Goal: Task Accomplishment & Management: Manage account settings

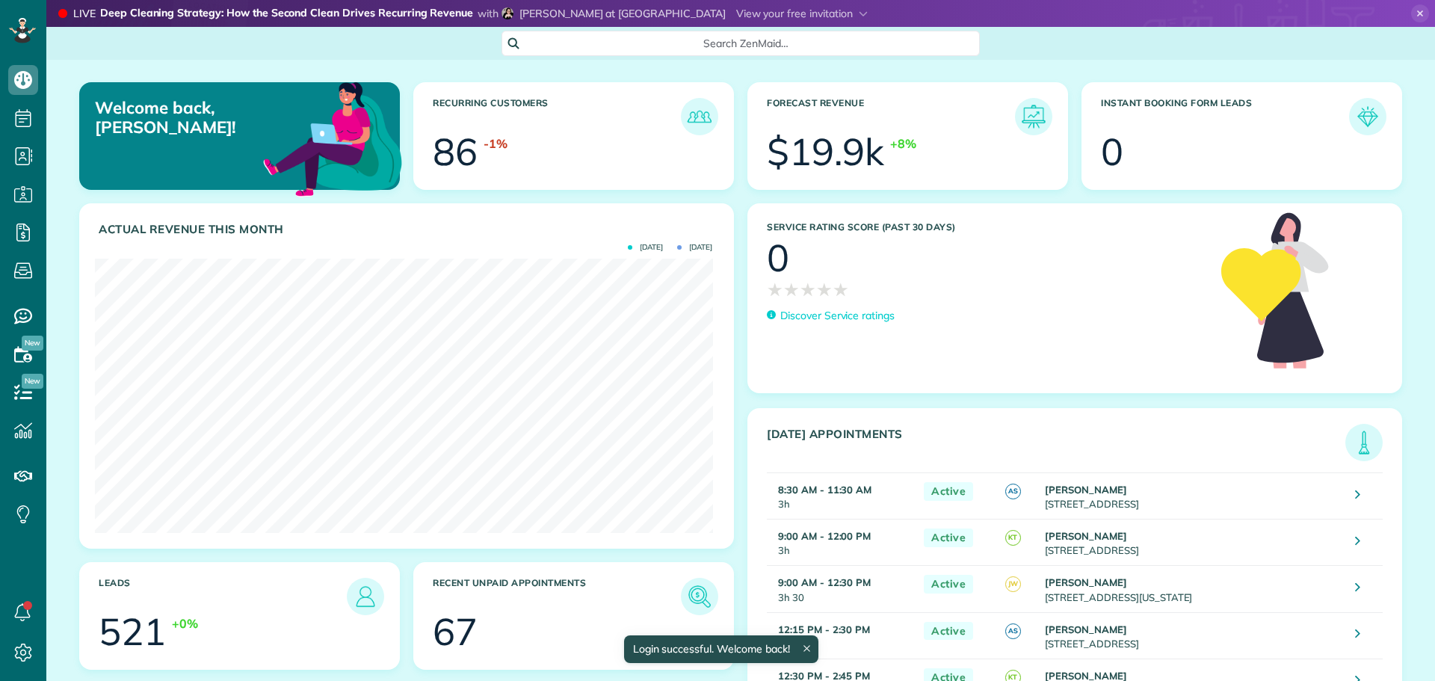
scroll to position [274, 618]
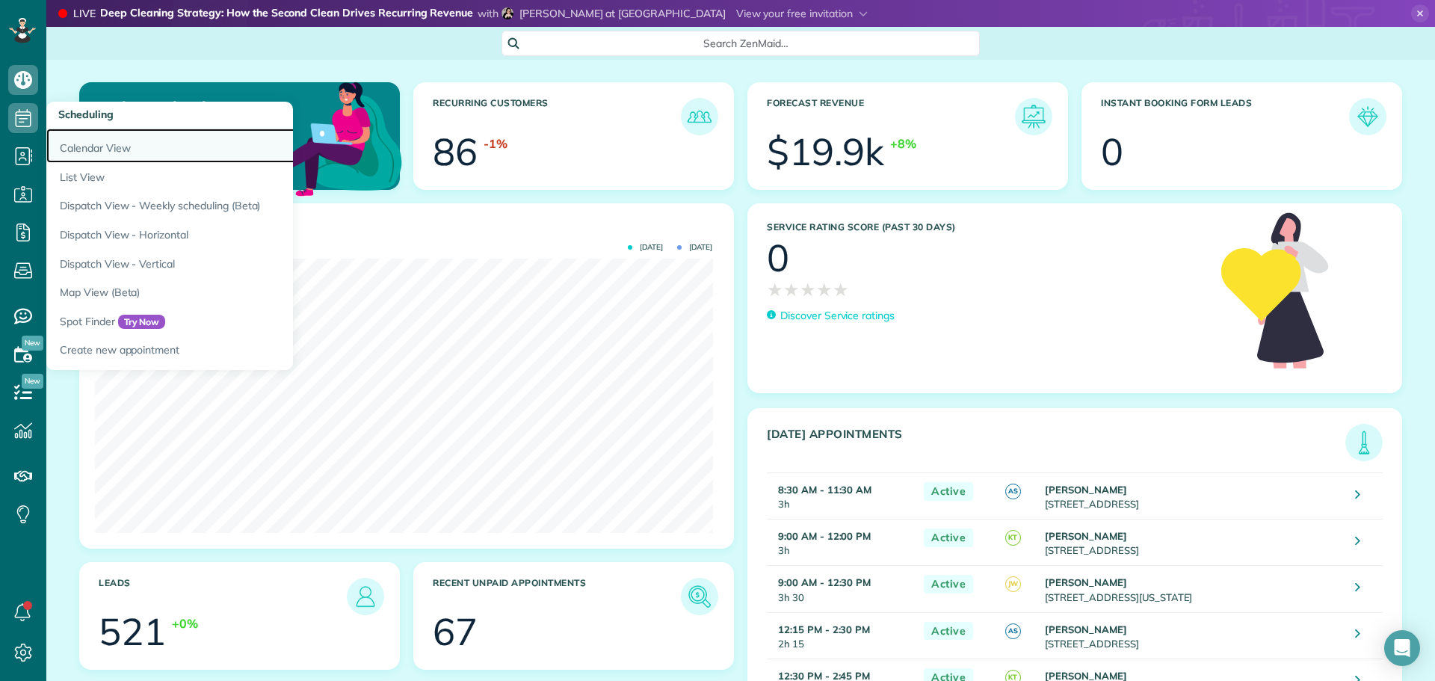
click at [78, 142] on link "Calendar View" at bounding box center [233, 146] width 374 height 34
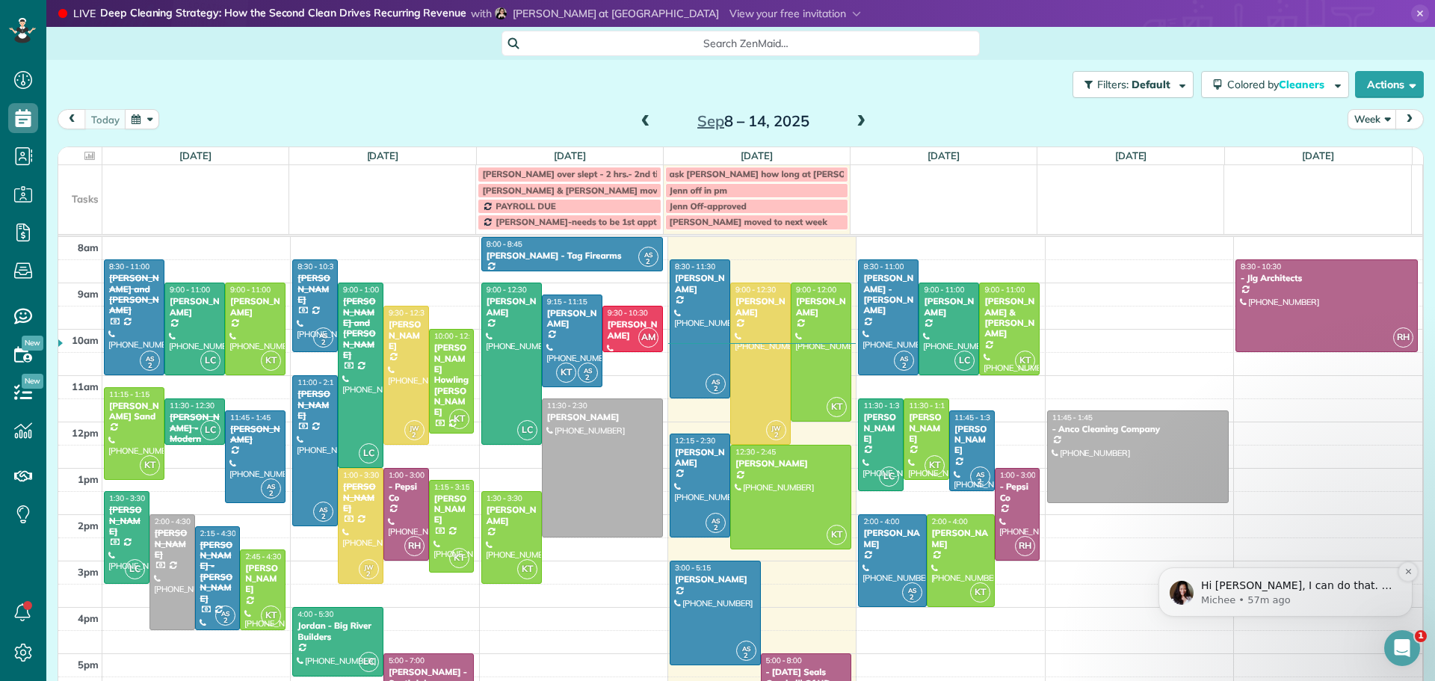
click at [1296, 585] on p "Hi [PERSON_NAME], I can do that. I think that it's best if I create the video u…" at bounding box center [1297, 586] width 193 height 15
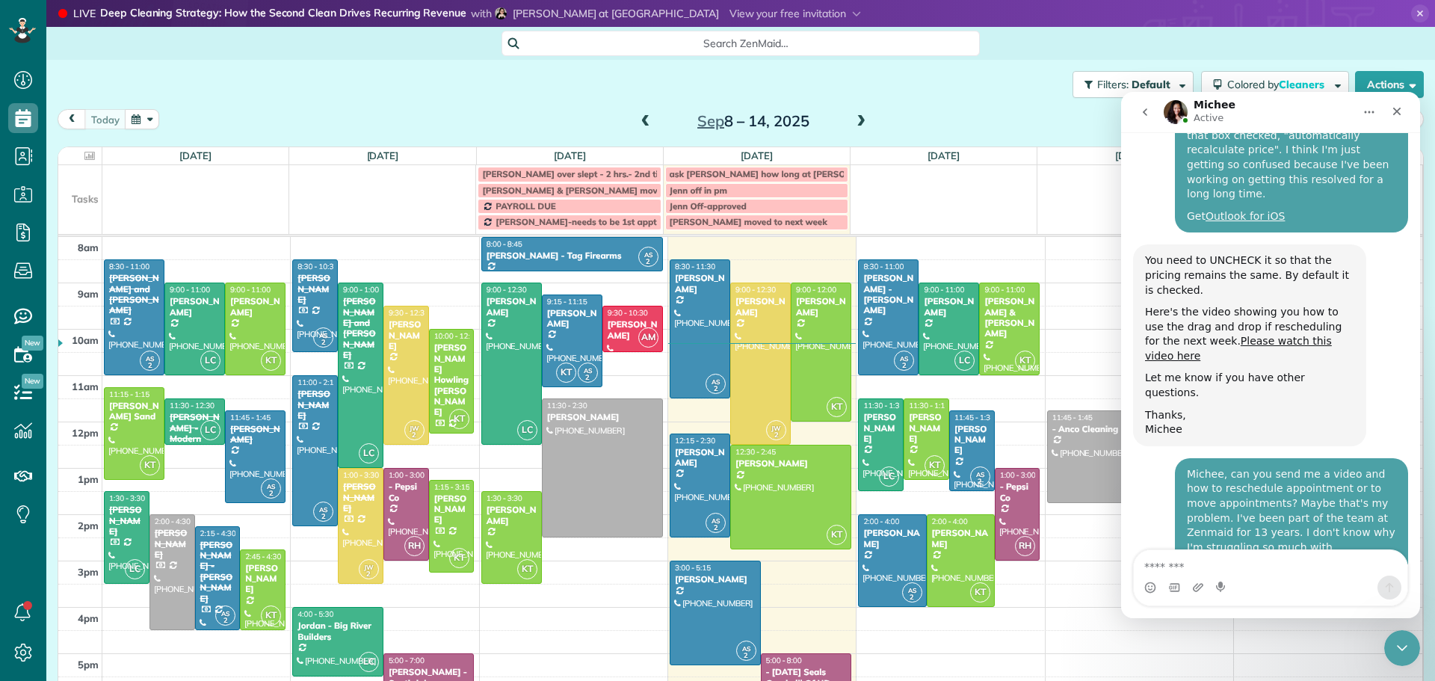
scroll to position [2741, 0]
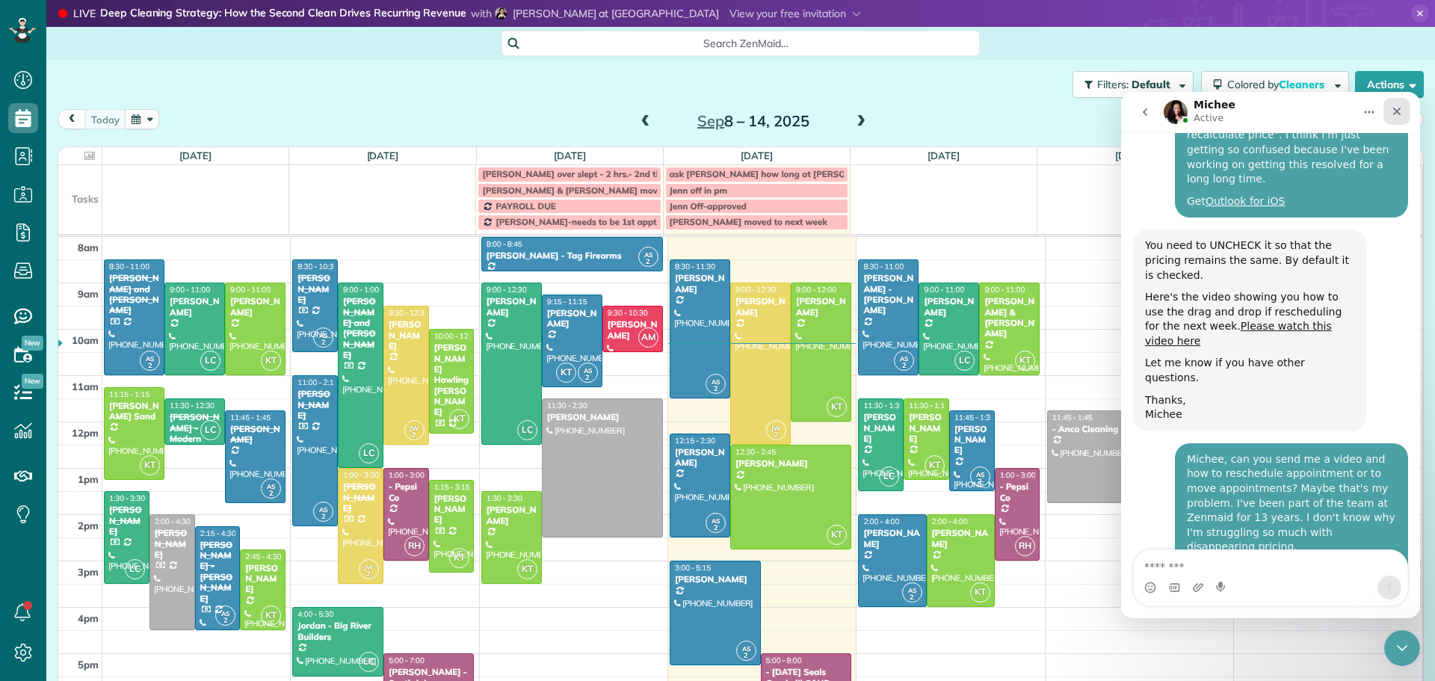
click at [1401, 111] on icon "Close" at bounding box center [1397, 111] width 12 height 12
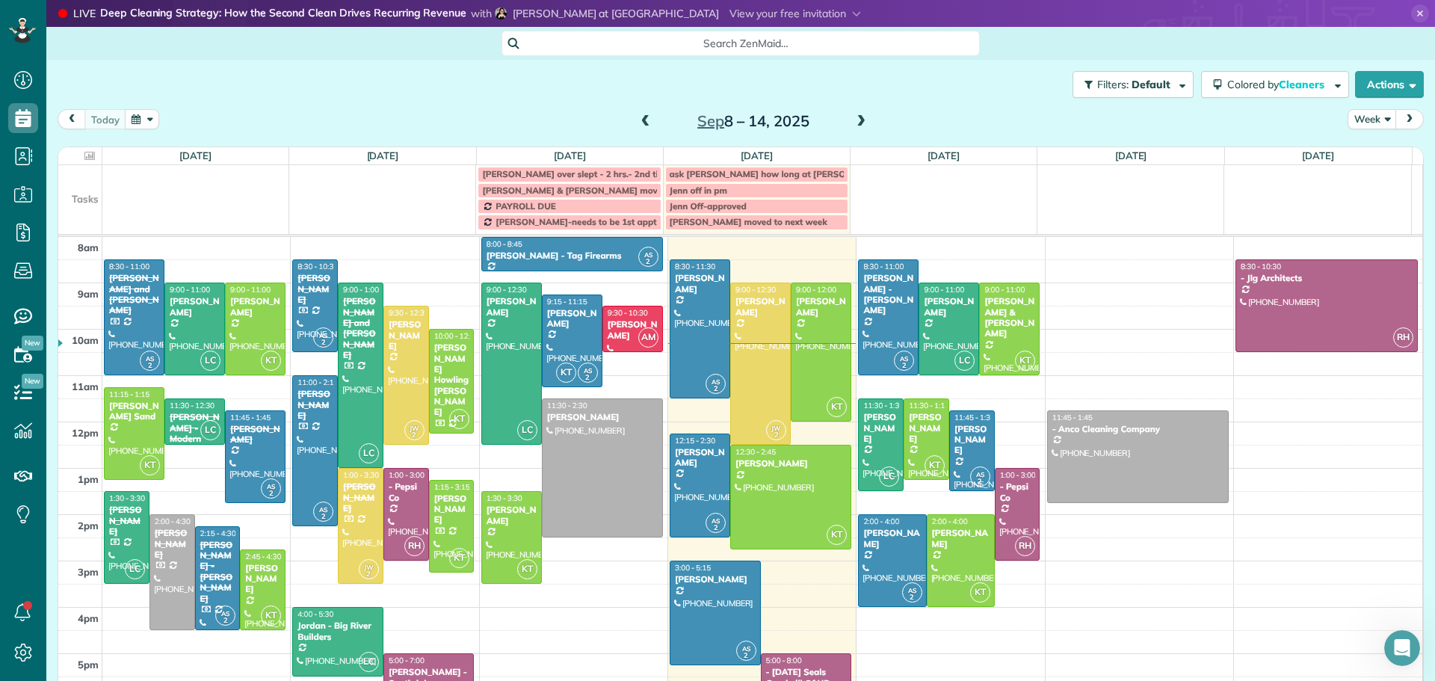
scroll to position [2717, 0]
click at [866, 310] on div at bounding box center [888, 317] width 59 height 114
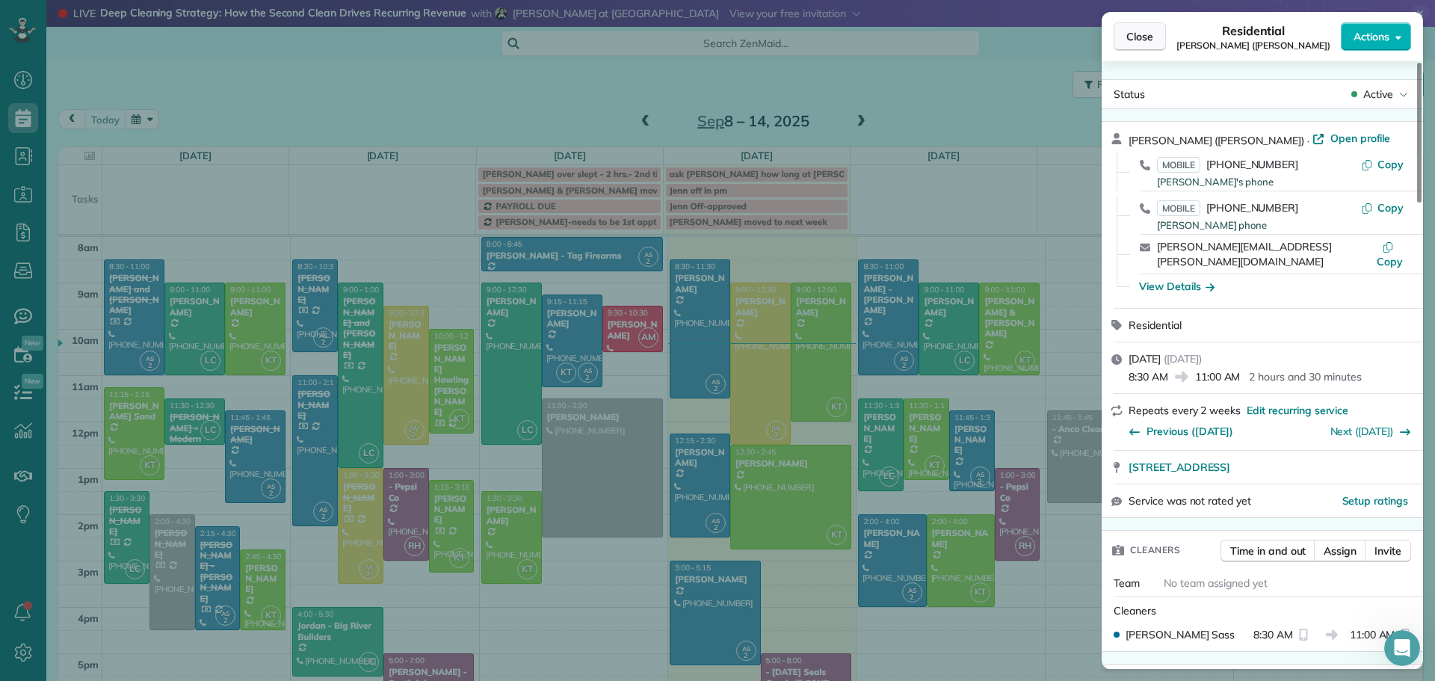
click at [1128, 38] on span "Close" at bounding box center [1140, 36] width 27 height 15
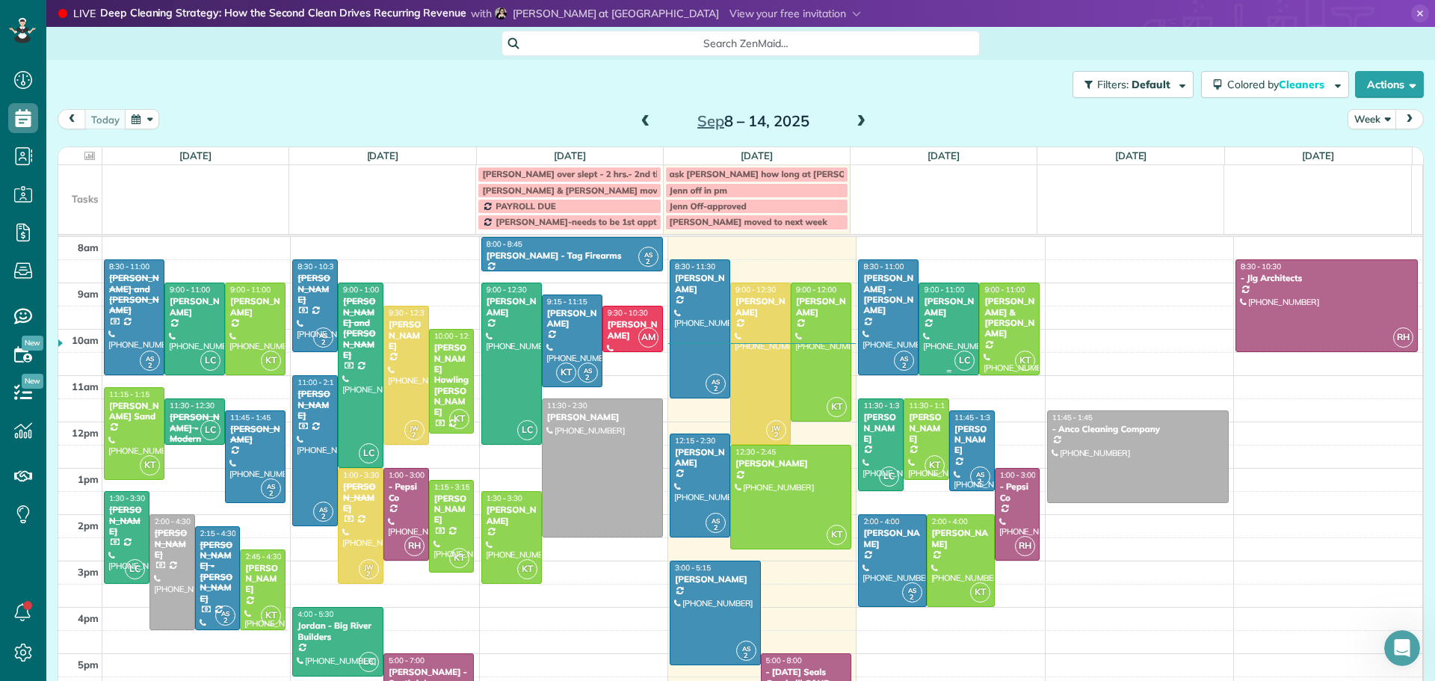
click at [923, 309] on div "[PERSON_NAME]" at bounding box center [949, 307] width 52 height 22
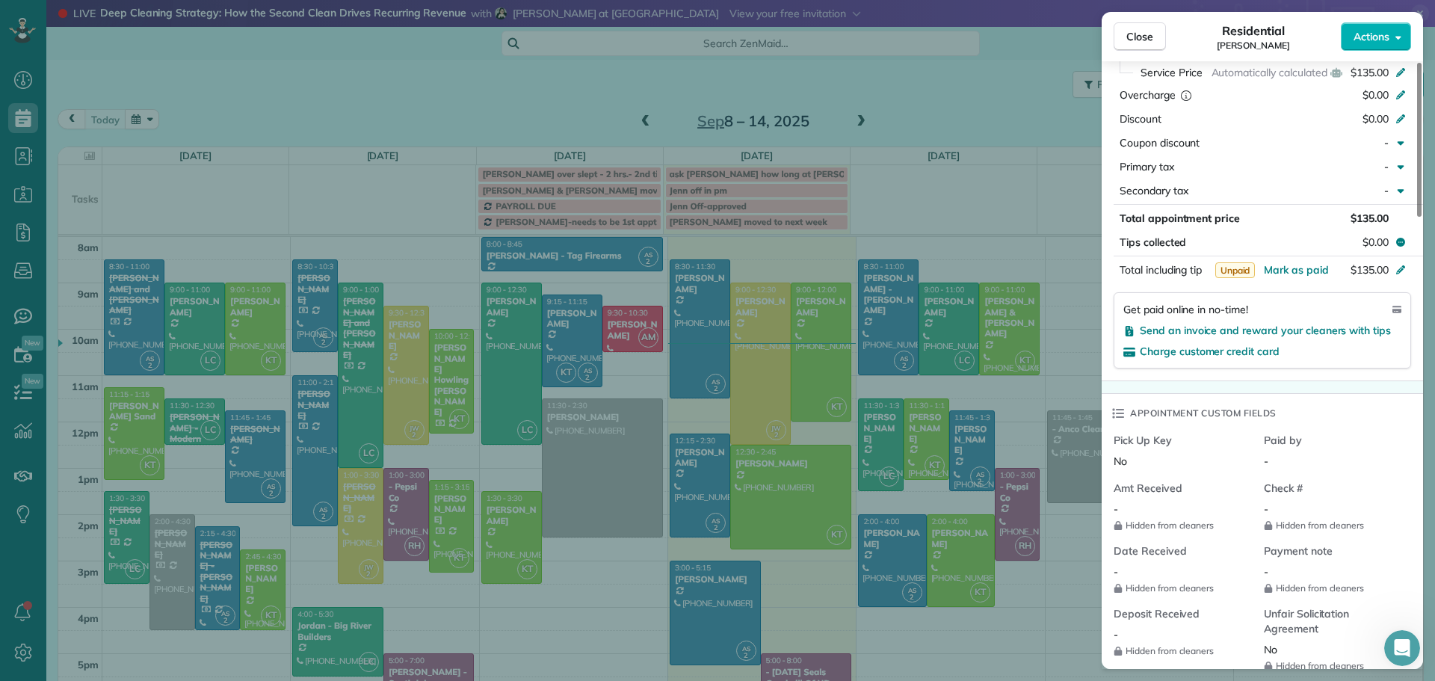
scroll to position [446, 0]
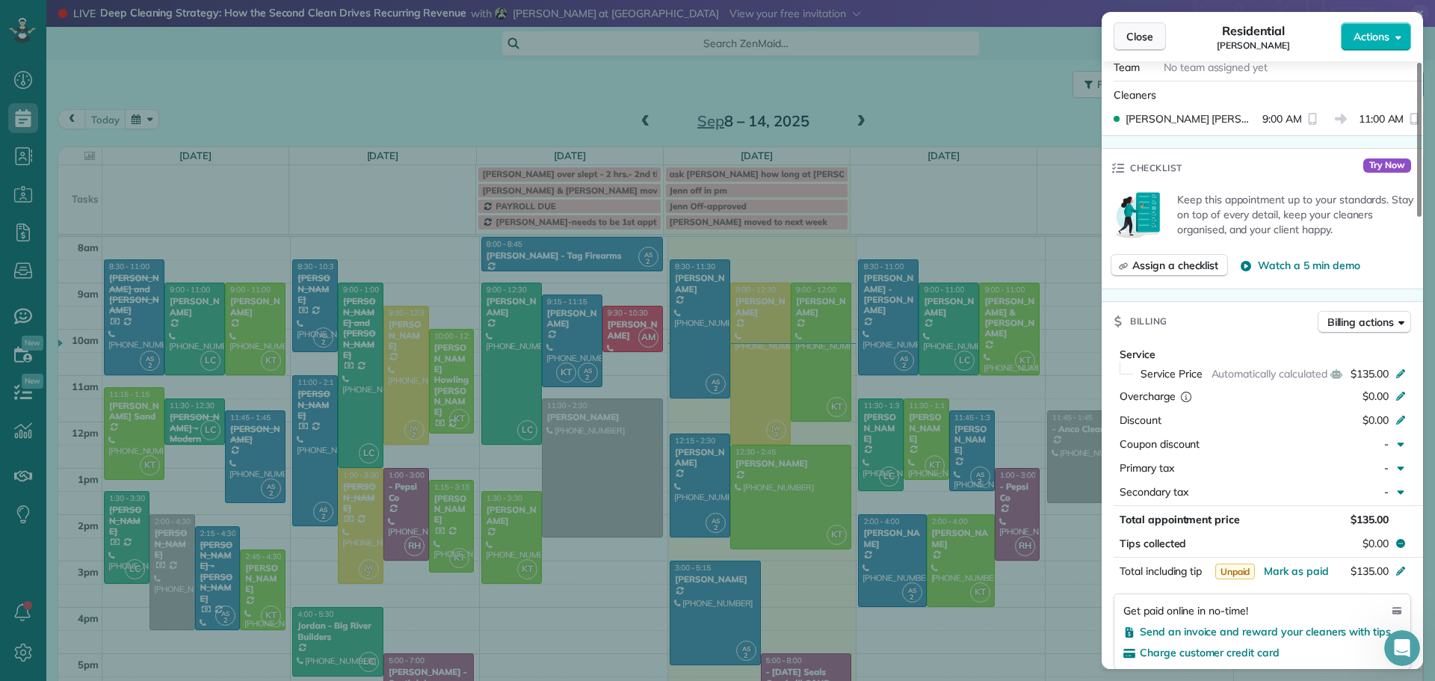
click at [1121, 40] on button "Close" at bounding box center [1140, 36] width 52 height 28
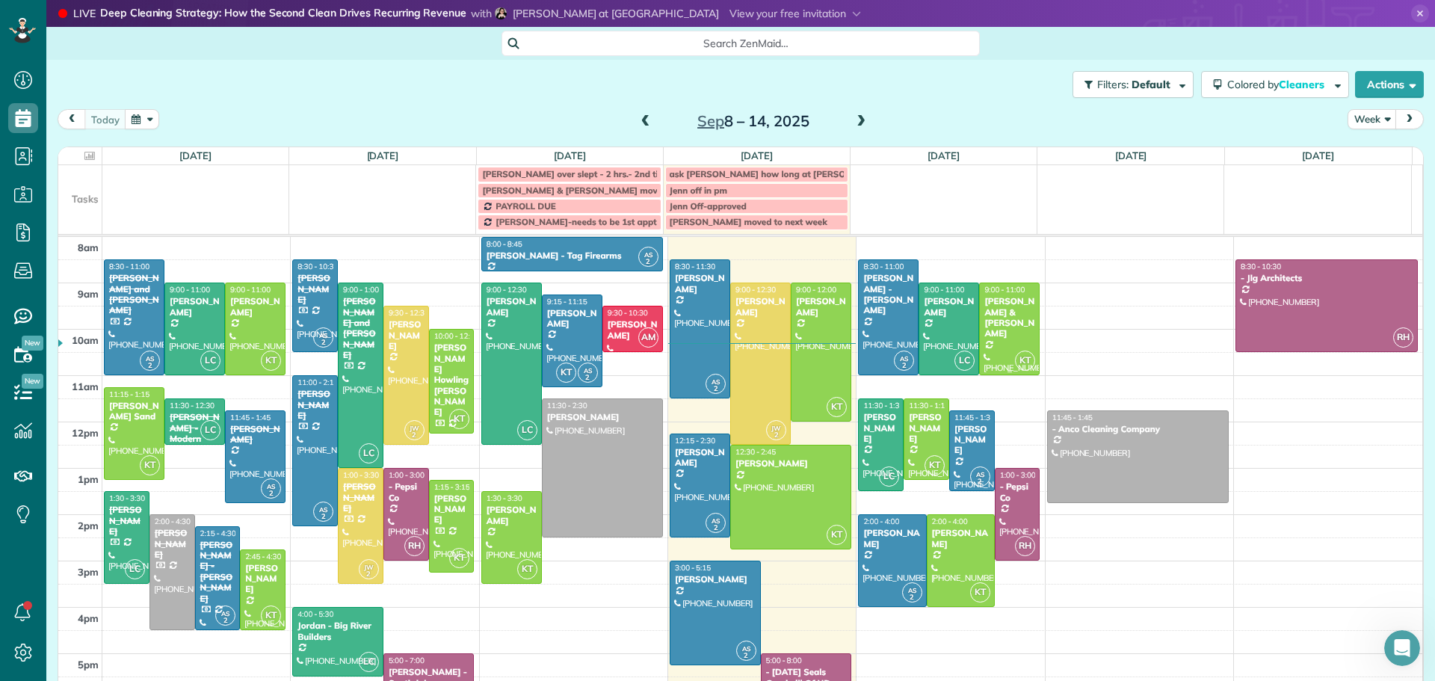
click at [985, 319] on div "[PERSON_NAME] & [PERSON_NAME]" at bounding box center [1010, 317] width 52 height 43
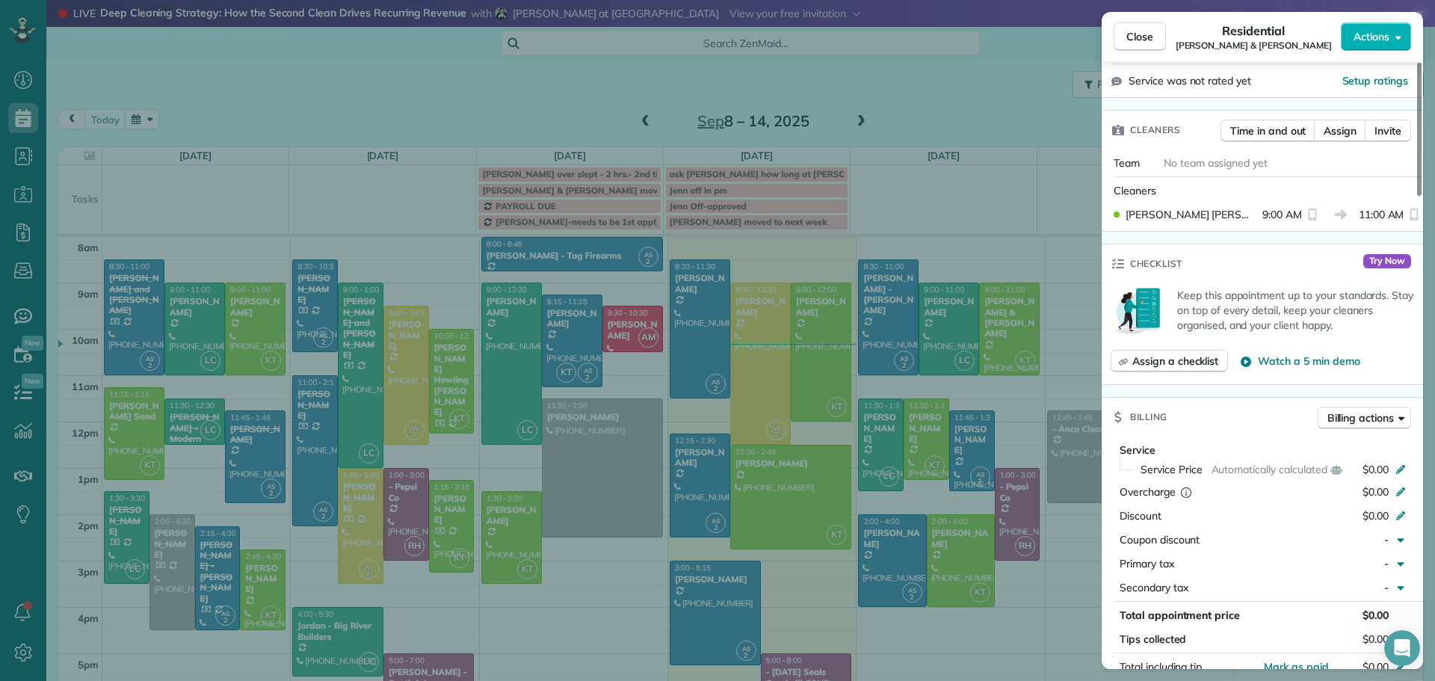
scroll to position [603, 0]
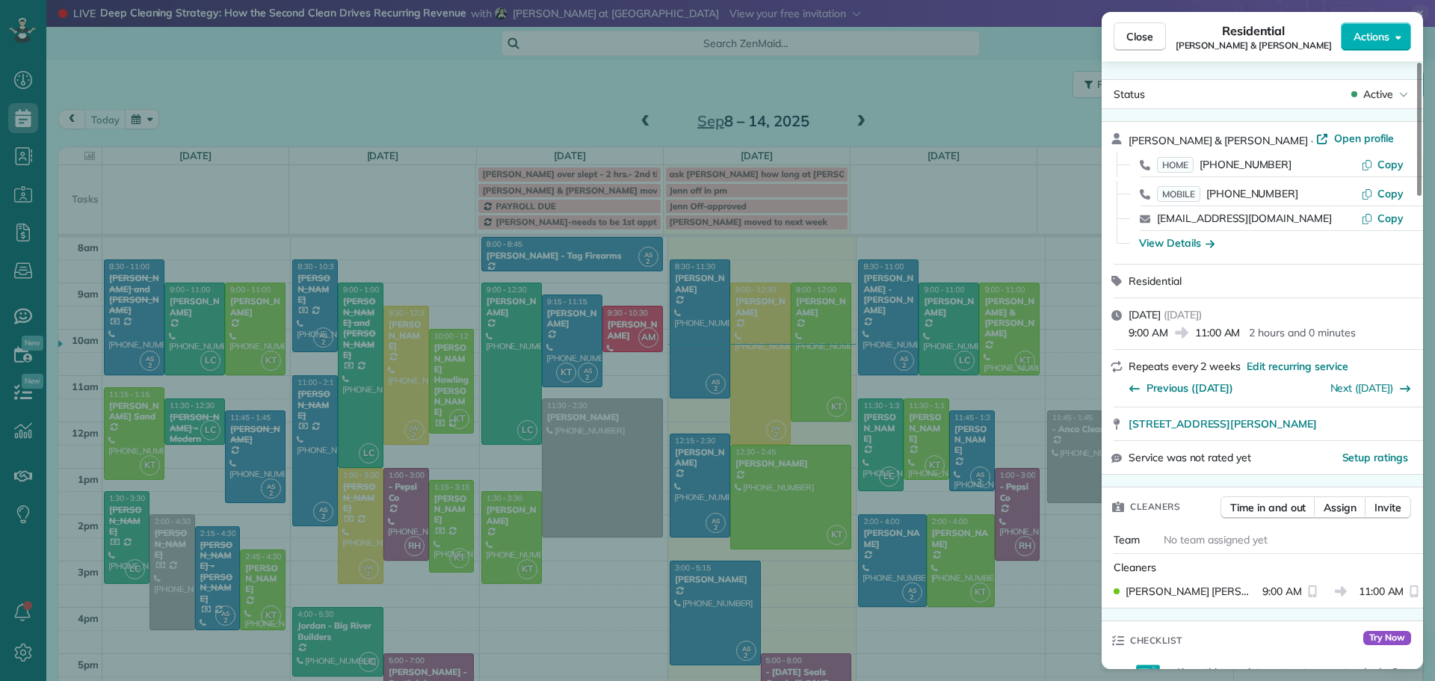
drag, startPoint x: 1140, startPoint y: 36, endPoint x: 1118, endPoint y: 132, distance: 98.3
click at [1140, 36] on span "Close" at bounding box center [1140, 36] width 27 height 15
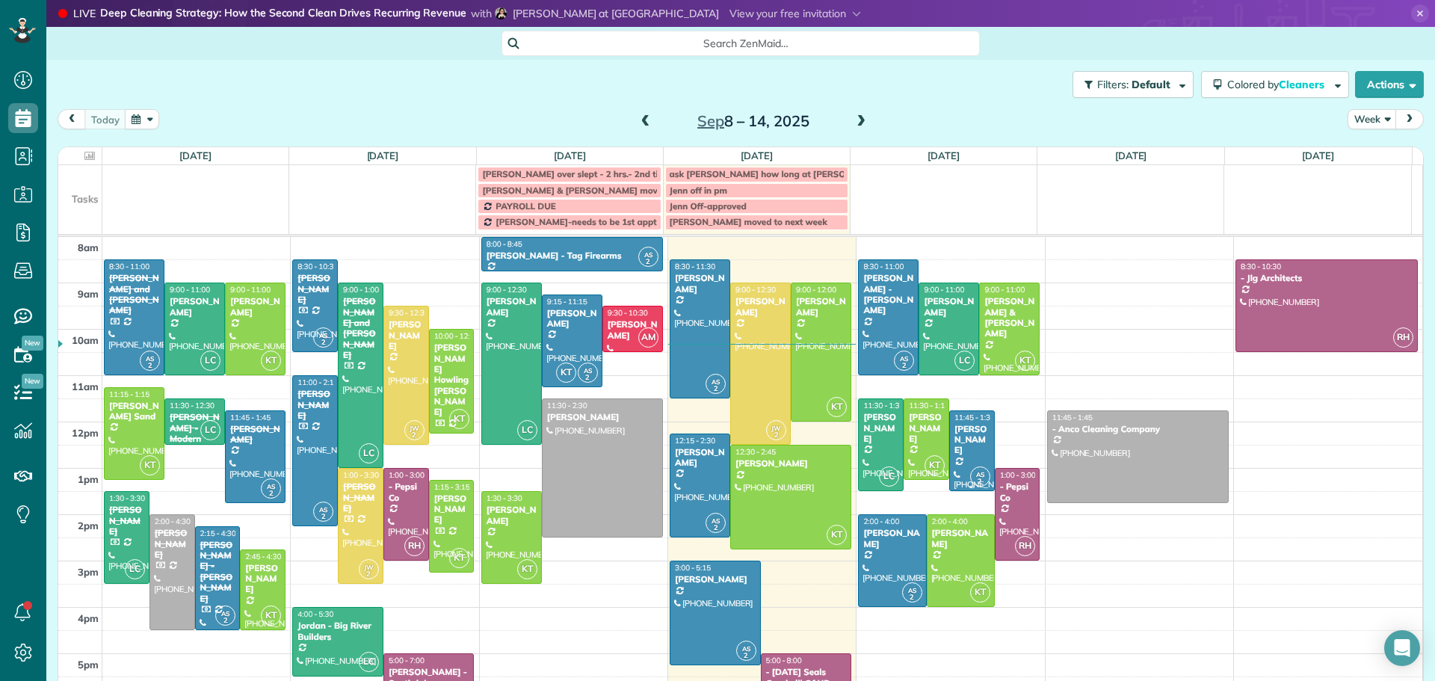
click at [954, 444] on div "[PERSON_NAME]" at bounding box center [972, 440] width 37 height 32
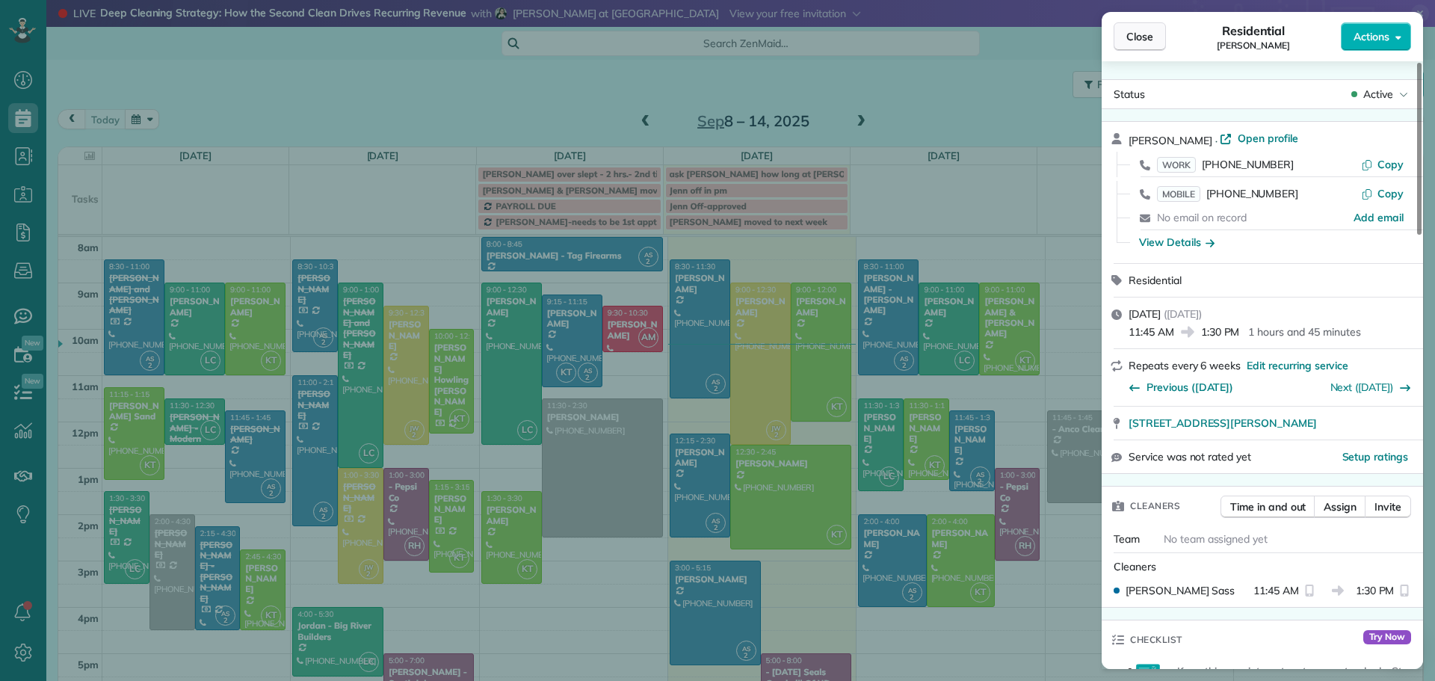
click at [1147, 28] on button "Close" at bounding box center [1140, 36] width 52 height 28
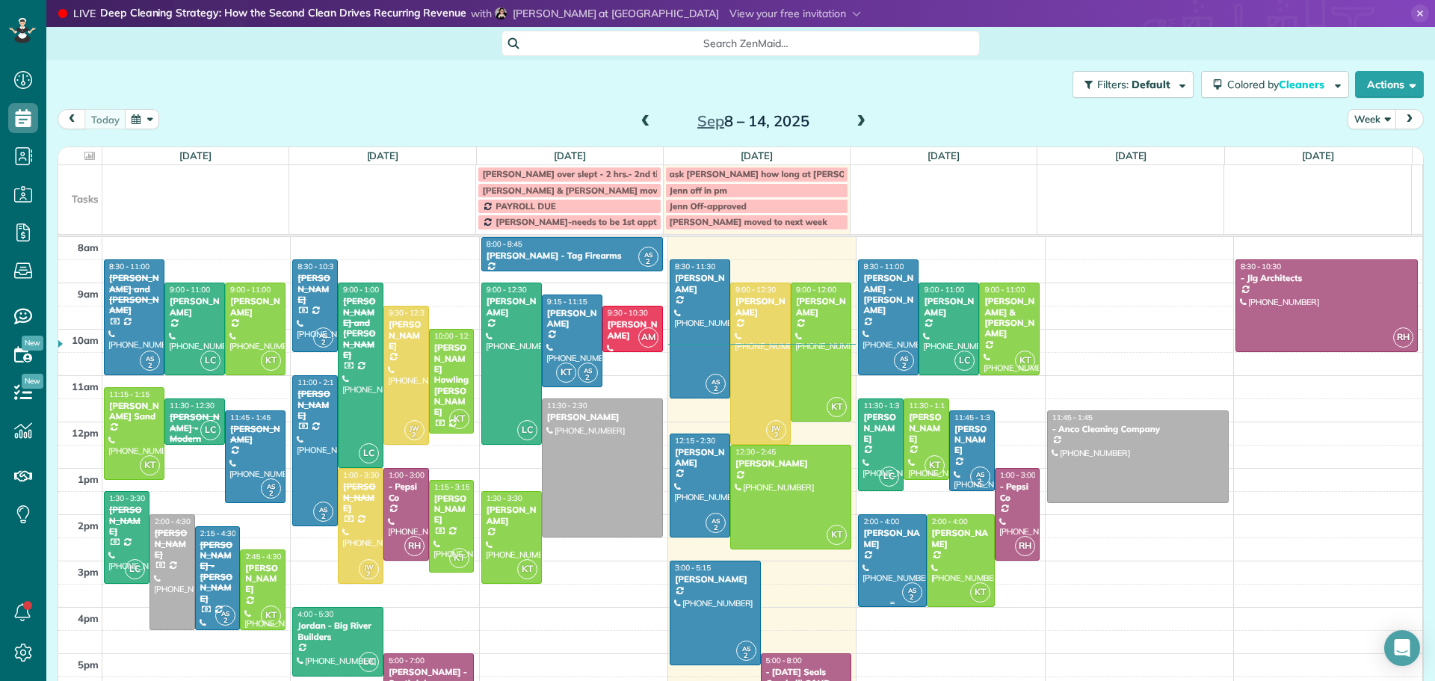
click at [878, 561] on div at bounding box center [892, 560] width 67 height 91
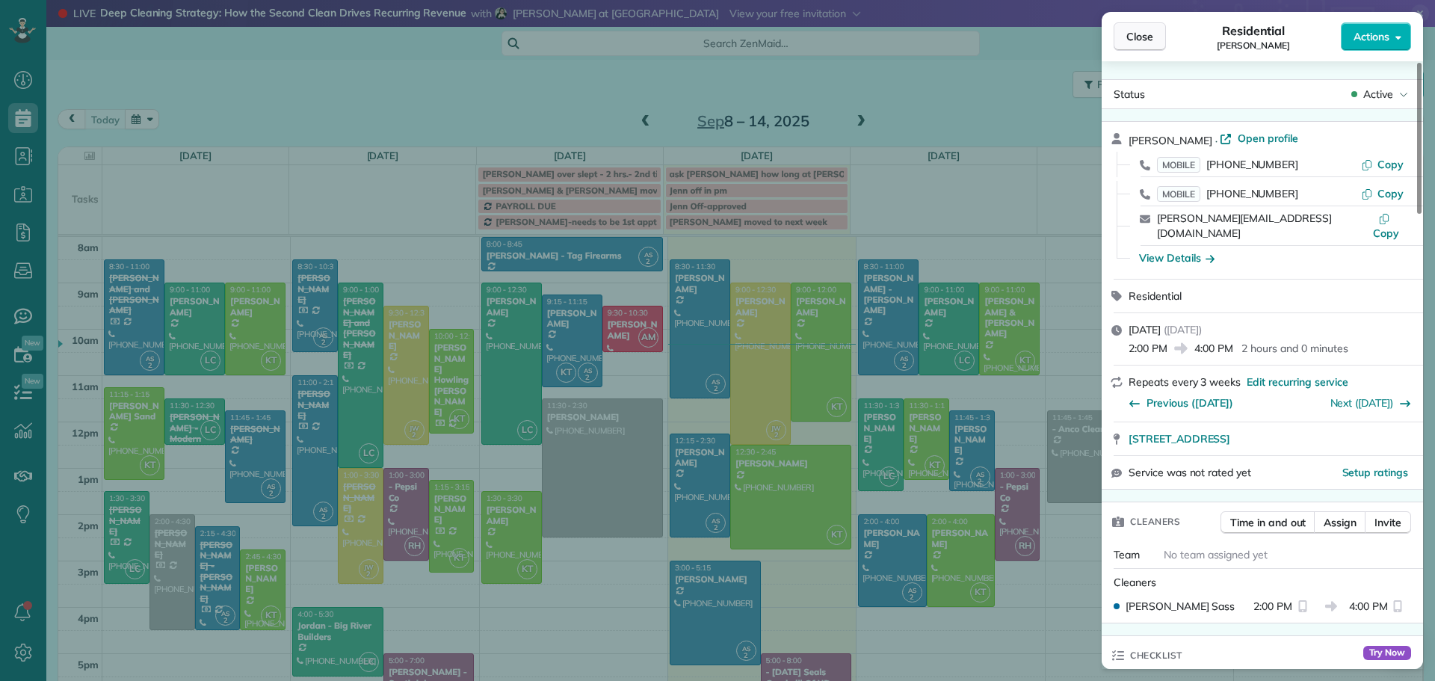
click at [1133, 37] on span "Close" at bounding box center [1140, 36] width 27 height 15
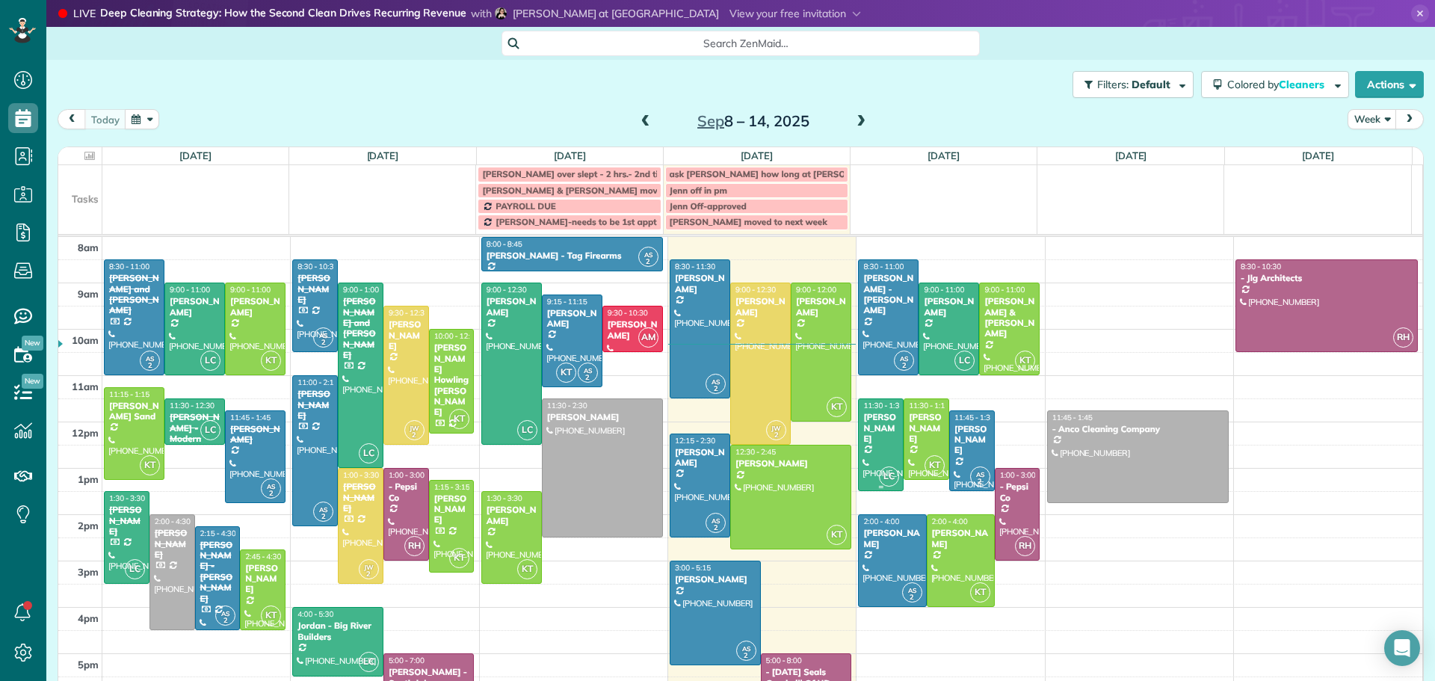
click at [875, 419] on div "[PERSON_NAME]" at bounding box center [881, 428] width 37 height 32
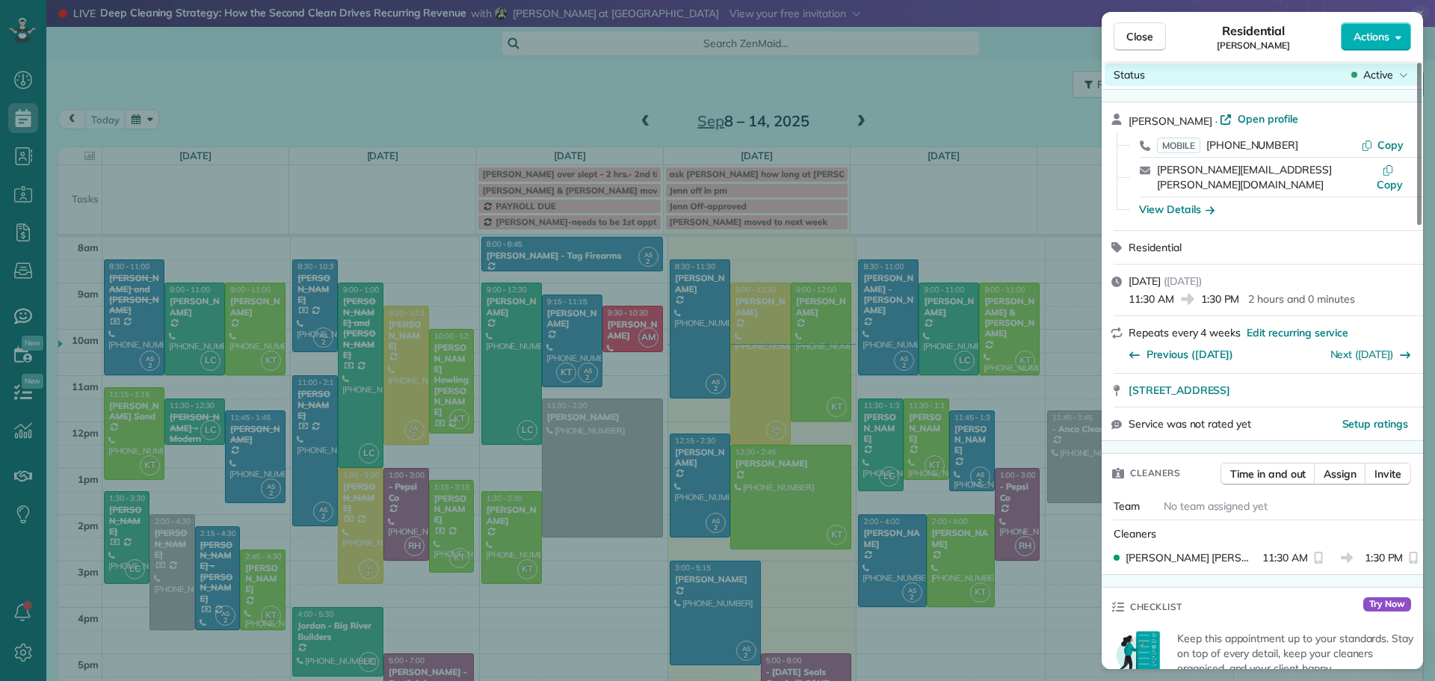
scroll to position [1, 0]
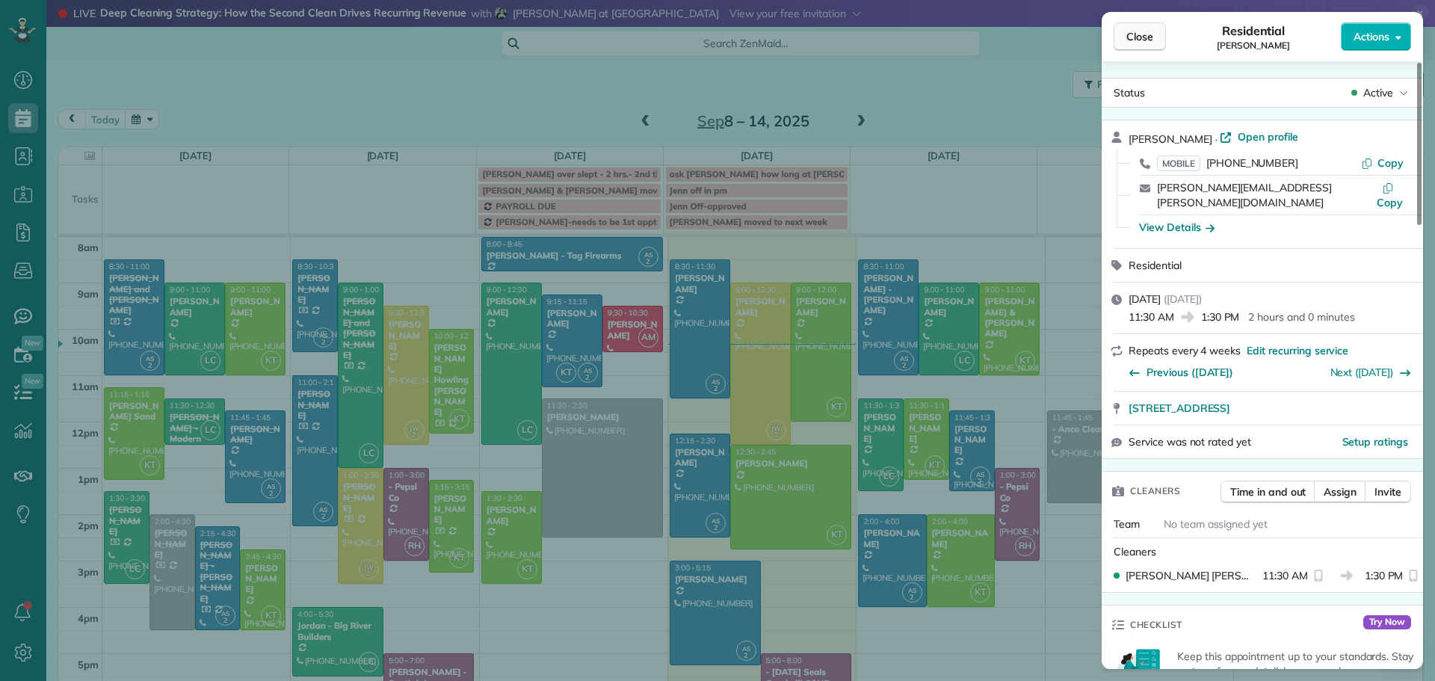
click at [1133, 43] on span "Close" at bounding box center [1140, 36] width 27 height 15
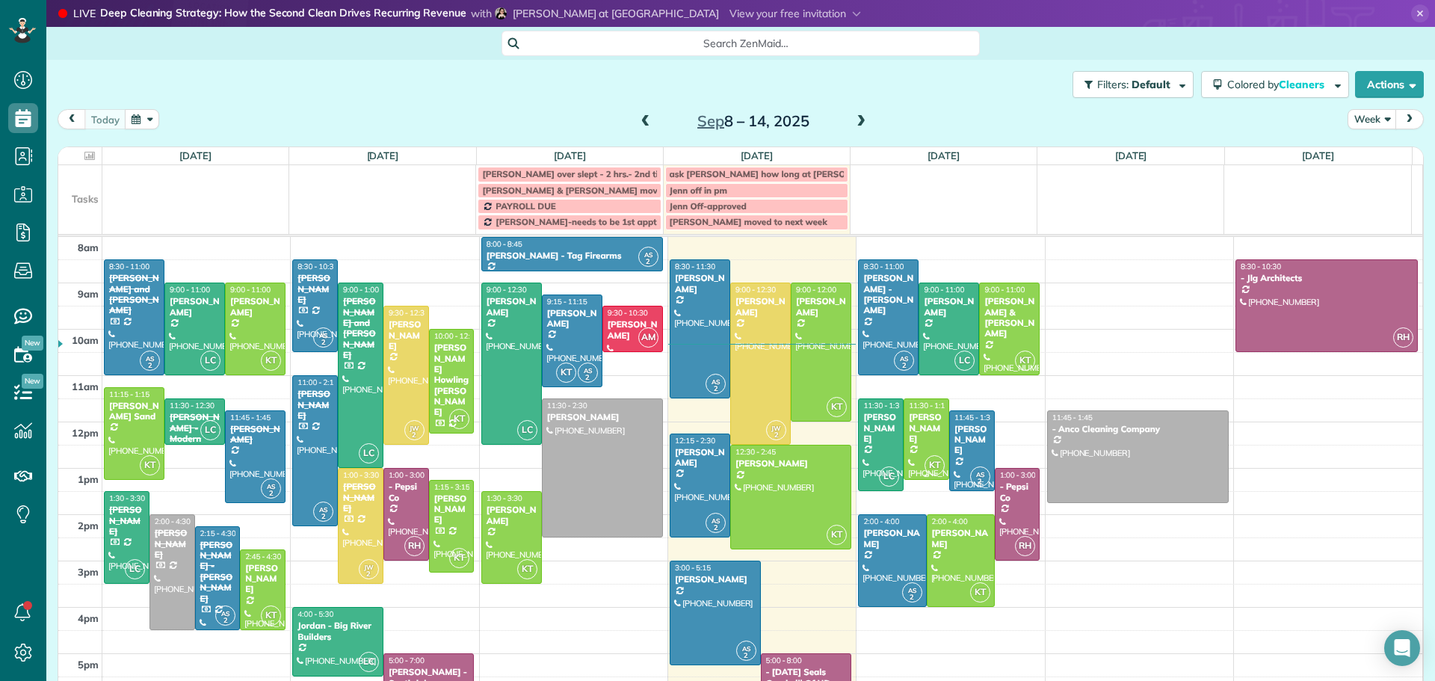
click at [908, 421] on div "[PERSON_NAME]" at bounding box center [926, 428] width 37 height 32
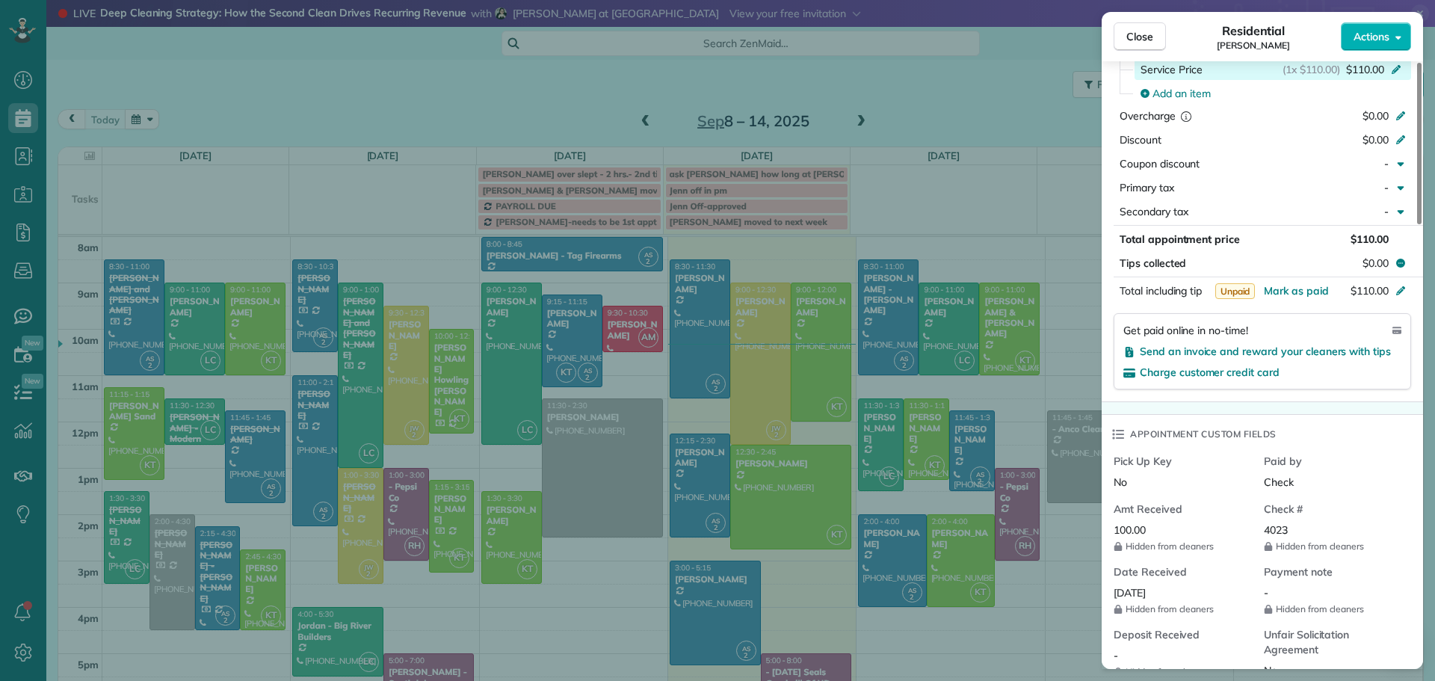
scroll to position [443, 0]
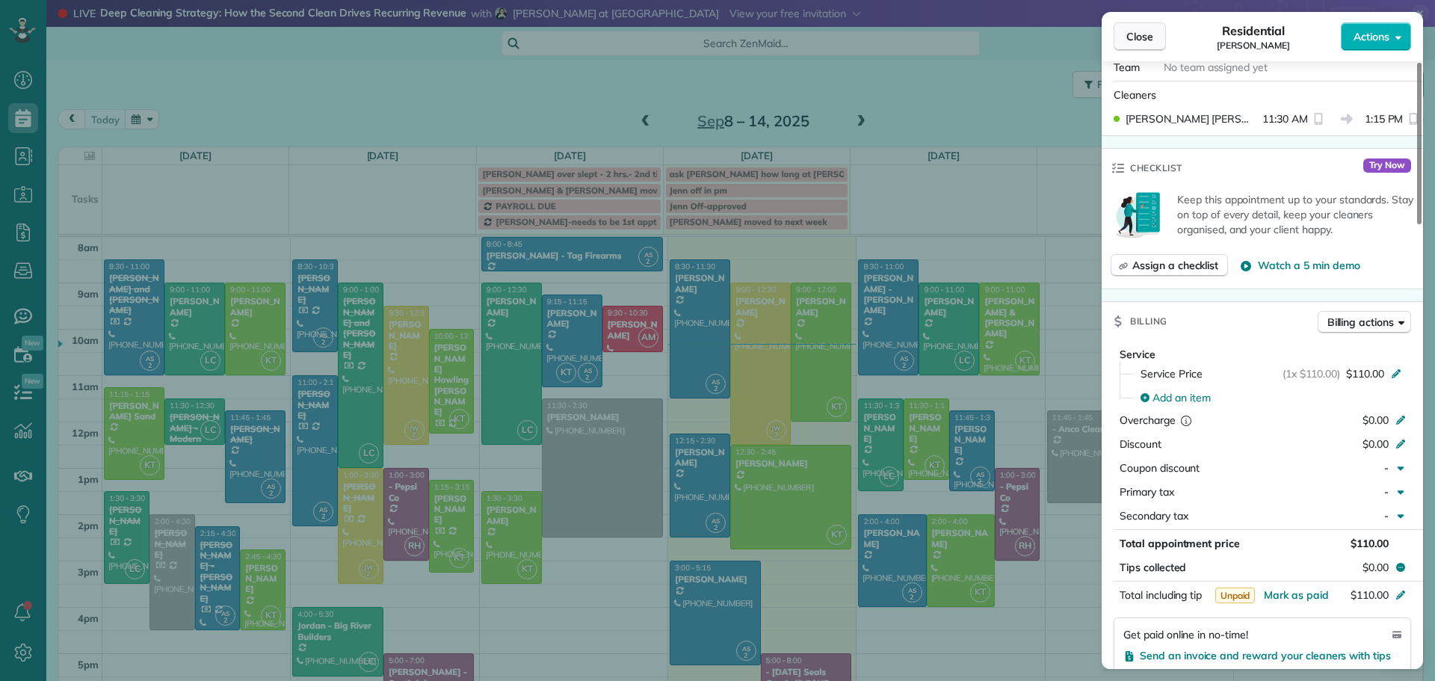
click at [1151, 37] on span "Close" at bounding box center [1140, 36] width 27 height 15
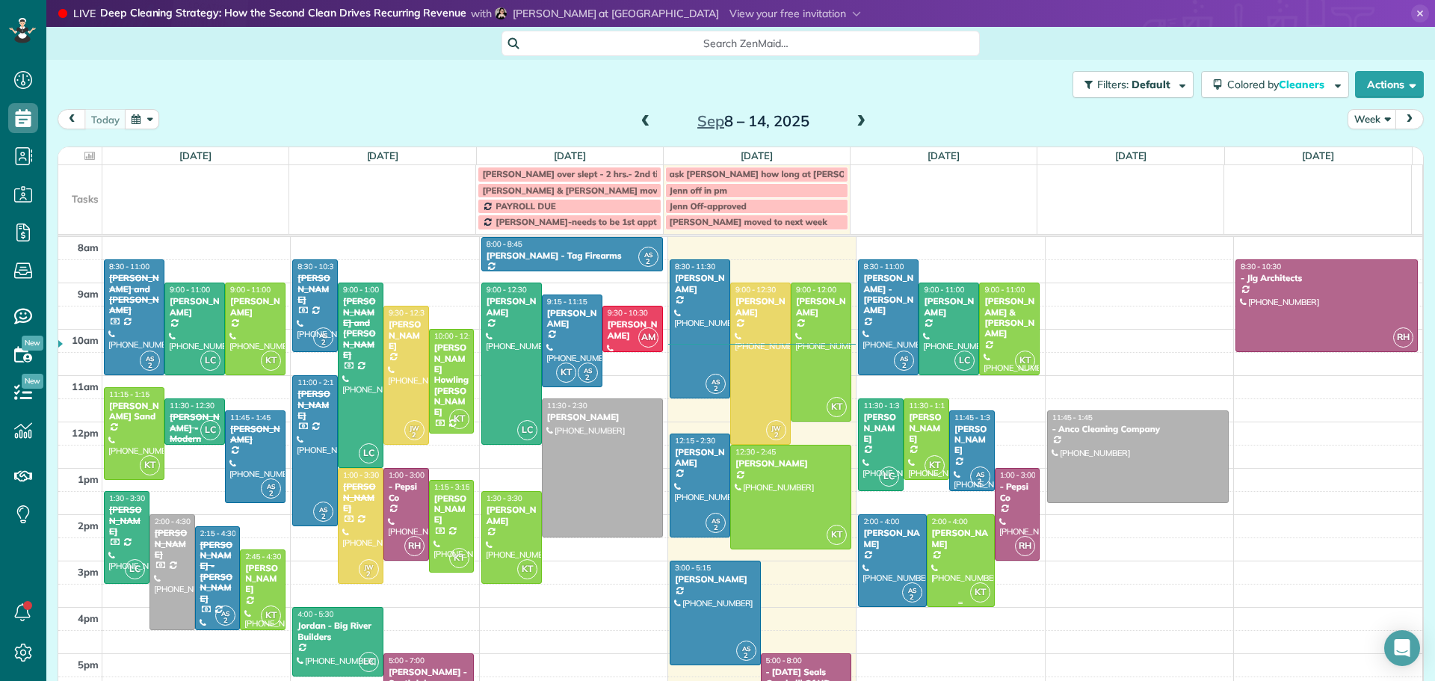
click at [947, 549] on div at bounding box center [961, 560] width 67 height 91
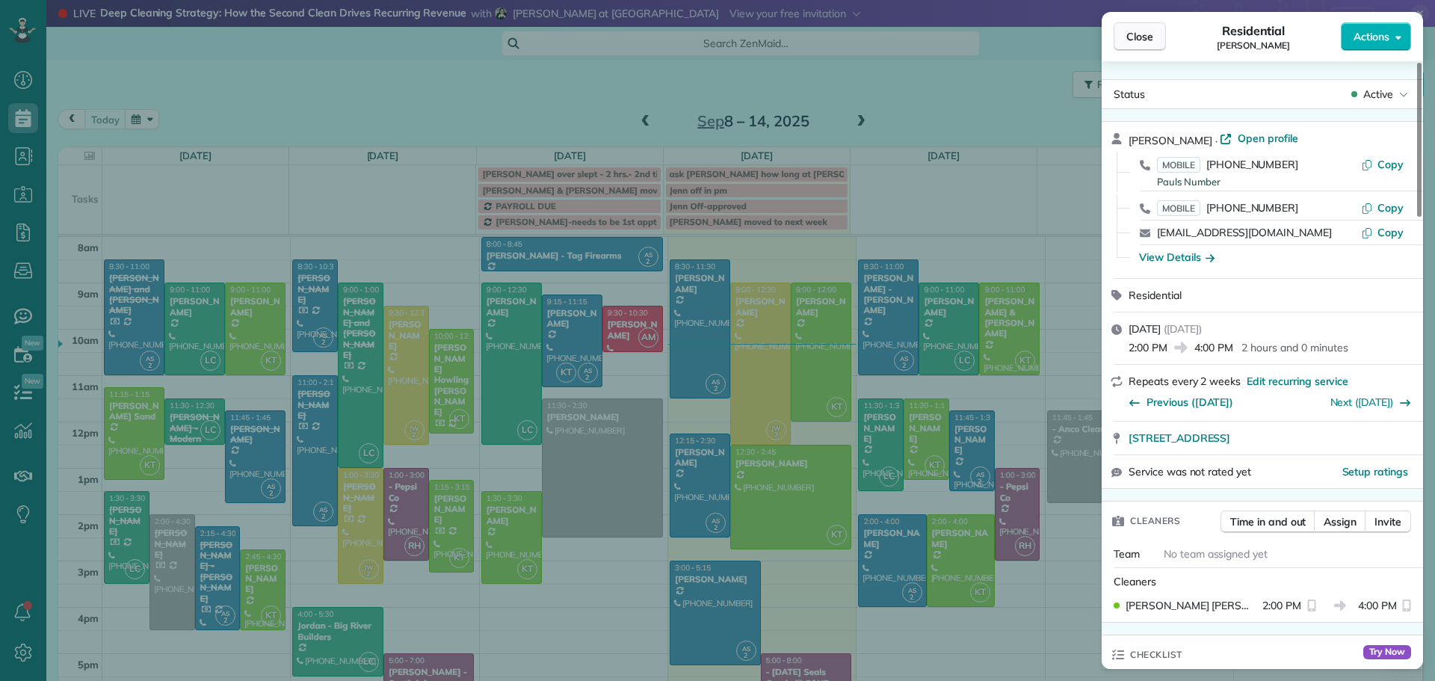
click at [1140, 28] on button "Close" at bounding box center [1140, 36] width 52 height 28
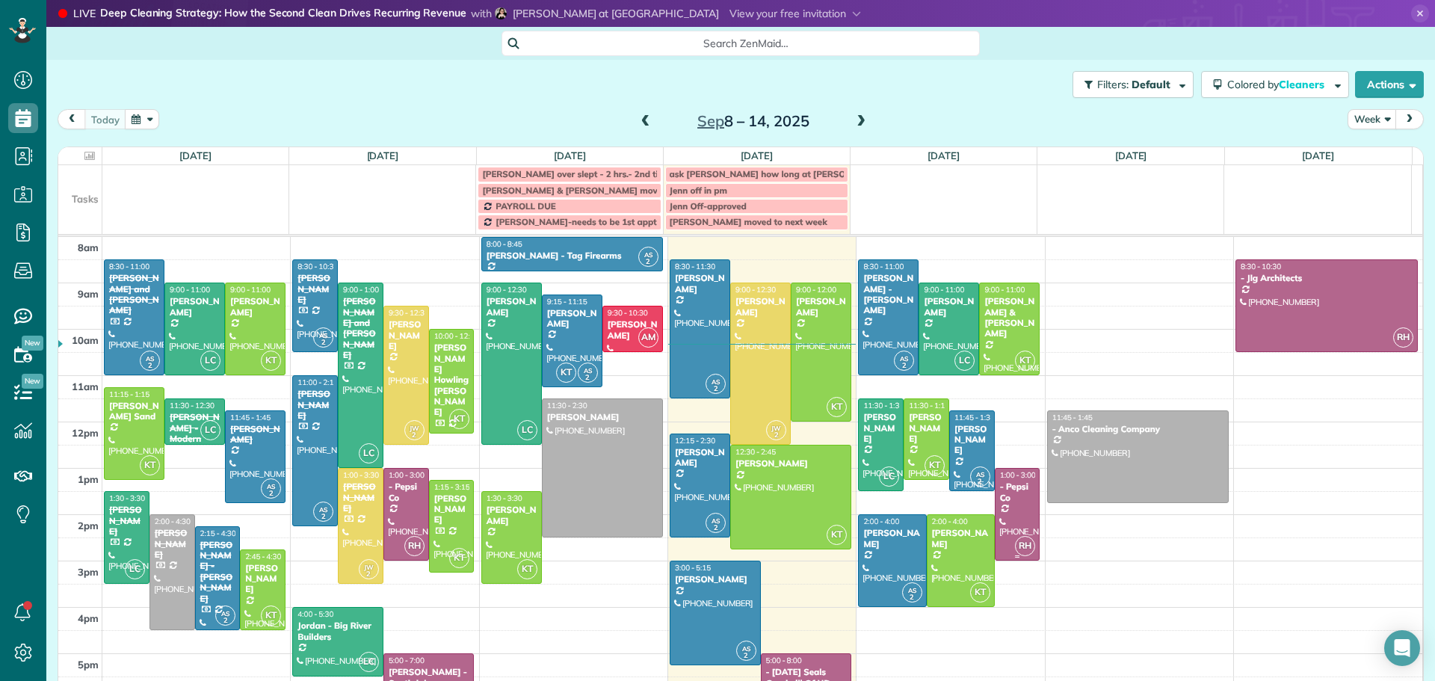
click at [1000, 485] on div "- Pepsi Co" at bounding box center [1018, 492] width 37 height 22
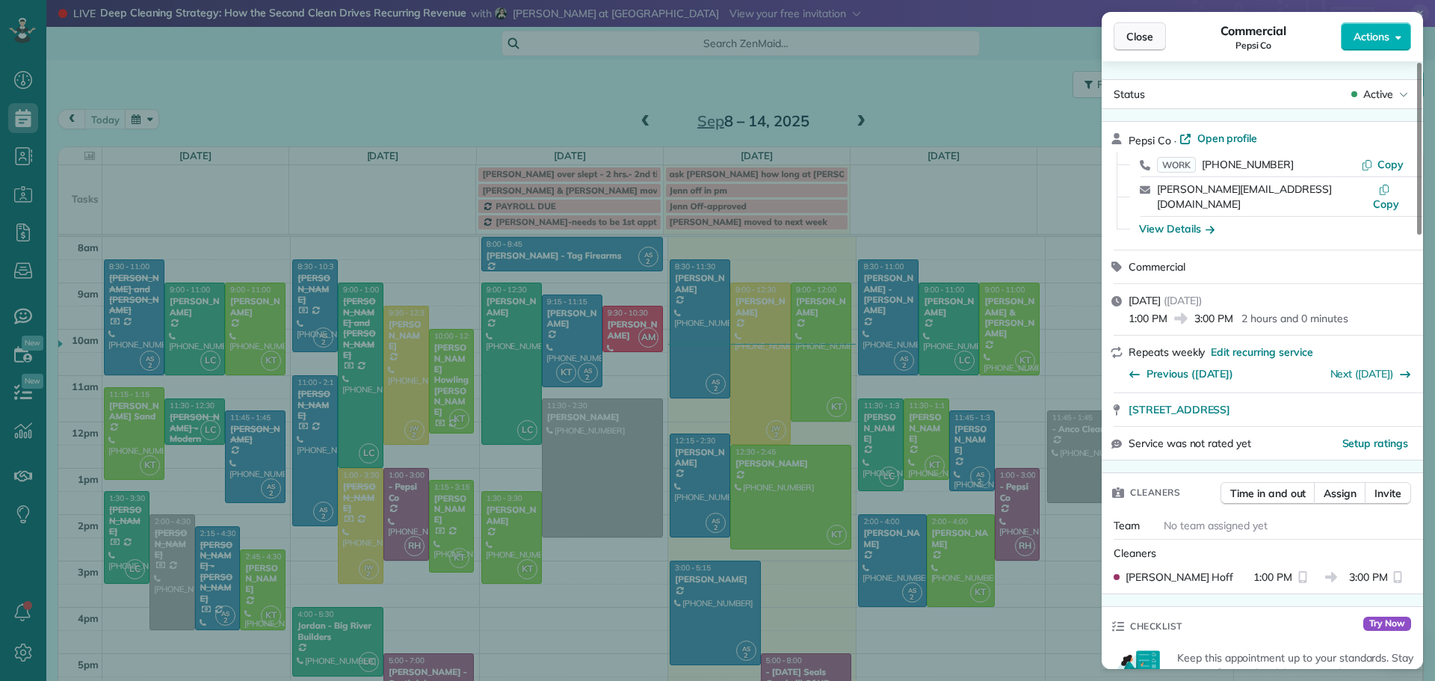
click at [1149, 31] on span "Close" at bounding box center [1140, 36] width 27 height 15
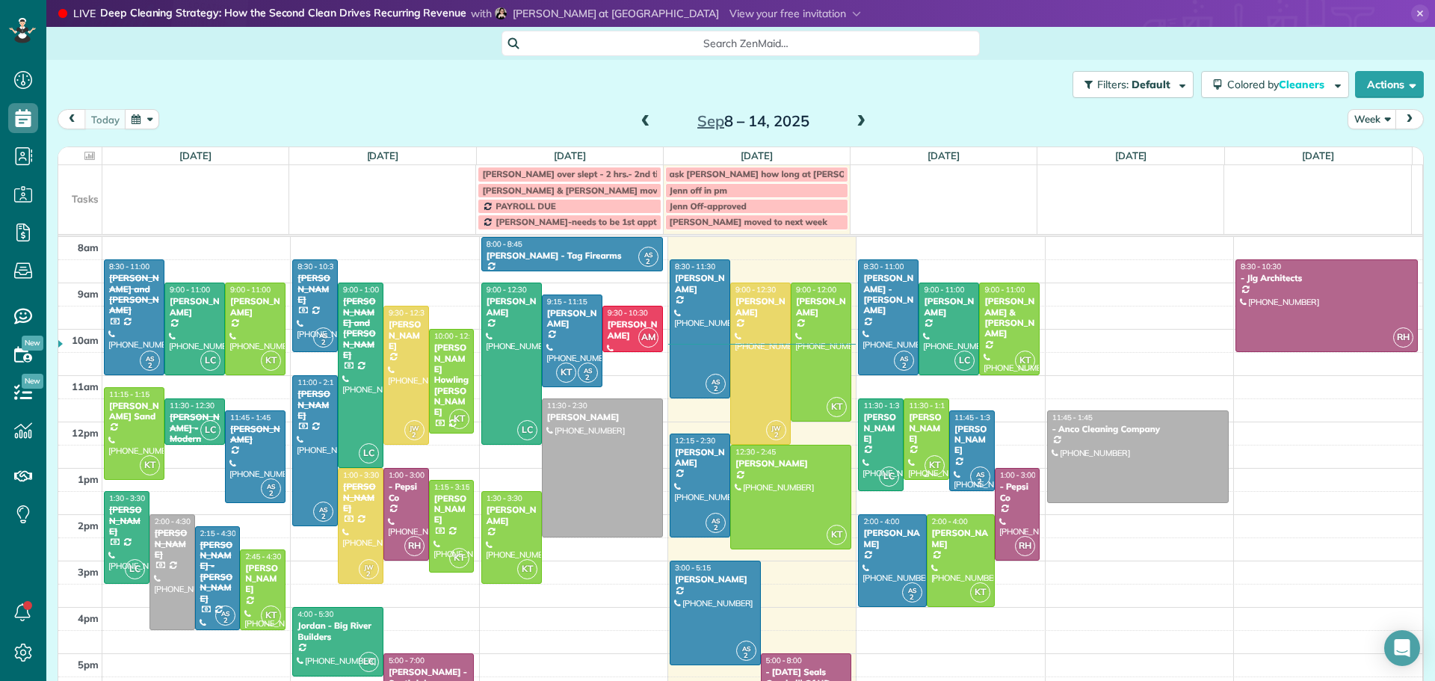
click at [905, 439] on div at bounding box center [927, 439] width 44 height 80
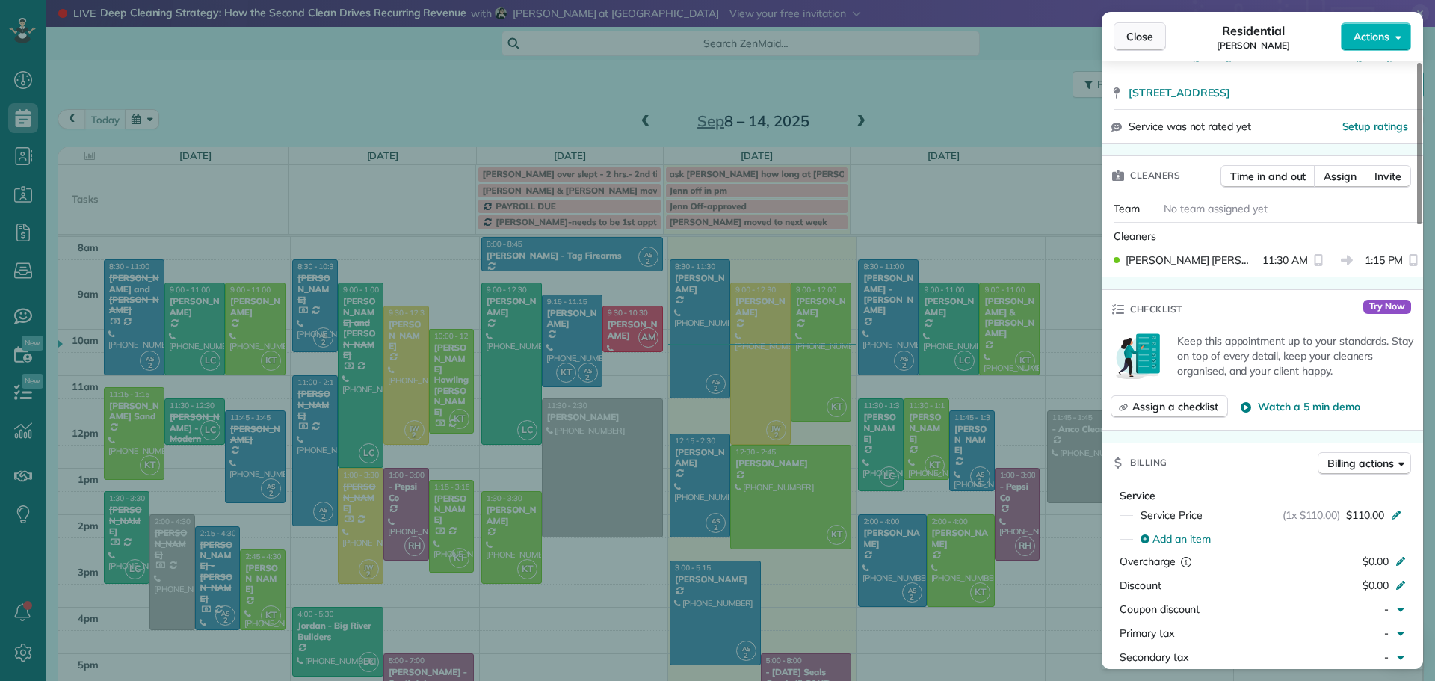
scroll to position [152, 0]
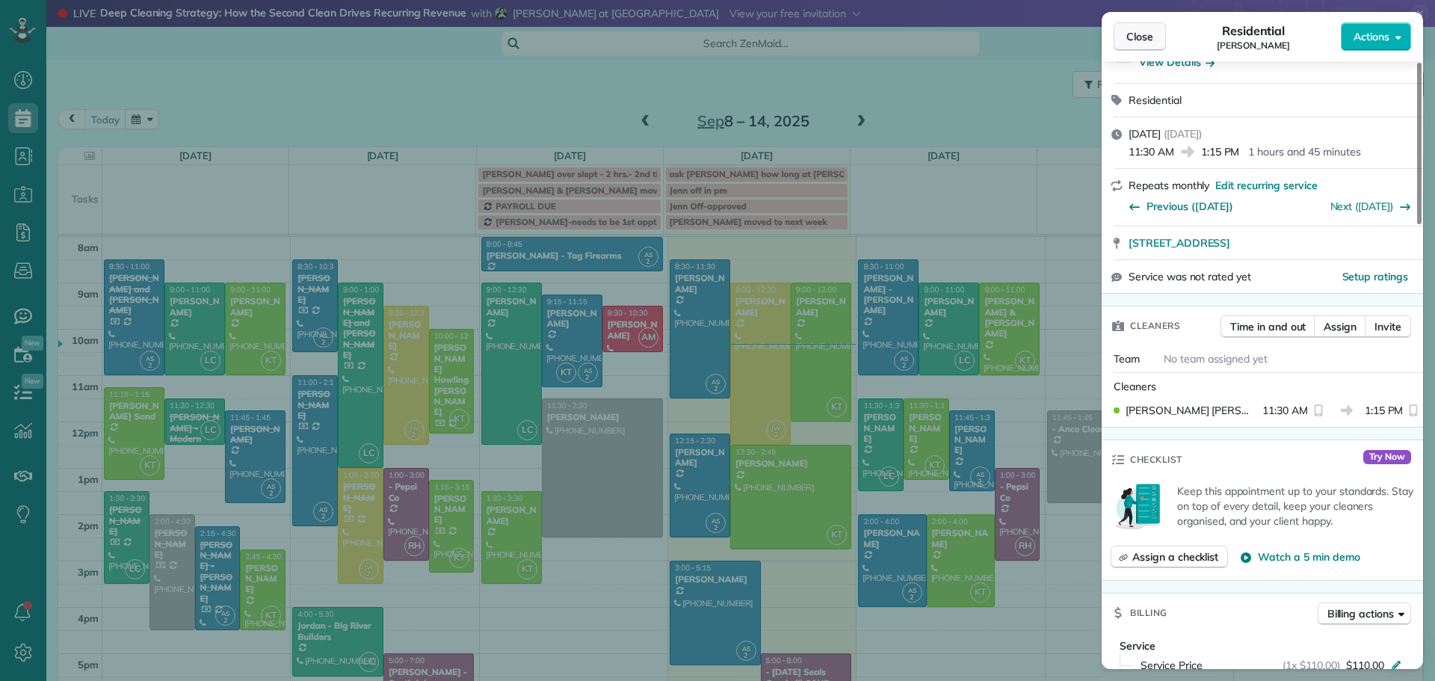
click at [1144, 29] on span "Close" at bounding box center [1140, 36] width 27 height 15
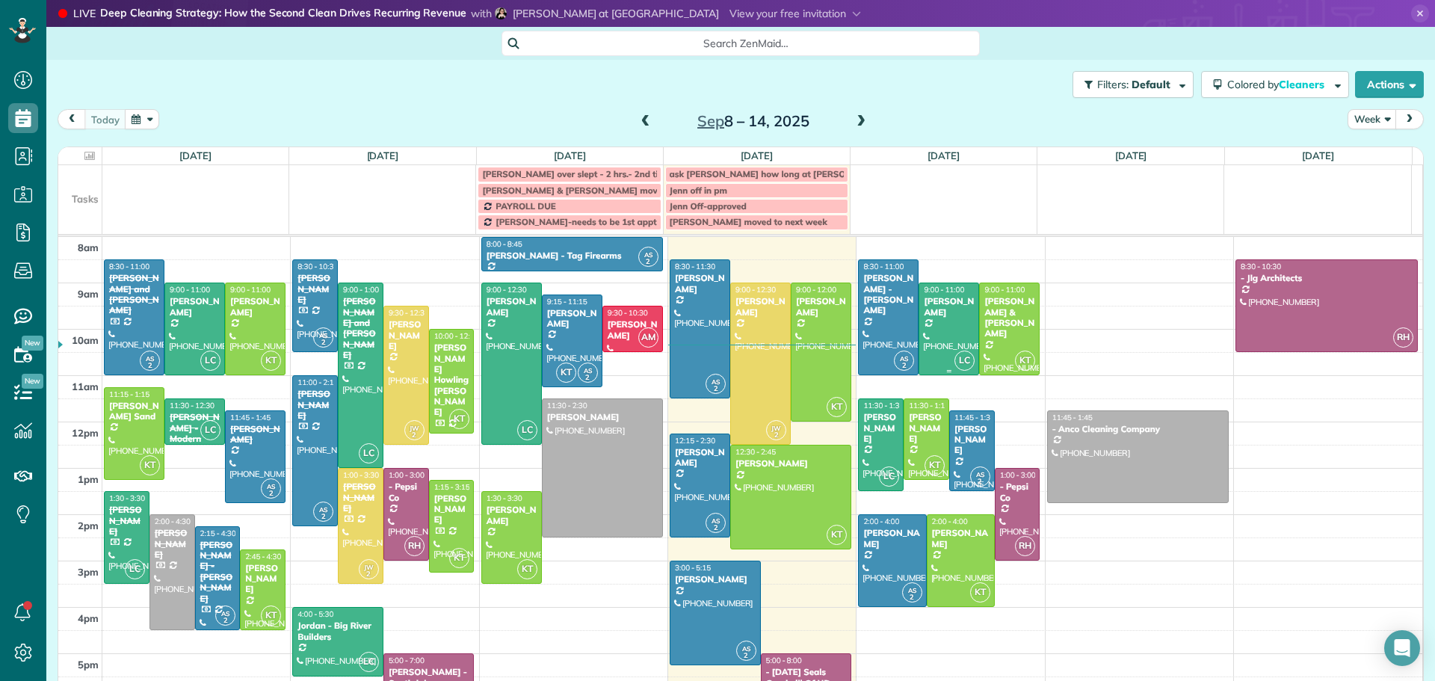
click at [935, 308] on div "[PERSON_NAME]" at bounding box center [949, 307] width 52 height 22
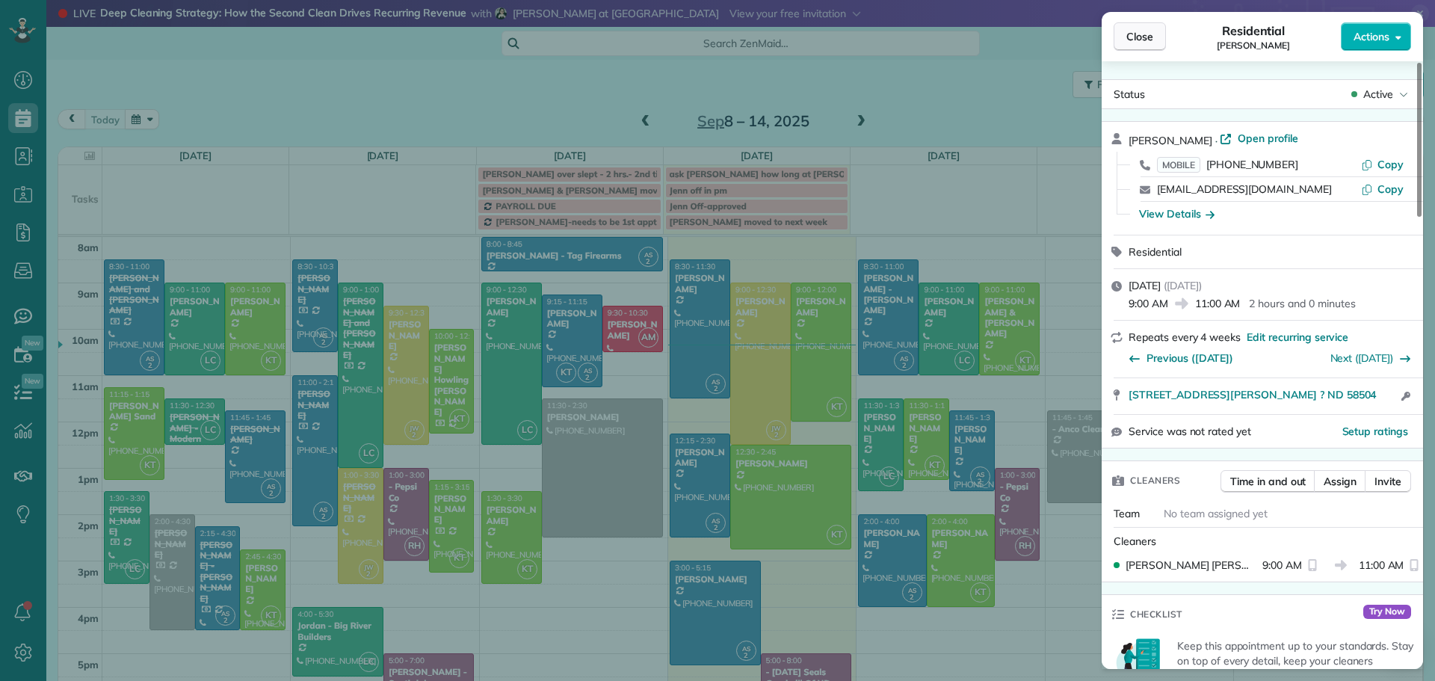
click at [1147, 41] on span "Close" at bounding box center [1140, 36] width 27 height 15
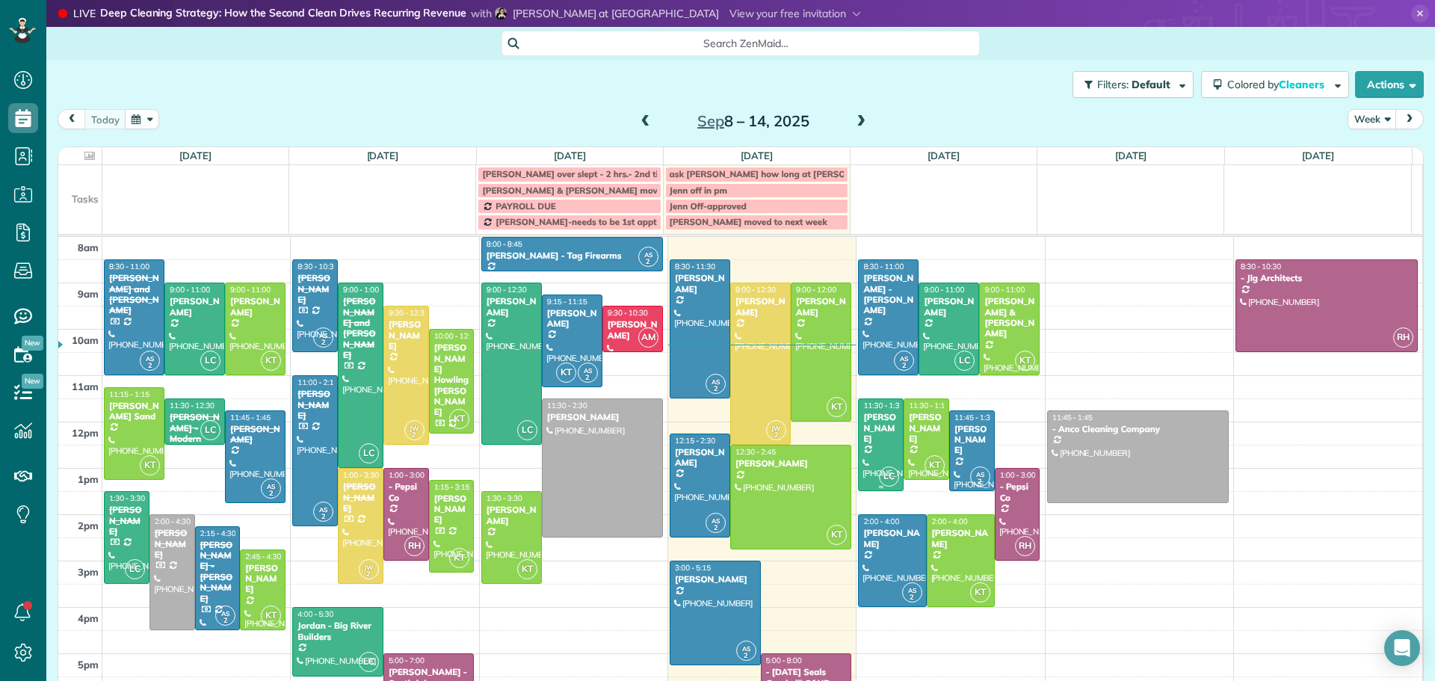
click at [867, 433] on div "[PERSON_NAME]" at bounding box center [881, 428] width 37 height 32
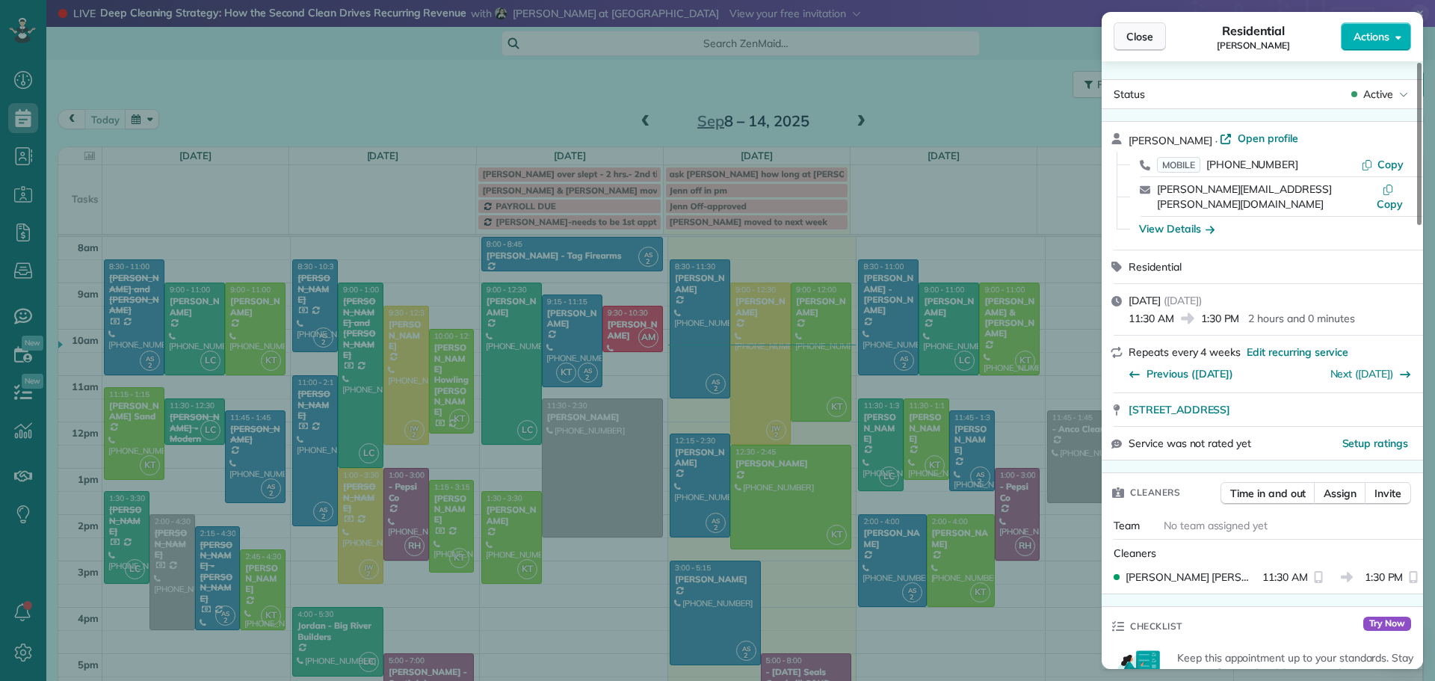
click at [1151, 39] on span "Close" at bounding box center [1140, 36] width 27 height 15
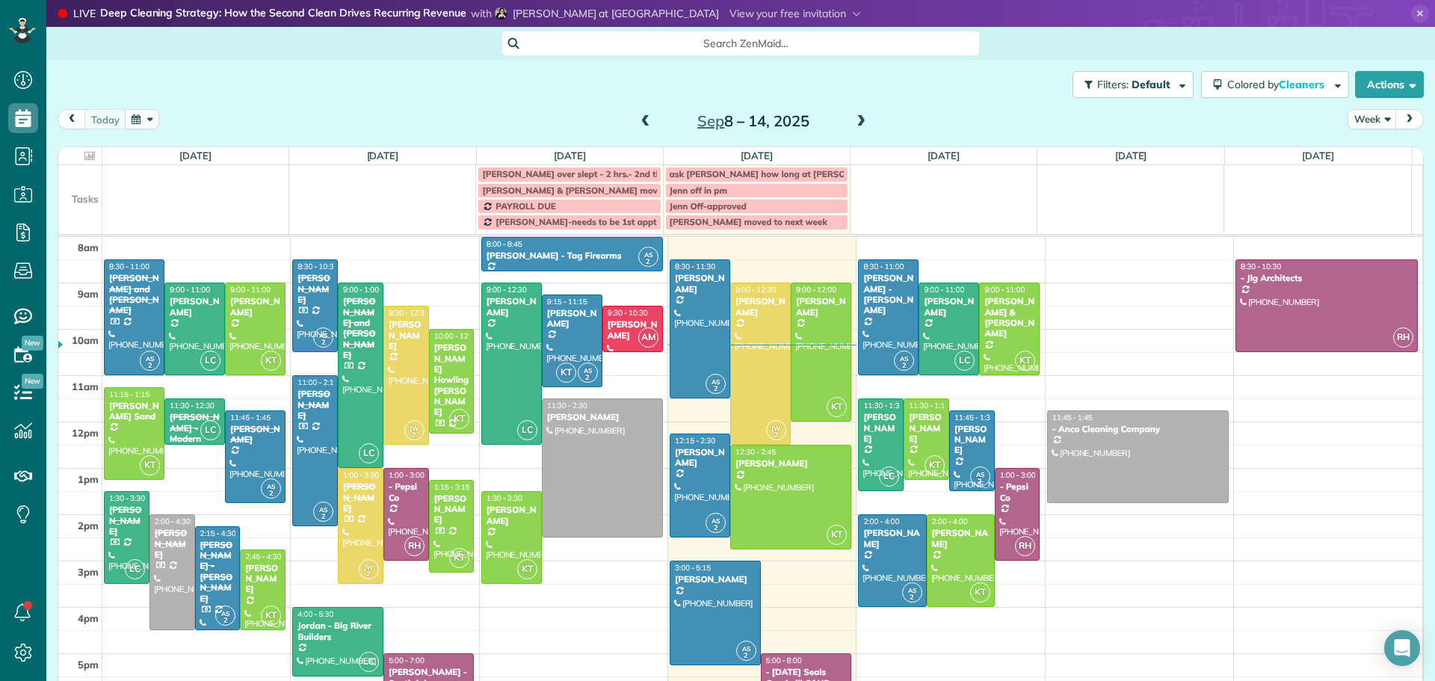
click at [858, 118] on span at bounding box center [861, 121] width 16 height 13
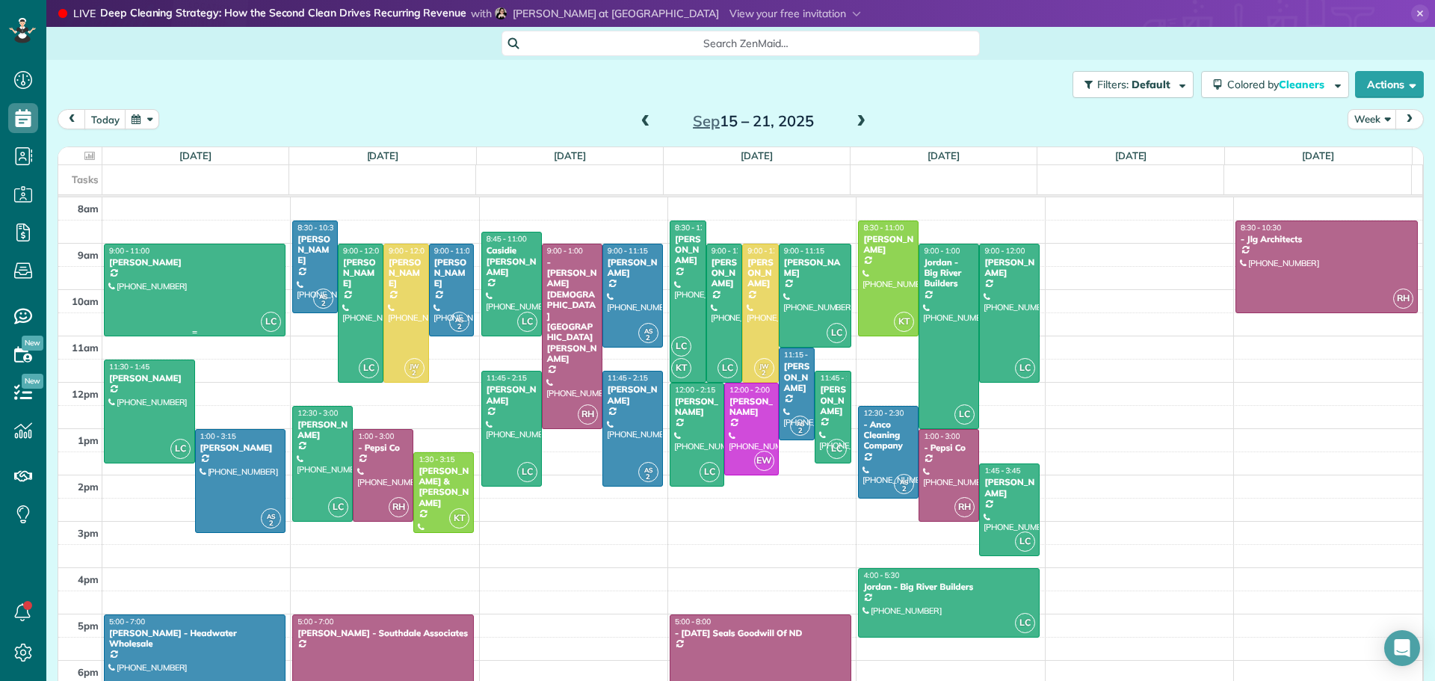
click at [179, 277] on div at bounding box center [195, 289] width 180 height 91
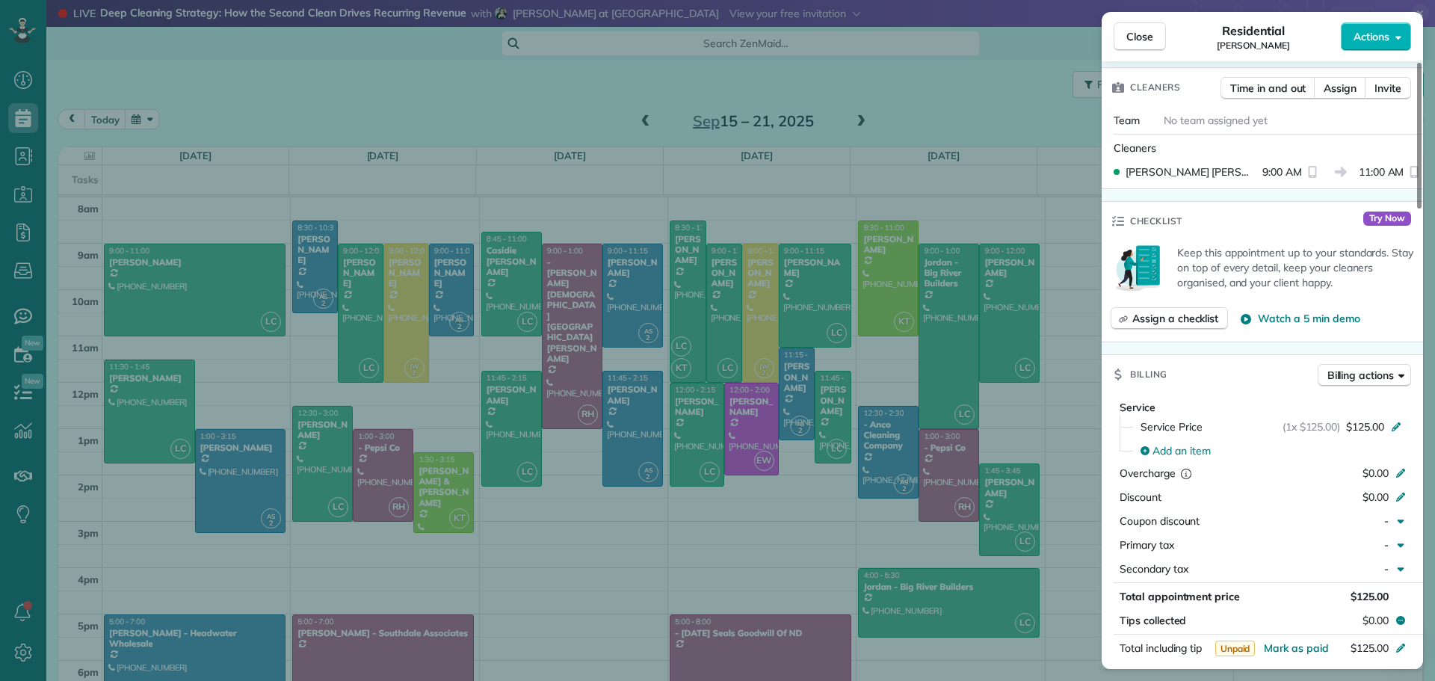
scroll to position [70, 0]
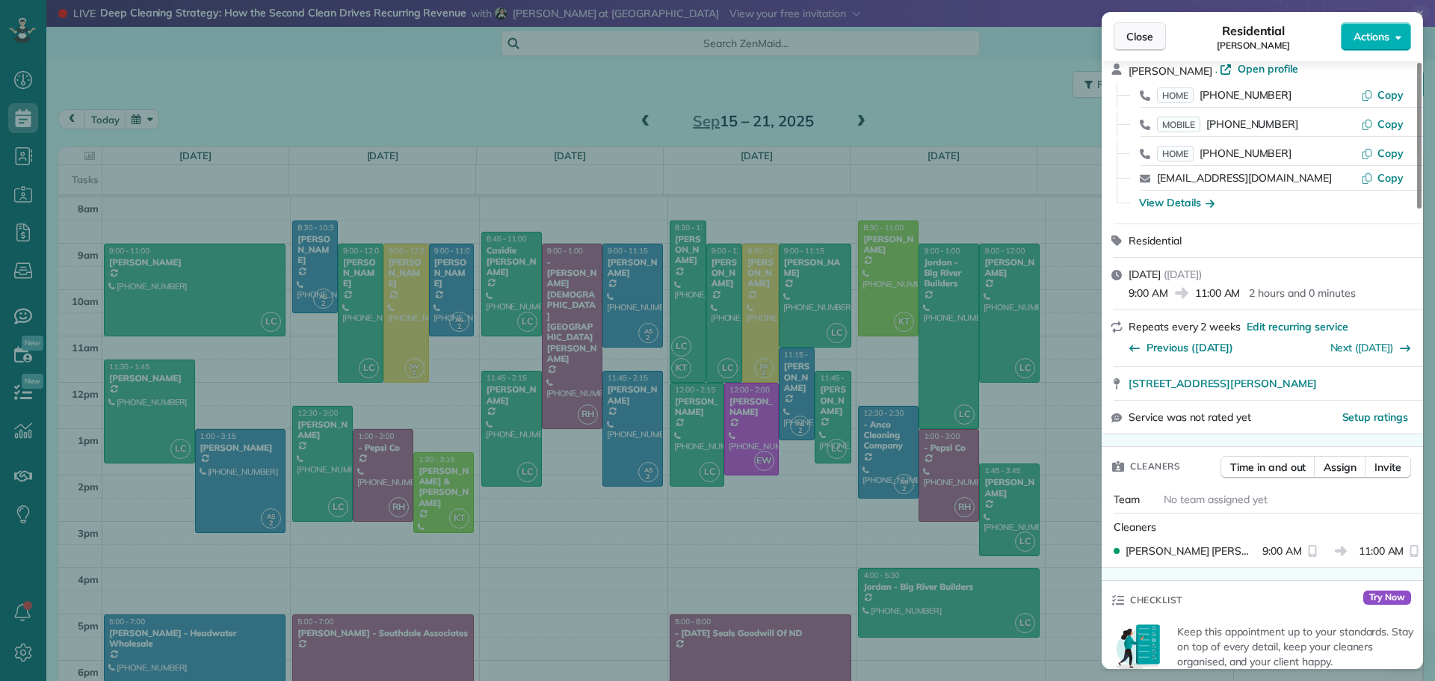
click at [1142, 38] on span "Close" at bounding box center [1140, 36] width 27 height 15
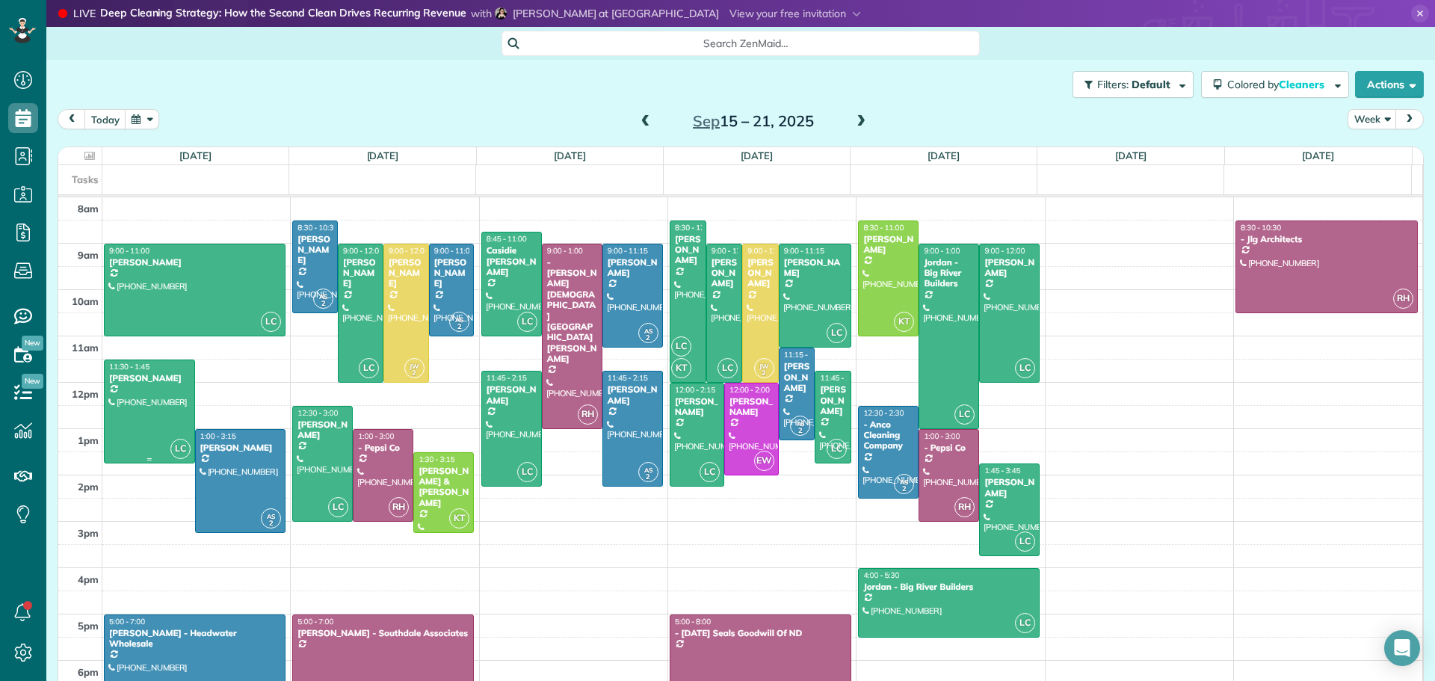
click at [144, 377] on div "Breanna Leingang" at bounding box center [149, 378] width 82 height 10
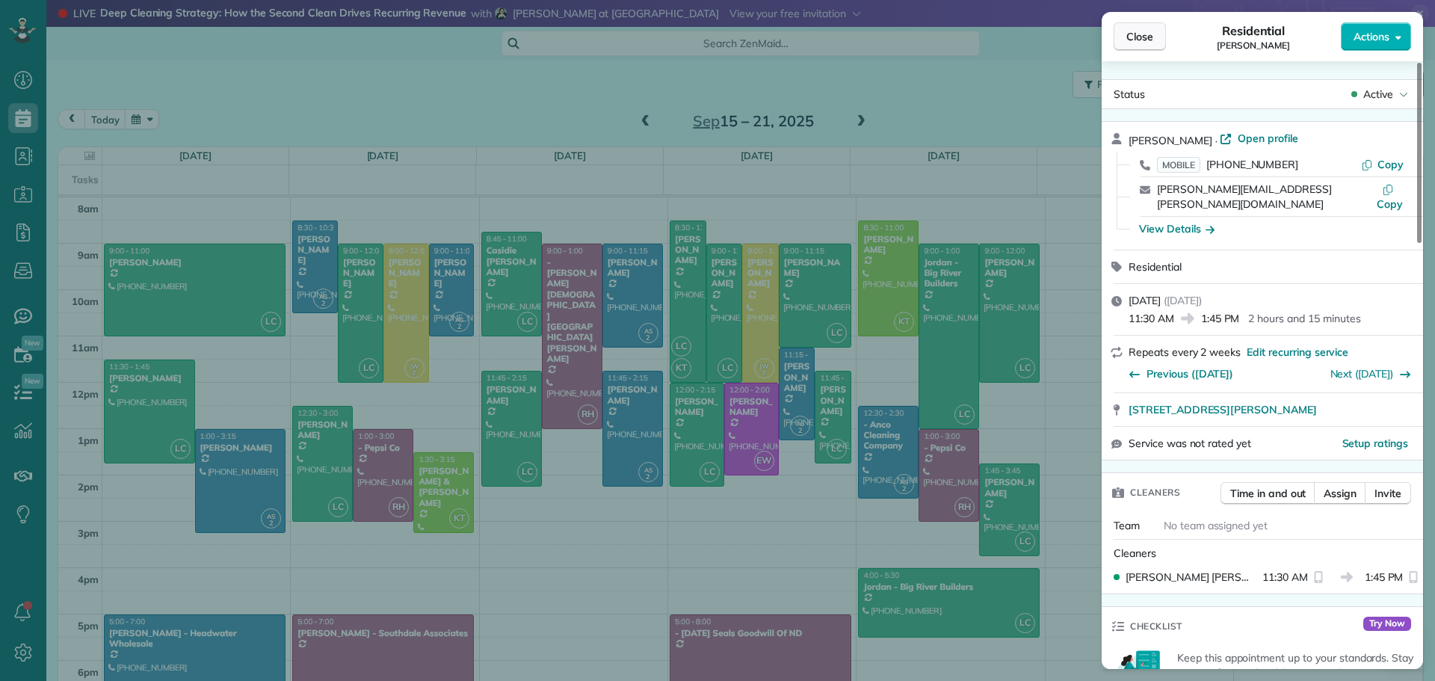
click at [1135, 39] on span "Close" at bounding box center [1140, 36] width 27 height 15
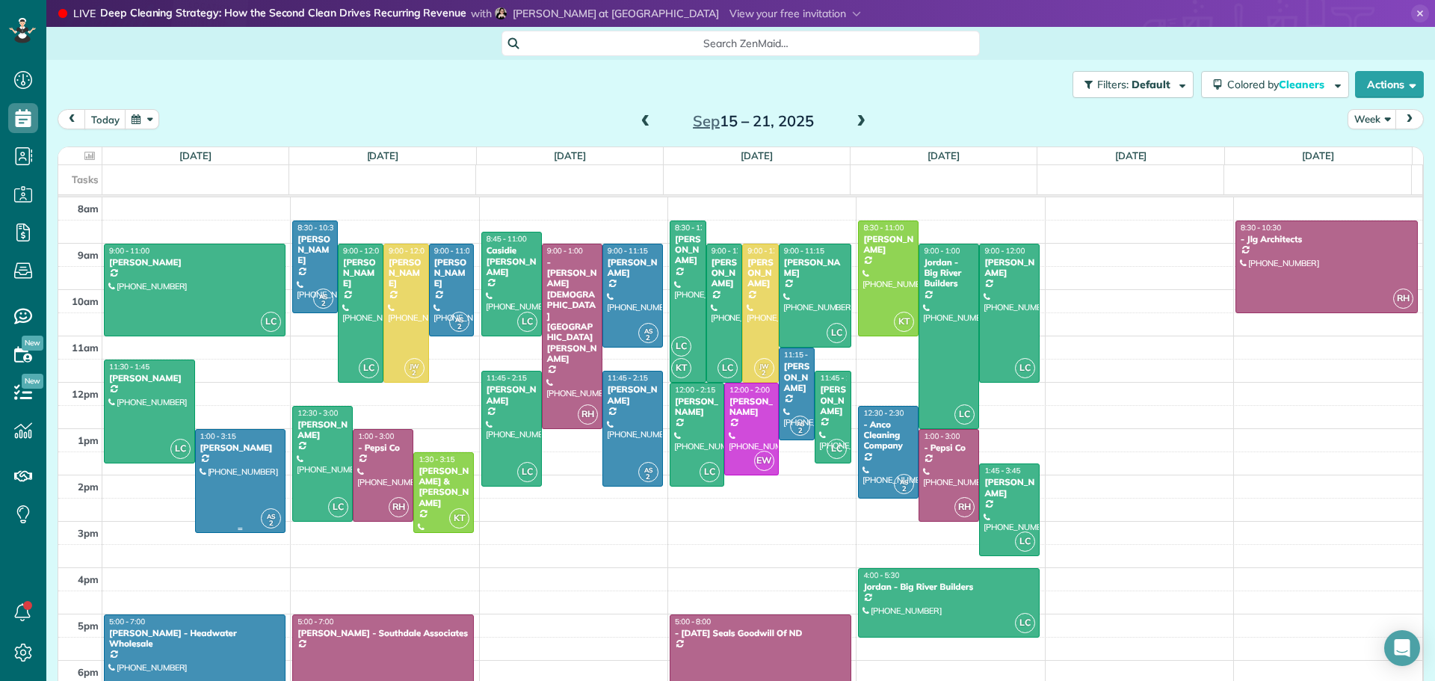
click at [229, 458] on div at bounding box center [241, 481] width 90 height 103
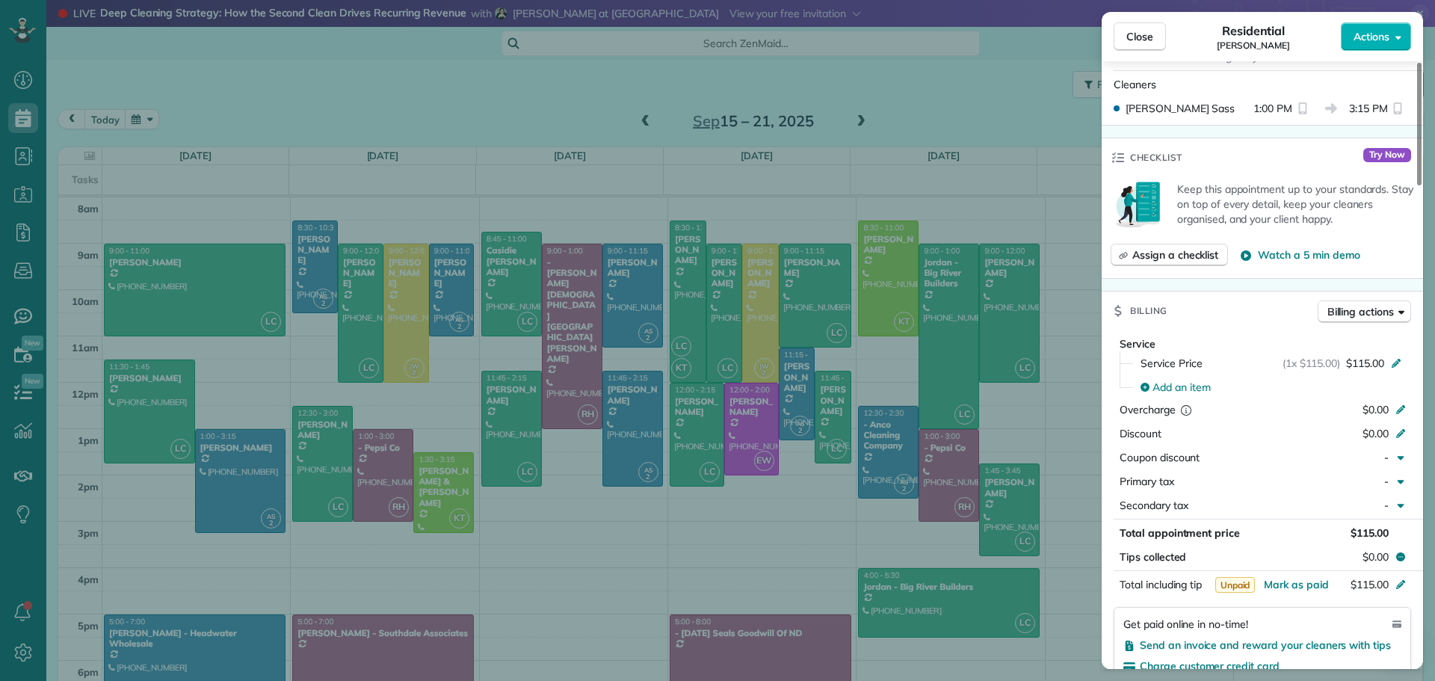
scroll to position [222, 0]
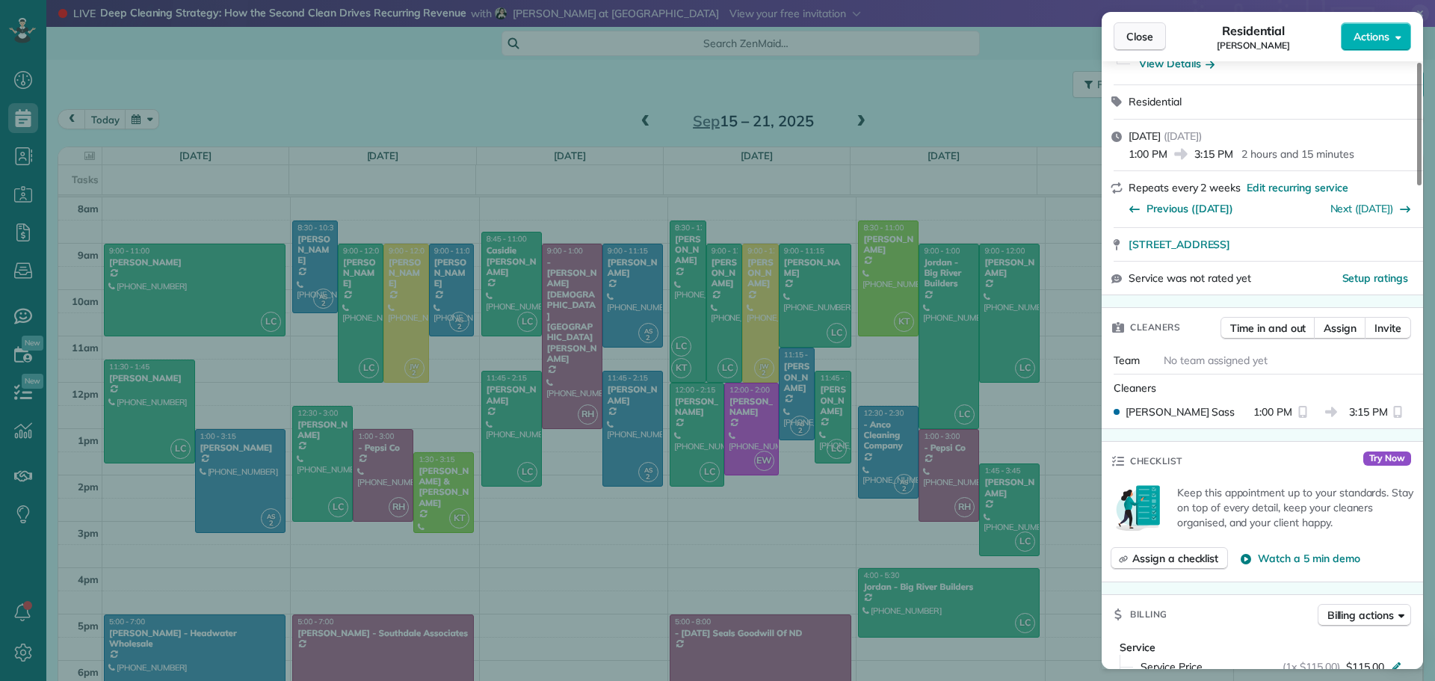
click at [1137, 34] on span "Close" at bounding box center [1140, 36] width 27 height 15
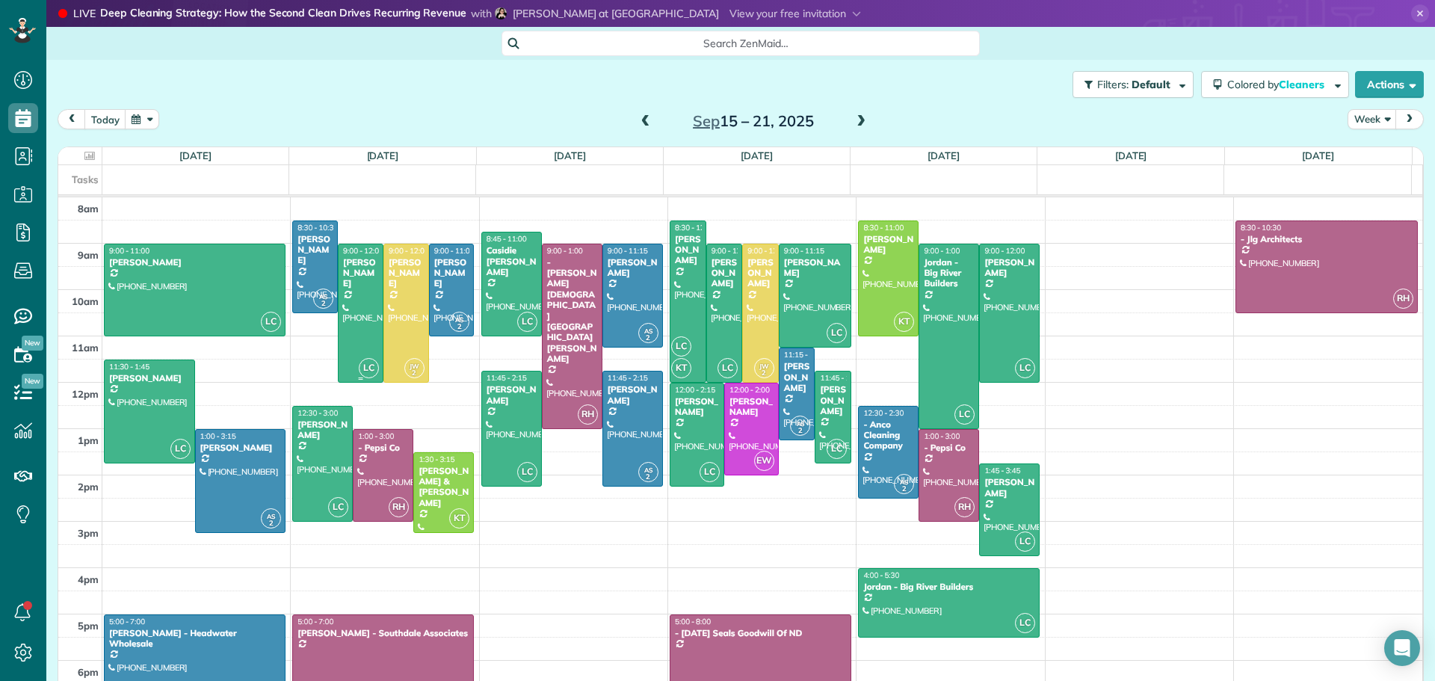
click at [360, 269] on div "Mindy Piatz" at bounding box center [360, 273] width 37 height 32
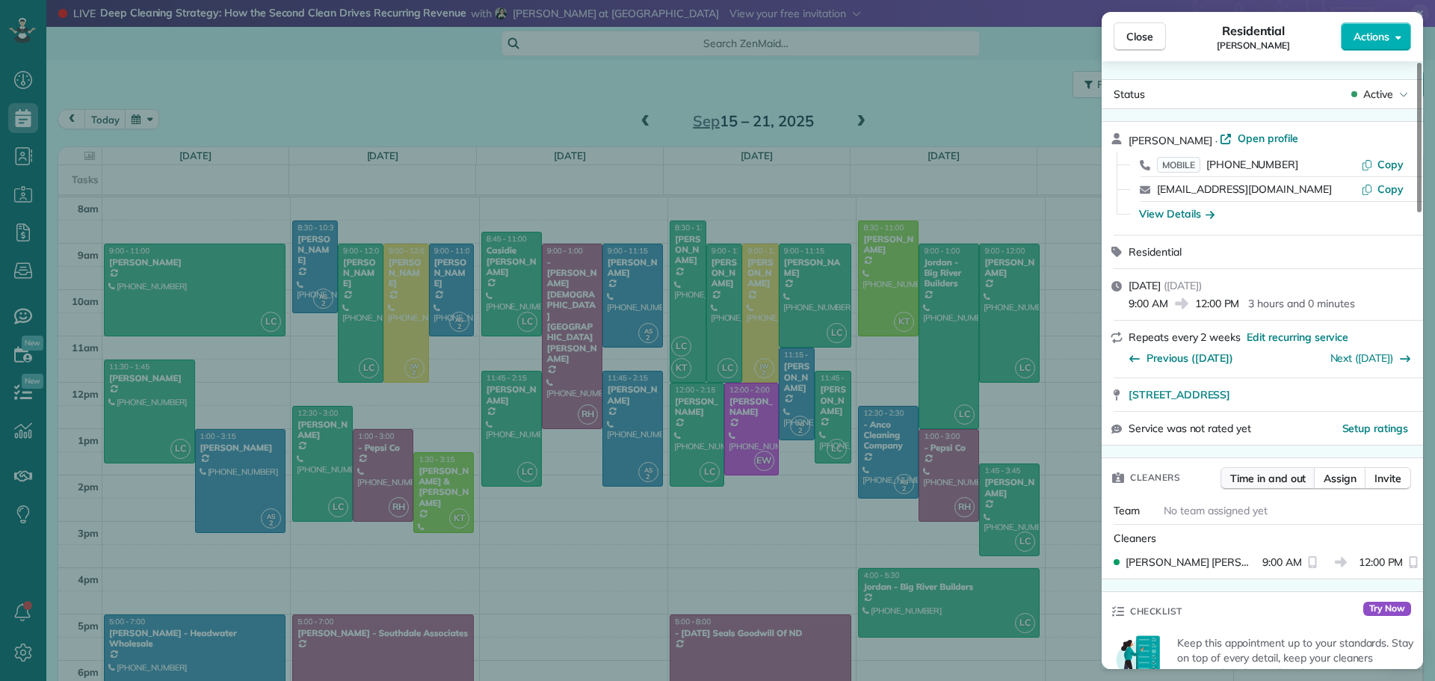
scroll to position [299, 0]
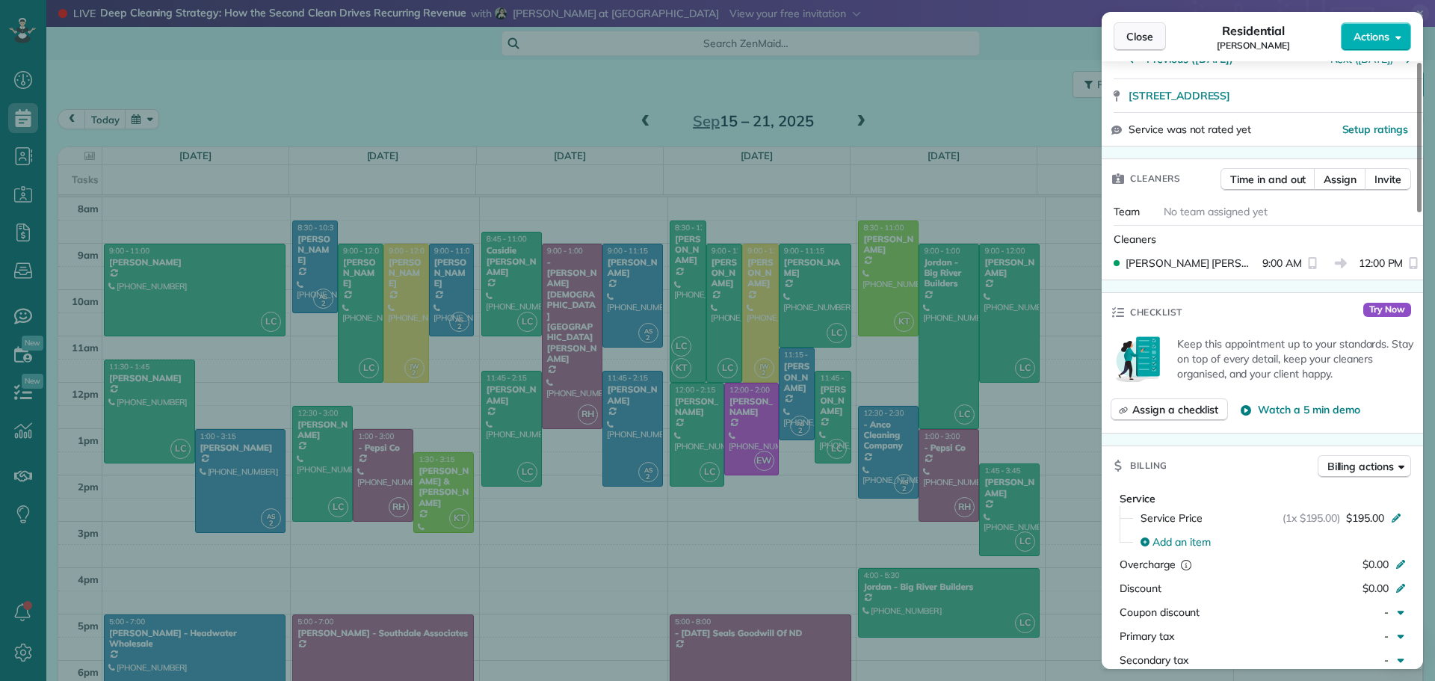
click at [1127, 35] on span "Close" at bounding box center [1140, 36] width 27 height 15
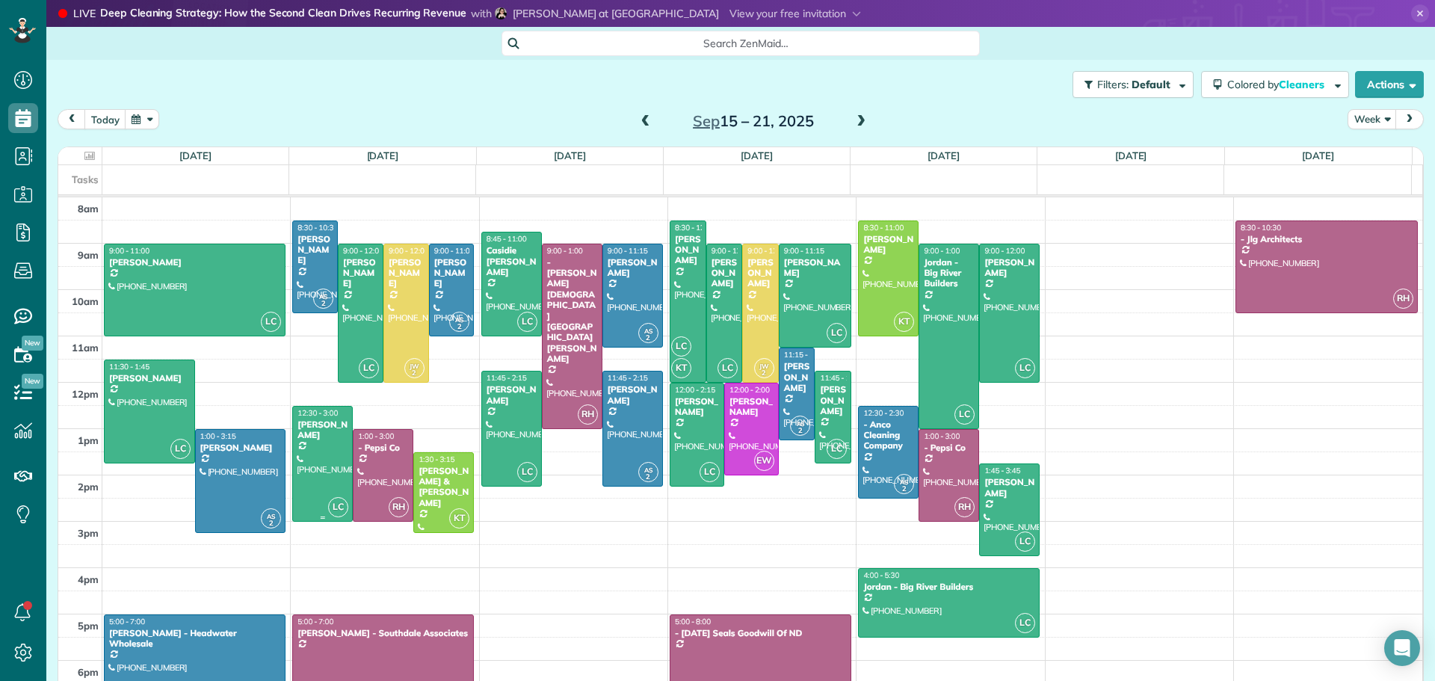
click at [307, 432] on div "Megan Visger" at bounding box center [323, 430] width 52 height 22
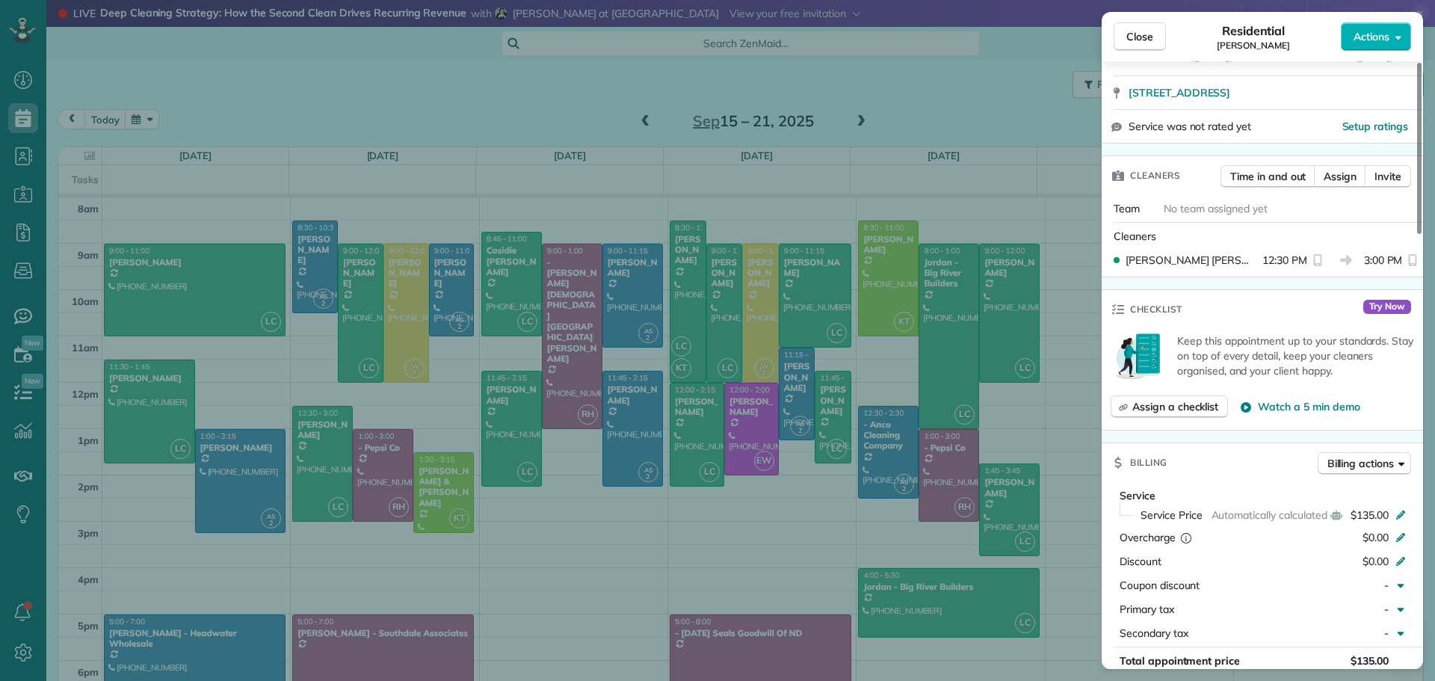
scroll to position [452, 0]
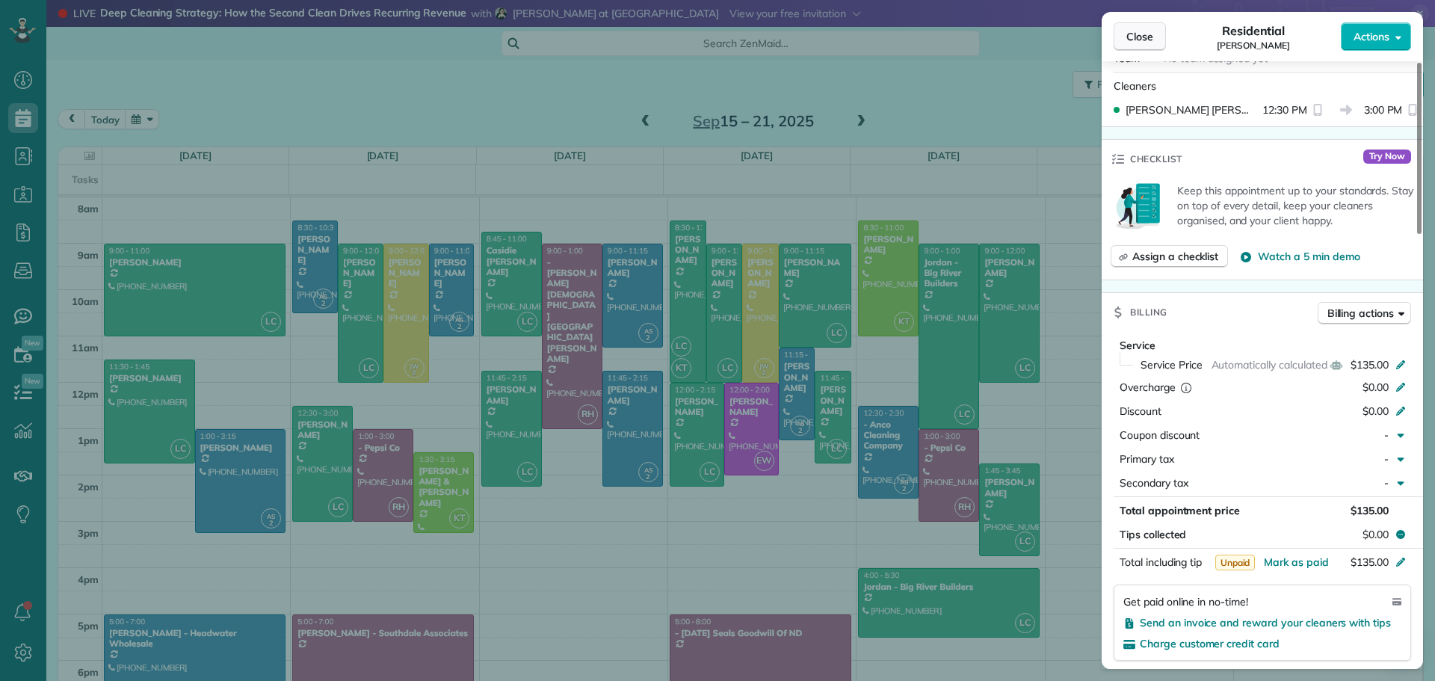
click at [1133, 41] on span "Close" at bounding box center [1140, 36] width 27 height 15
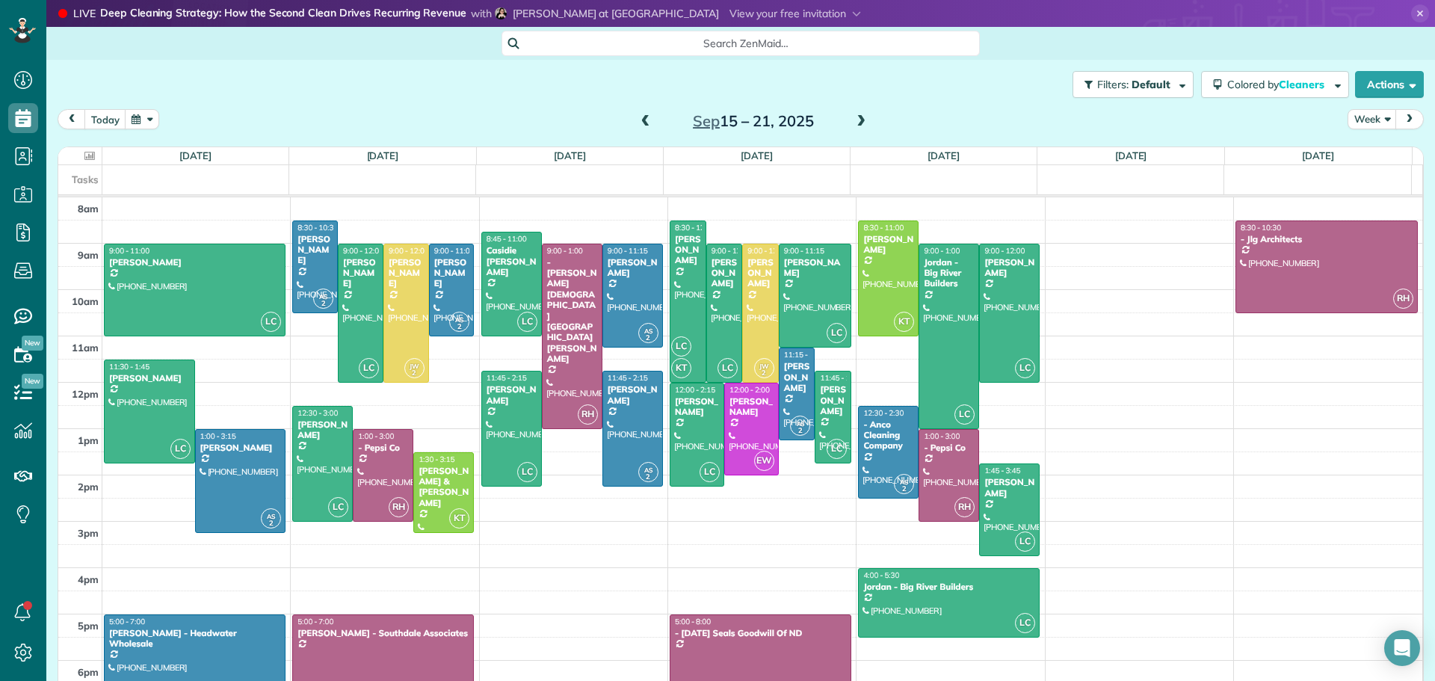
click at [88, 153] on icon at bounding box center [89, 156] width 10 height 10
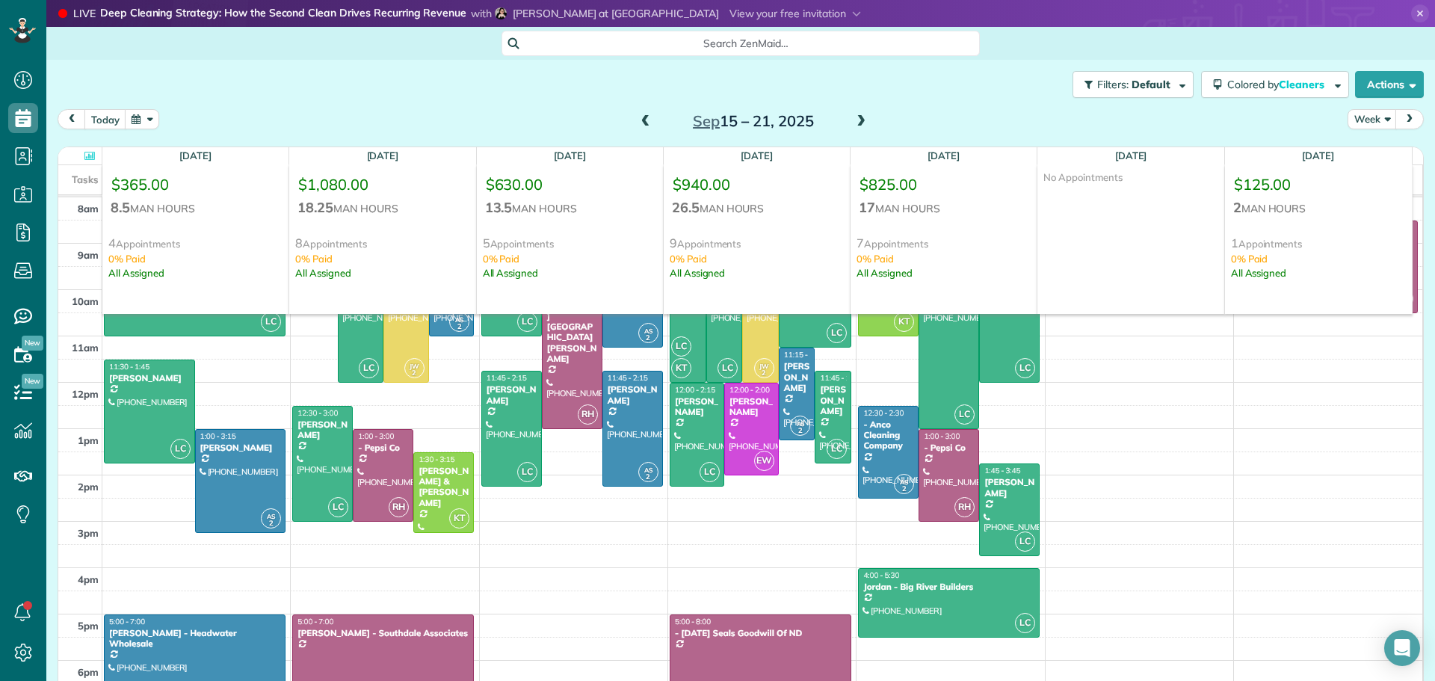
click at [583, 104] on div "Filters: Default Colored by Cleaners Color by Cleaner Color by Team Color by St…" at bounding box center [740, 84] width 1389 height 49
click at [87, 153] on icon at bounding box center [89, 156] width 10 height 10
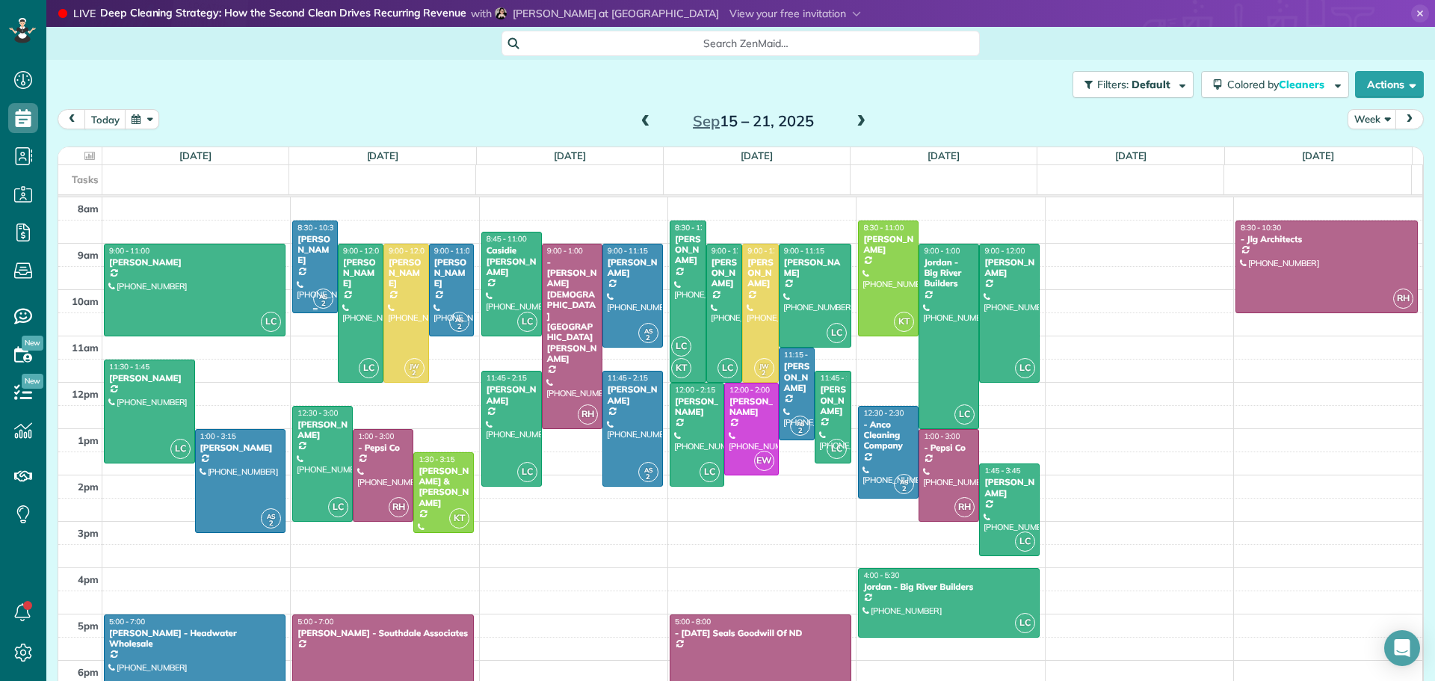
click at [311, 249] on div "[PERSON_NAME]" at bounding box center [315, 250] width 37 height 32
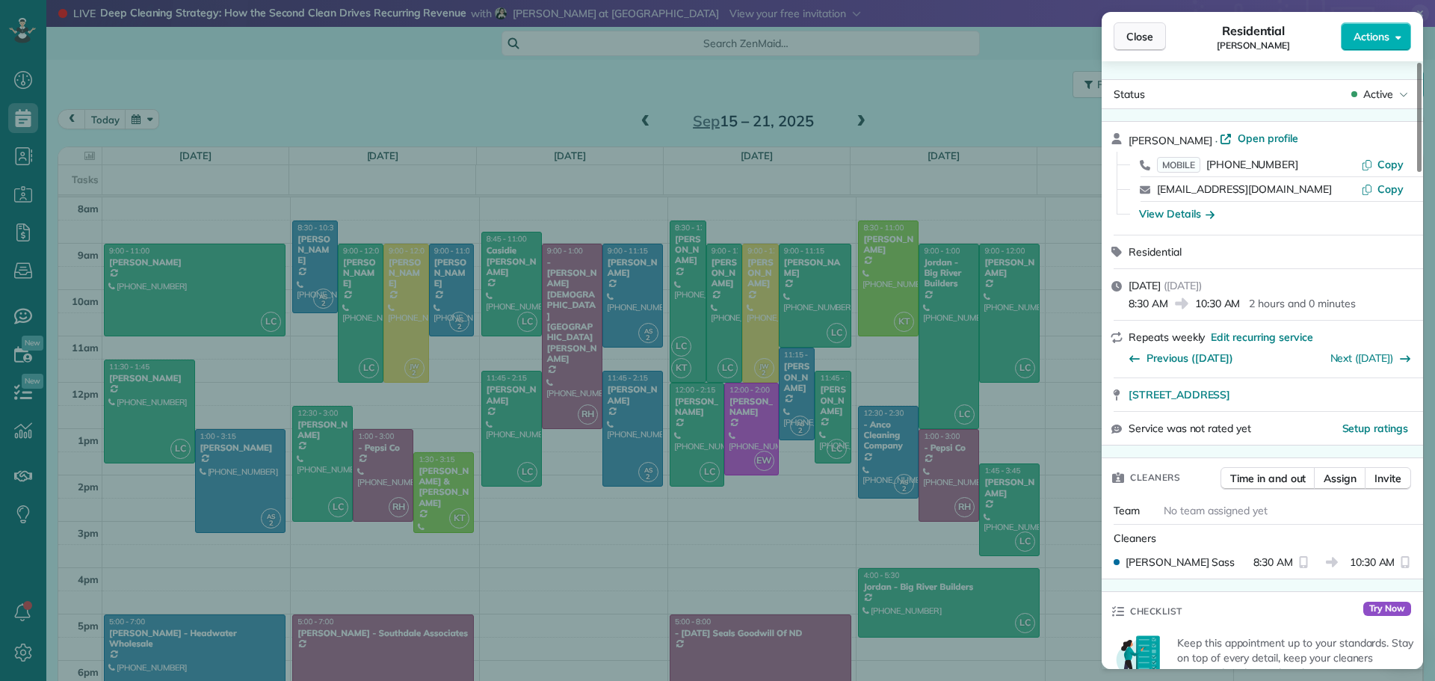
click at [1134, 37] on span "Close" at bounding box center [1140, 36] width 27 height 15
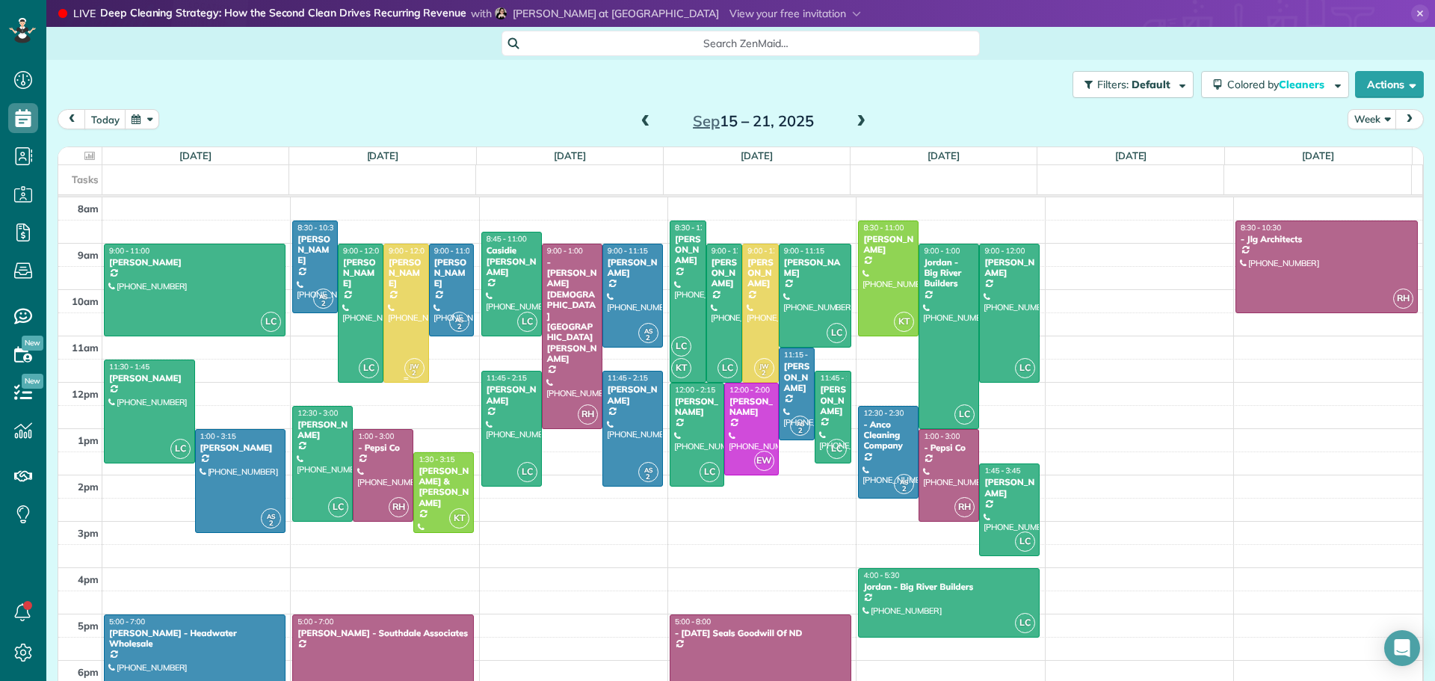
click at [402, 283] on div at bounding box center [406, 313] width 44 height 138
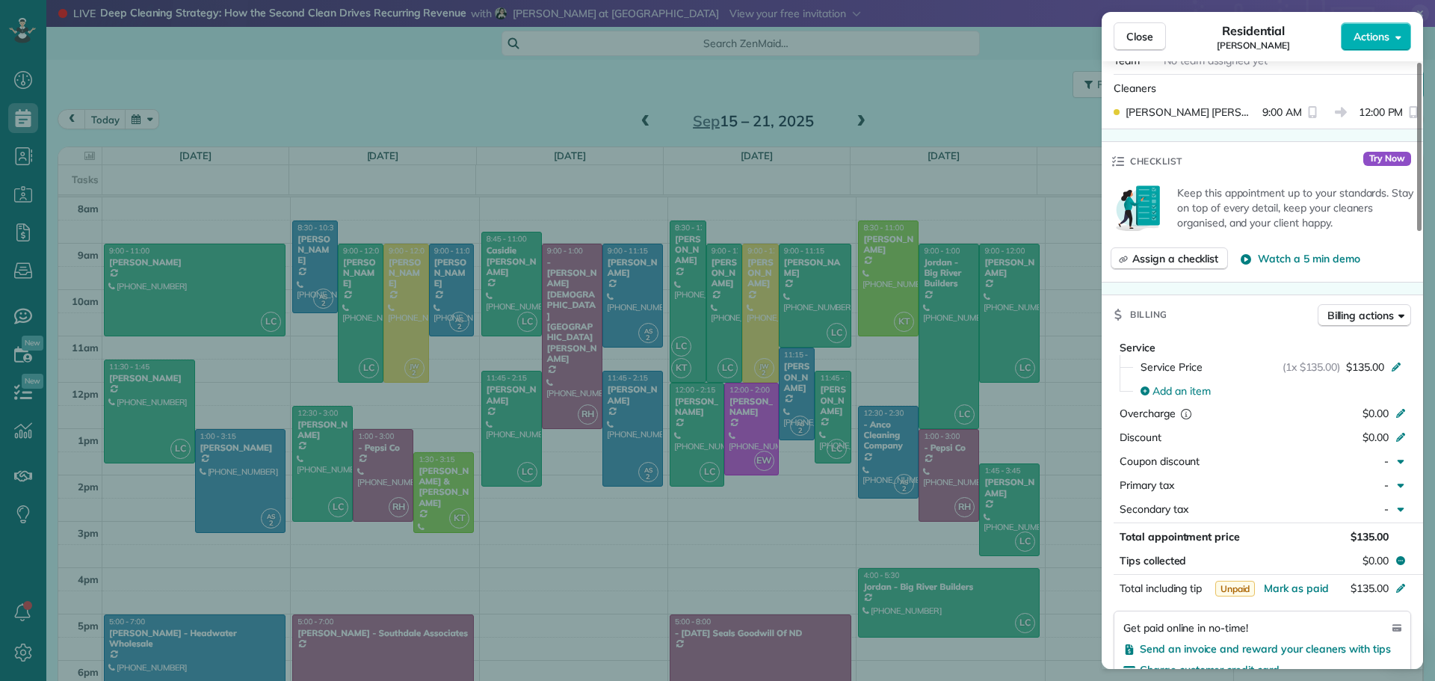
scroll to position [452, 0]
click at [1137, 38] on span "Close" at bounding box center [1140, 36] width 27 height 15
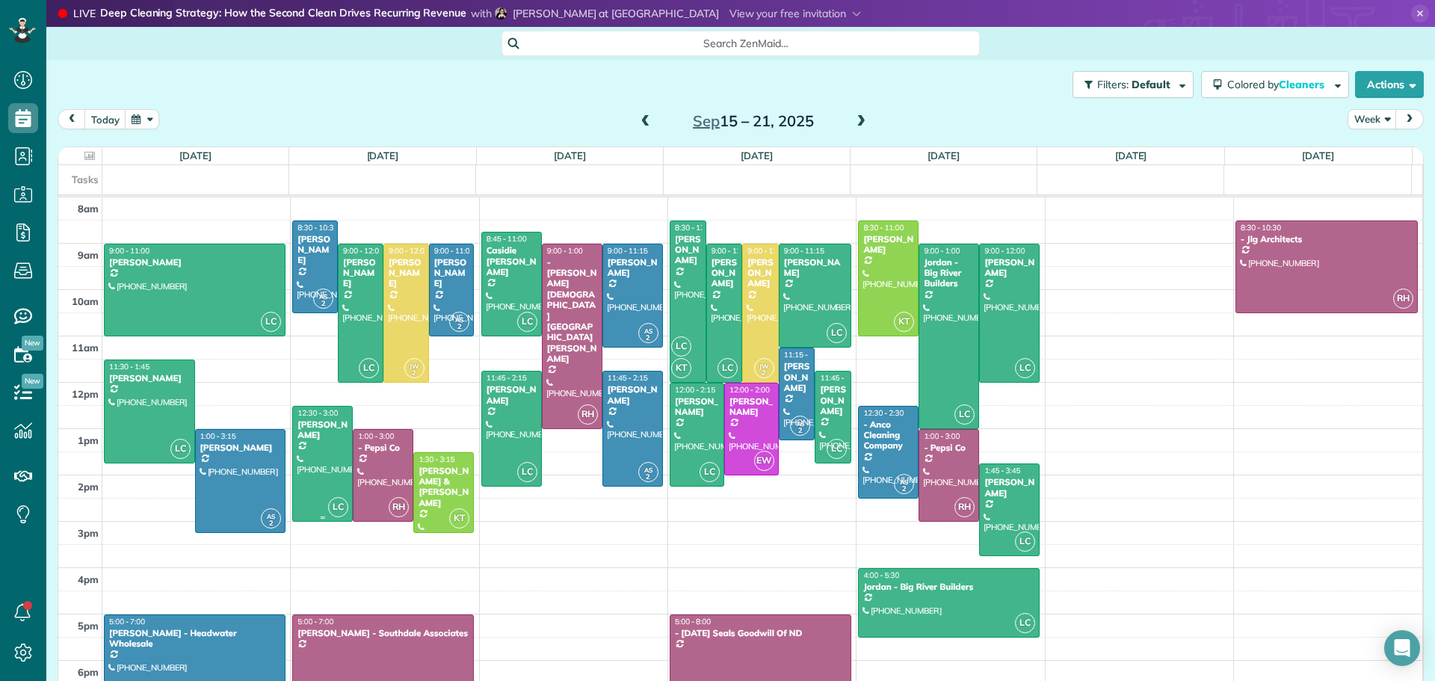
click at [313, 443] on div at bounding box center [322, 464] width 59 height 114
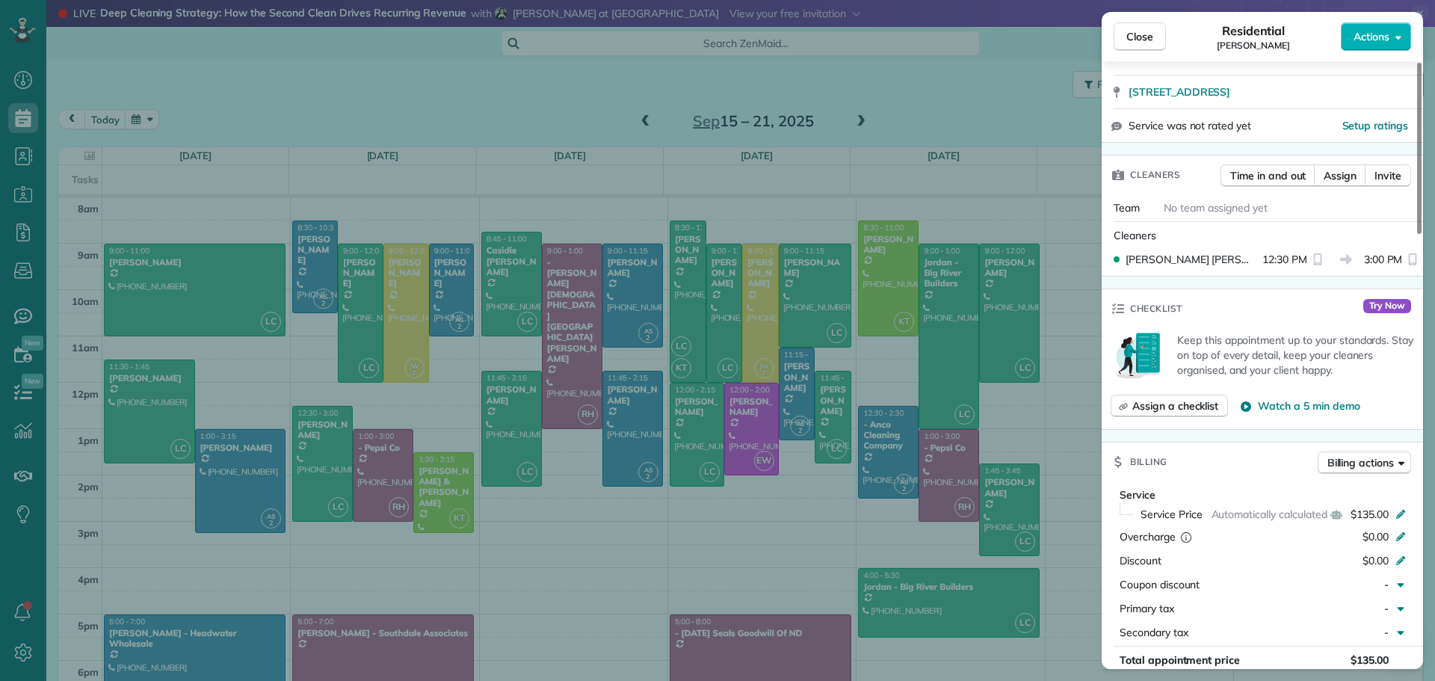
scroll to position [378, 0]
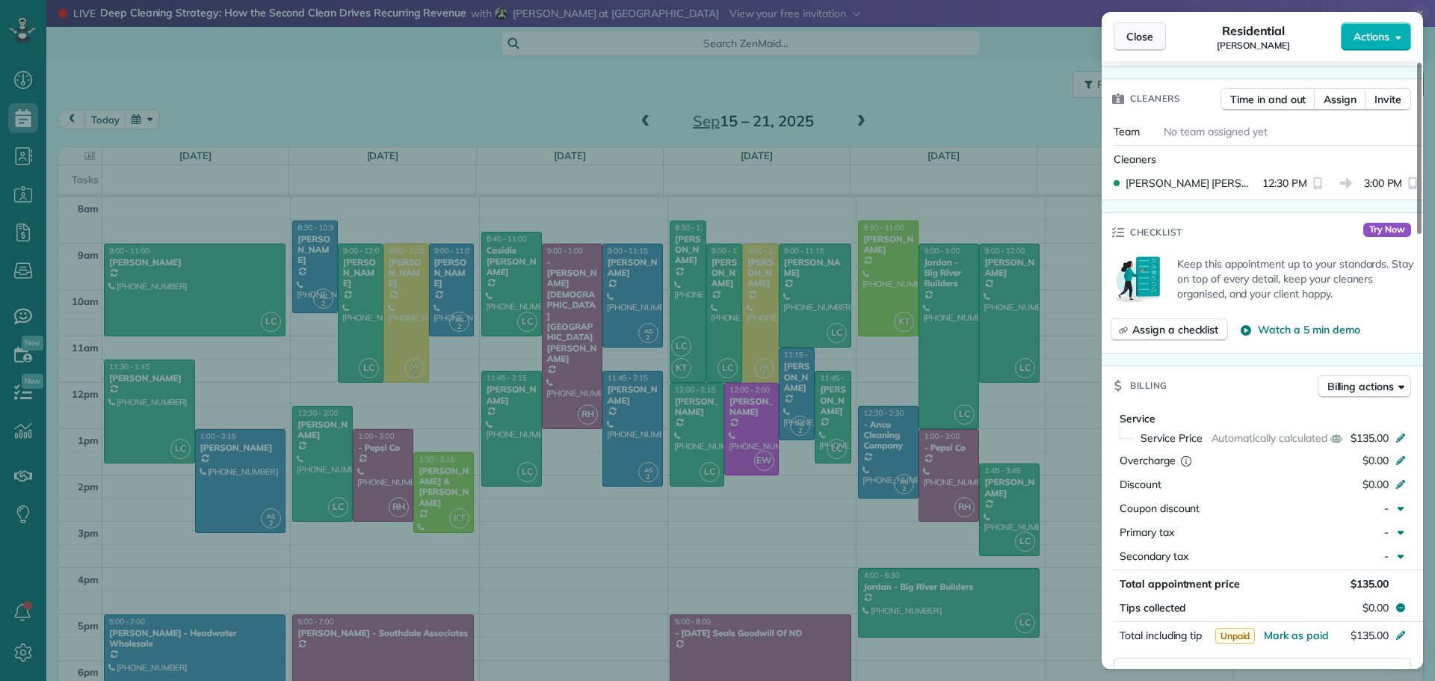
click at [1142, 31] on span "Close" at bounding box center [1140, 36] width 27 height 15
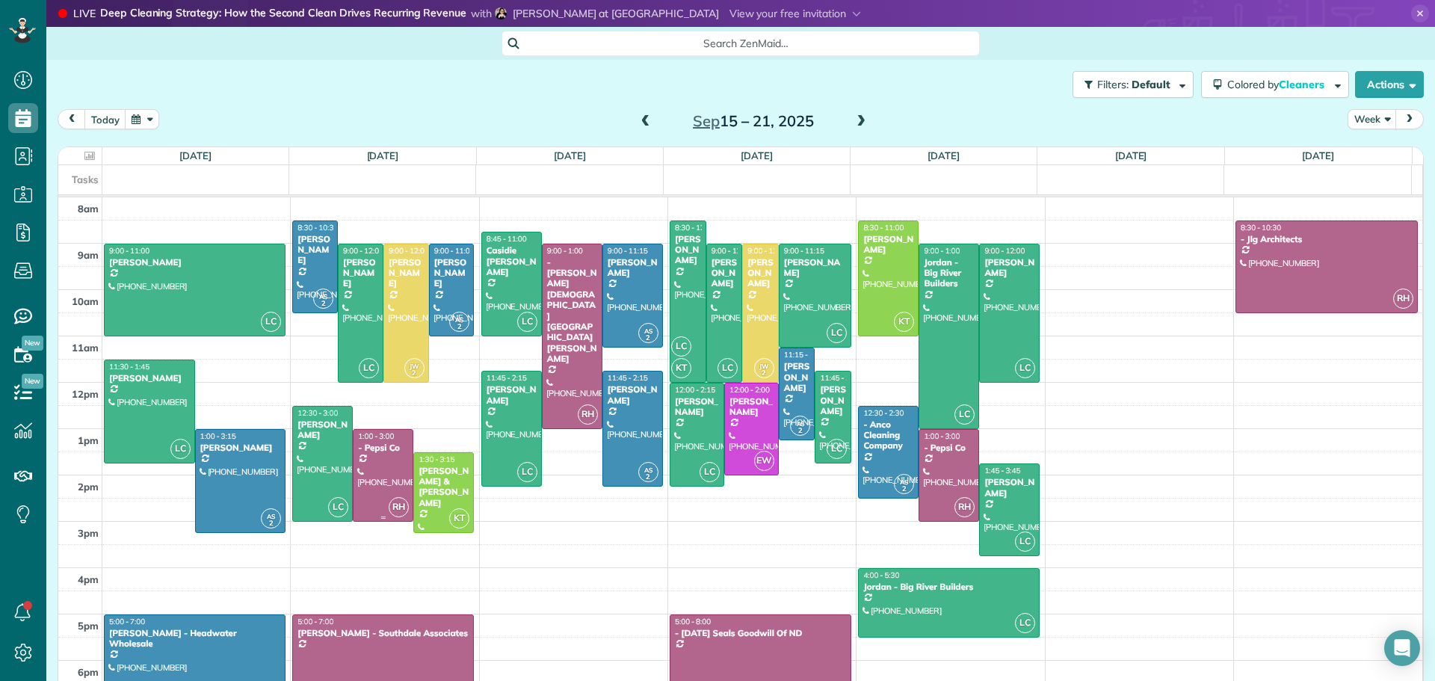
click at [381, 455] on div at bounding box center [383, 475] width 59 height 91
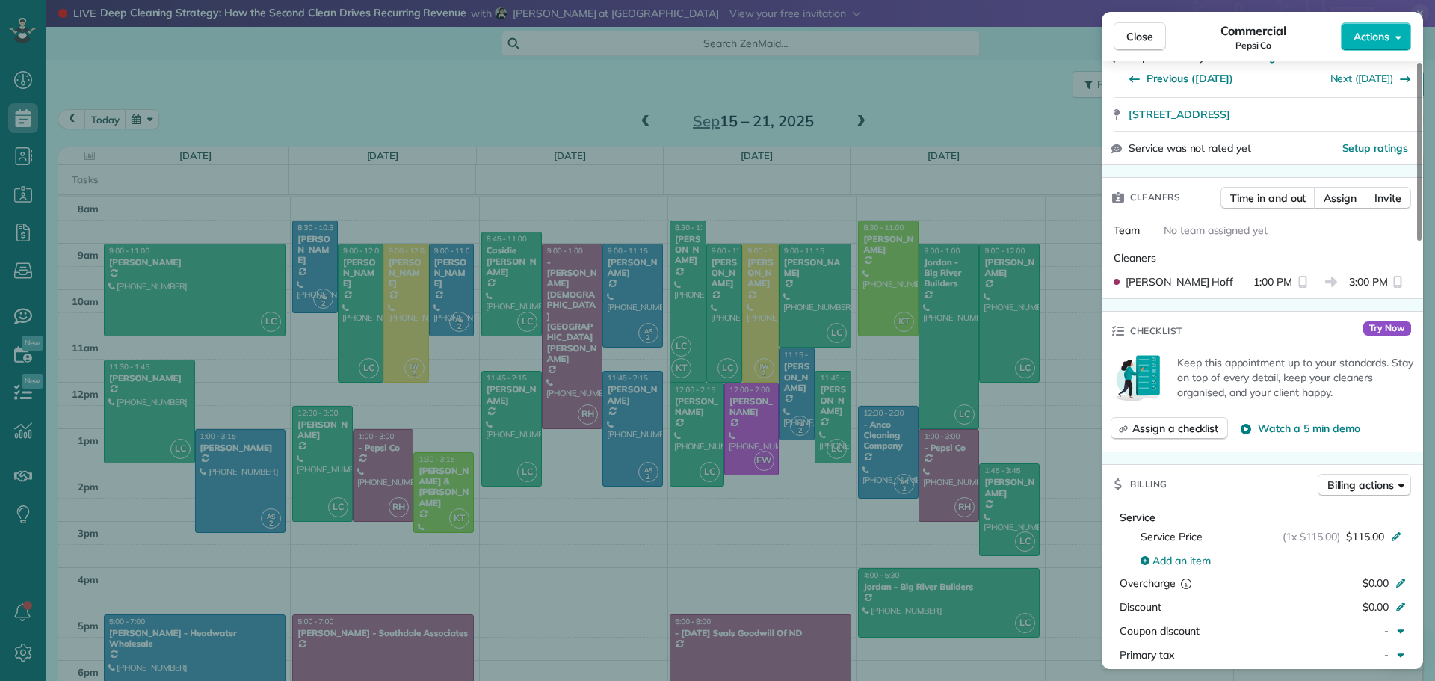
scroll to position [219, 0]
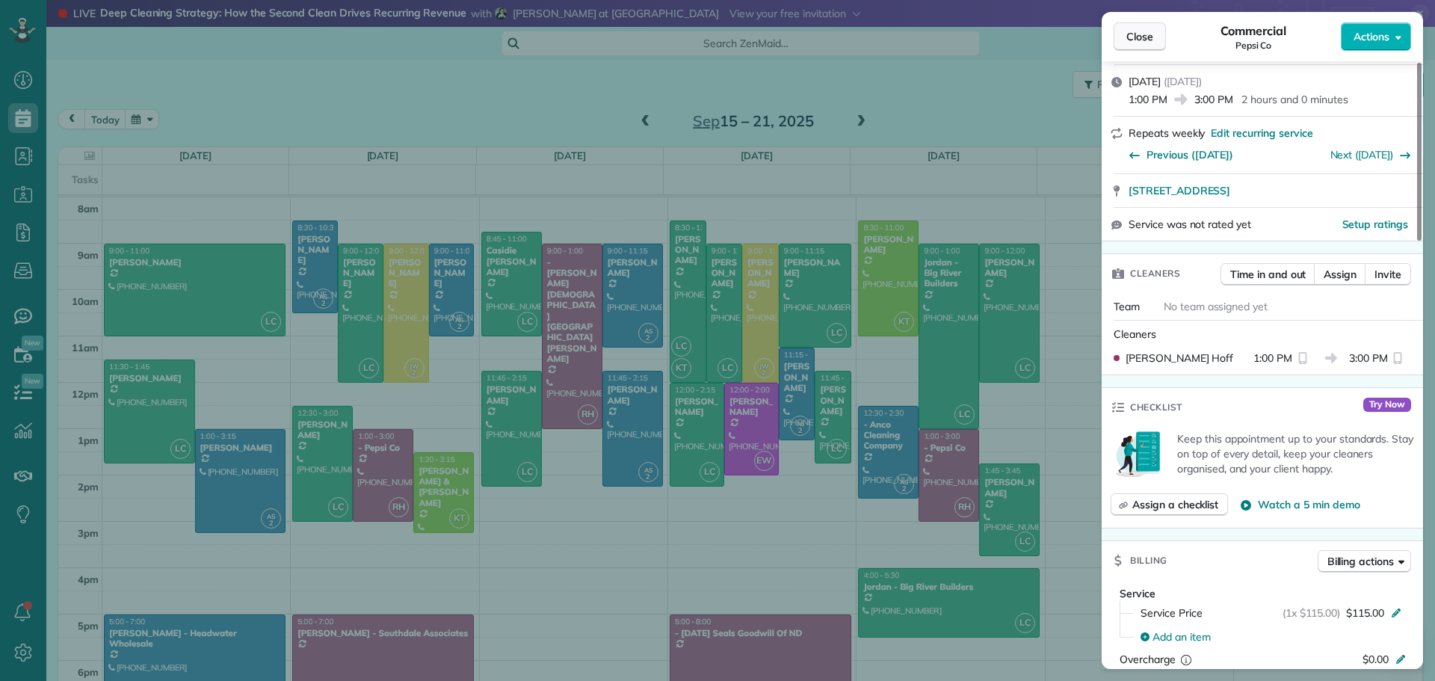
click at [1150, 36] on span "Close" at bounding box center [1140, 36] width 27 height 15
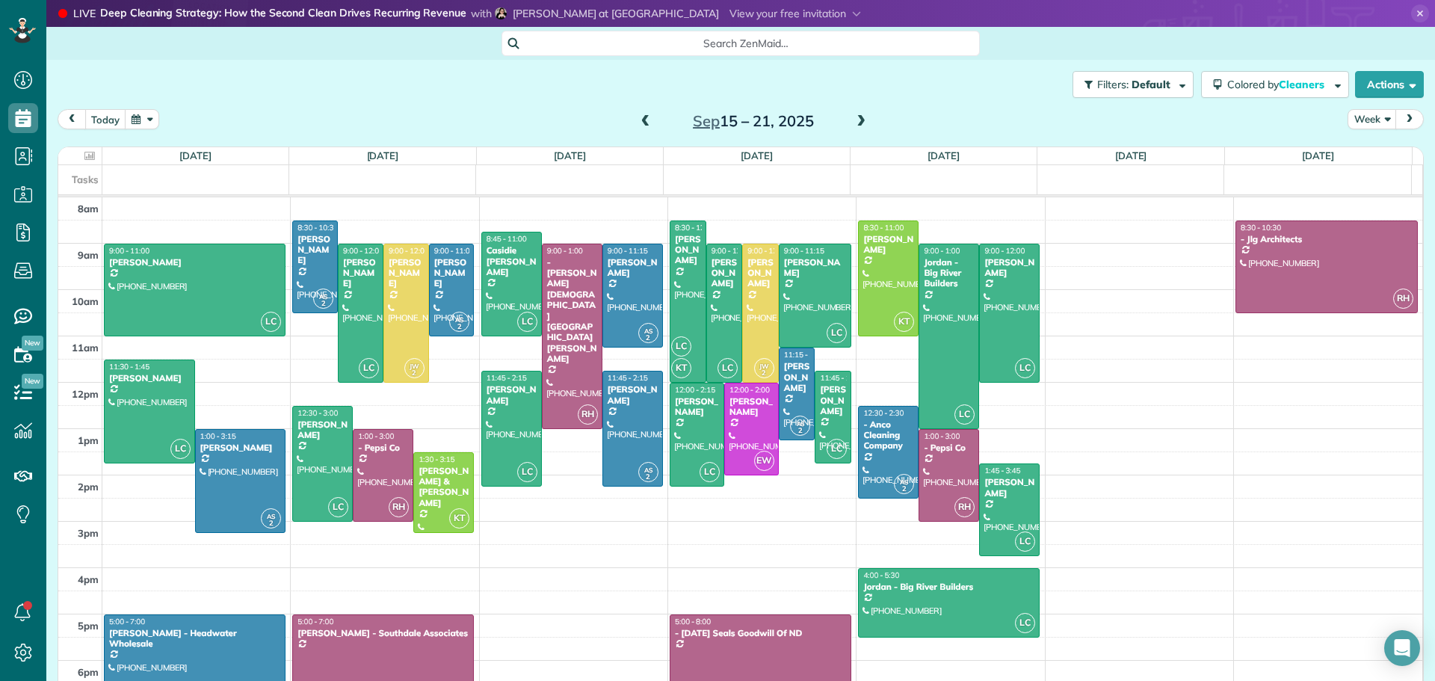
click at [70, 117] on span "prev" at bounding box center [72, 119] width 12 height 10
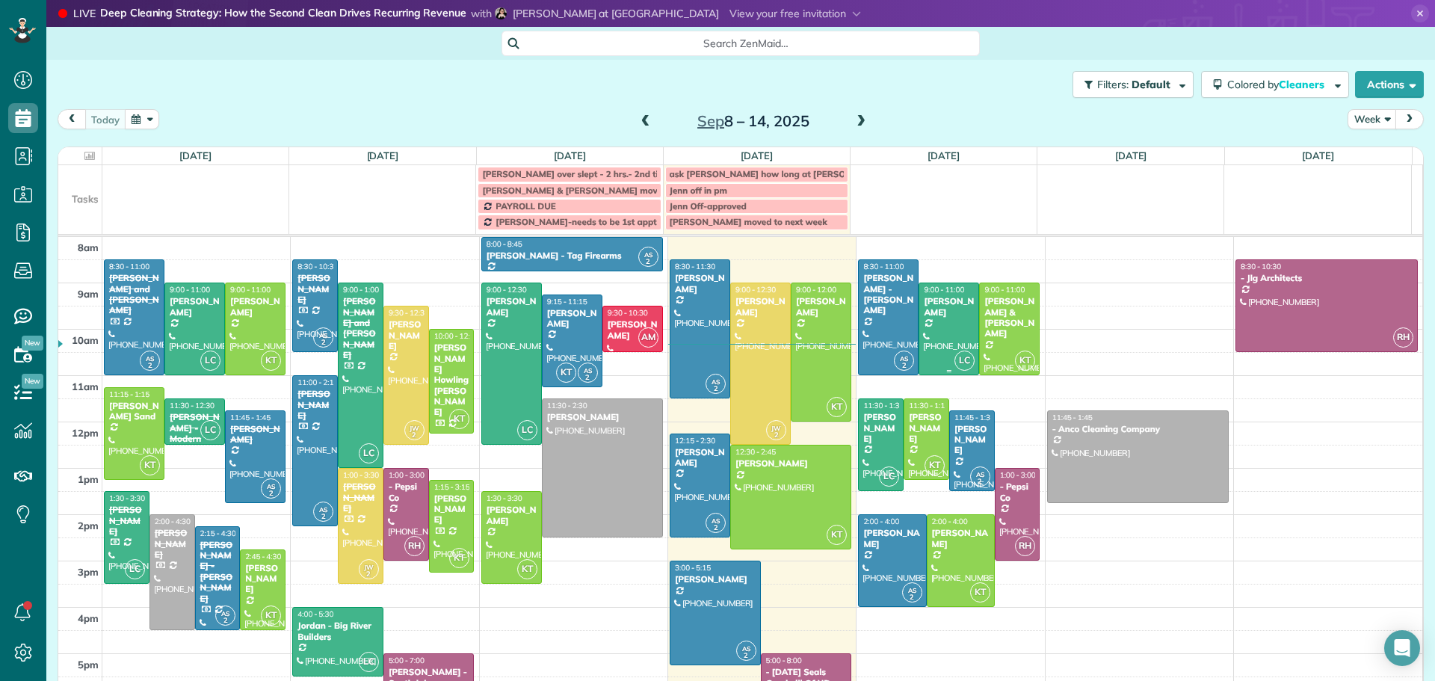
click at [932, 309] on div "[PERSON_NAME]" at bounding box center [949, 307] width 52 height 22
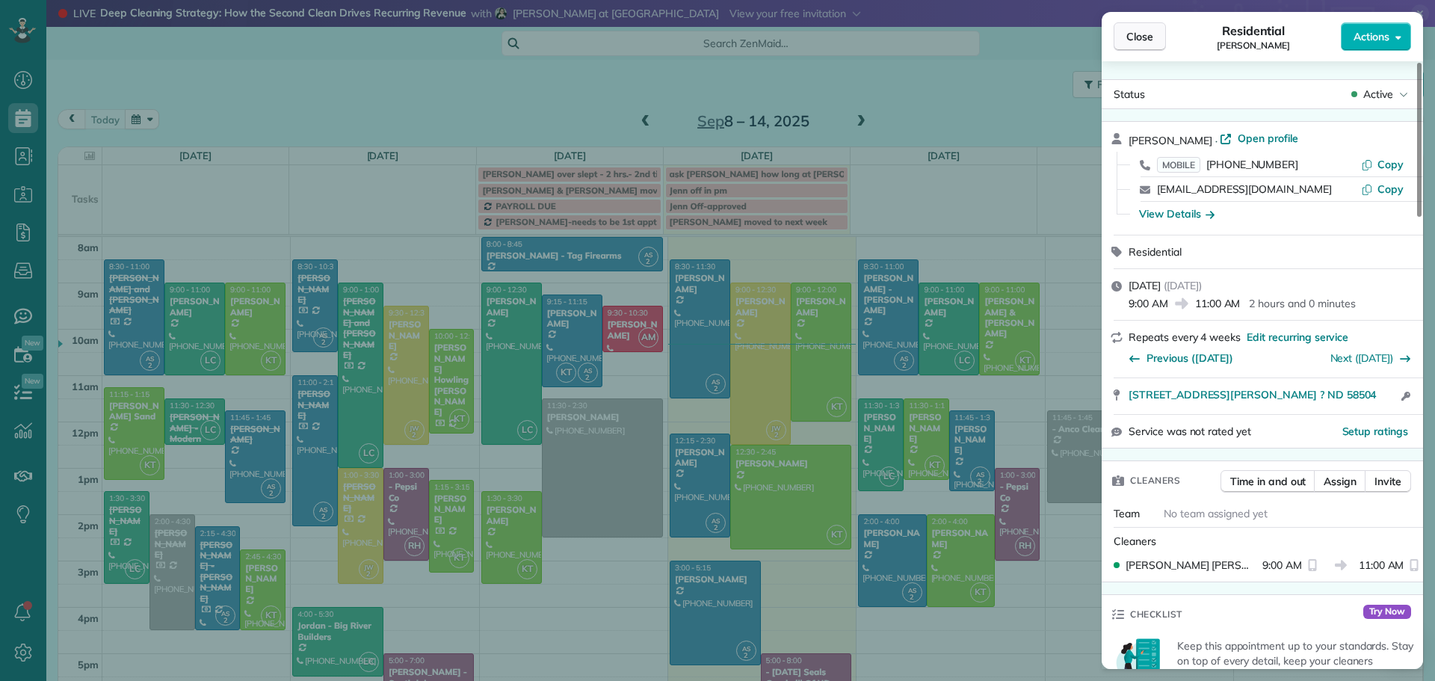
click at [1145, 35] on span "Close" at bounding box center [1140, 36] width 27 height 15
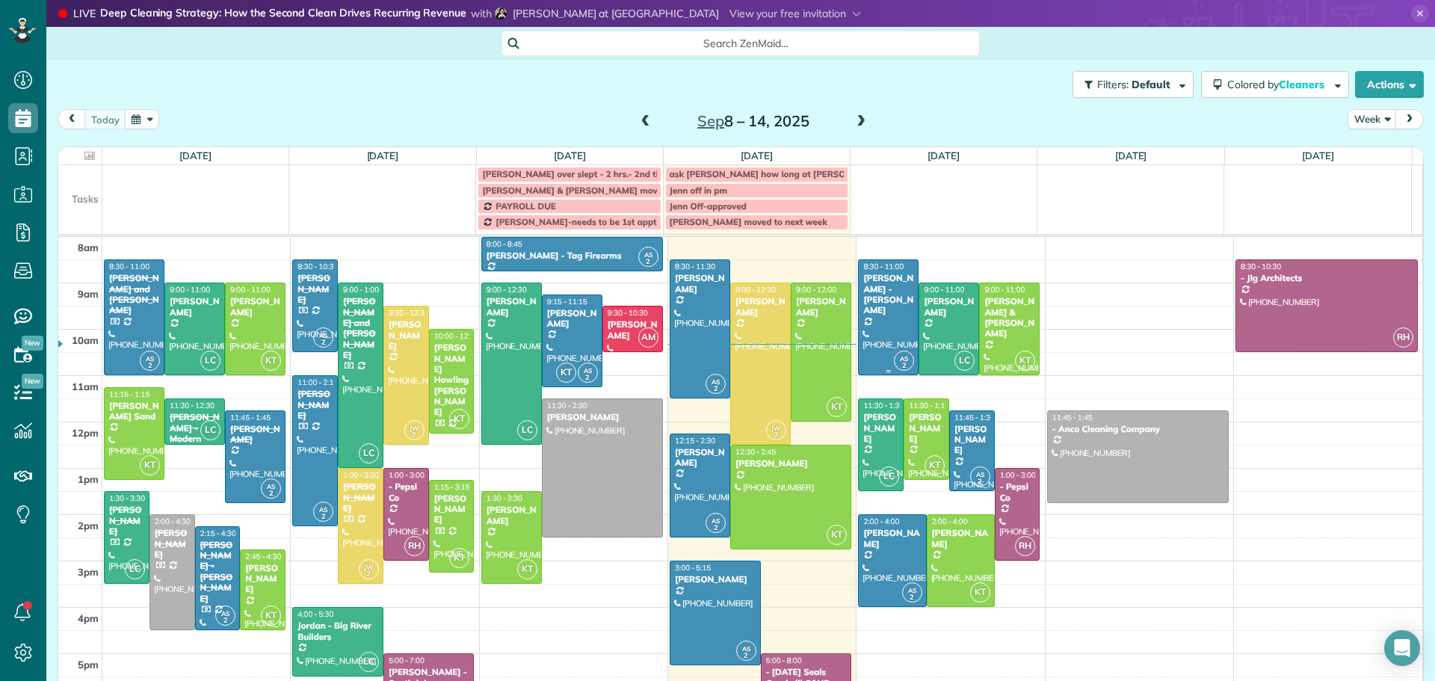
click at [859, 314] on div at bounding box center [888, 317] width 59 height 114
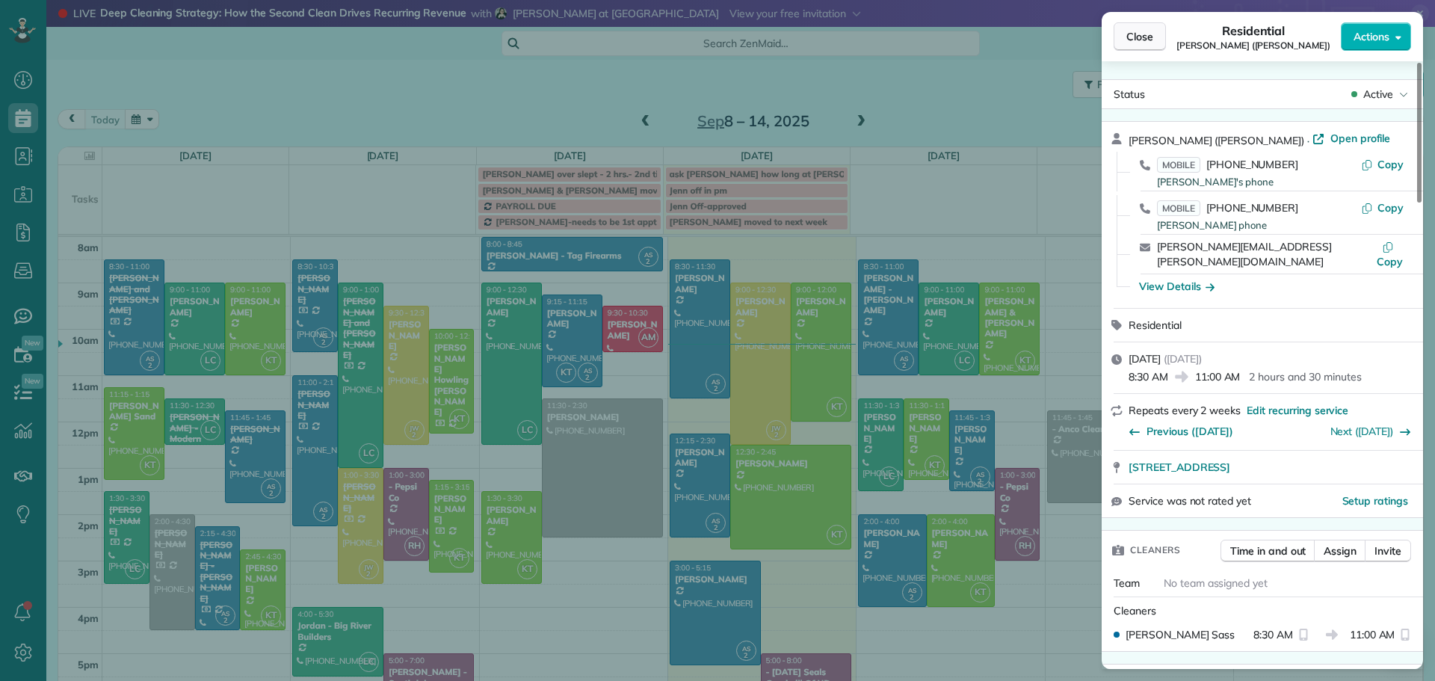
drag, startPoint x: 1138, startPoint y: 28, endPoint x: 1147, endPoint y: 25, distance: 9.5
click at [1140, 30] on button "Close" at bounding box center [1140, 36] width 52 height 28
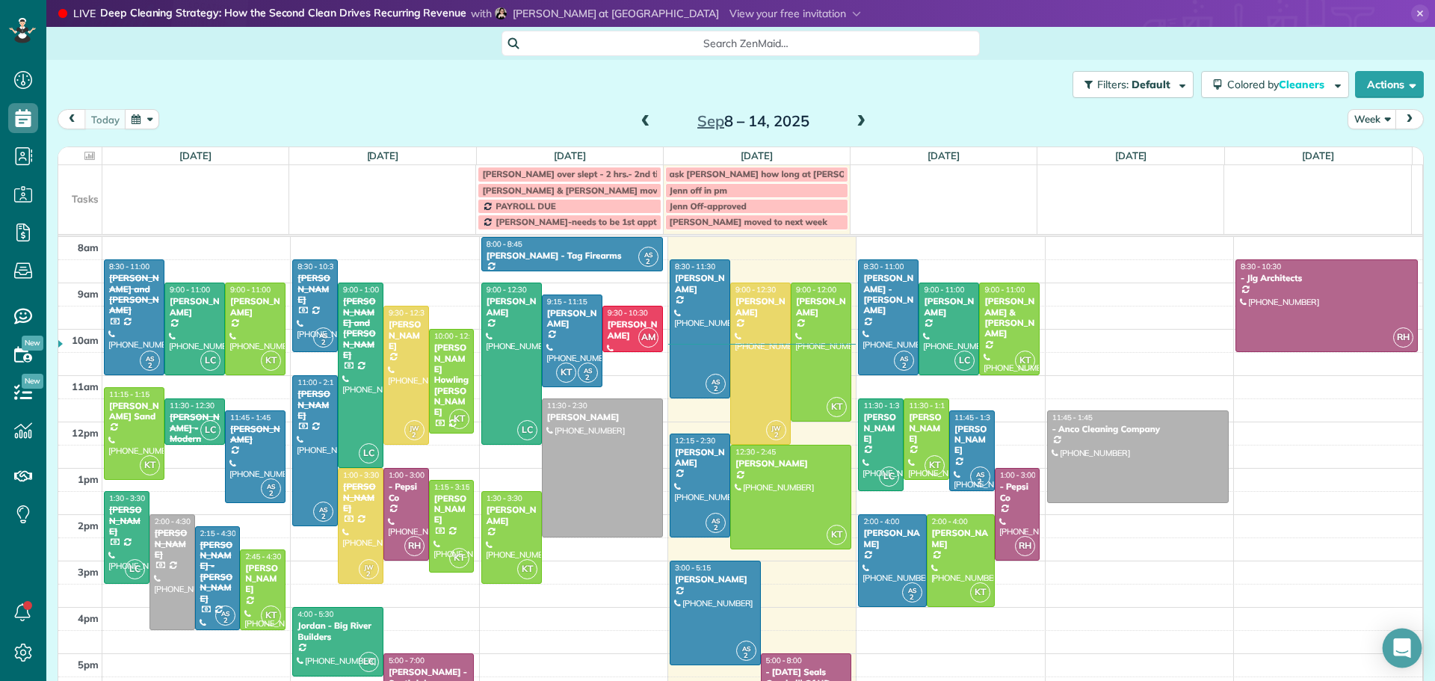
click at [1405, 645] on icon "Open Intercom Messenger" at bounding box center [1402, 647] width 17 height 19
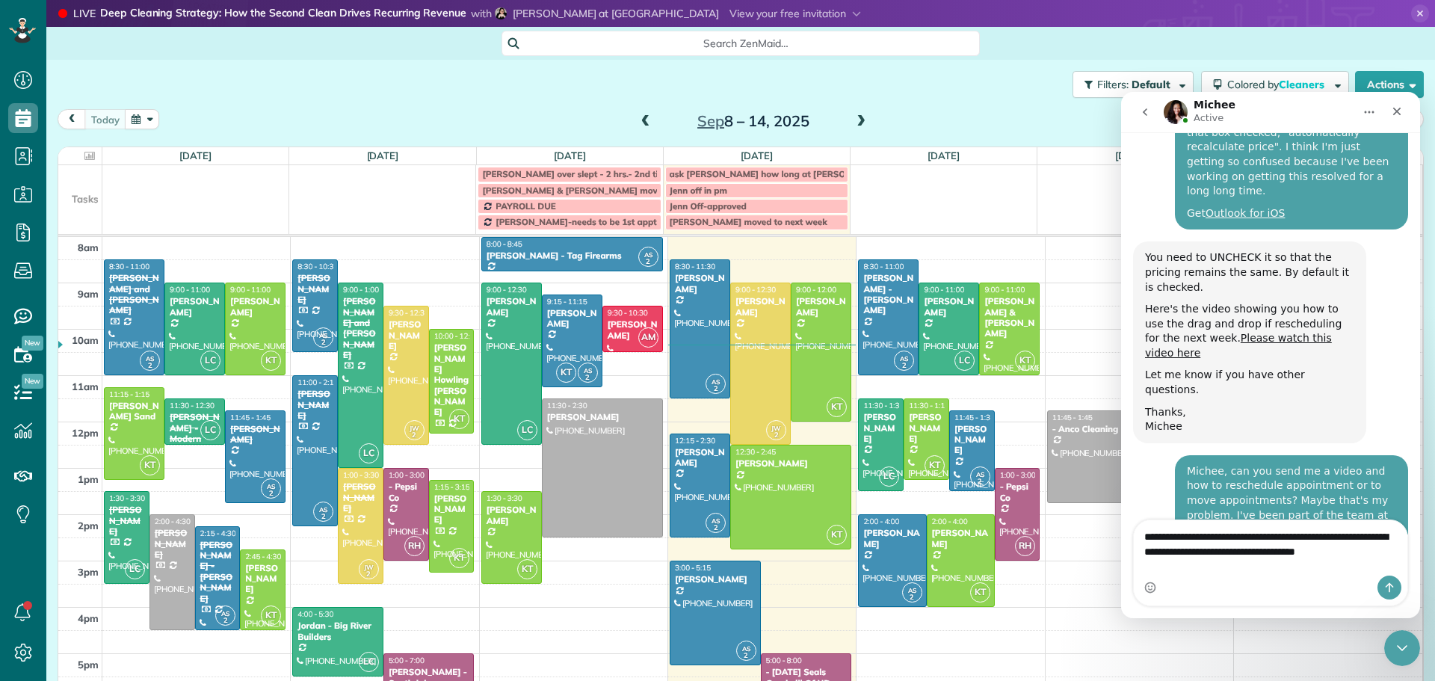
scroll to position [2747, 0]
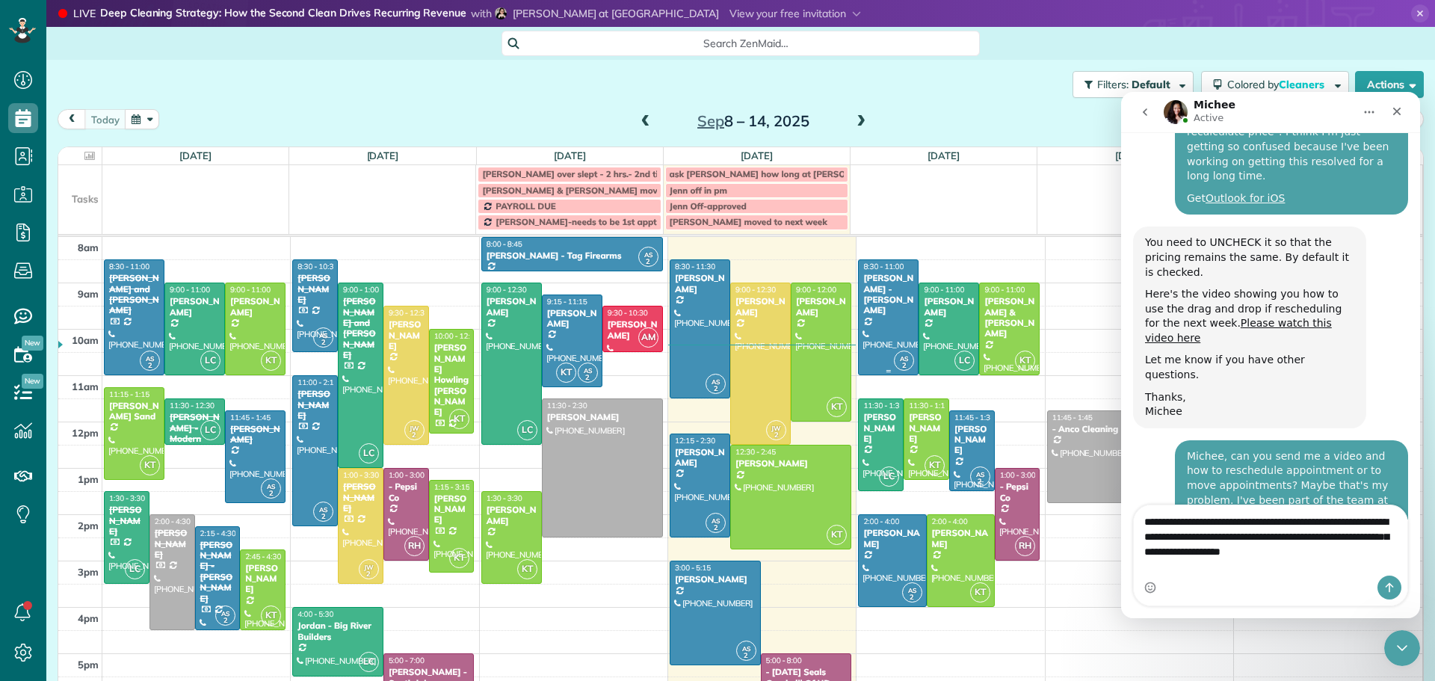
click at [868, 304] on div "[PERSON_NAME] - [PERSON_NAME]" at bounding box center [889, 294] width 52 height 43
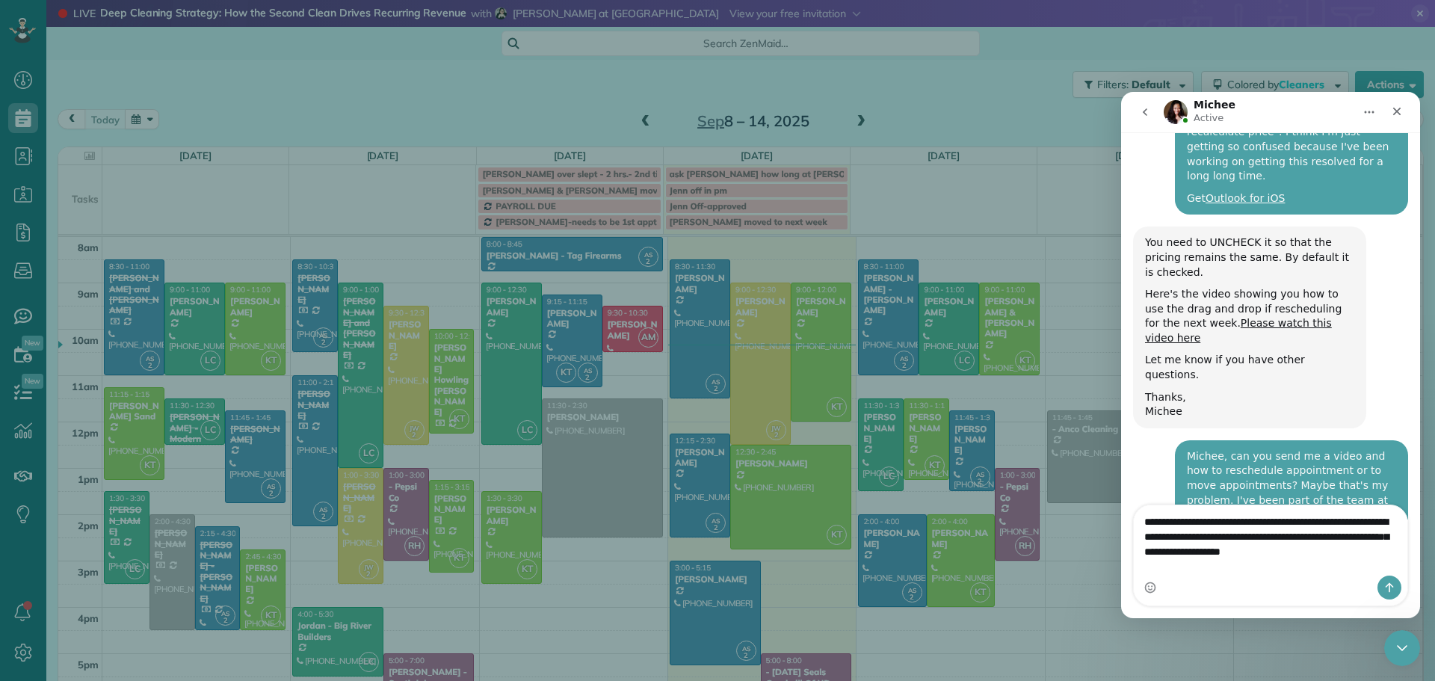
type textarea "**********"
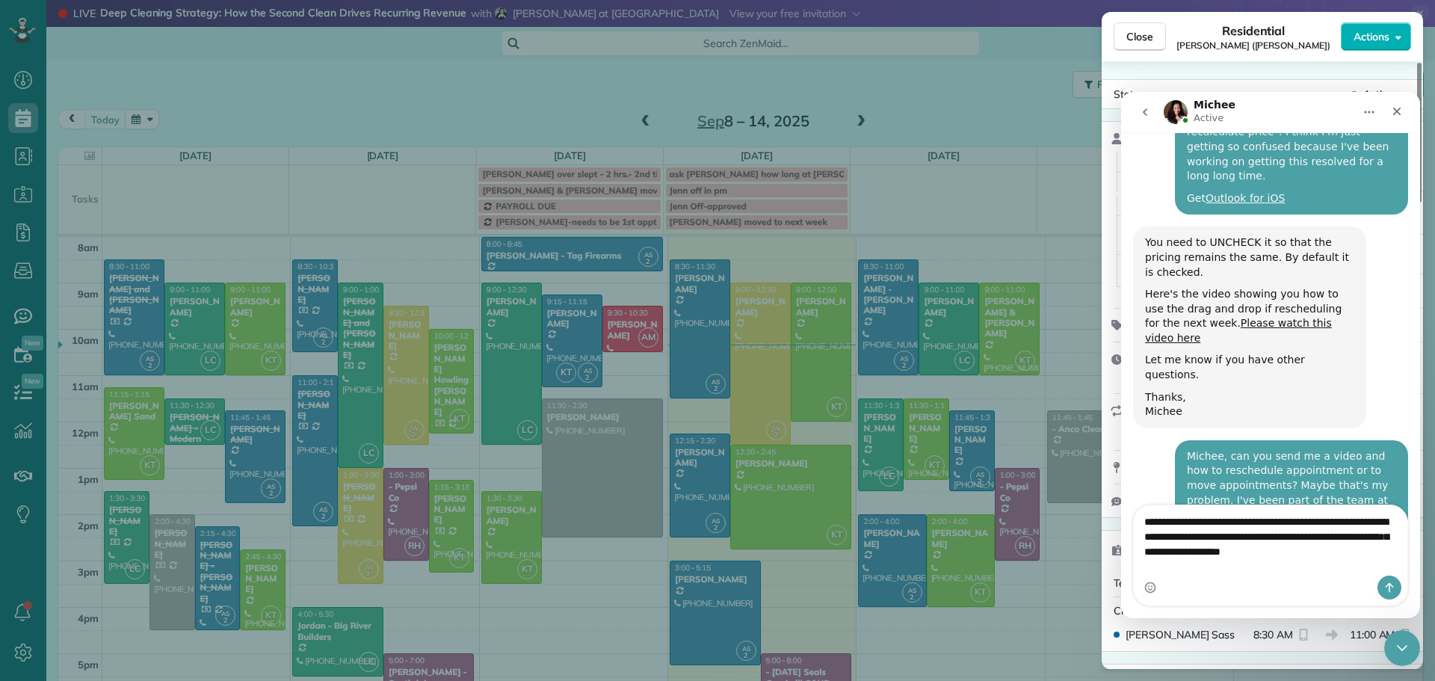
click at [873, 292] on div "Close Residential Shannon Ennen (Josh) Actions Status Active Shannon Ennen (Jos…" at bounding box center [717, 340] width 1435 height 681
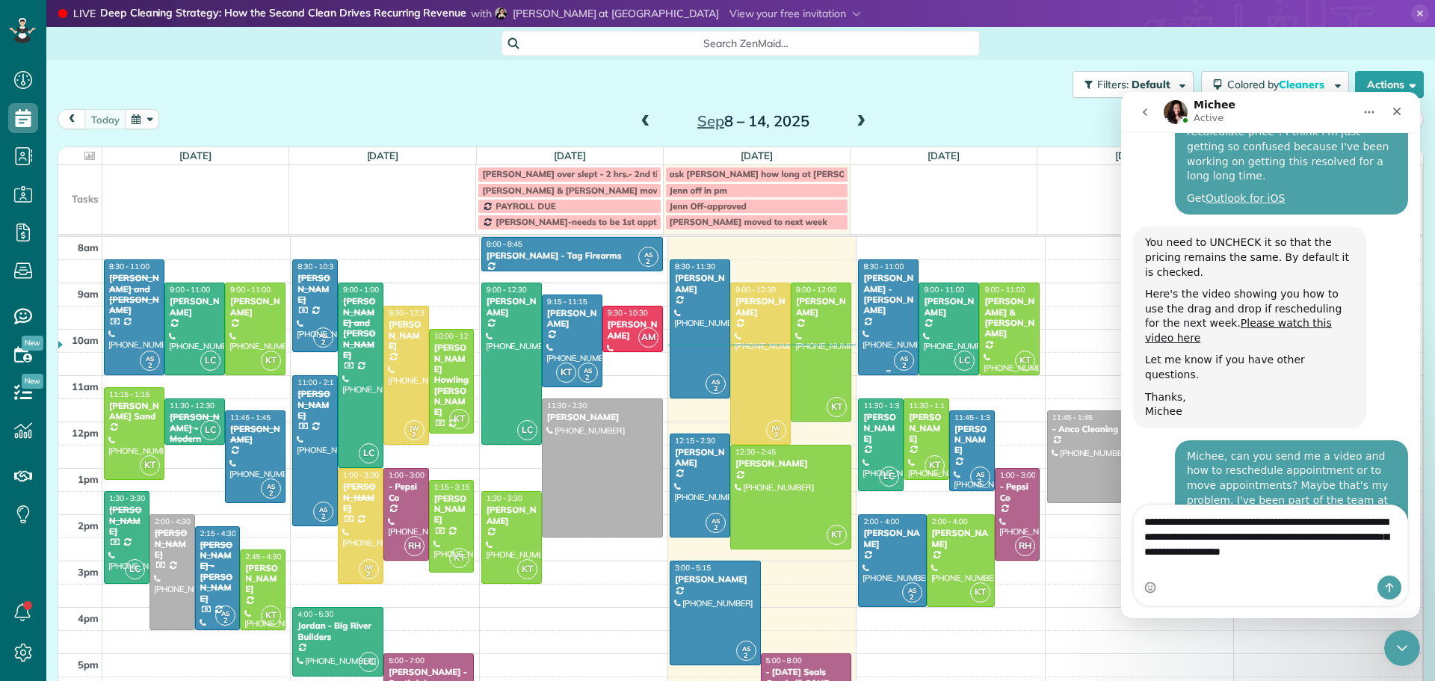
click at [873, 292] on div "[PERSON_NAME] - [PERSON_NAME]" at bounding box center [889, 294] width 52 height 43
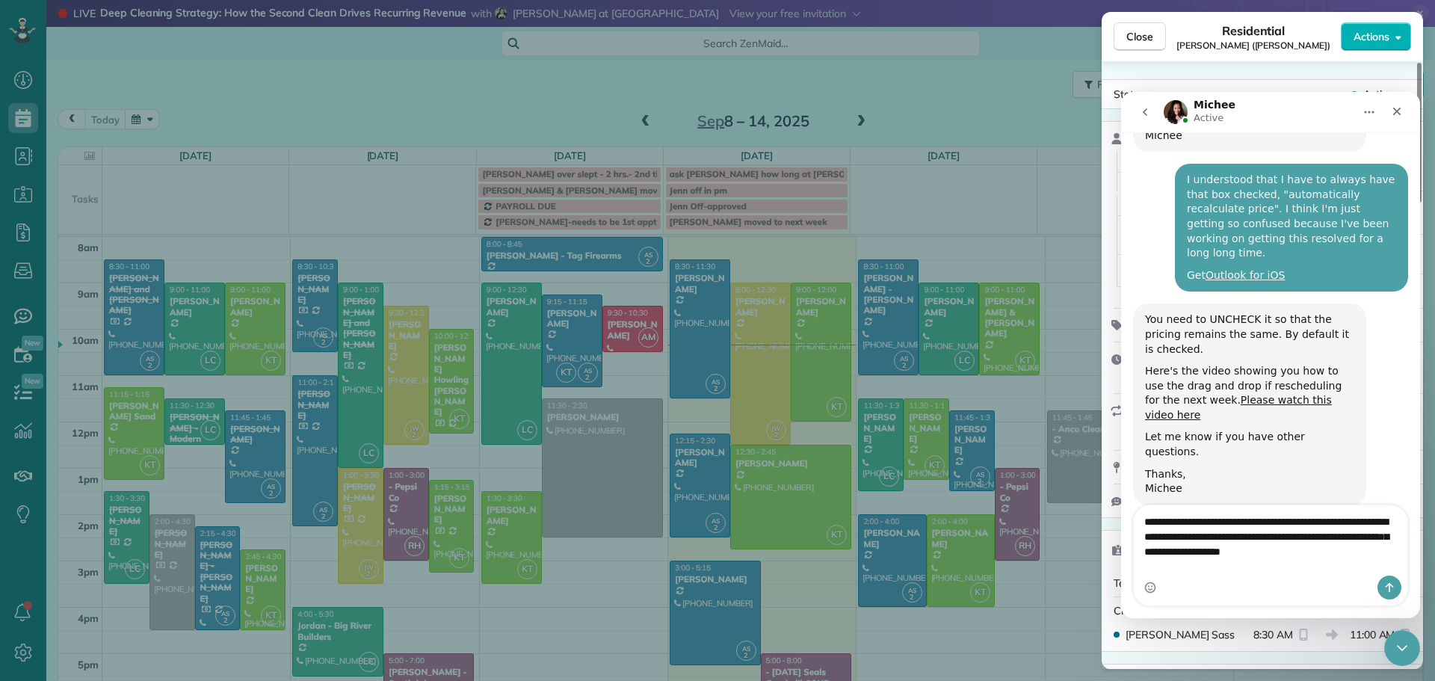
scroll to position [2516, 0]
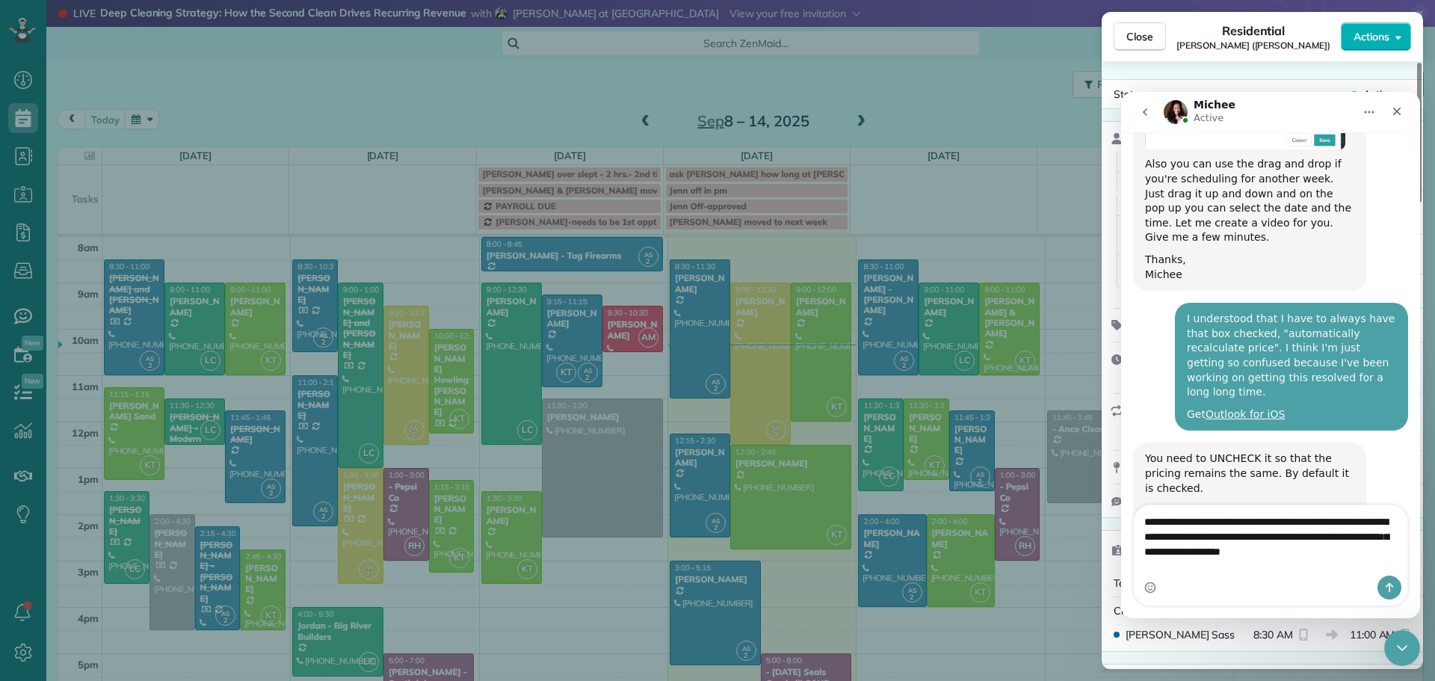
drag, startPoint x: 1248, startPoint y: 102, endPoint x: 1283, endPoint y: 128, distance: 43.8
click at [1283, 128] on nav "Michee Active" at bounding box center [1270, 112] width 299 height 40
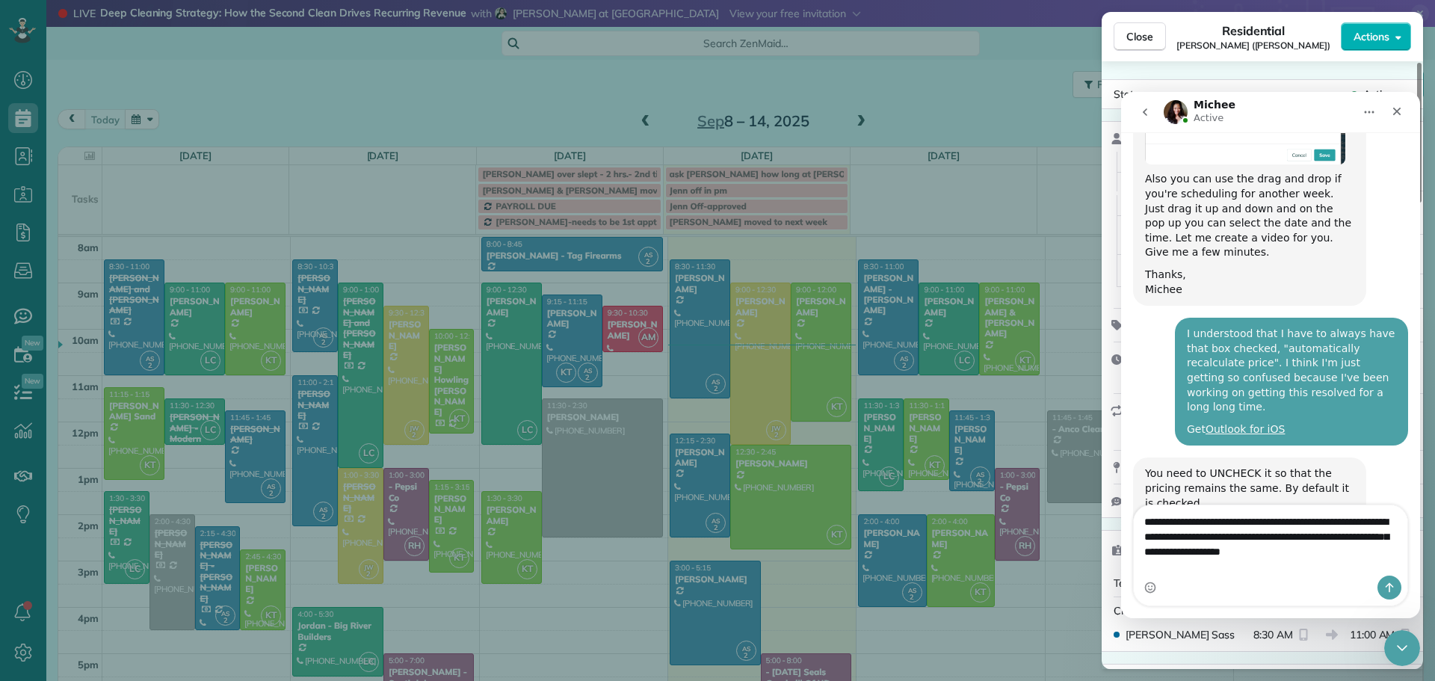
click at [1283, 120] on div "Michee Active" at bounding box center [1259, 112] width 190 height 26
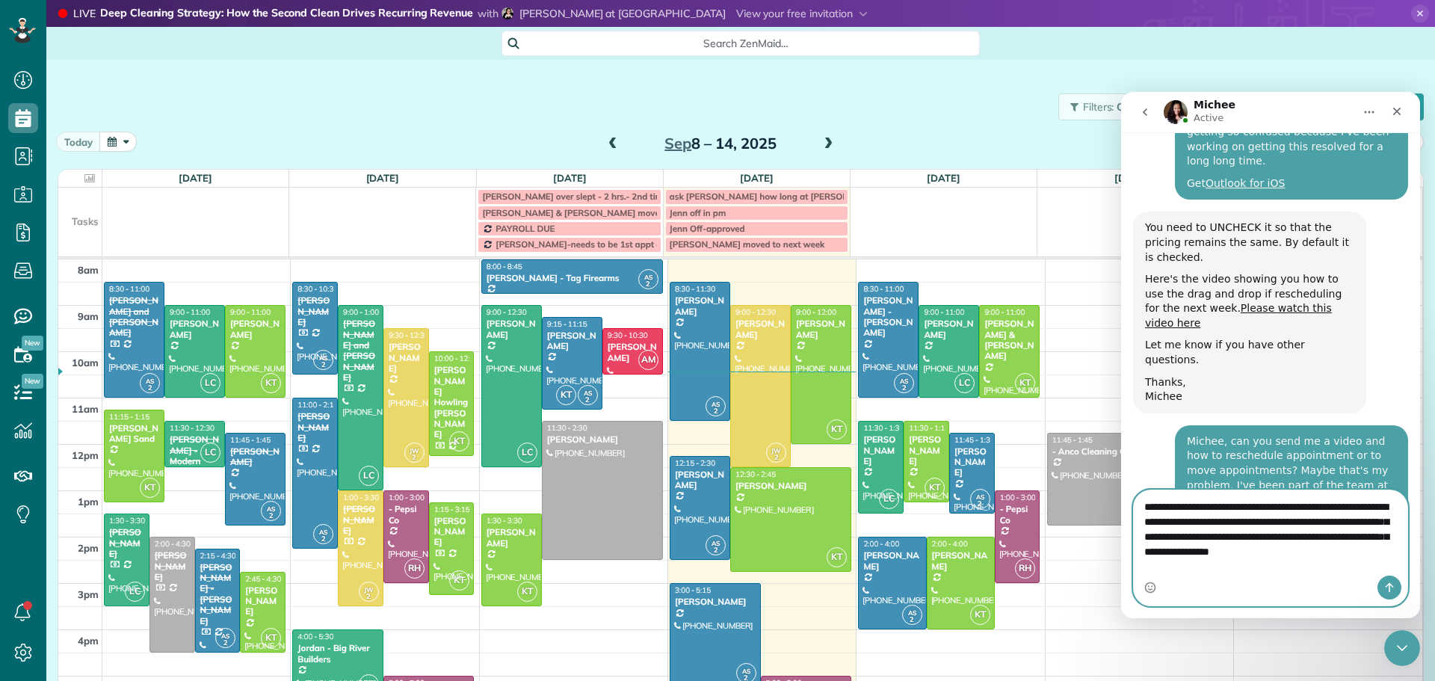
scroll to position [2777, 0]
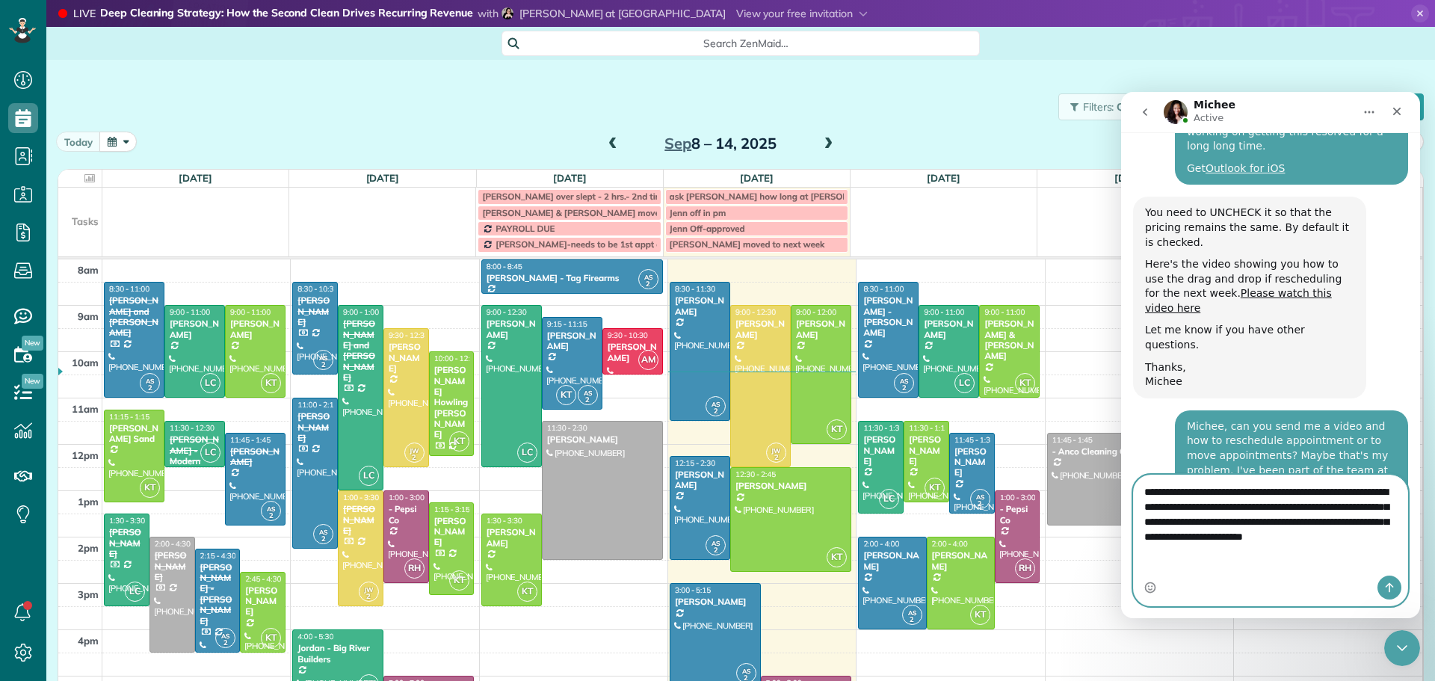
type textarea "**********"
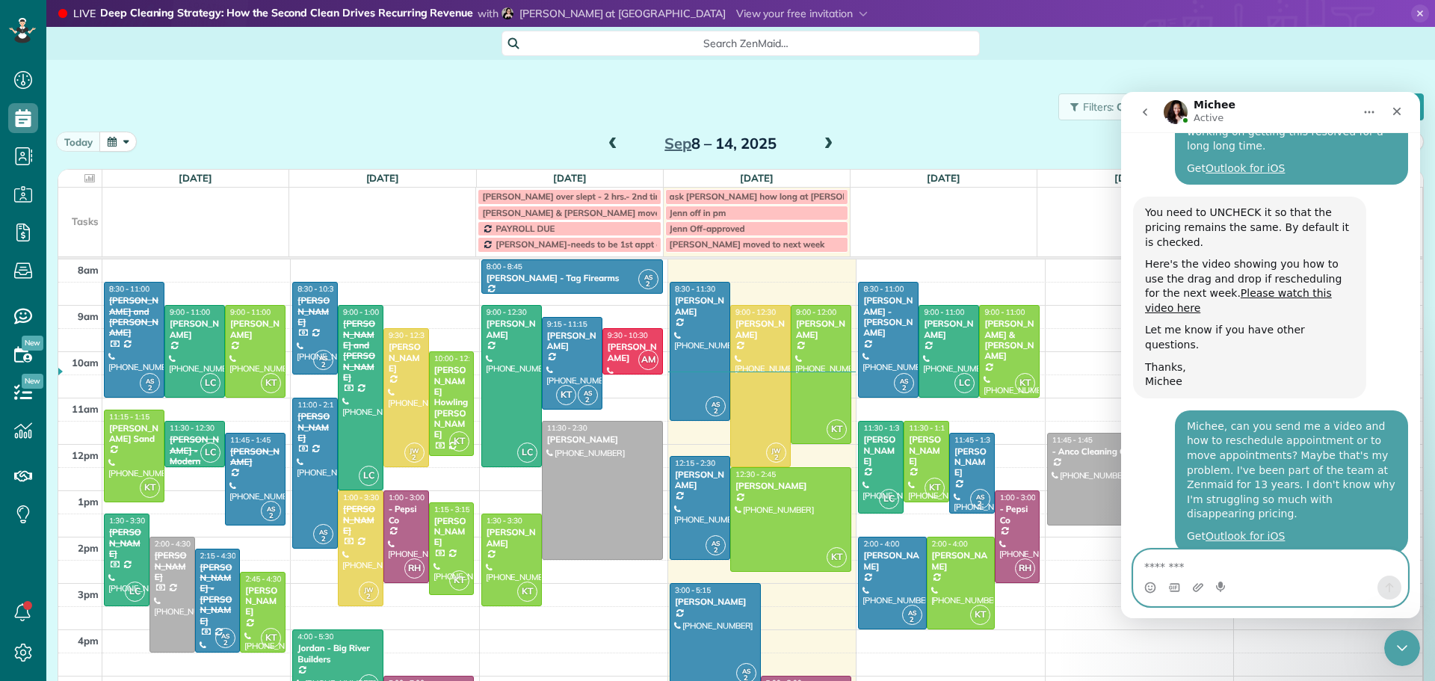
scroll to position [2834, 0]
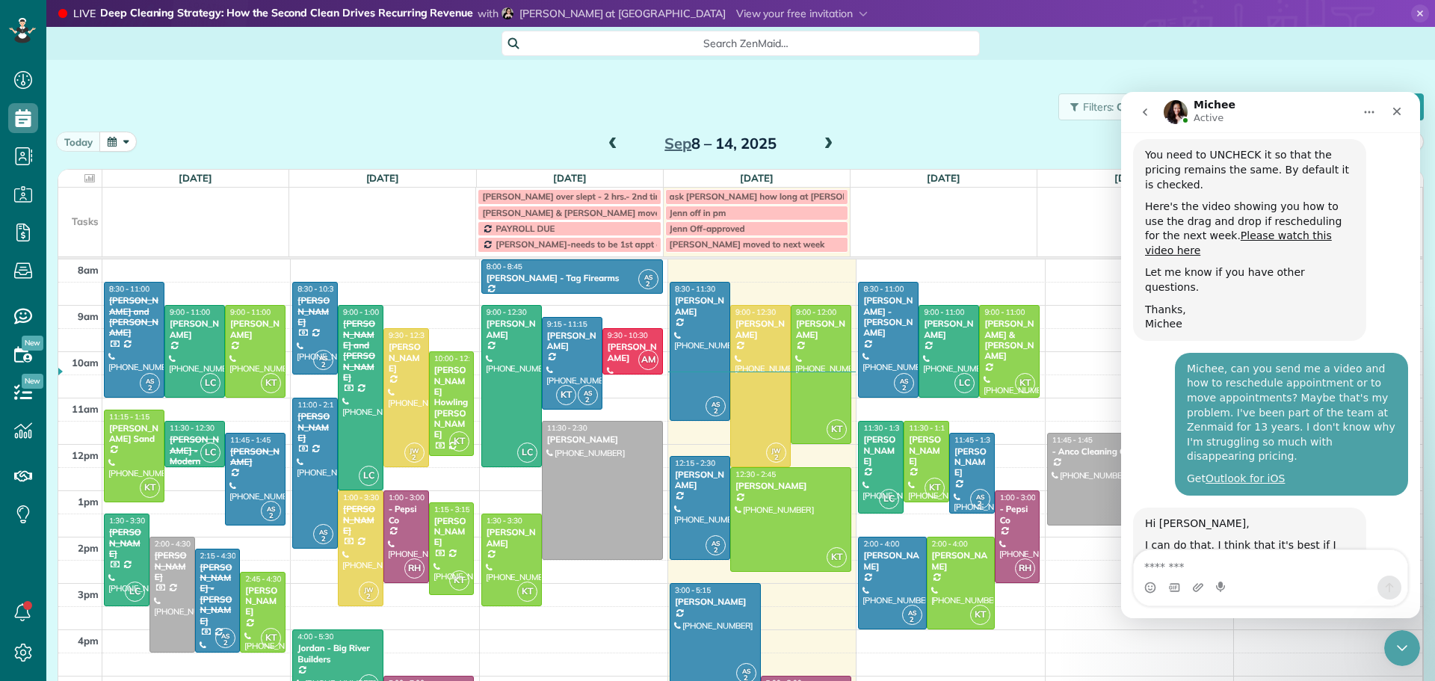
drag, startPoint x: 2533, startPoint y: 158, endPoint x: 1411, endPoint y: 69, distance: 1125.7
click at [1411, 92] on html "Michee Active Hi there! This ZenBot 🙂 I’m here to answer your questions, but yo…" at bounding box center [1270, 355] width 299 height 526
drag, startPoint x: 1397, startPoint y: 104, endPoint x: 1406, endPoint y: 95, distance: 12.7
click at [1406, 95] on nav "Michee Active" at bounding box center [1270, 112] width 299 height 40
click at [1400, 108] on icon "Close" at bounding box center [1397, 111] width 12 height 12
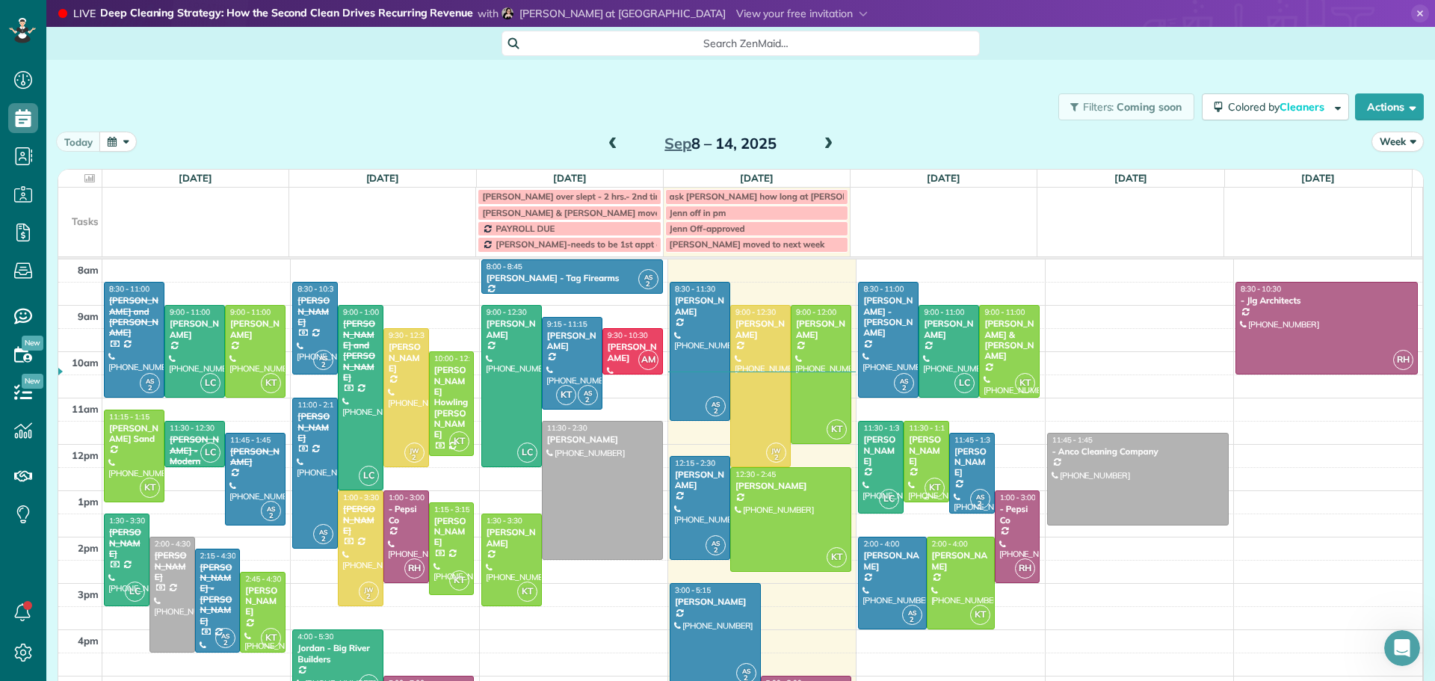
click at [911, 446] on div "[PERSON_NAME]" at bounding box center [926, 450] width 37 height 32
click at [908, 439] on div "[PERSON_NAME]" at bounding box center [926, 450] width 37 height 32
click at [909, 442] on div "[PERSON_NAME]" at bounding box center [926, 450] width 37 height 32
click at [88, 176] on icon at bounding box center [89, 178] width 10 height 10
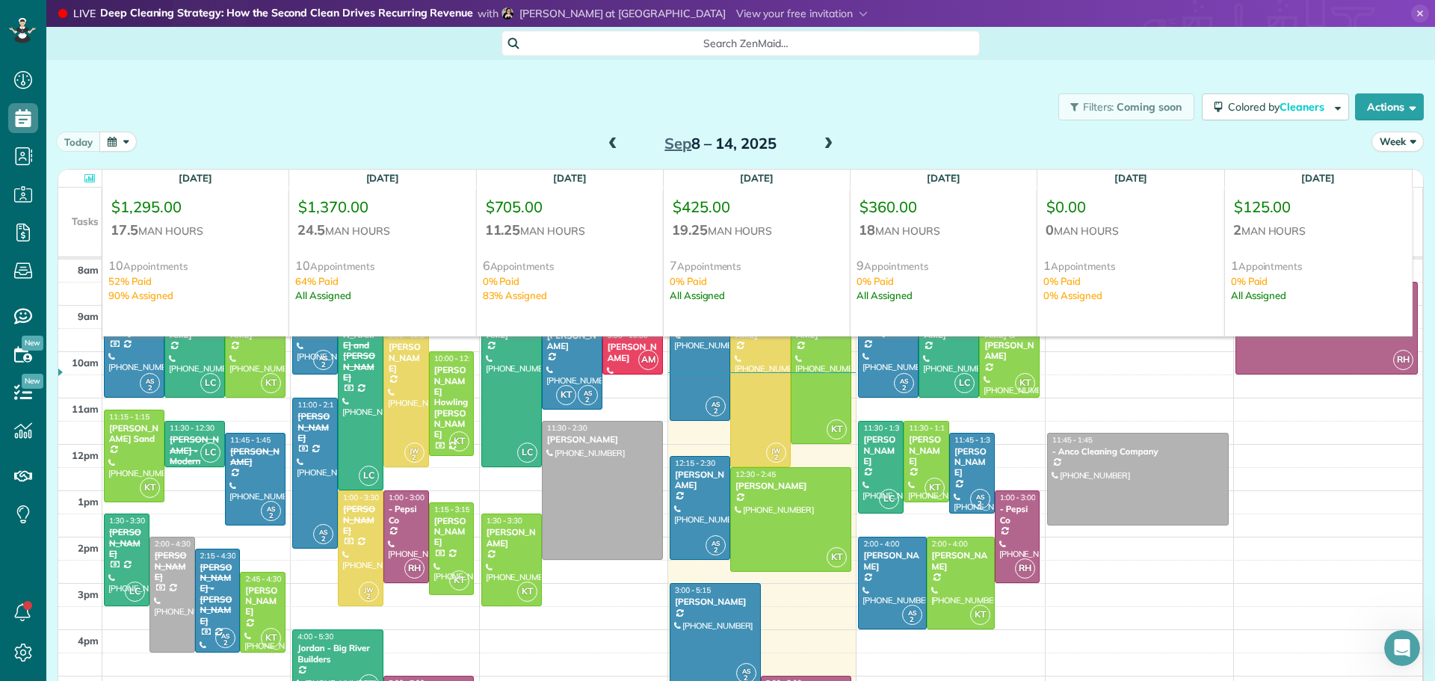
click at [961, 69] on div "Filters: Coming soon Colored by Cleaners Color by Cleaner Color by Team Color b…" at bounding box center [740, 380] width 1389 height 641
click at [974, 107] on div "Filters: Coming soon Colored by Cleaners Color by Cleaner Color by Team Color b…" at bounding box center [740, 106] width 1389 height 49
click at [92, 171] on div at bounding box center [79, 178] width 37 height 17
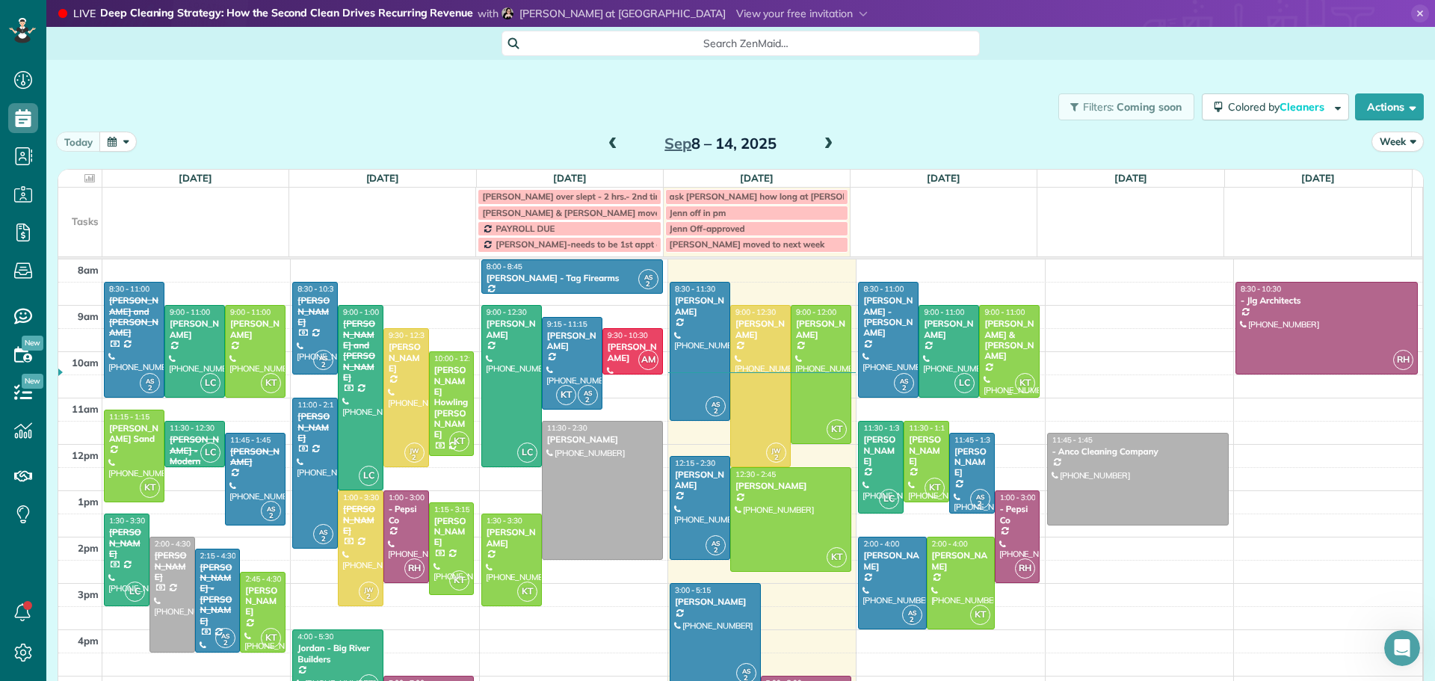
click at [993, 335] on div "[PERSON_NAME] & [PERSON_NAME]" at bounding box center [1010, 339] width 52 height 43
click at [991, 348] on div "[PERSON_NAME] & [PERSON_NAME]" at bounding box center [1010, 339] width 52 height 43
click at [991, 338] on div "[PERSON_NAME] & [PERSON_NAME]" at bounding box center [1010, 339] width 52 height 43
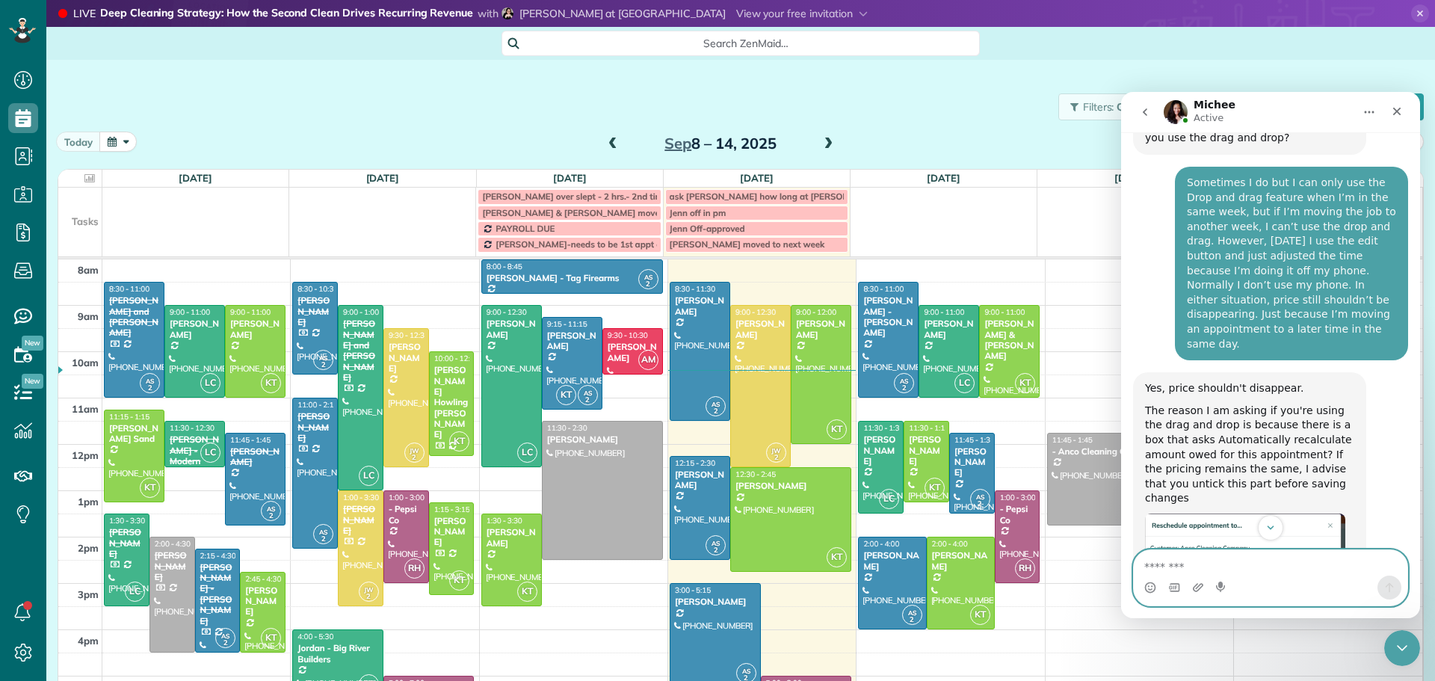
scroll to position [2044, 0]
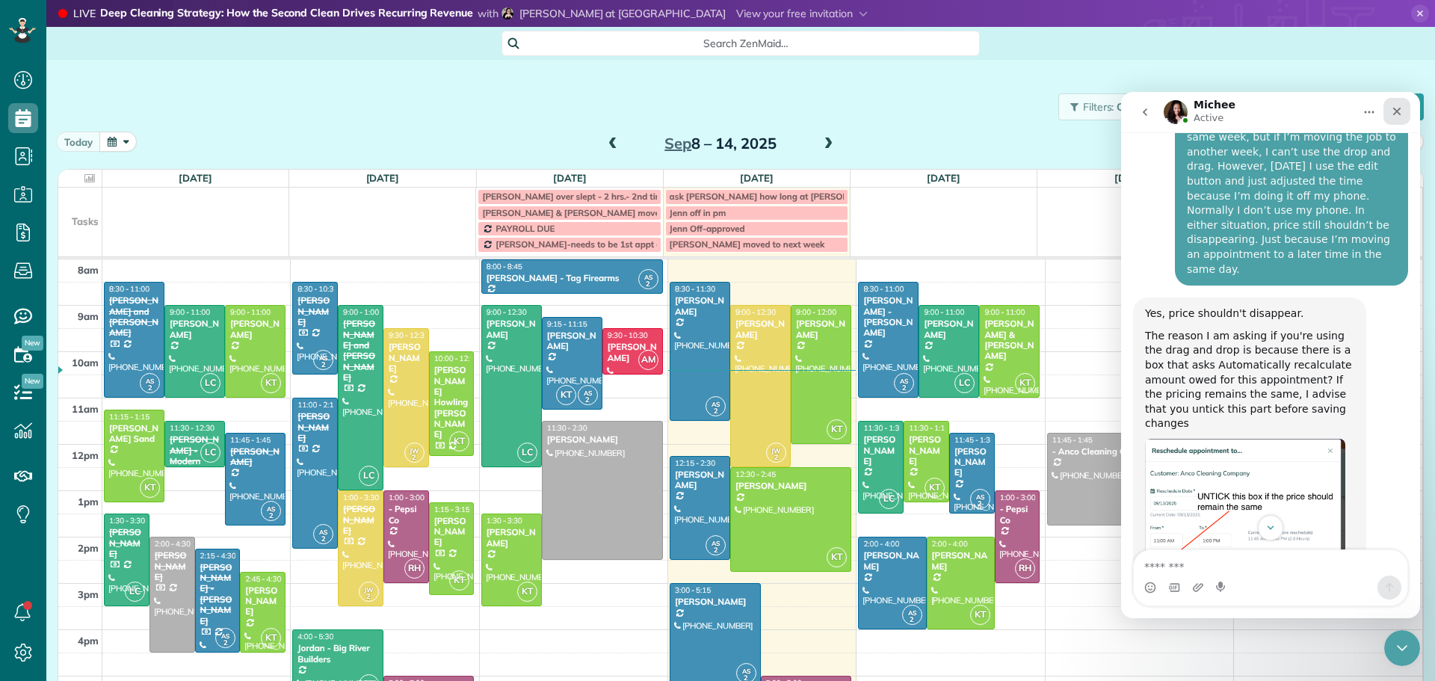
click at [1393, 111] on icon "Close" at bounding box center [1397, 111] width 12 height 12
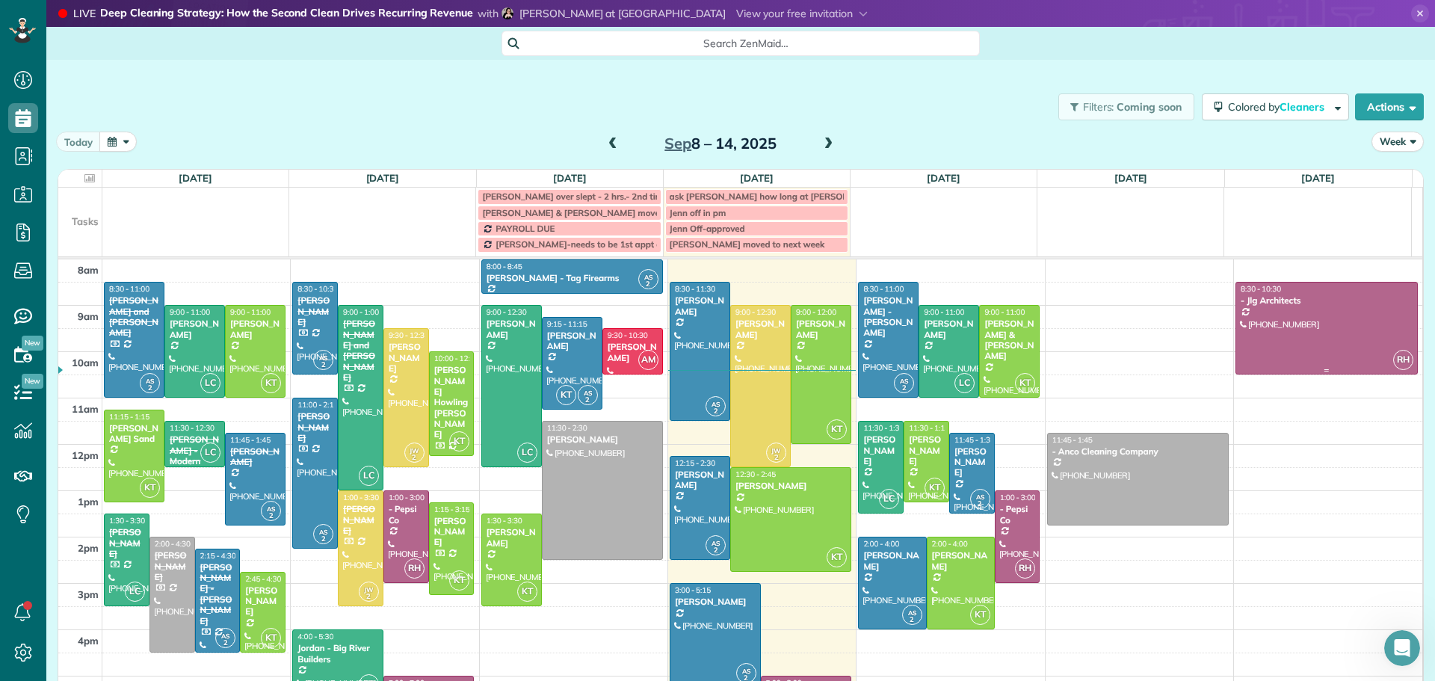
scroll to position [2717, 0]
click at [866, 319] on div "[PERSON_NAME] - [PERSON_NAME]" at bounding box center [889, 316] width 52 height 43
click at [867, 315] on div "[PERSON_NAME] - [PERSON_NAME]" at bounding box center [889, 316] width 52 height 43
click at [869, 310] on div "[PERSON_NAME] - [PERSON_NAME]" at bounding box center [889, 316] width 52 height 43
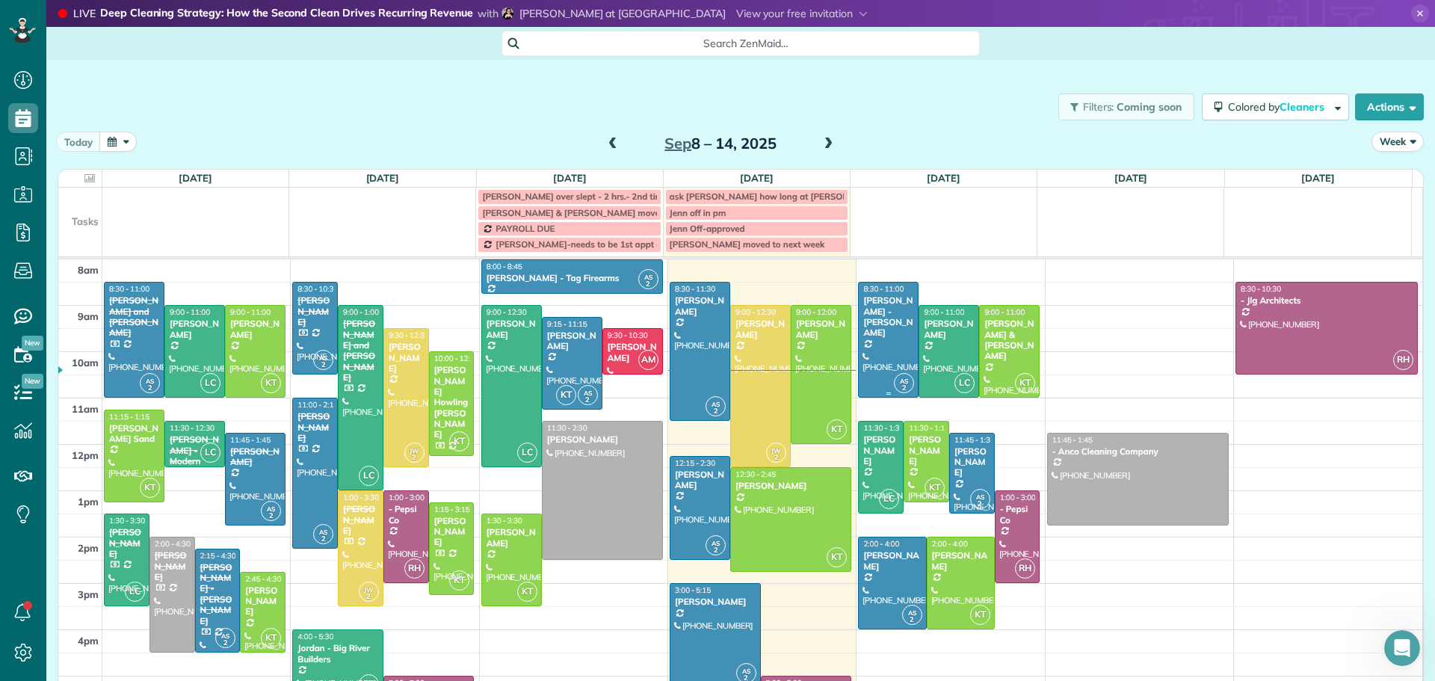
click at [869, 310] on div "[PERSON_NAME] - [PERSON_NAME]" at bounding box center [889, 316] width 52 height 43
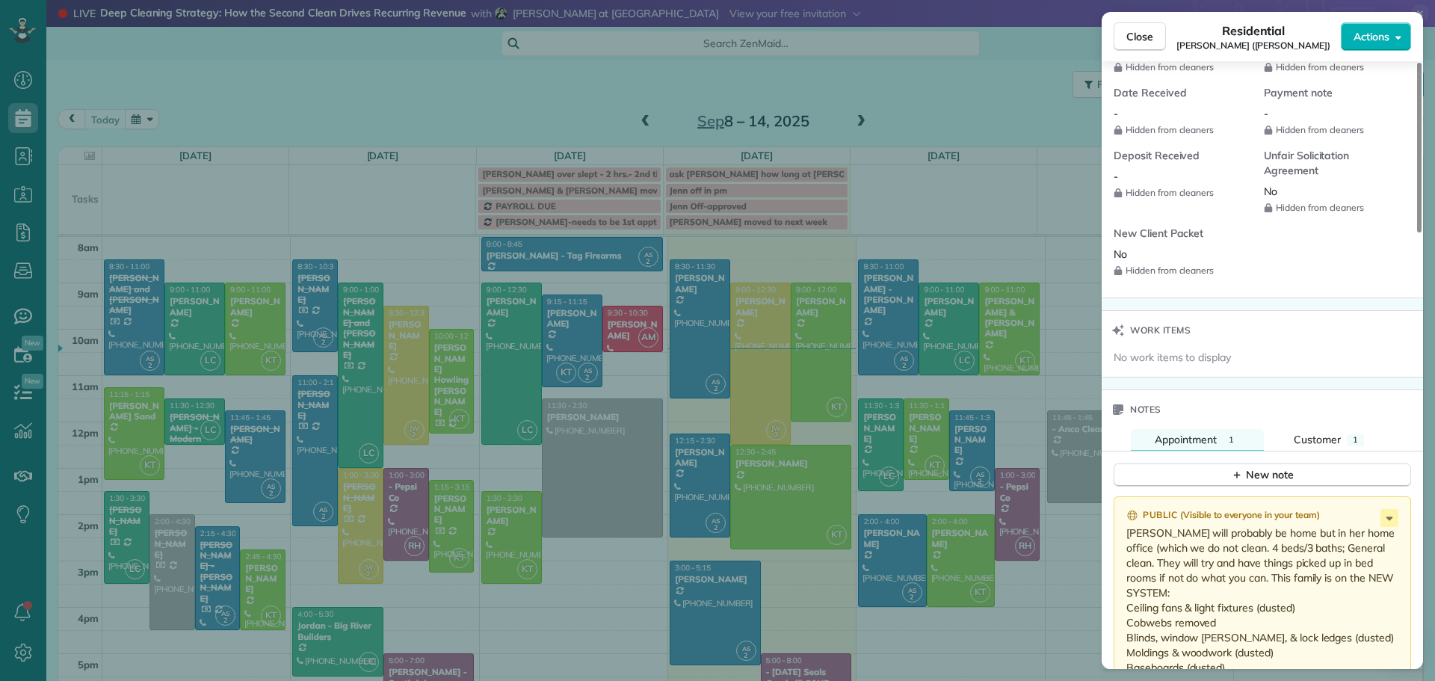
scroll to position [1111, 0]
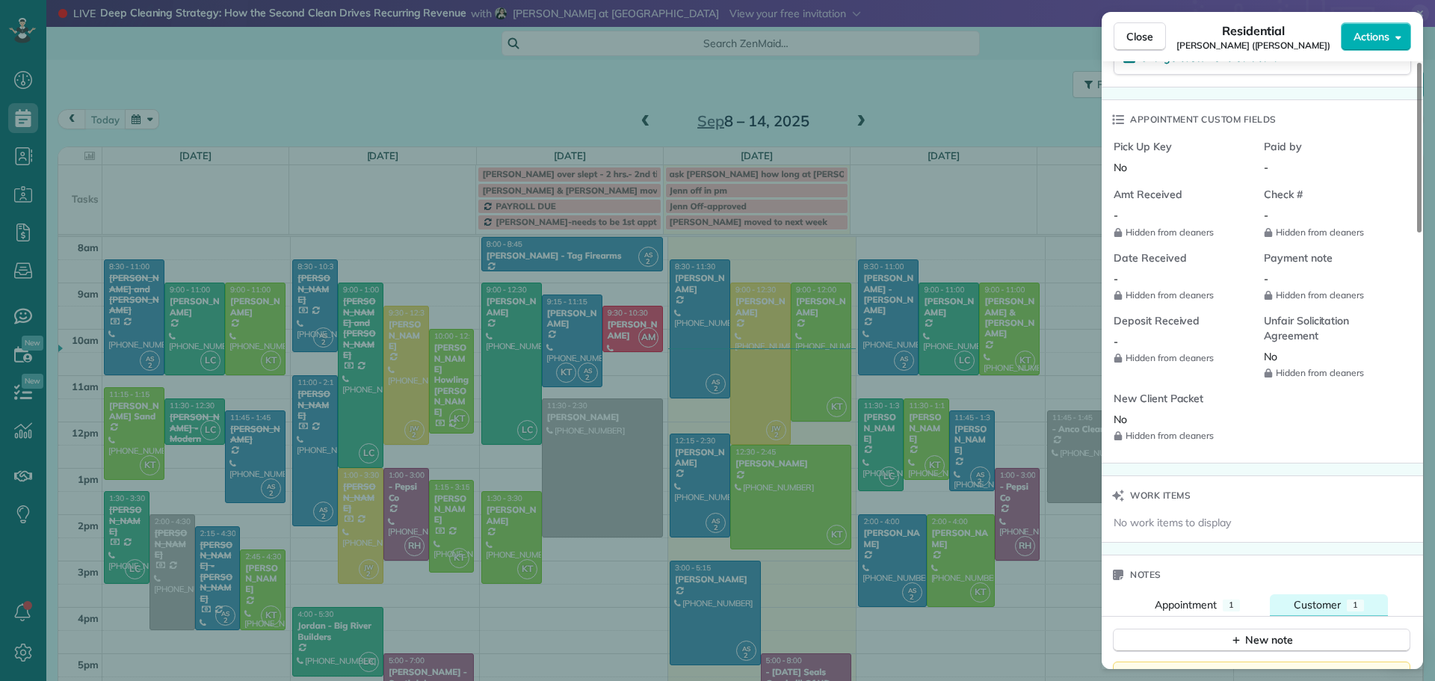
click at [1324, 598] on span "Customer" at bounding box center [1317, 604] width 47 height 13
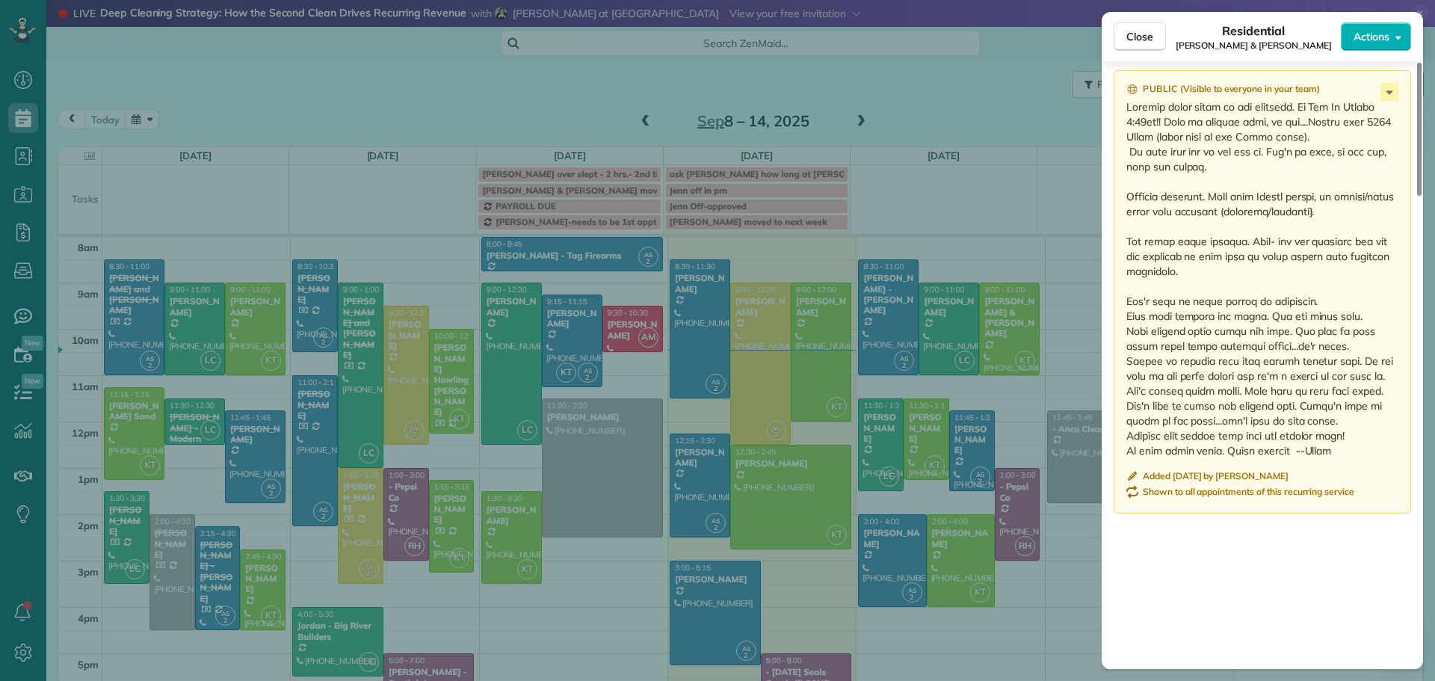
scroll to position [1429, 0]
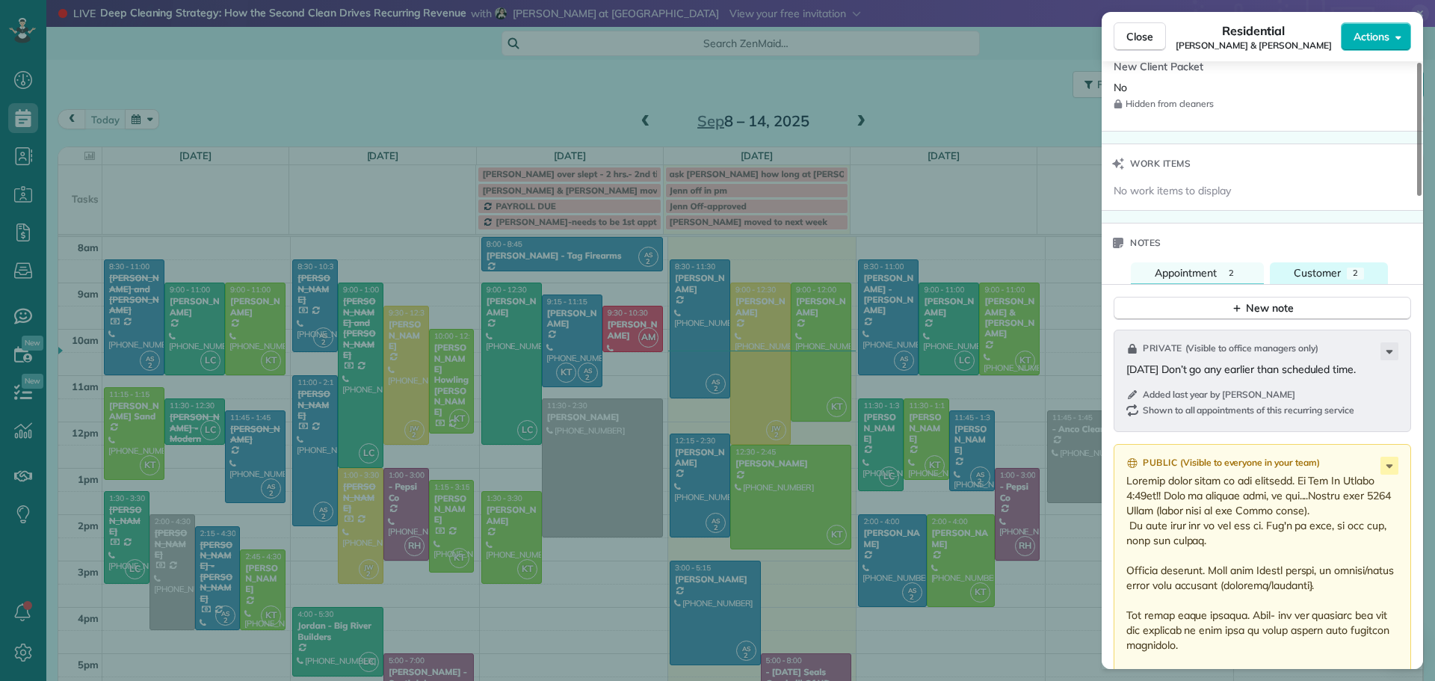
click at [1329, 271] on span "Customer" at bounding box center [1317, 272] width 47 height 13
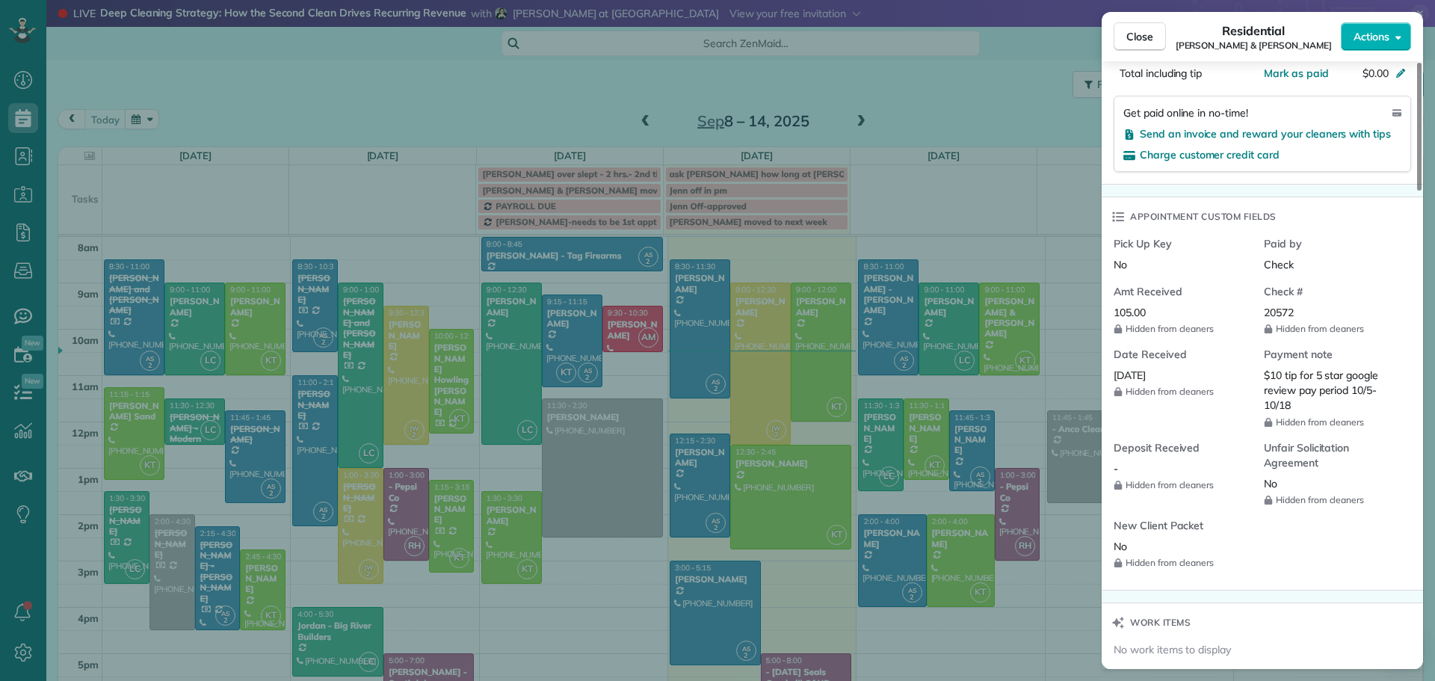
scroll to position [669, 0]
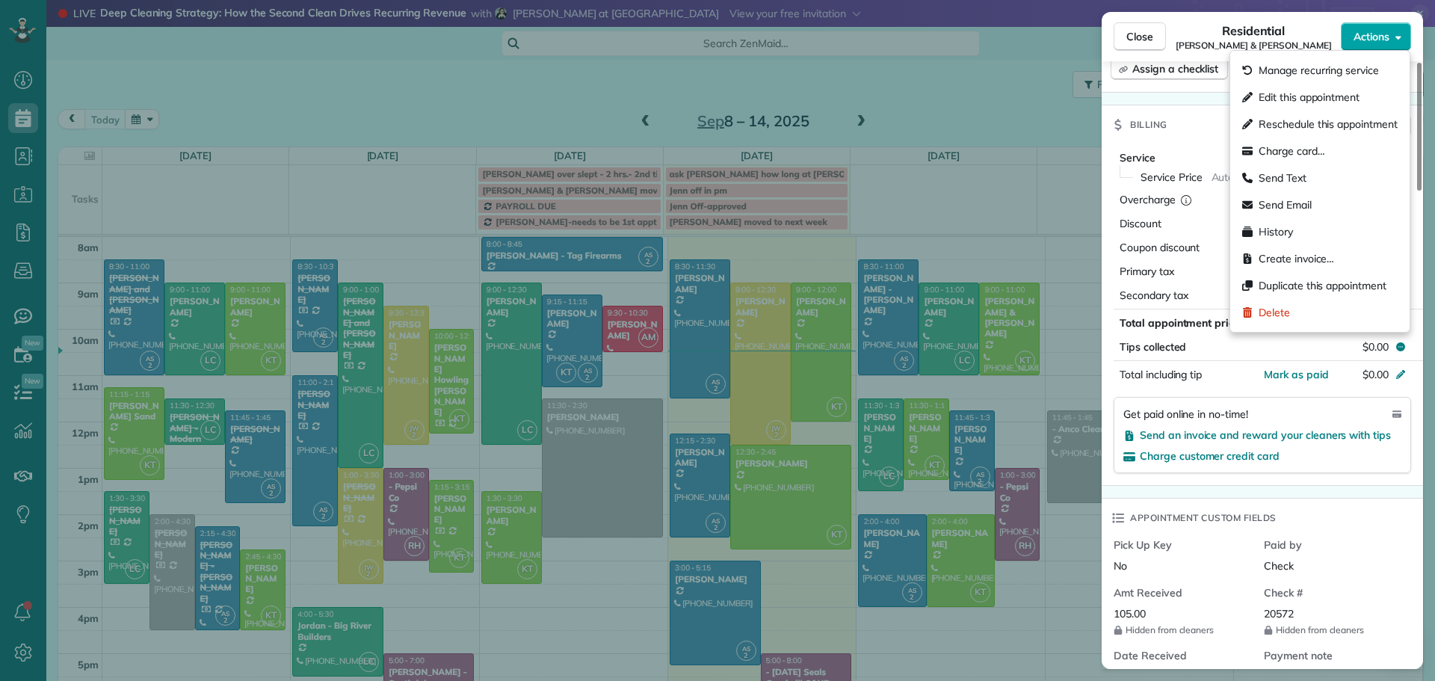
click at [1379, 29] on span "Actions" at bounding box center [1372, 36] width 36 height 15
click at [1318, 64] on span "Manage recurring service" at bounding box center [1319, 70] width 120 height 15
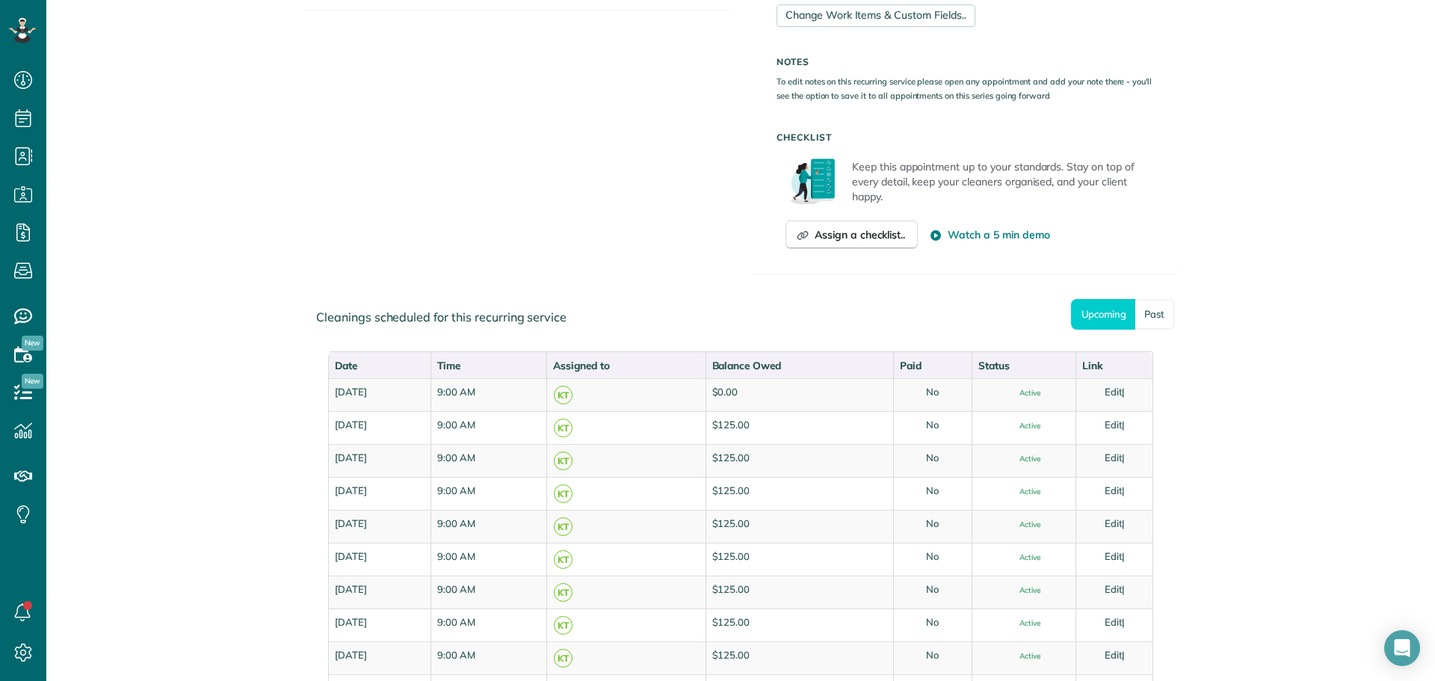
scroll to position [673, 0]
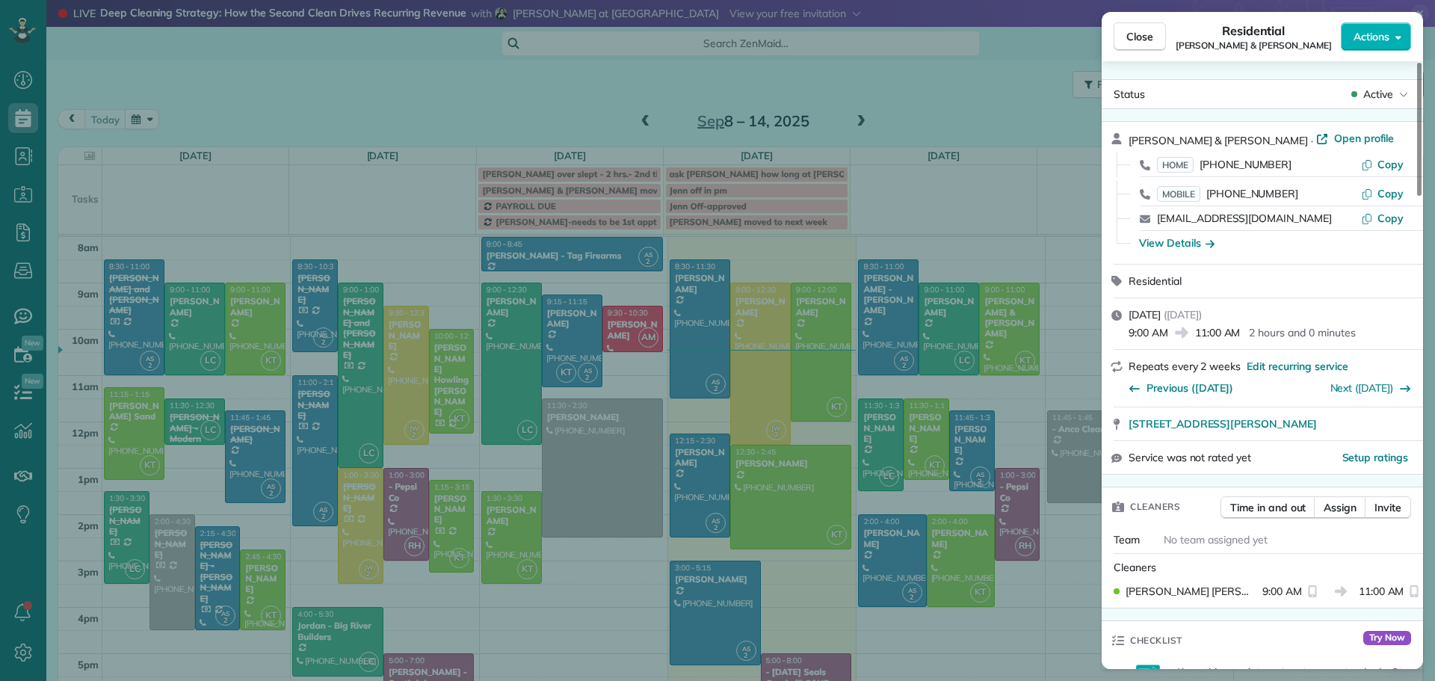
scroll to position [379, 0]
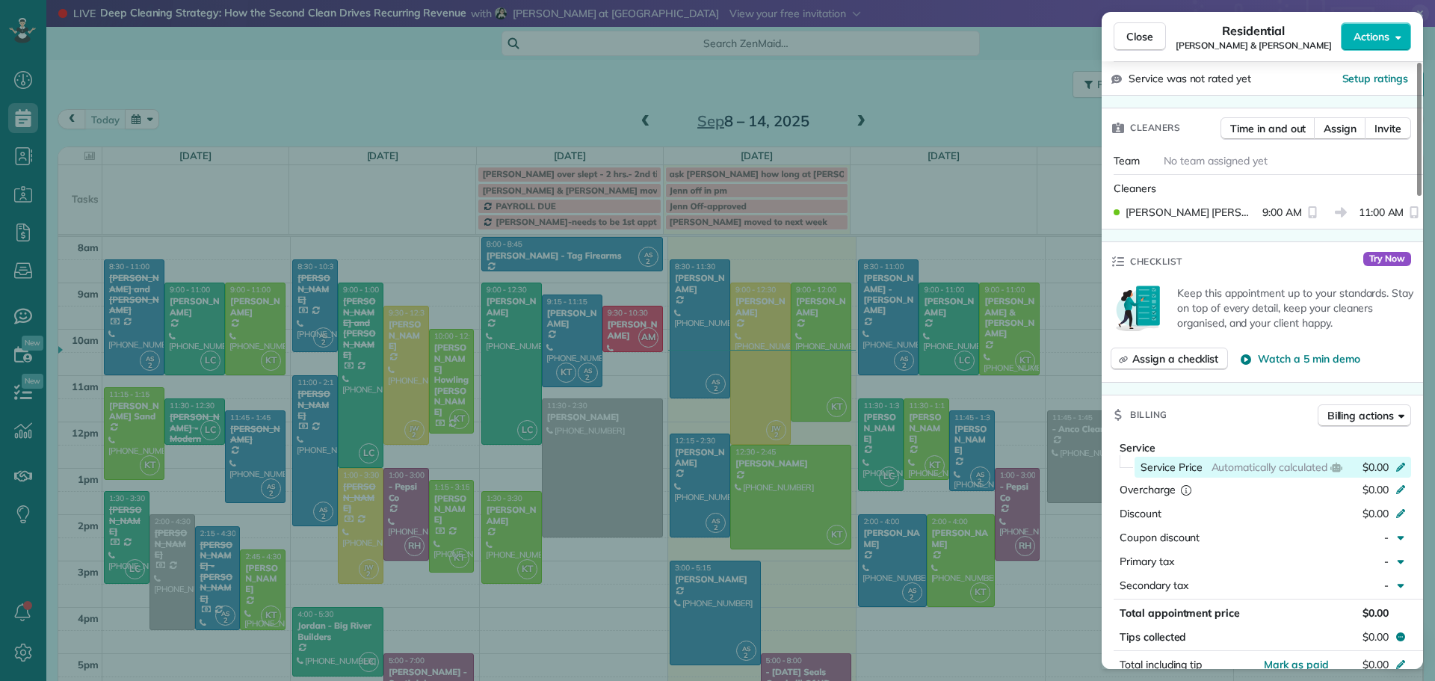
click at [1403, 466] on icon at bounding box center [1401, 466] width 12 height 12
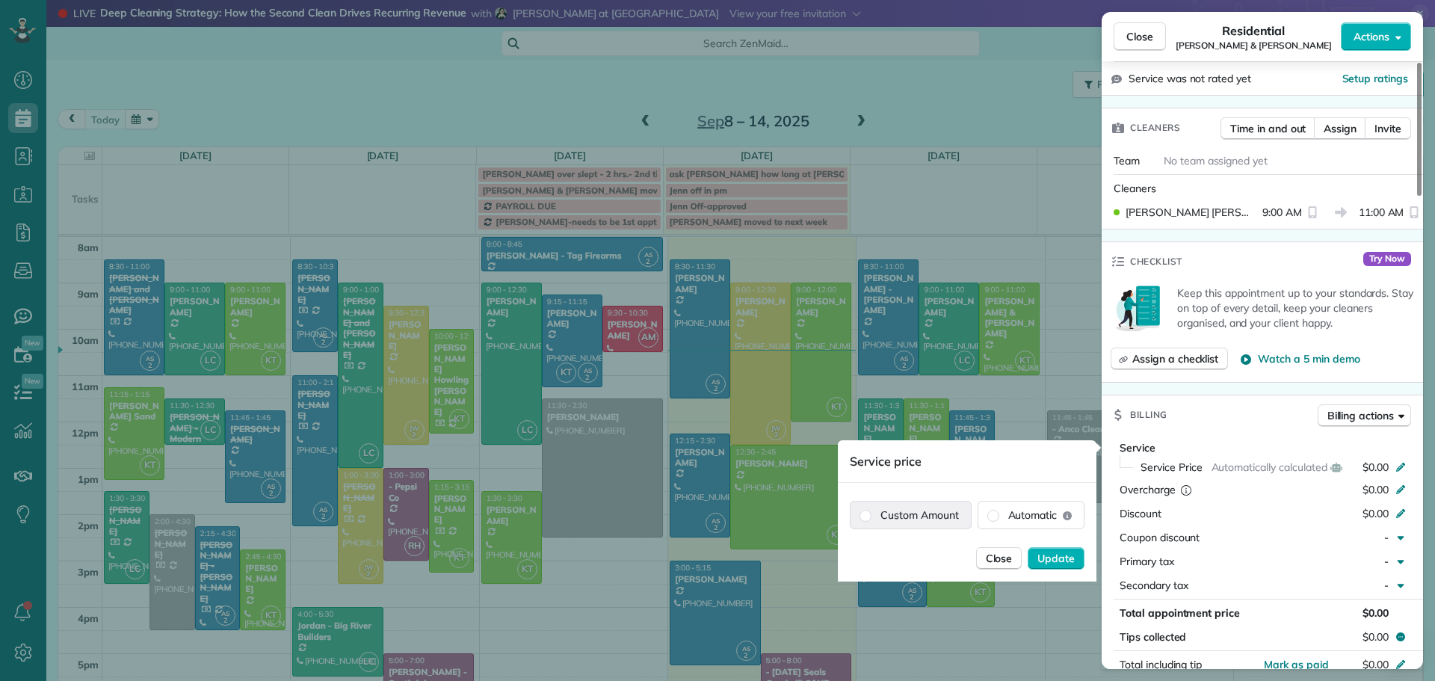
click at [935, 514] on label "Custom Amount" at bounding box center [911, 515] width 120 height 27
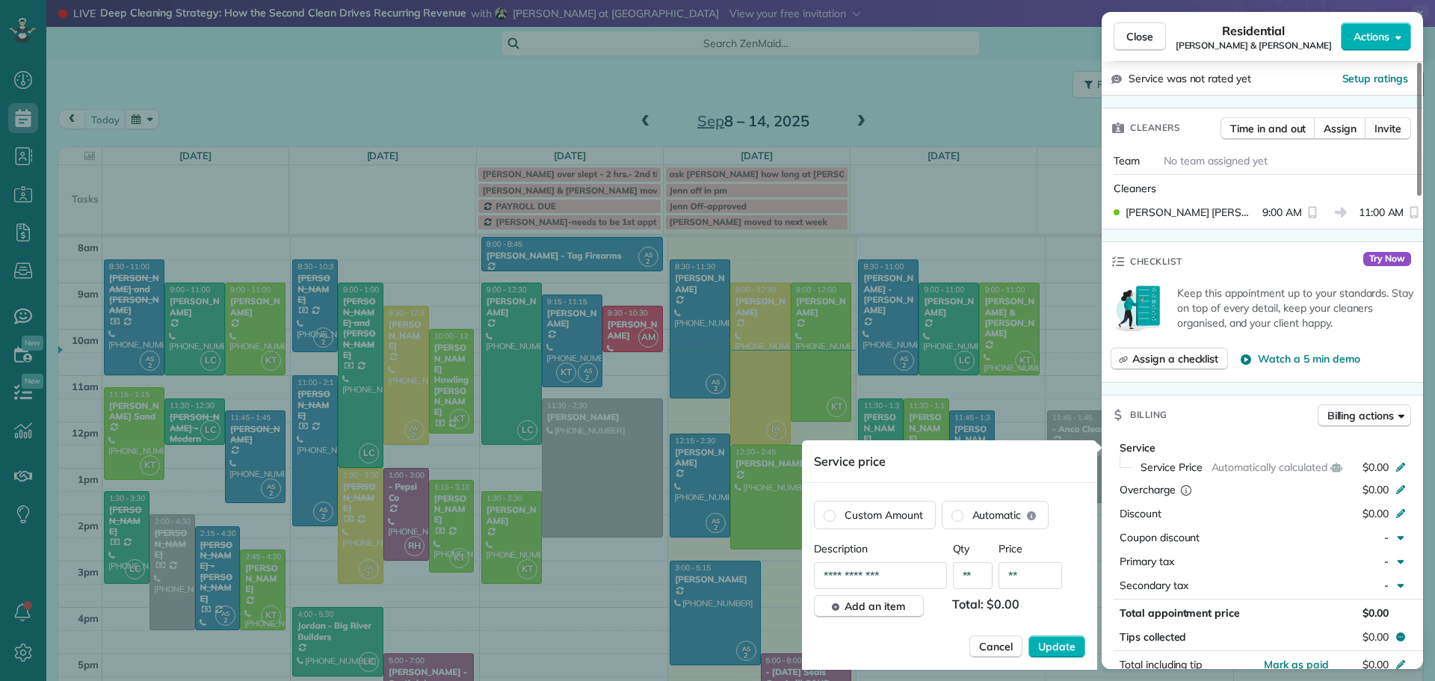
click at [1033, 573] on input "**" at bounding box center [1031, 575] width 64 height 27
type input "*******"
click at [1056, 647] on span "Update" at bounding box center [1056, 646] width 37 height 15
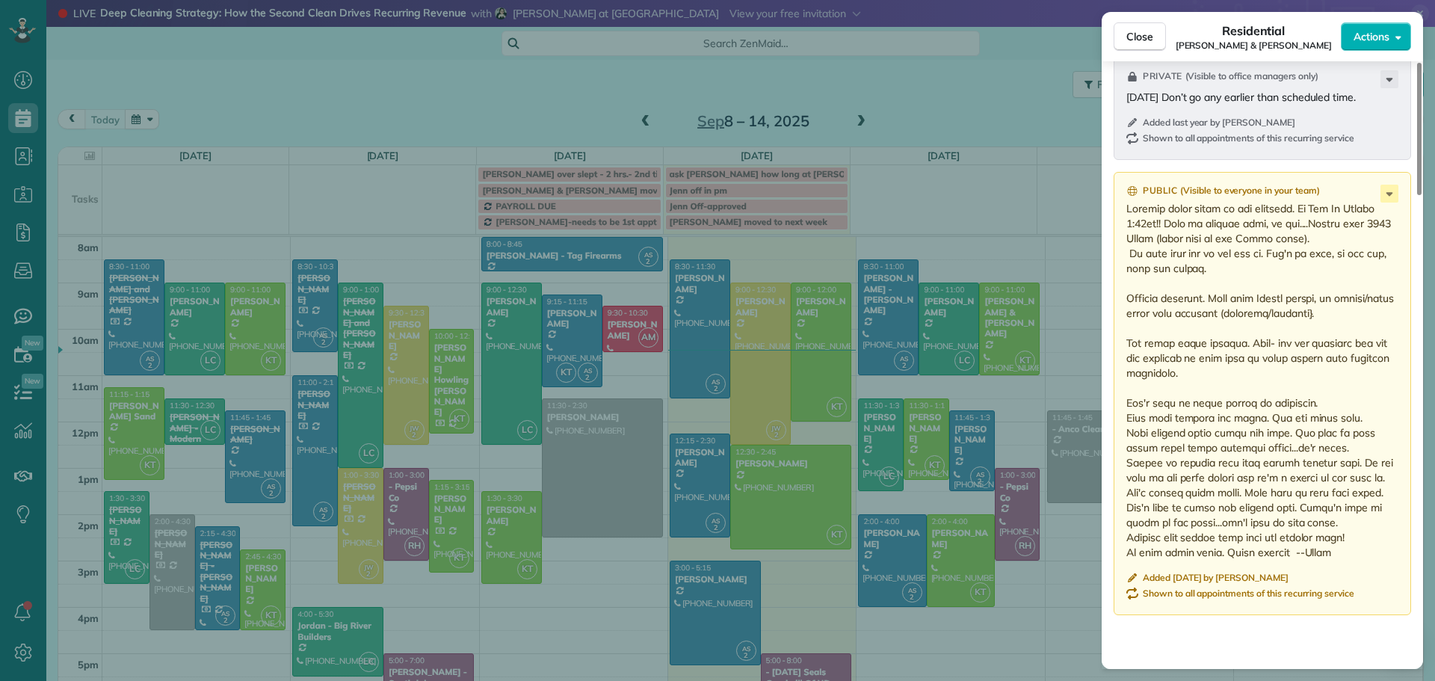
scroll to position [1733, 0]
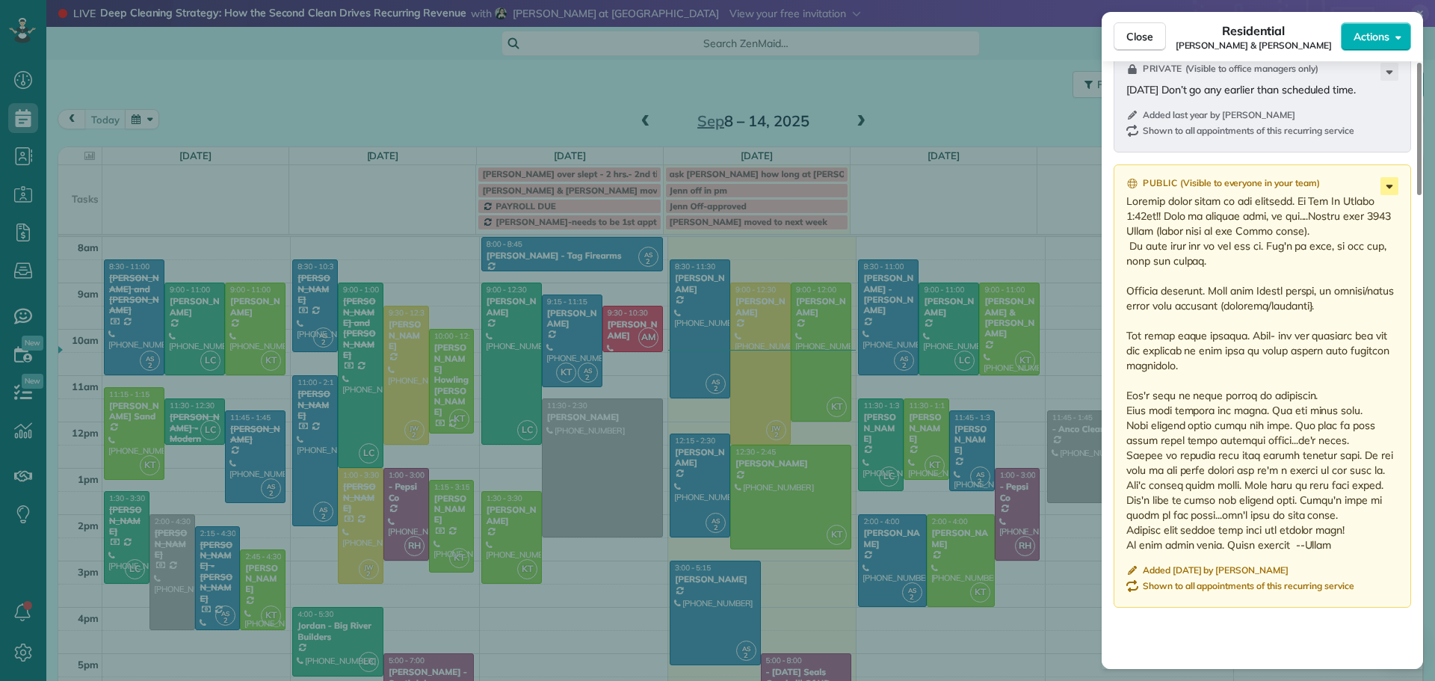
click at [1390, 184] on icon at bounding box center [1390, 186] width 18 height 18
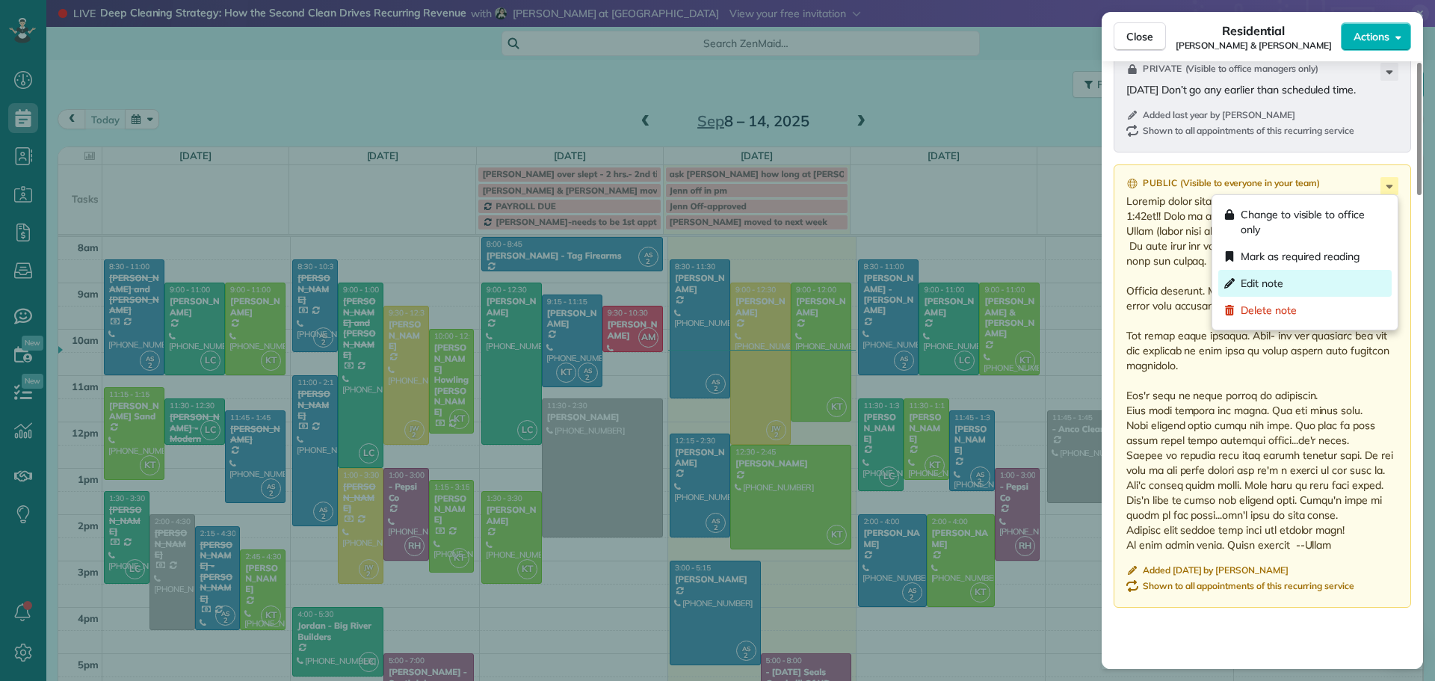
click at [1261, 283] on span "Edit note" at bounding box center [1262, 283] width 43 height 15
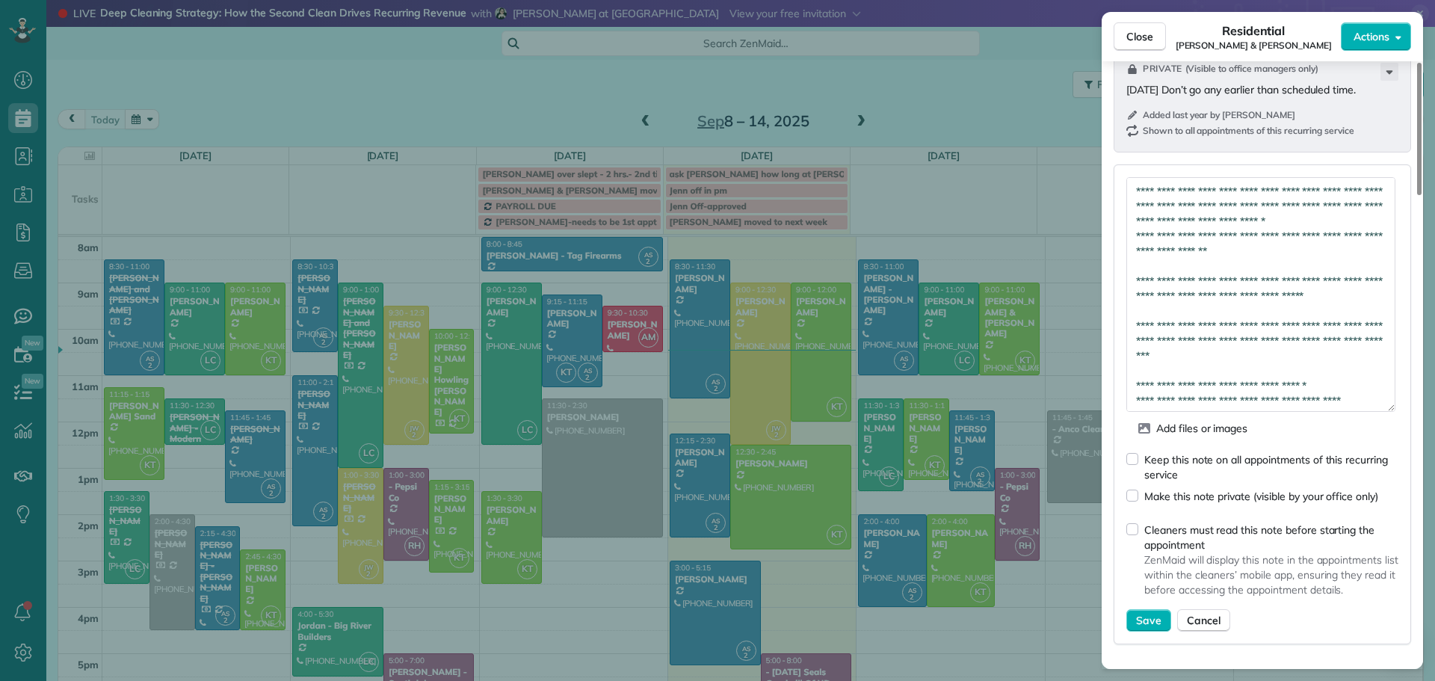
drag, startPoint x: 1391, startPoint y: 218, endPoint x: 1389, endPoint y: 370, distance: 152.5
click at [1392, 410] on textarea "**********" at bounding box center [1261, 294] width 269 height 235
click at [1237, 268] on textarea "**********" at bounding box center [1261, 295] width 269 height 236
click at [1256, 327] on textarea "**********" at bounding box center [1261, 295] width 269 height 236
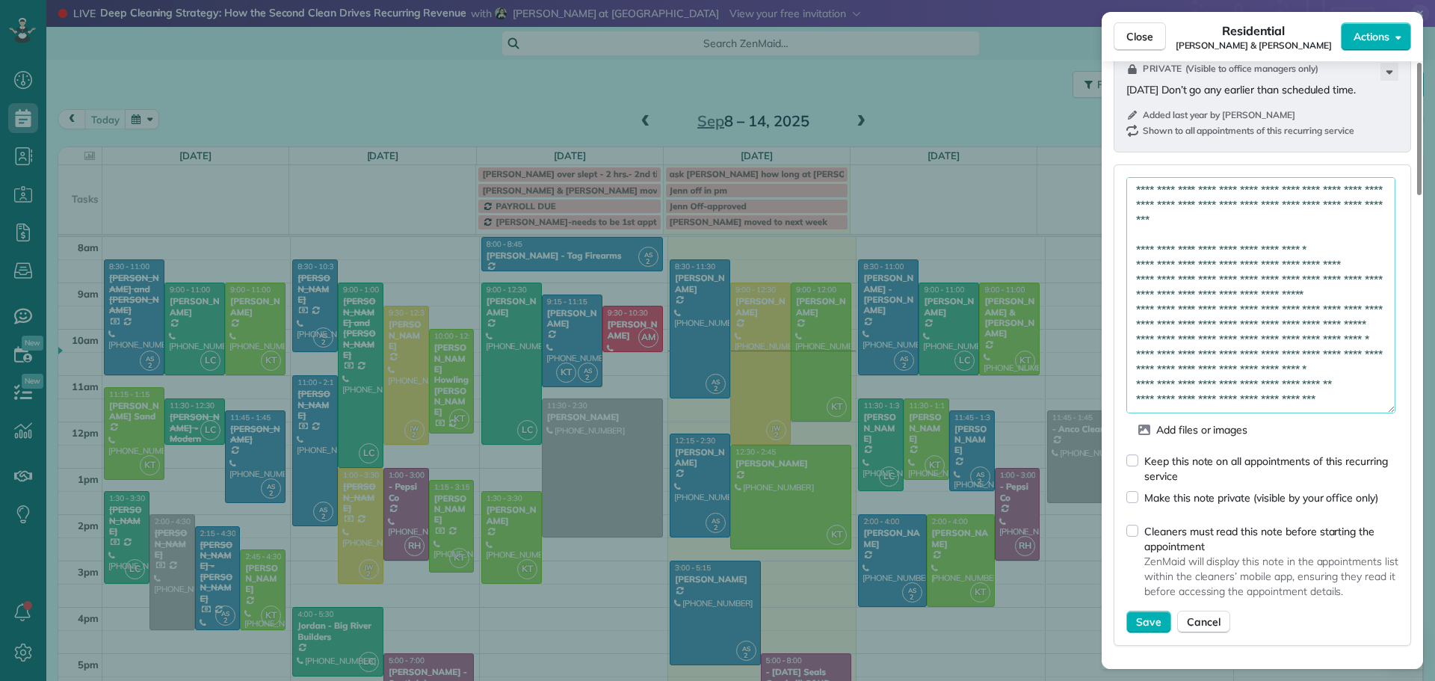
scroll to position [0, 0]
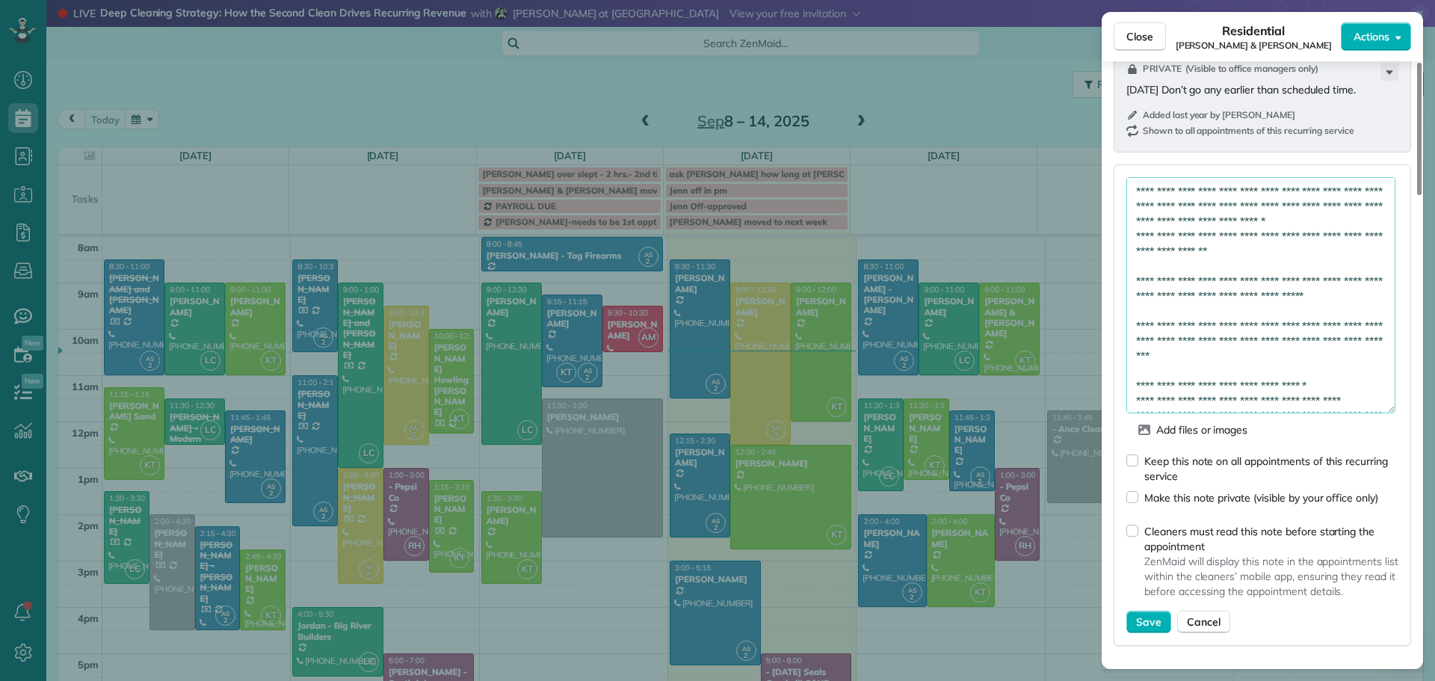
click at [1261, 325] on textarea "**********" at bounding box center [1261, 295] width 269 height 236
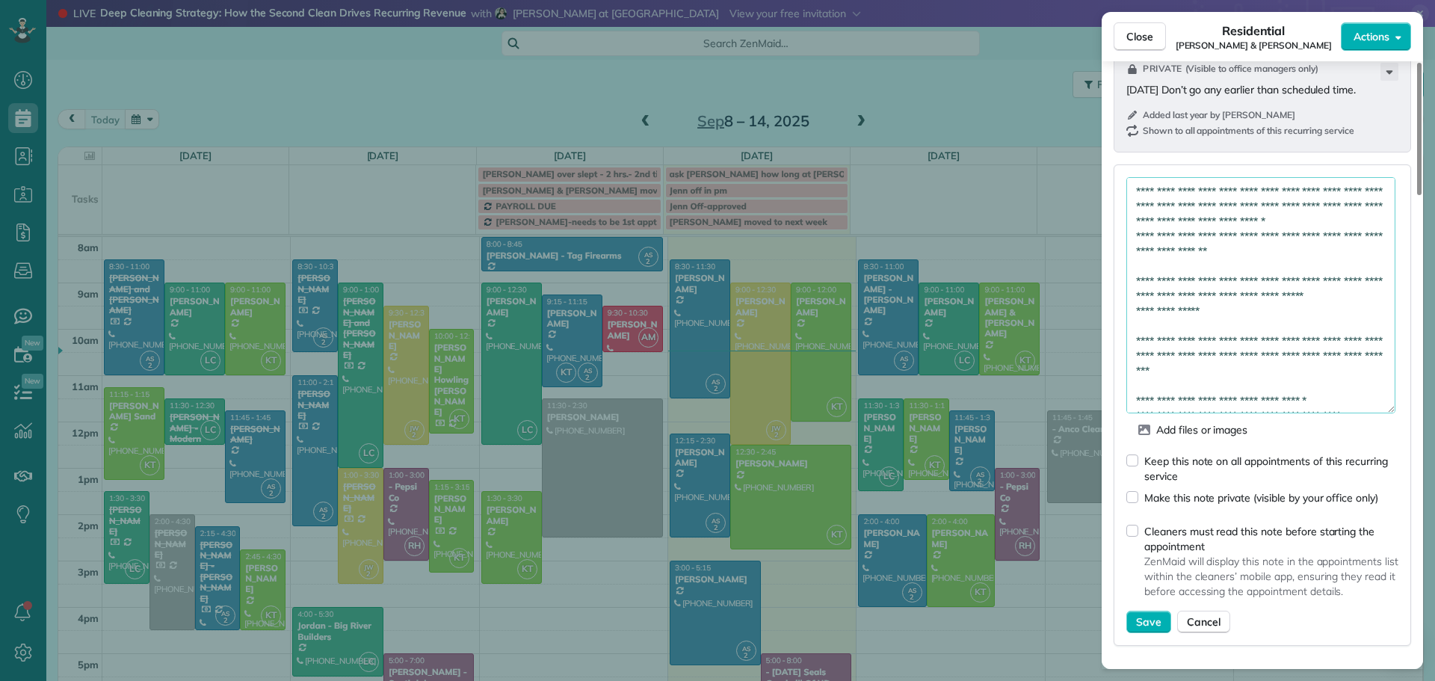
type textarea "**********"
click at [1145, 621] on span "Save" at bounding box center [1148, 622] width 25 height 15
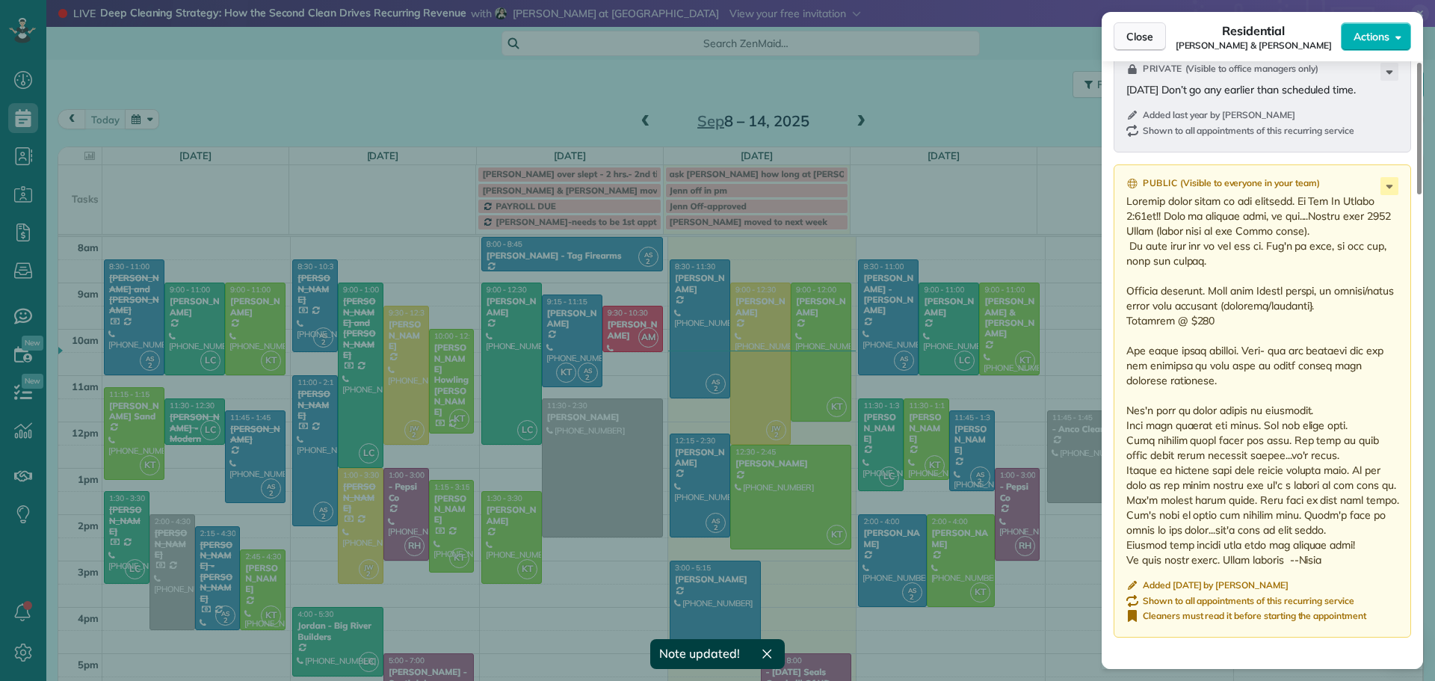
click at [1142, 28] on button "Close" at bounding box center [1140, 36] width 52 height 28
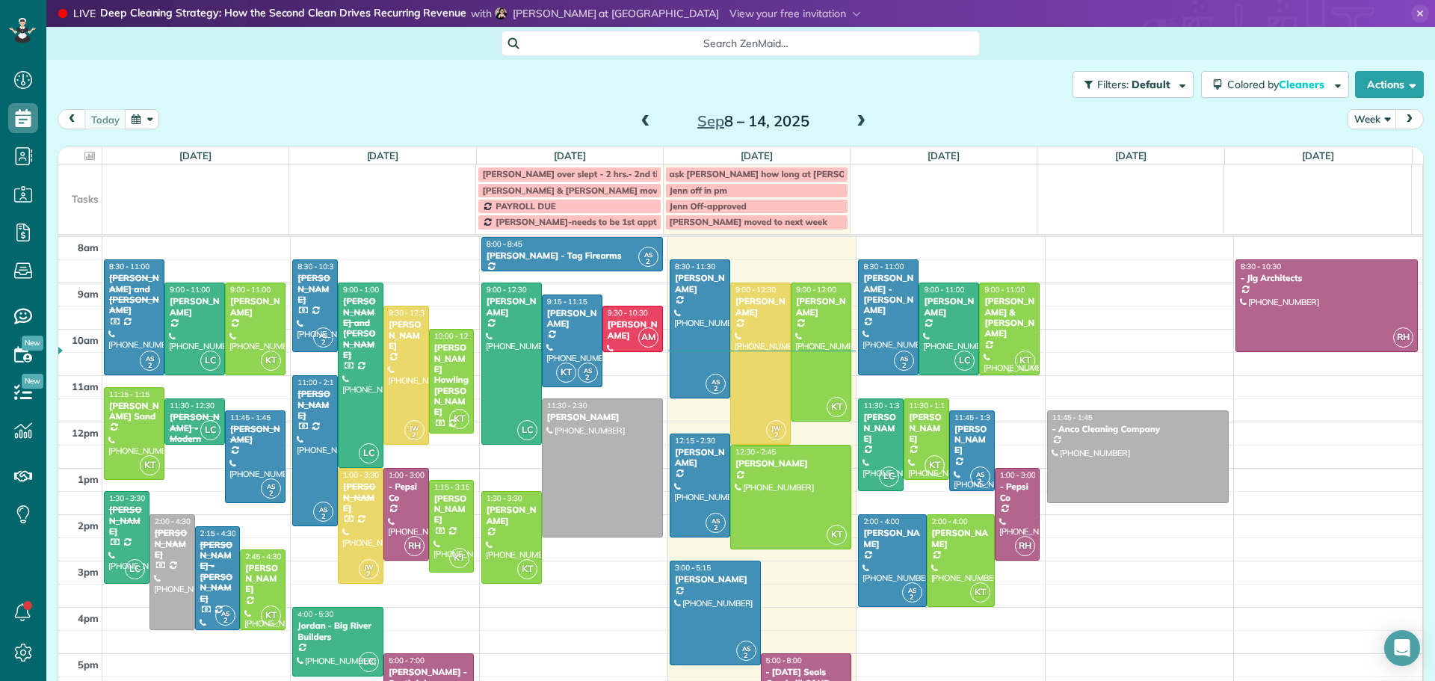
click at [990, 318] on div "[PERSON_NAME] & [PERSON_NAME]" at bounding box center [1010, 317] width 52 height 43
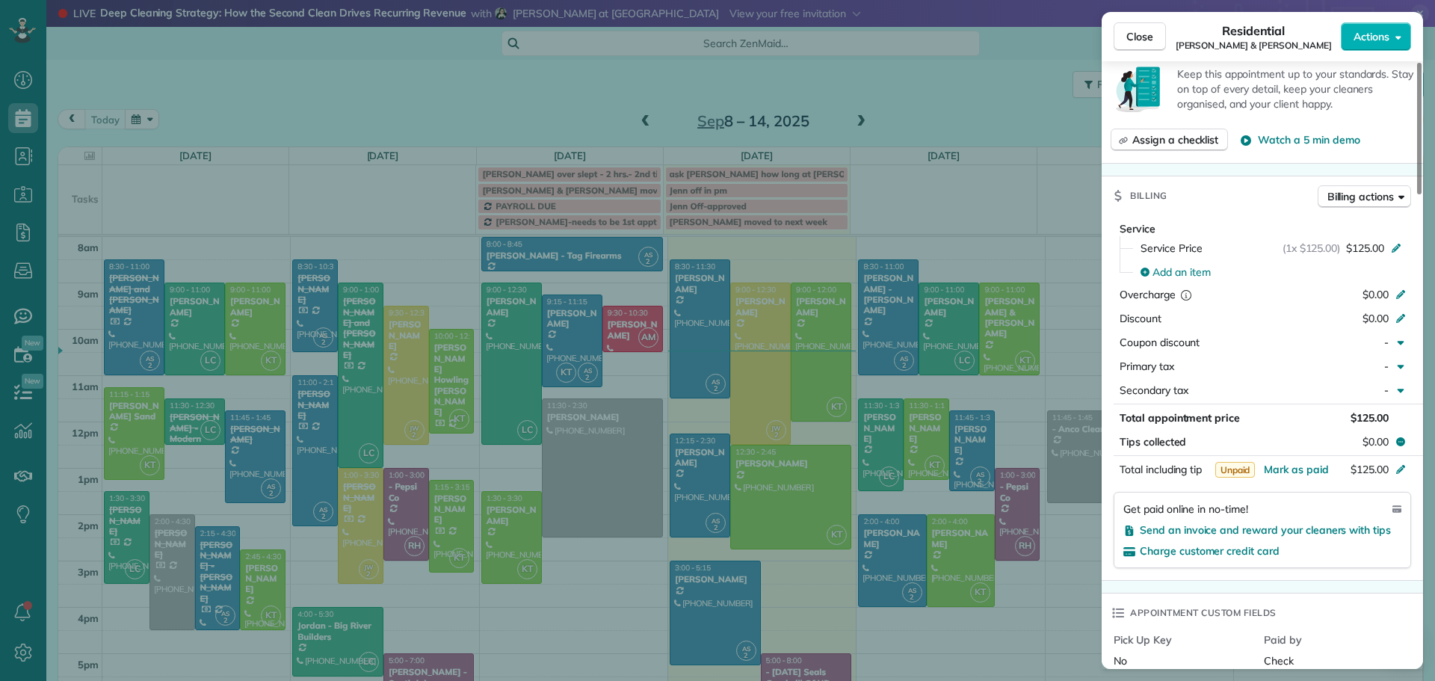
scroll to position [295, 0]
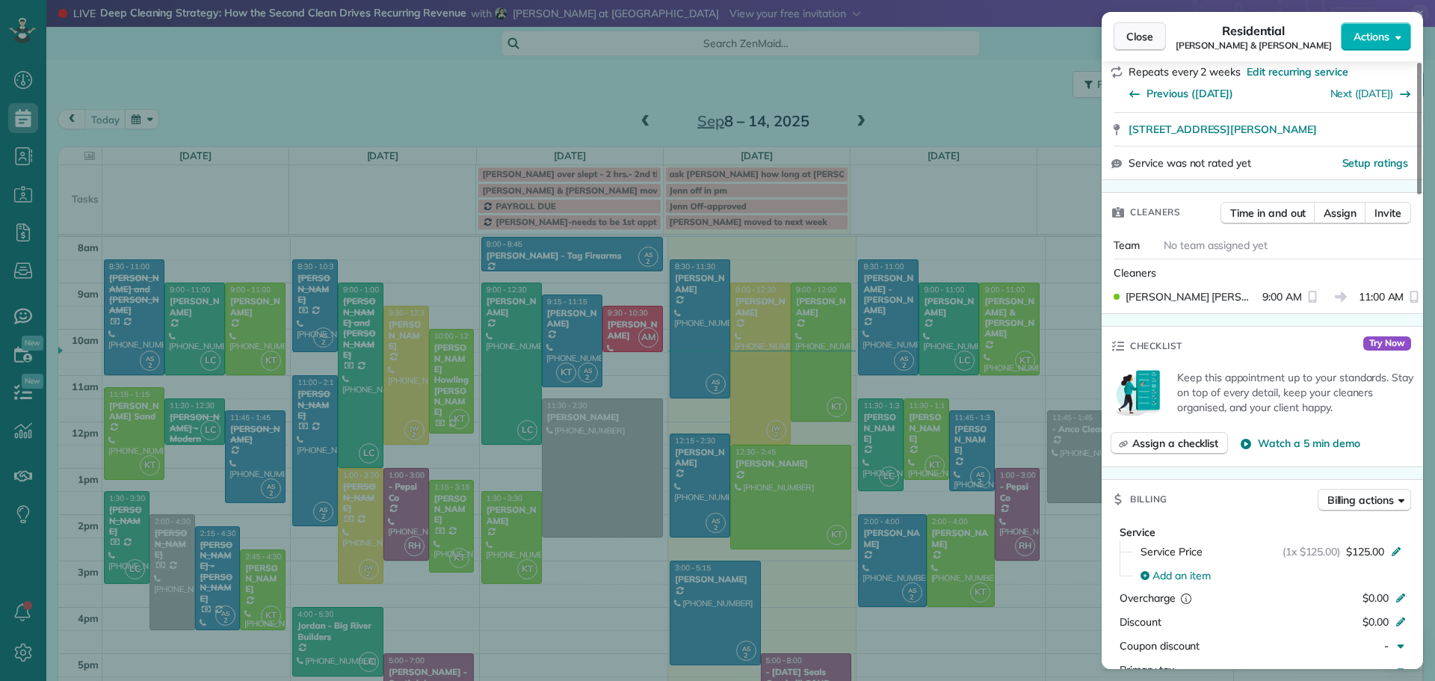
click at [1149, 39] on span "Close" at bounding box center [1140, 36] width 27 height 15
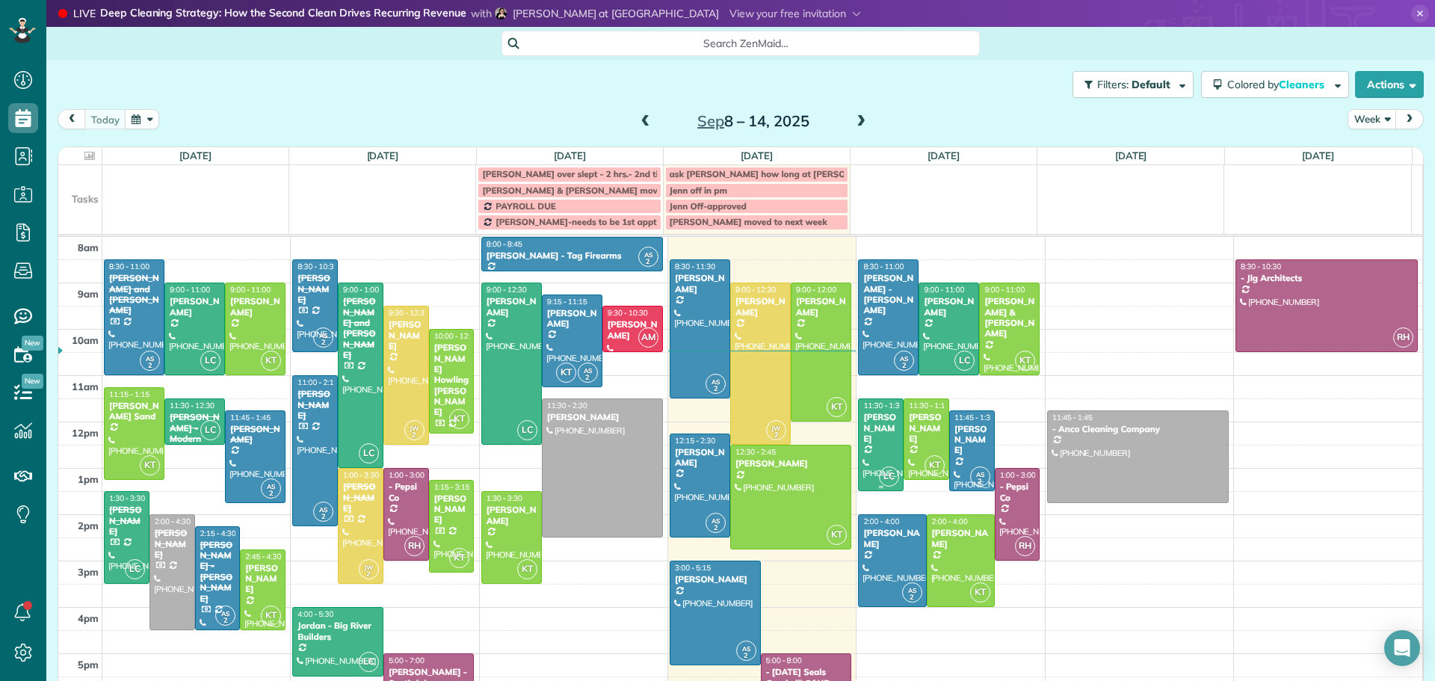
click at [863, 412] on div "[PERSON_NAME]" at bounding box center [881, 428] width 37 height 32
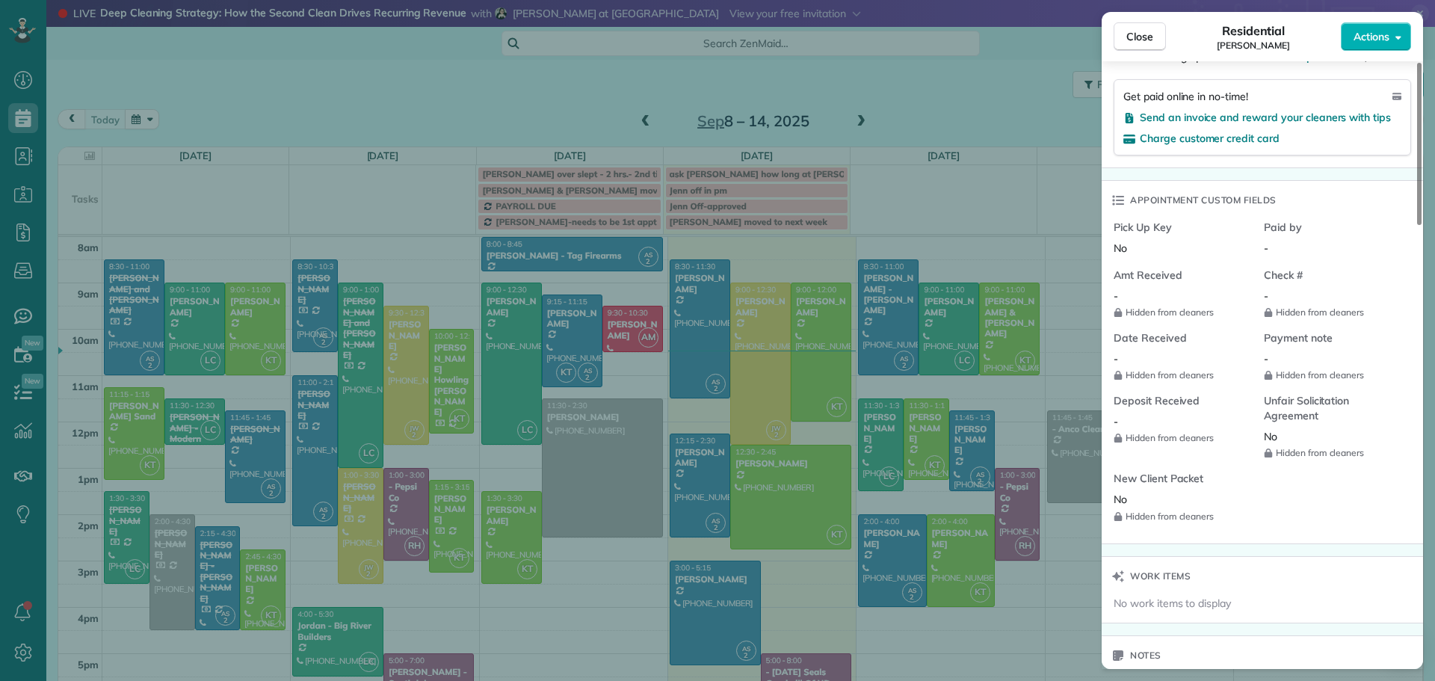
scroll to position [593, 0]
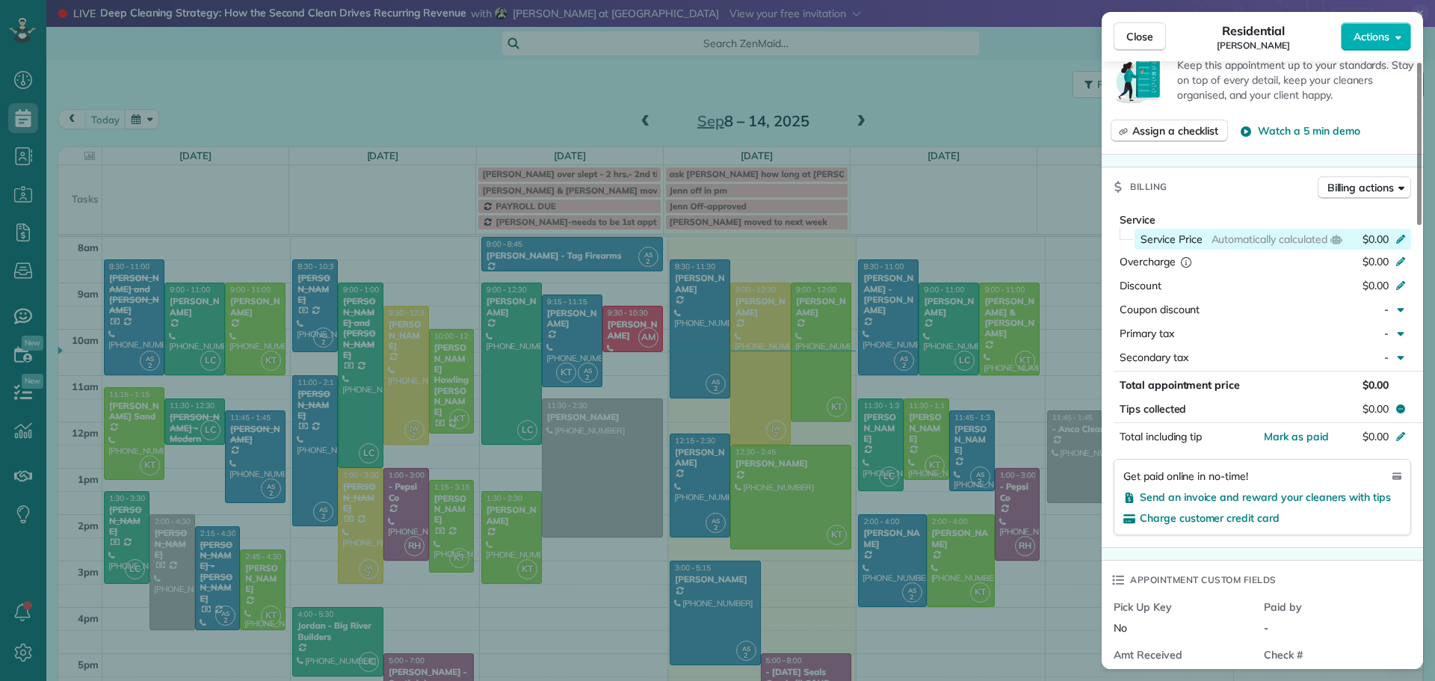
click at [1402, 229] on div "Service Price Automatically calculated $0.00" at bounding box center [1273, 239] width 277 height 21
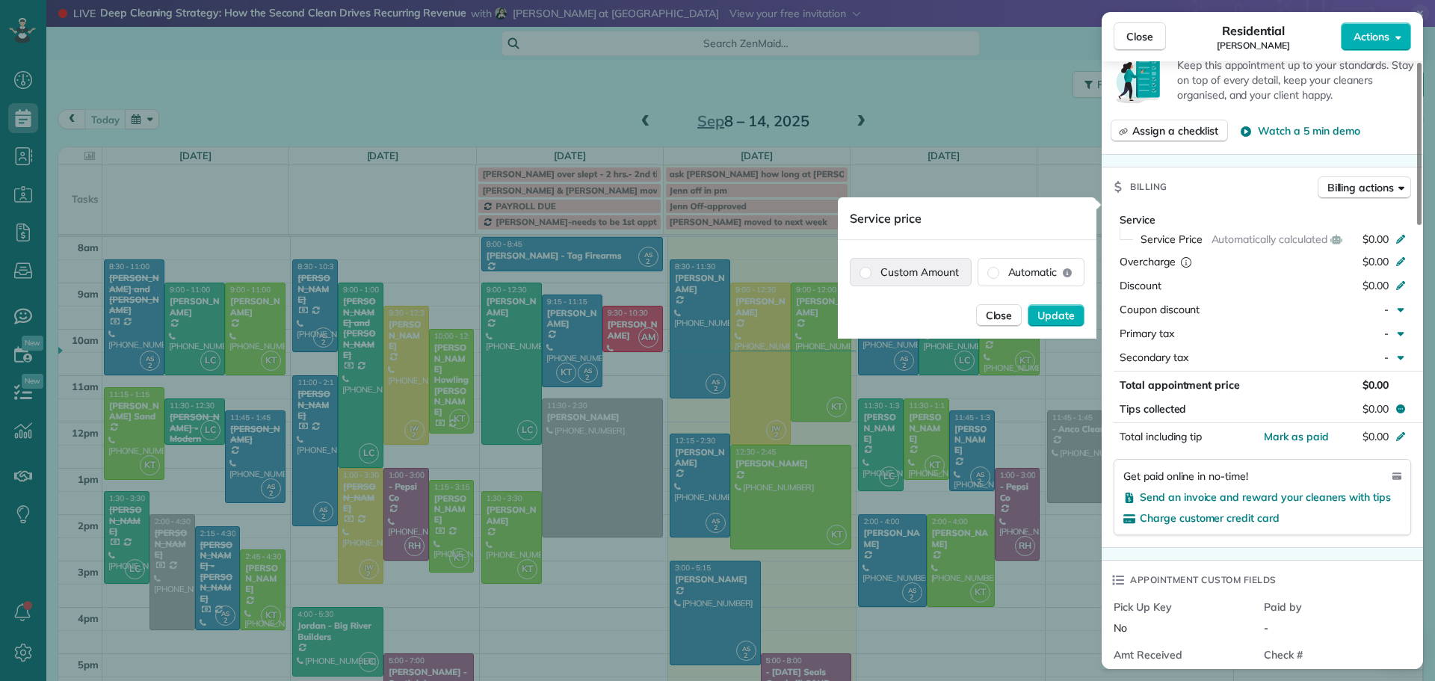
click at [946, 262] on label "Custom Amount" at bounding box center [911, 272] width 120 height 27
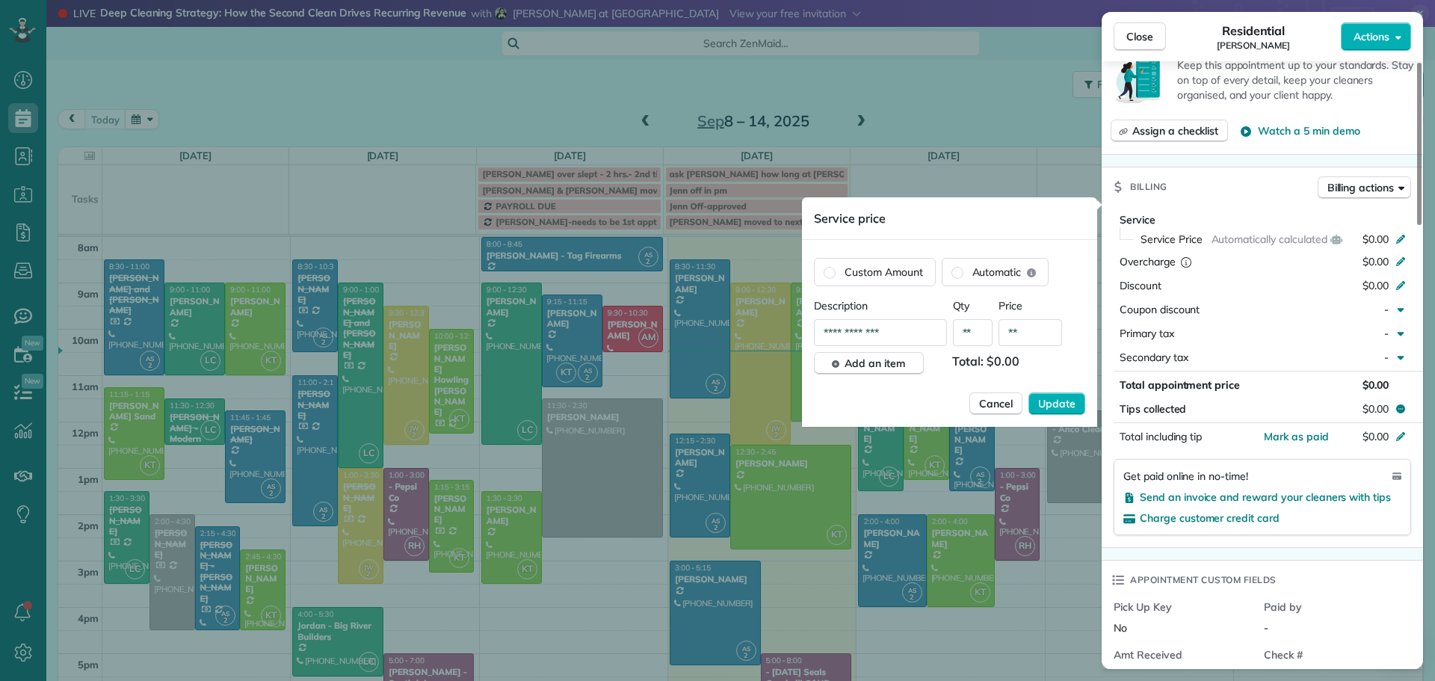
click at [1029, 333] on input "**" at bounding box center [1031, 332] width 64 height 27
type input "*******"
click at [1050, 401] on span "Update" at bounding box center [1056, 403] width 37 height 15
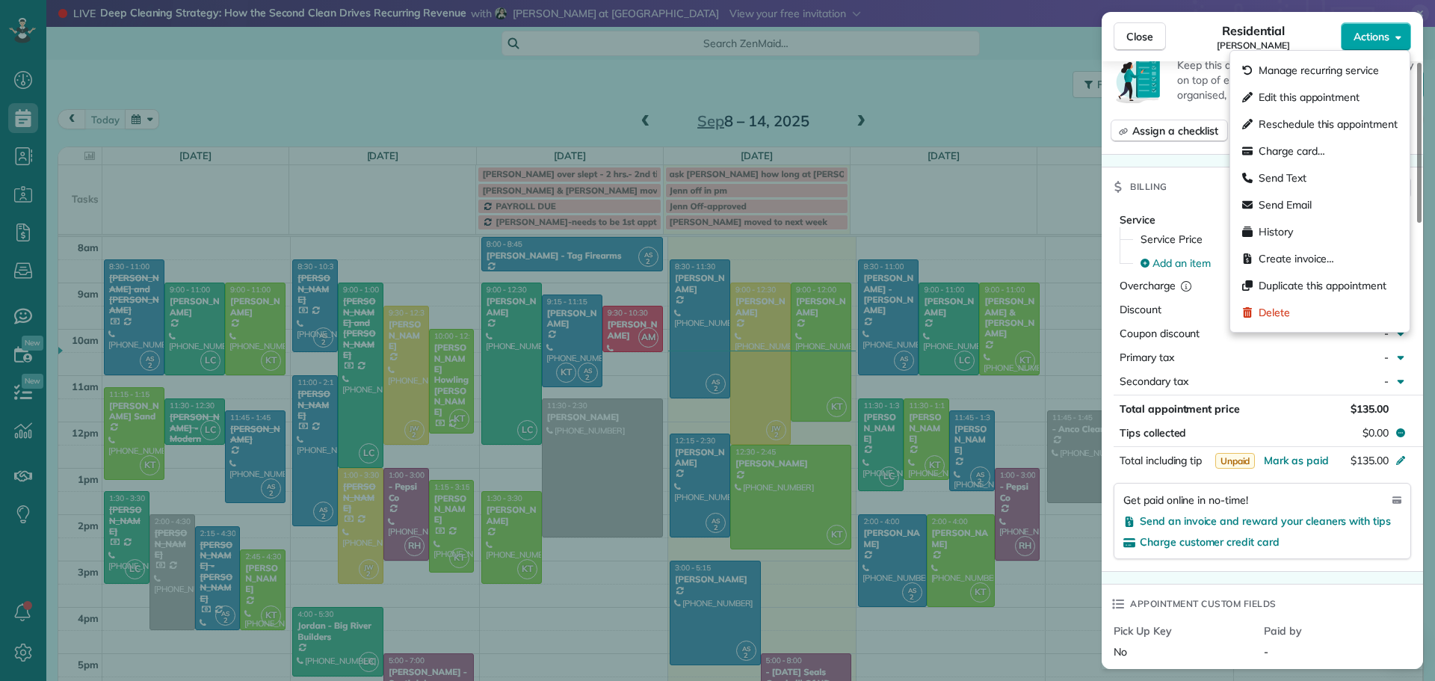
click at [1366, 37] on span "Actions" at bounding box center [1372, 36] width 36 height 15
click at [1337, 71] on span "Manage recurring service" at bounding box center [1319, 70] width 120 height 15
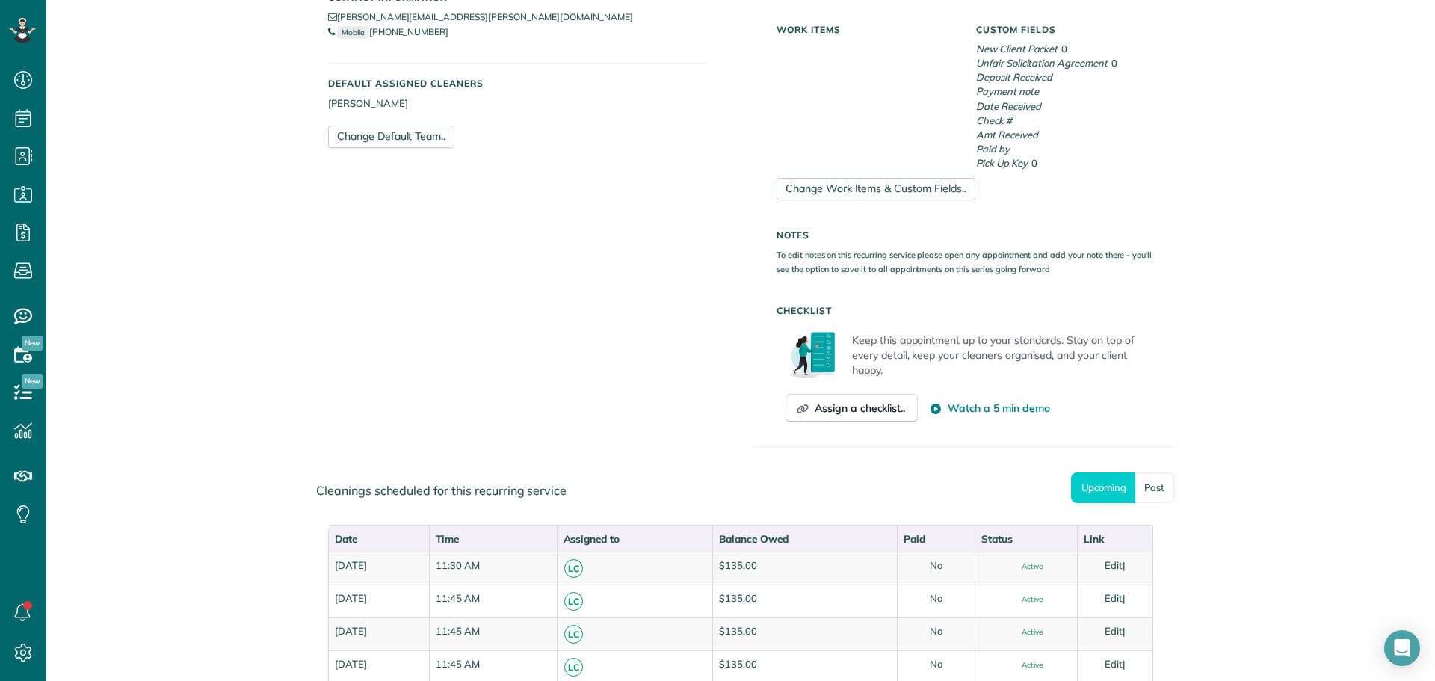
scroll to position [150, 0]
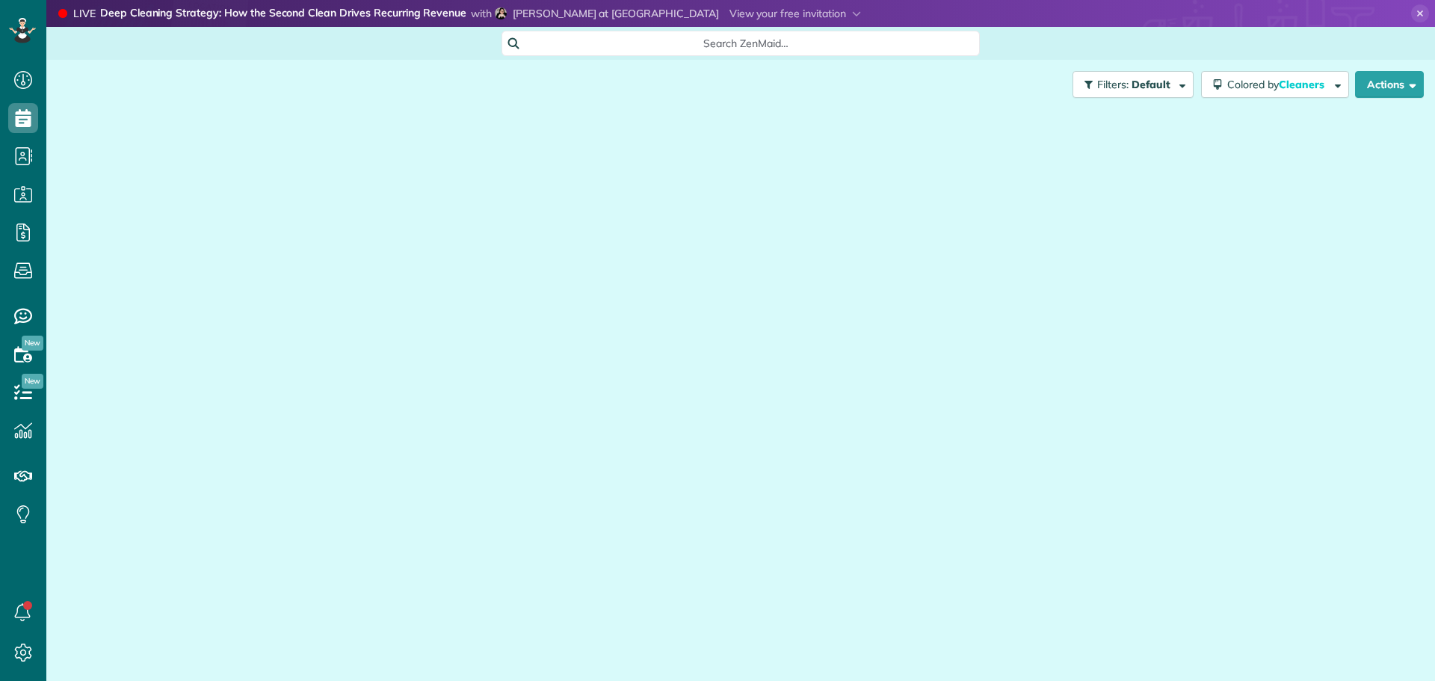
scroll to position [7, 7]
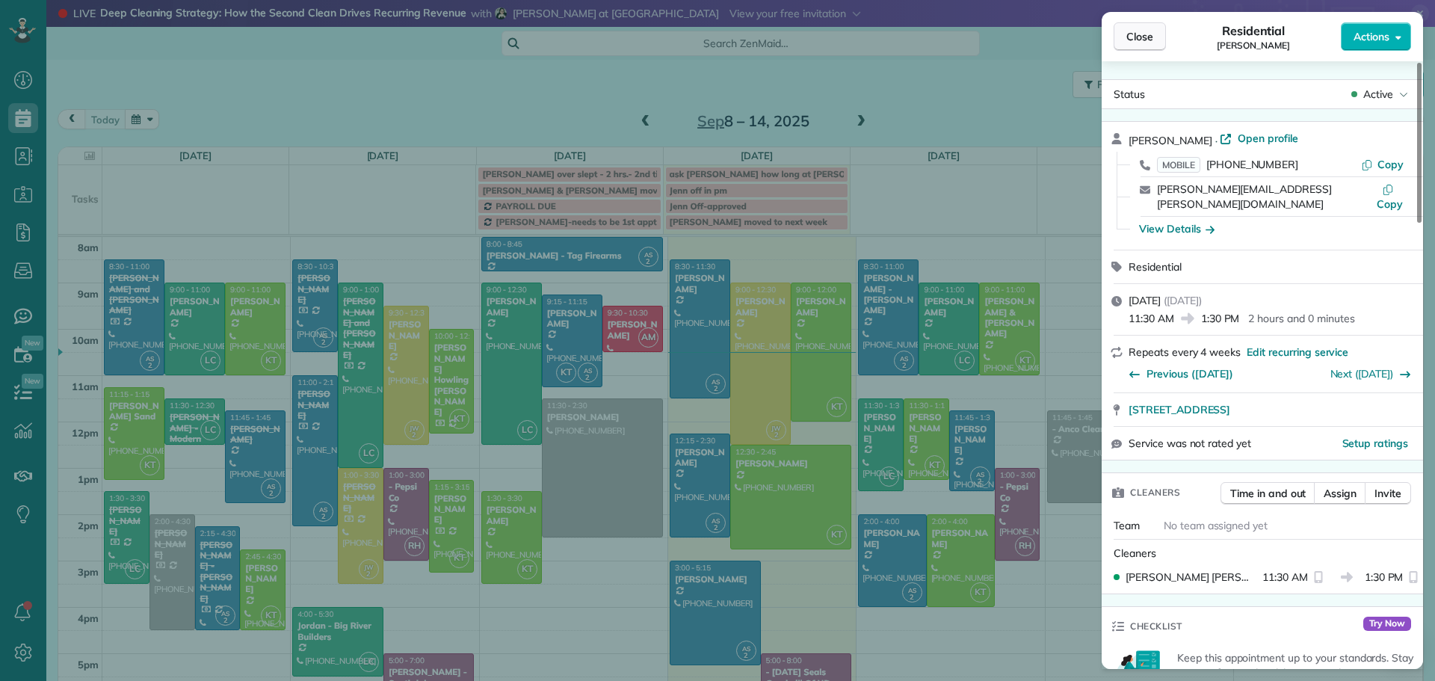
click at [1163, 37] on button "Close" at bounding box center [1140, 36] width 52 height 28
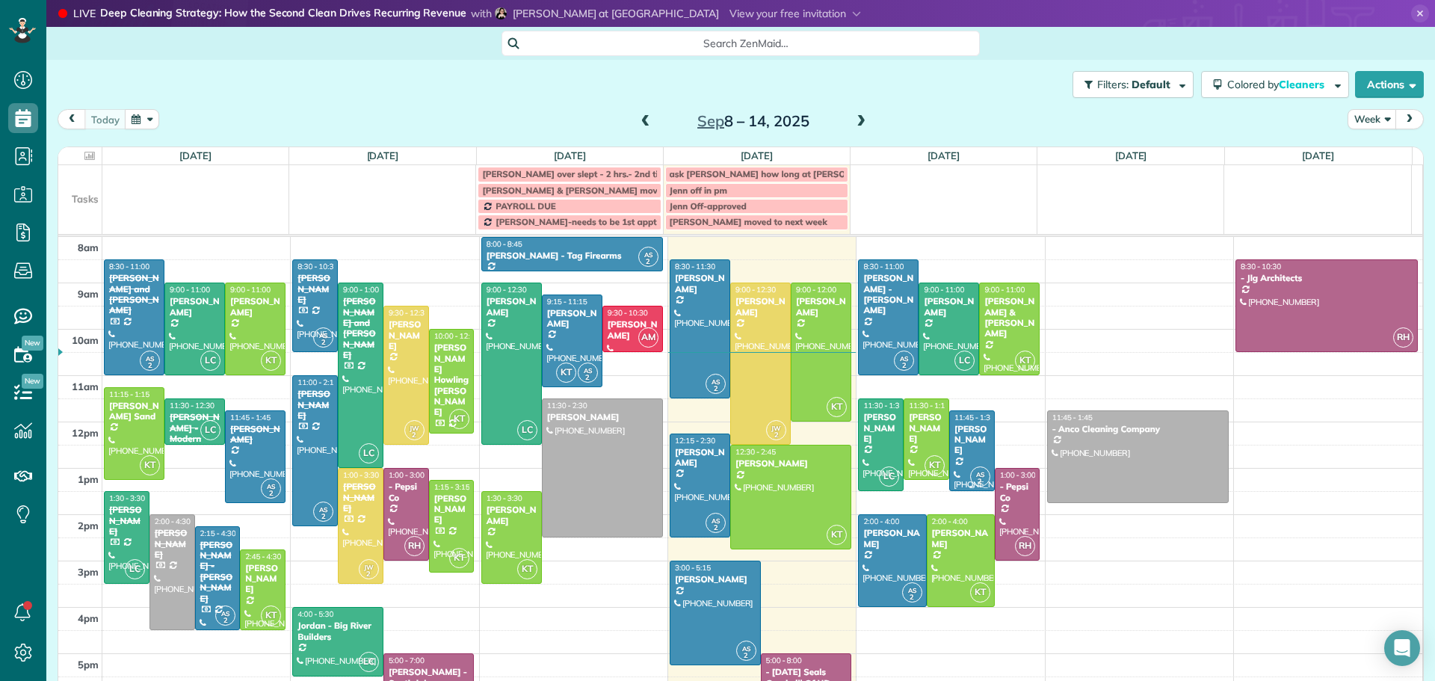
click at [955, 432] on div "[PERSON_NAME]" at bounding box center [972, 440] width 37 height 32
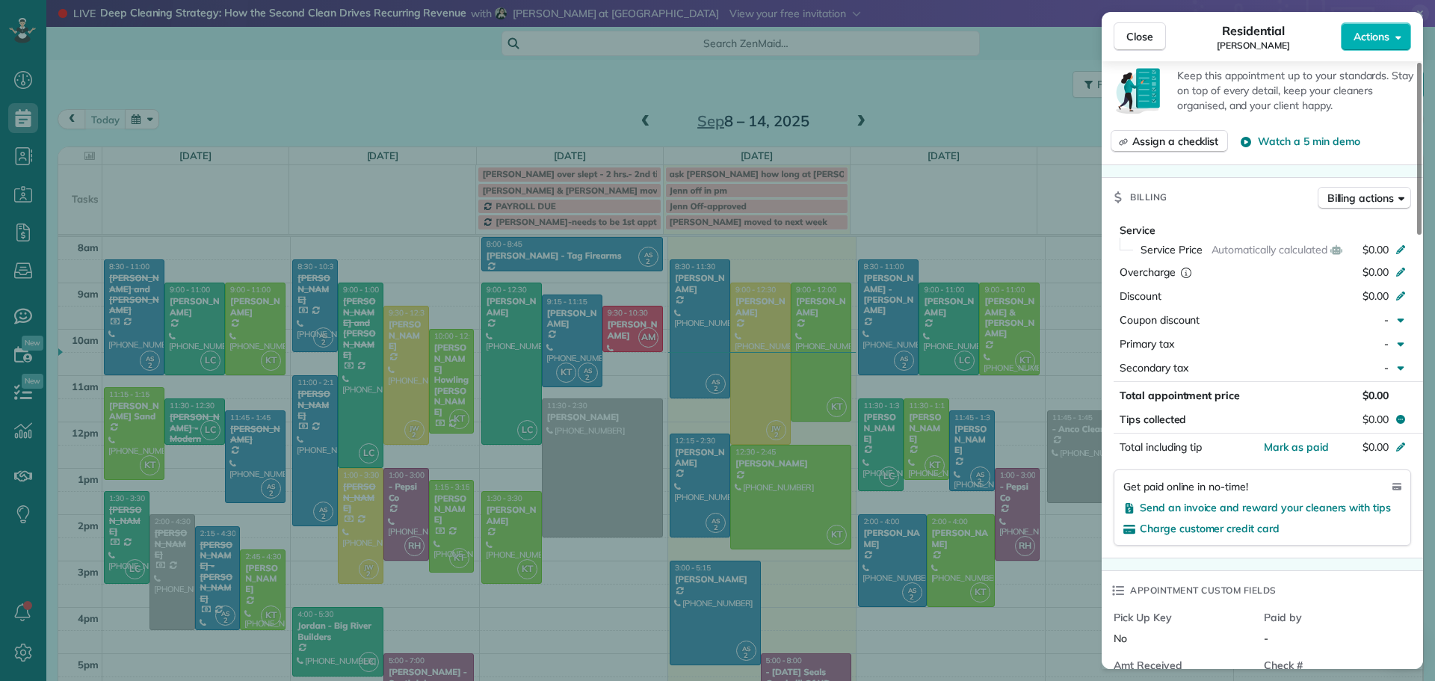
scroll to position [295, 0]
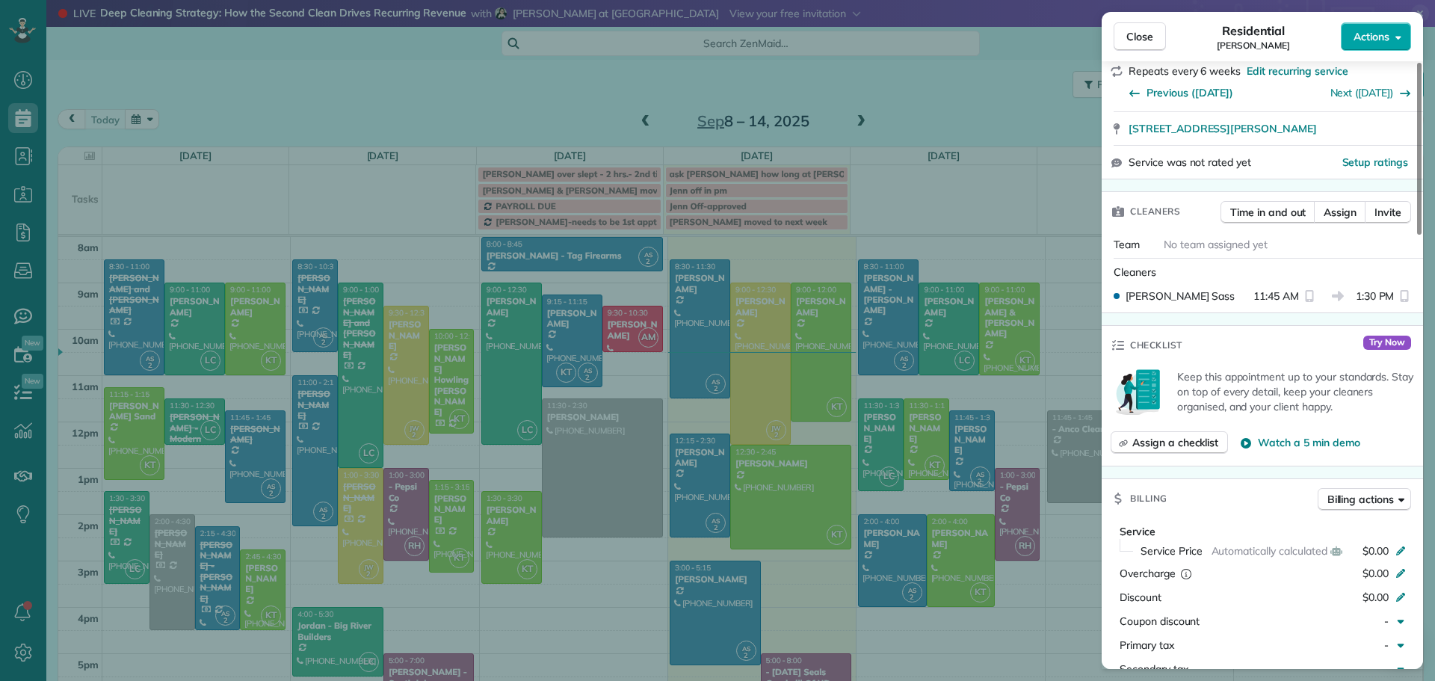
click at [1382, 40] on span "Actions" at bounding box center [1372, 36] width 36 height 15
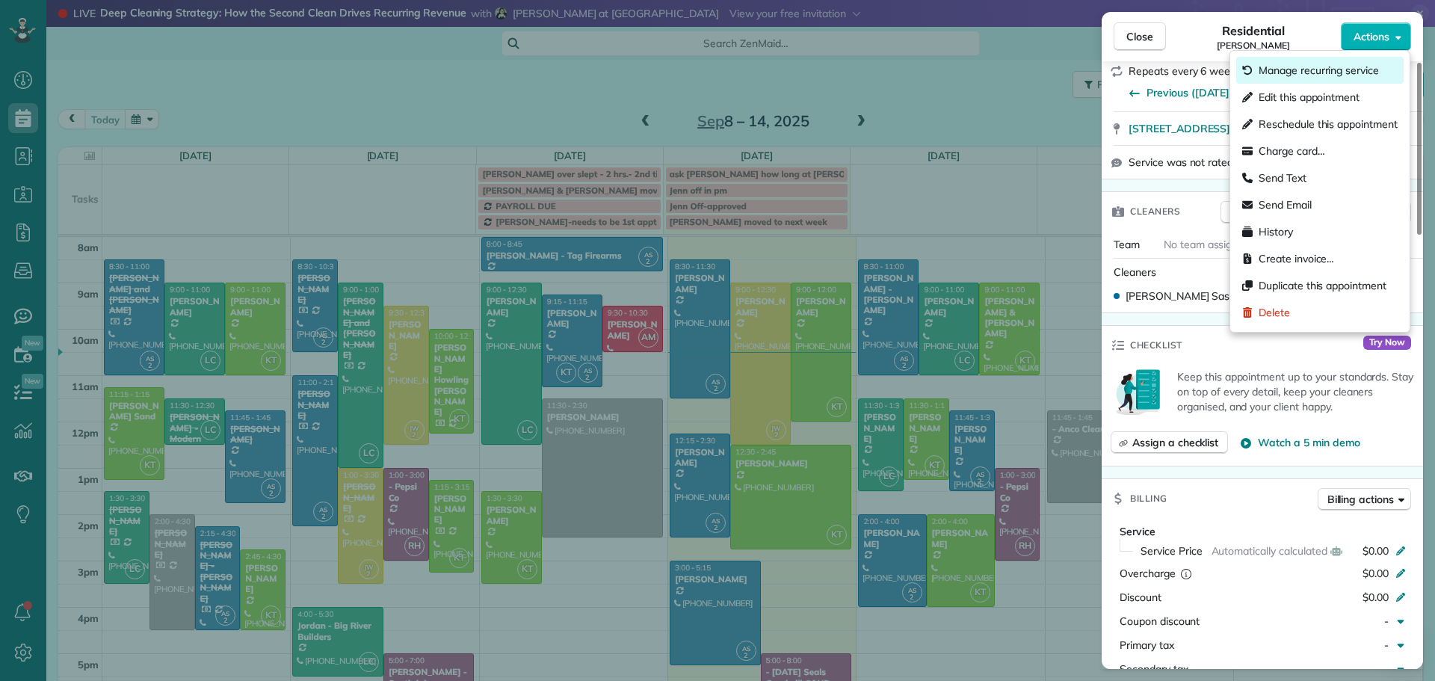
click at [1302, 73] on span "Manage recurring service" at bounding box center [1319, 70] width 120 height 15
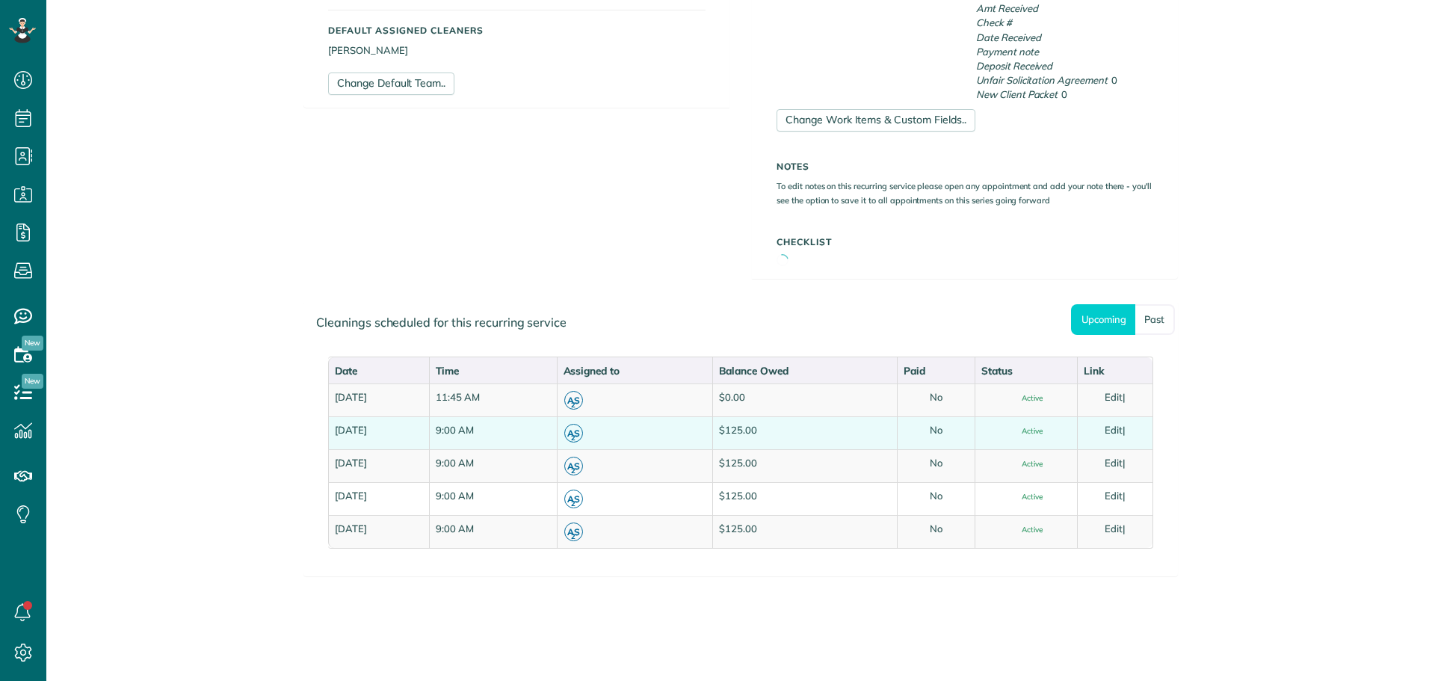
scroll to position [7, 7]
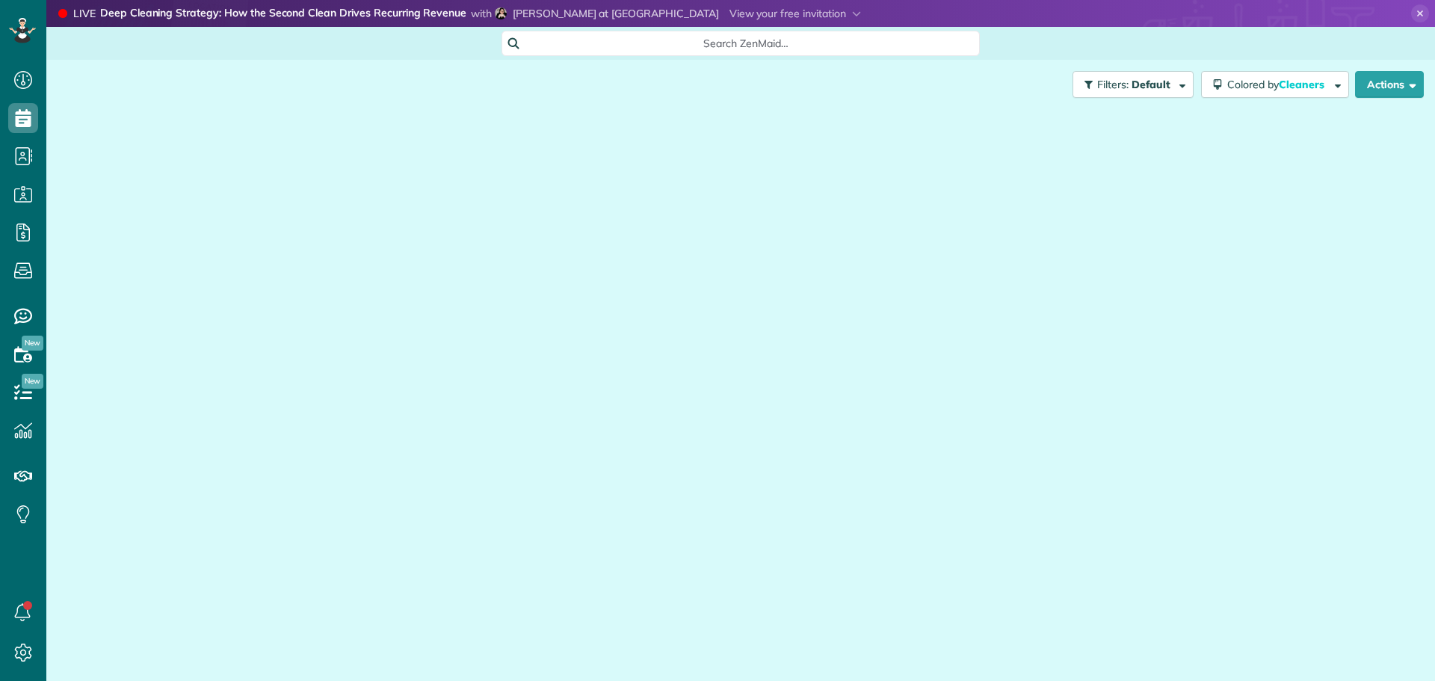
scroll to position [7, 7]
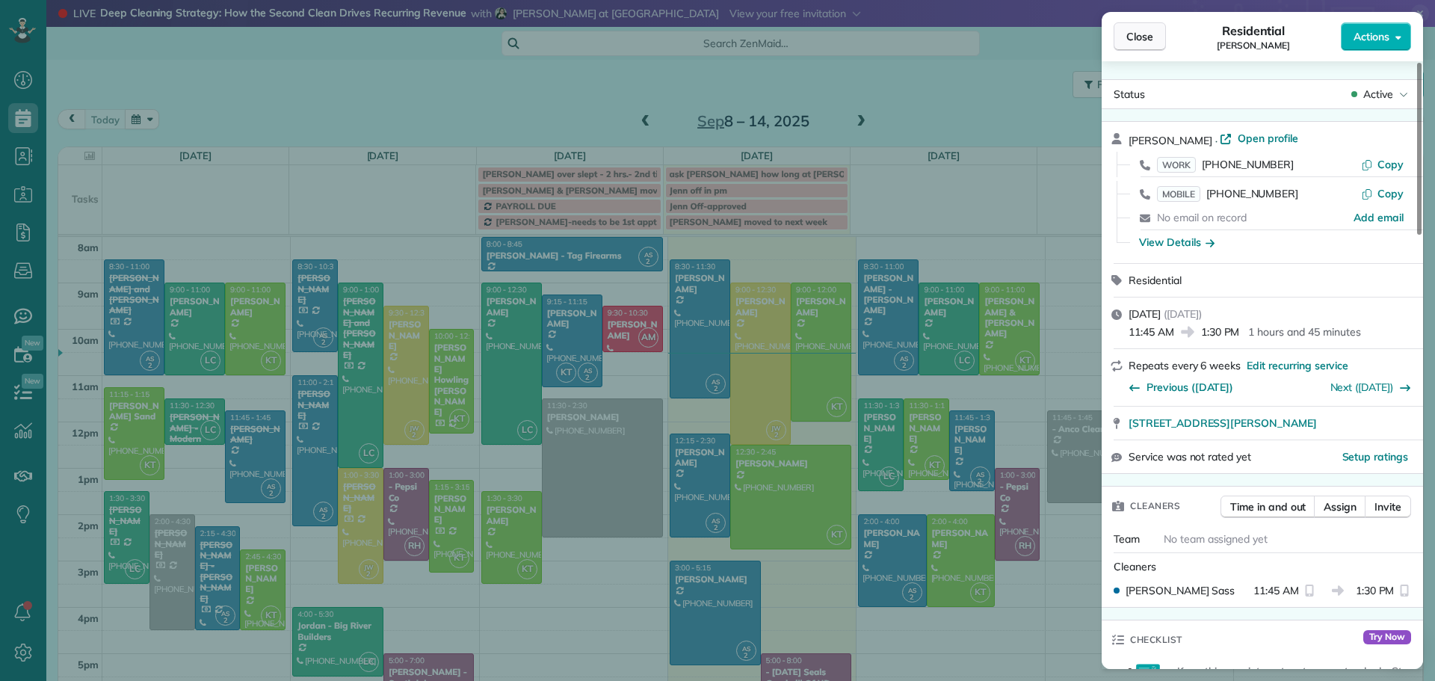
click at [1142, 35] on span "Close" at bounding box center [1140, 36] width 27 height 15
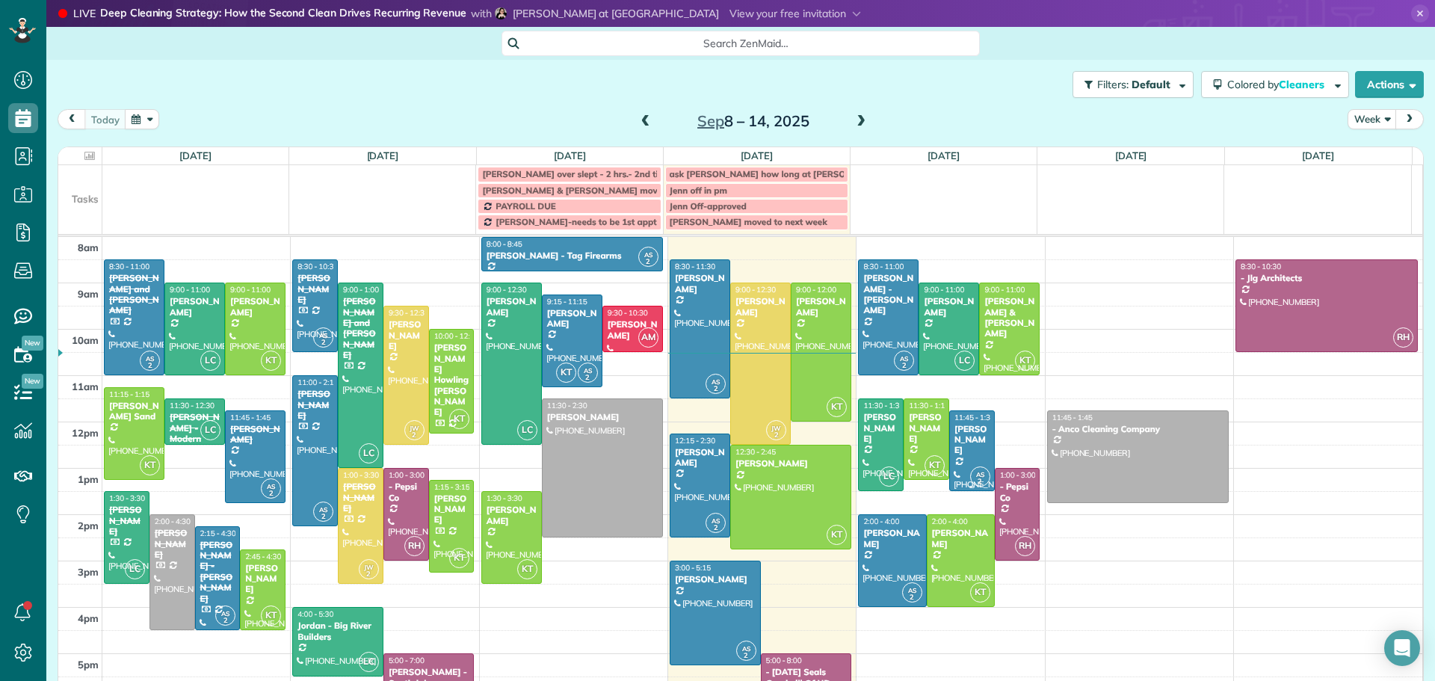
click at [954, 430] on div "[PERSON_NAME]" at bounding box center [972, 440] width 37 height 32
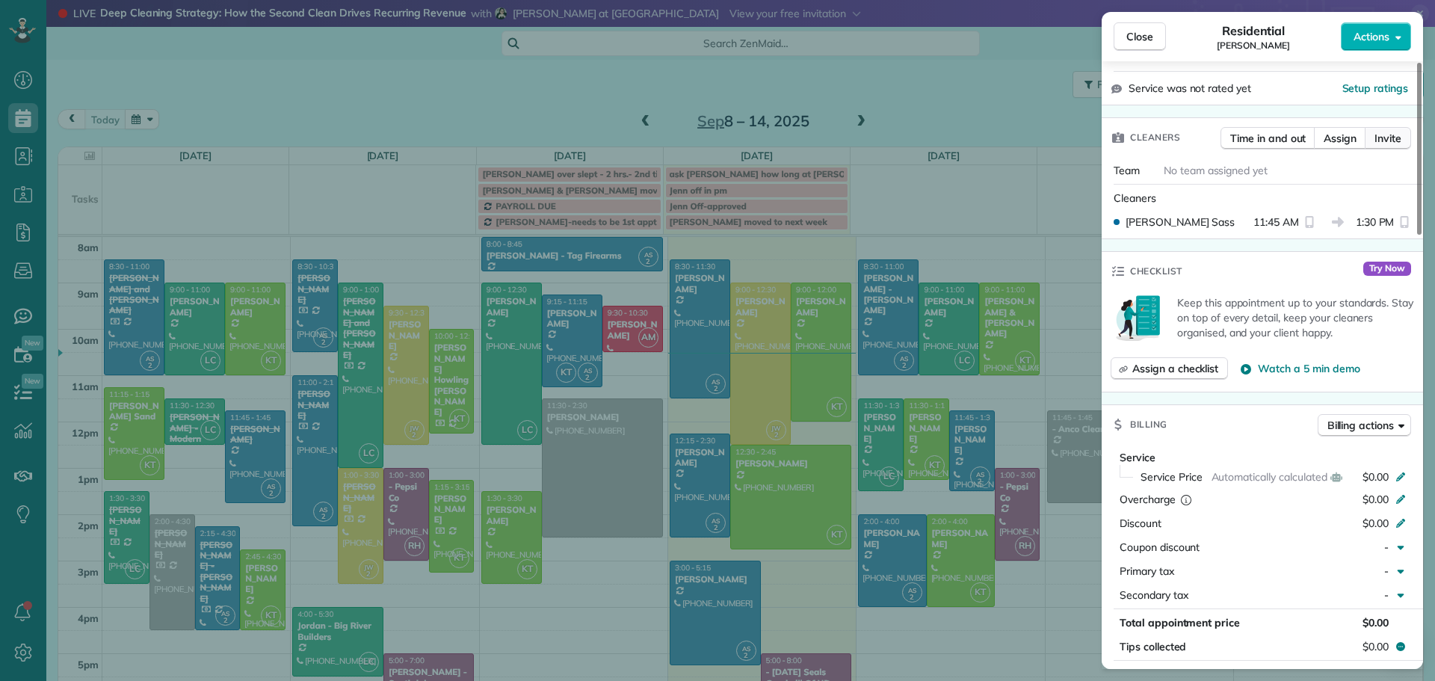
scroll to position [598, 0]
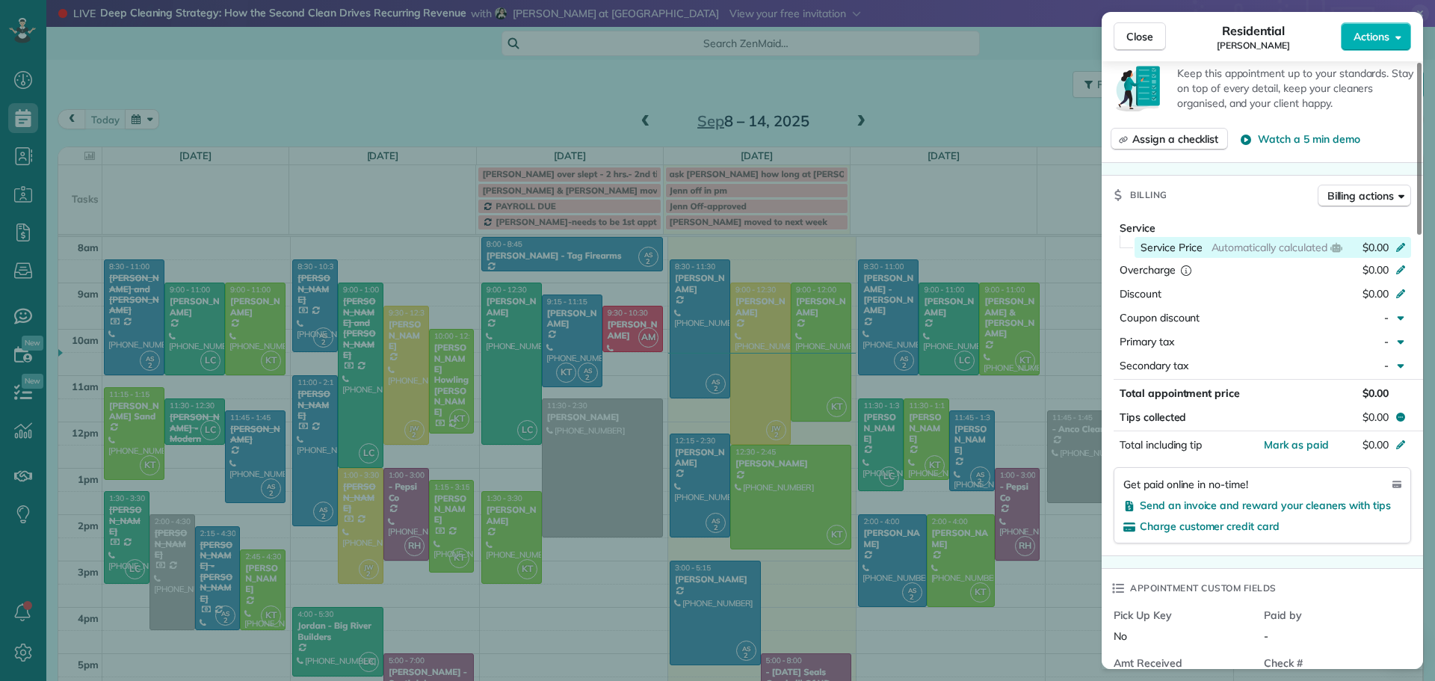
click at [1394, 243] on div "$0.00" at bounding box center [1385, 247] width 44 height 15
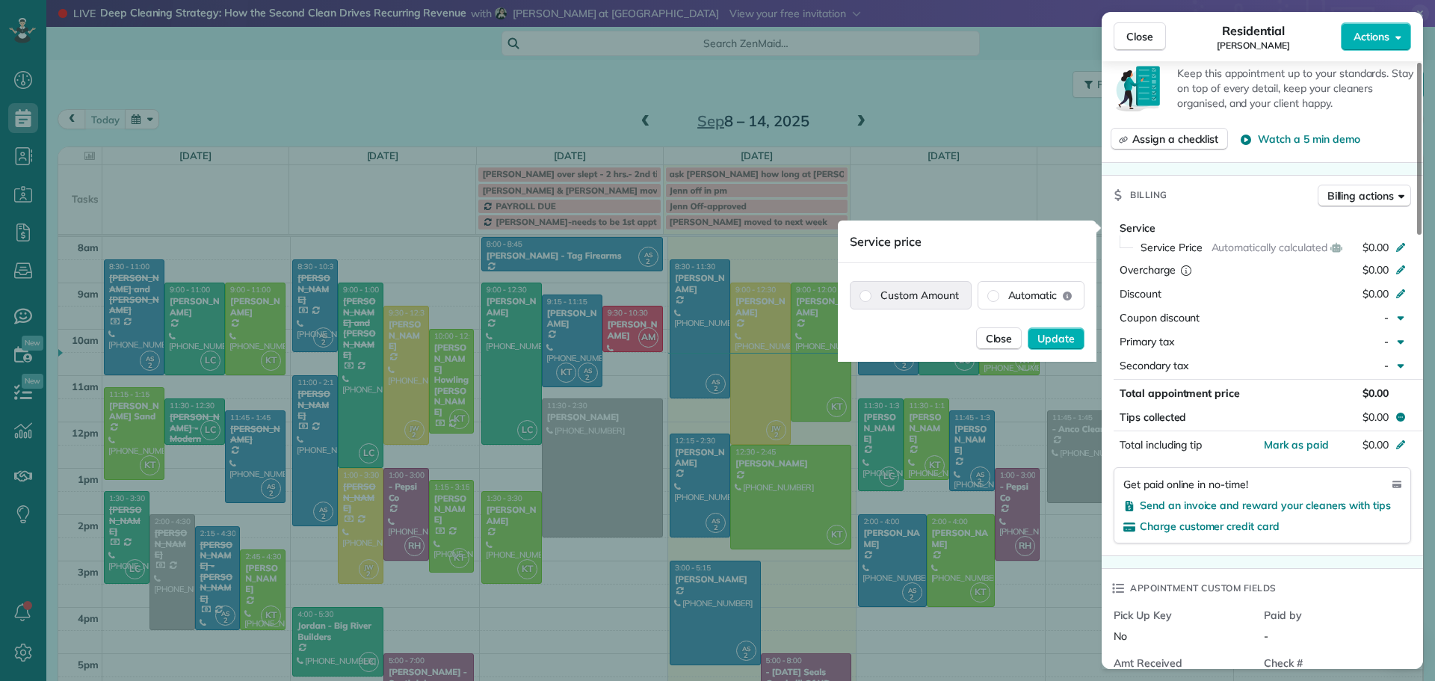
click at [911, 295] on label "Custom Amount" at bounding box center [911, 295] width 120 height 27
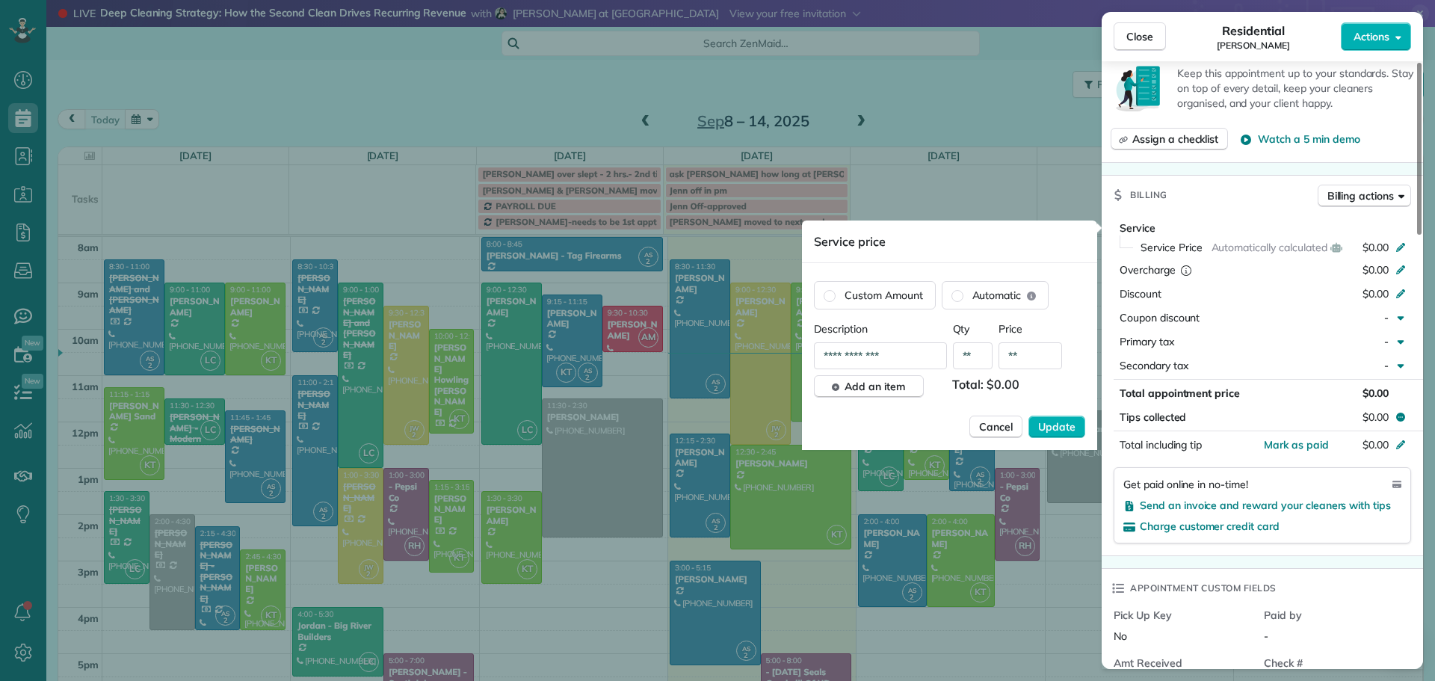
click at [1040, 365] on input "**" at bounding box center [1031, 355] width 64 height 27
type input "*******"
click at [1053, 419] on span "Update" at bounding box center [1056, 426] width 37 height 15
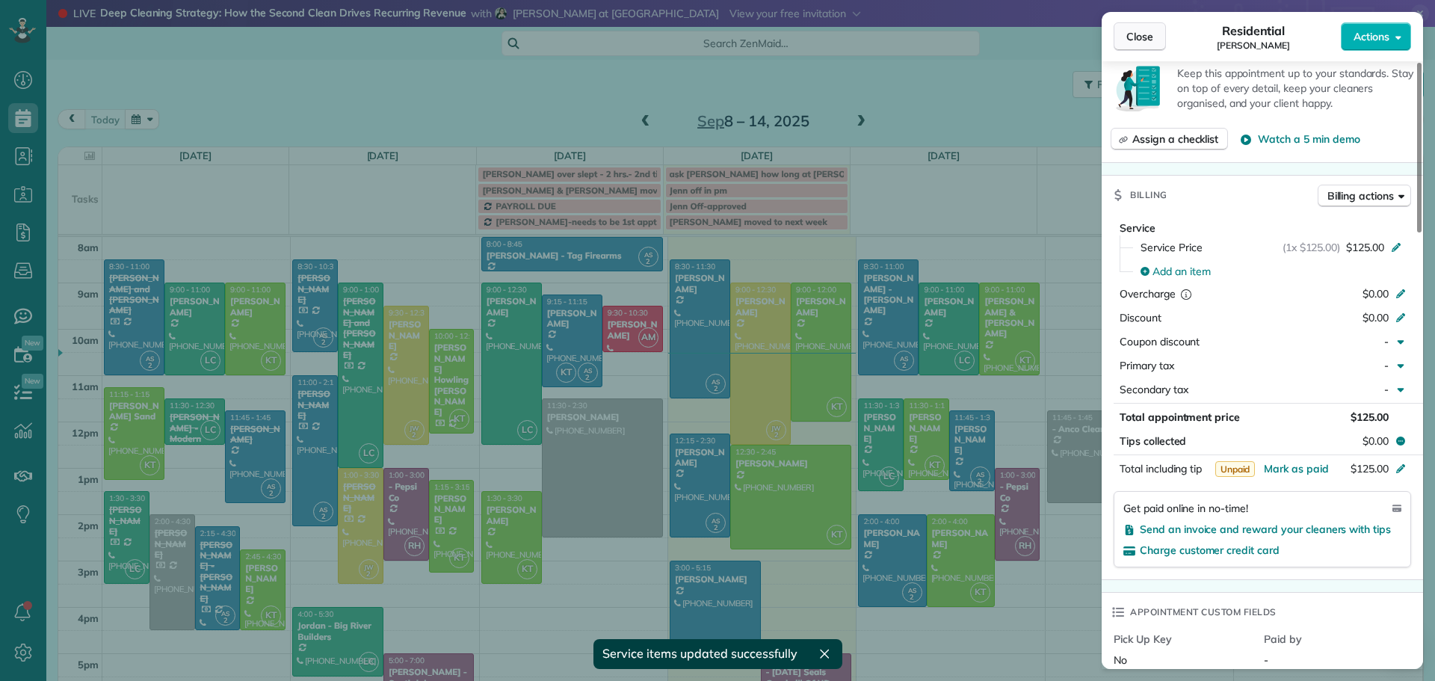
click at [1144, 36] on span "Close" at bounding box center [1140, 36] width 27 height 15
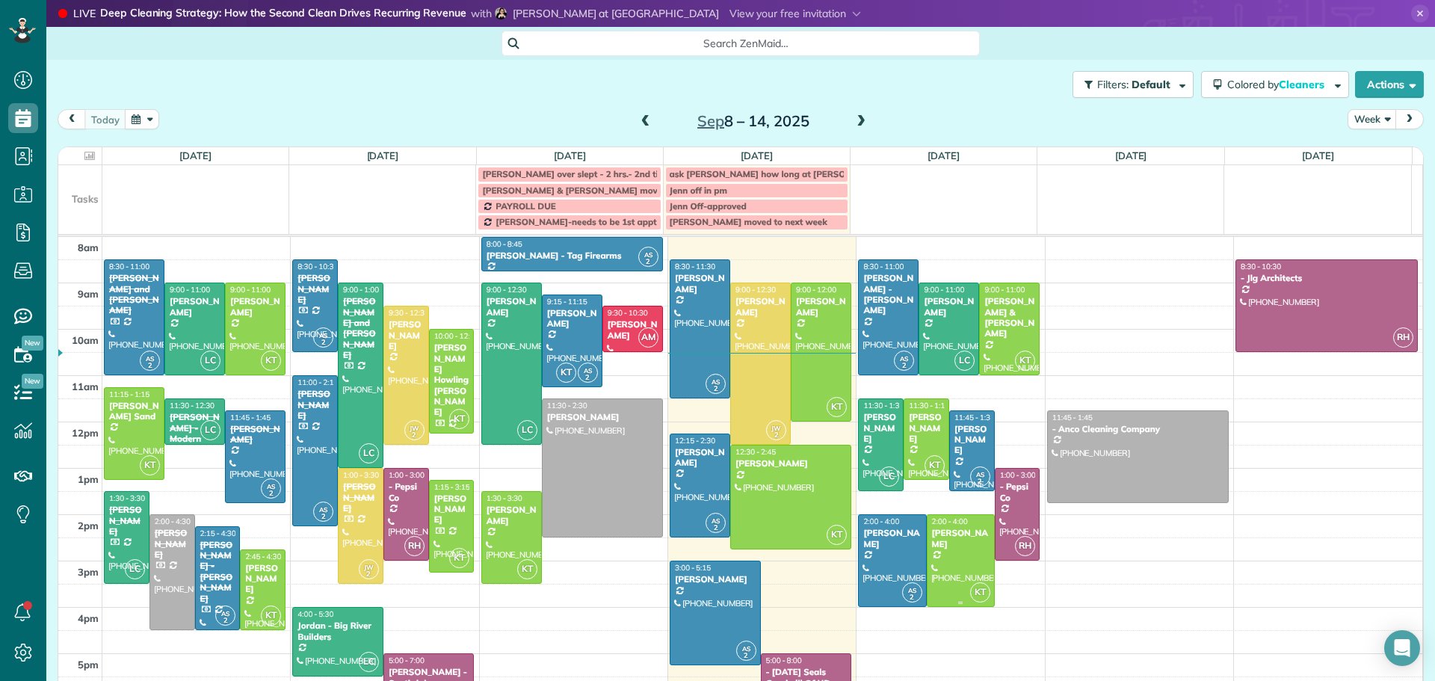
click at [935, 549] on div at bounding box center [961, 560] width 67 height 91
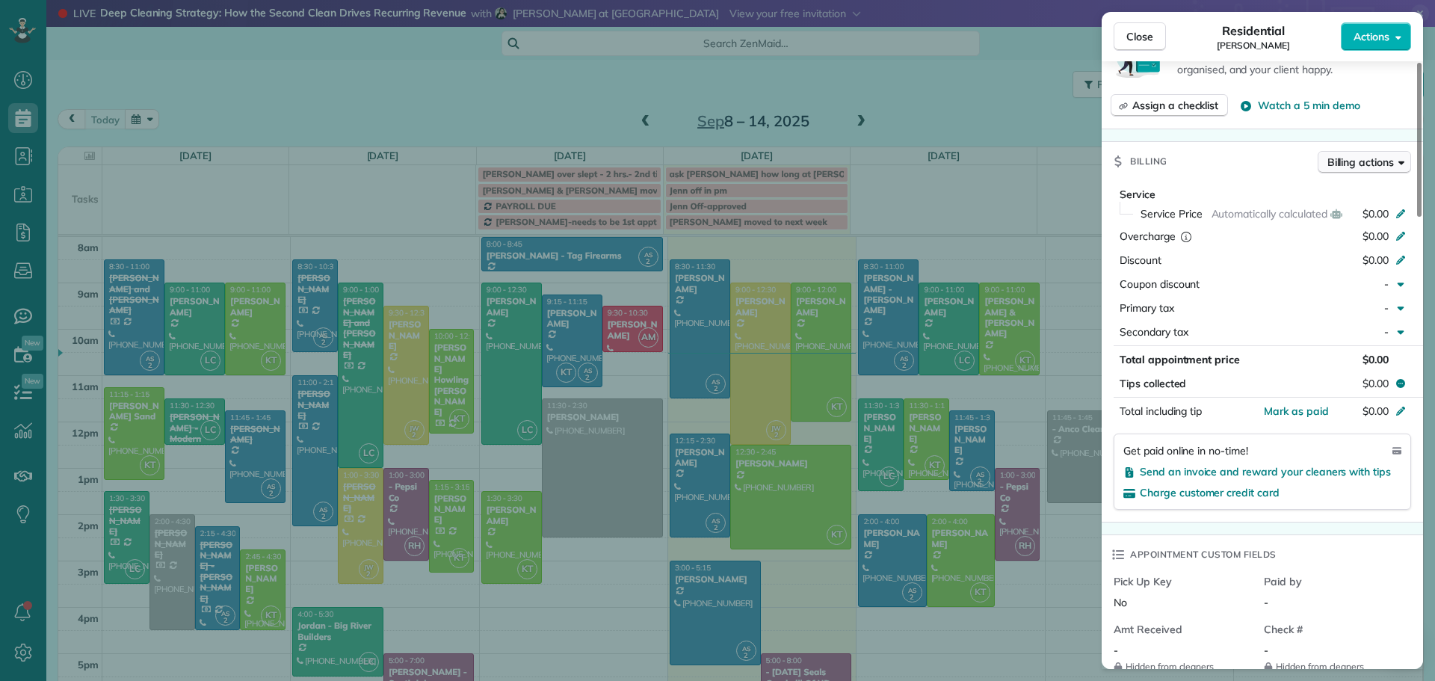
scroll to position [591, 0]
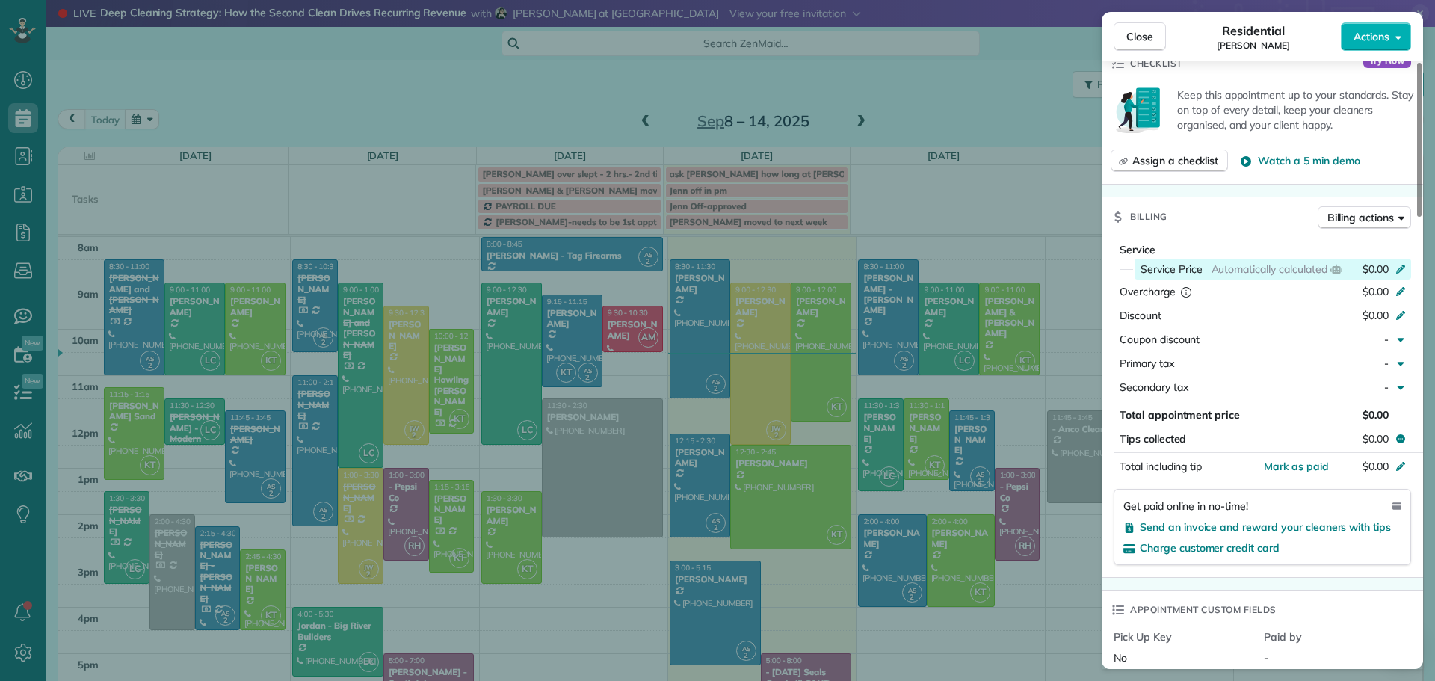
click at [1403, 264] on icon at bounding box center [1401, 268] width 12 height 12
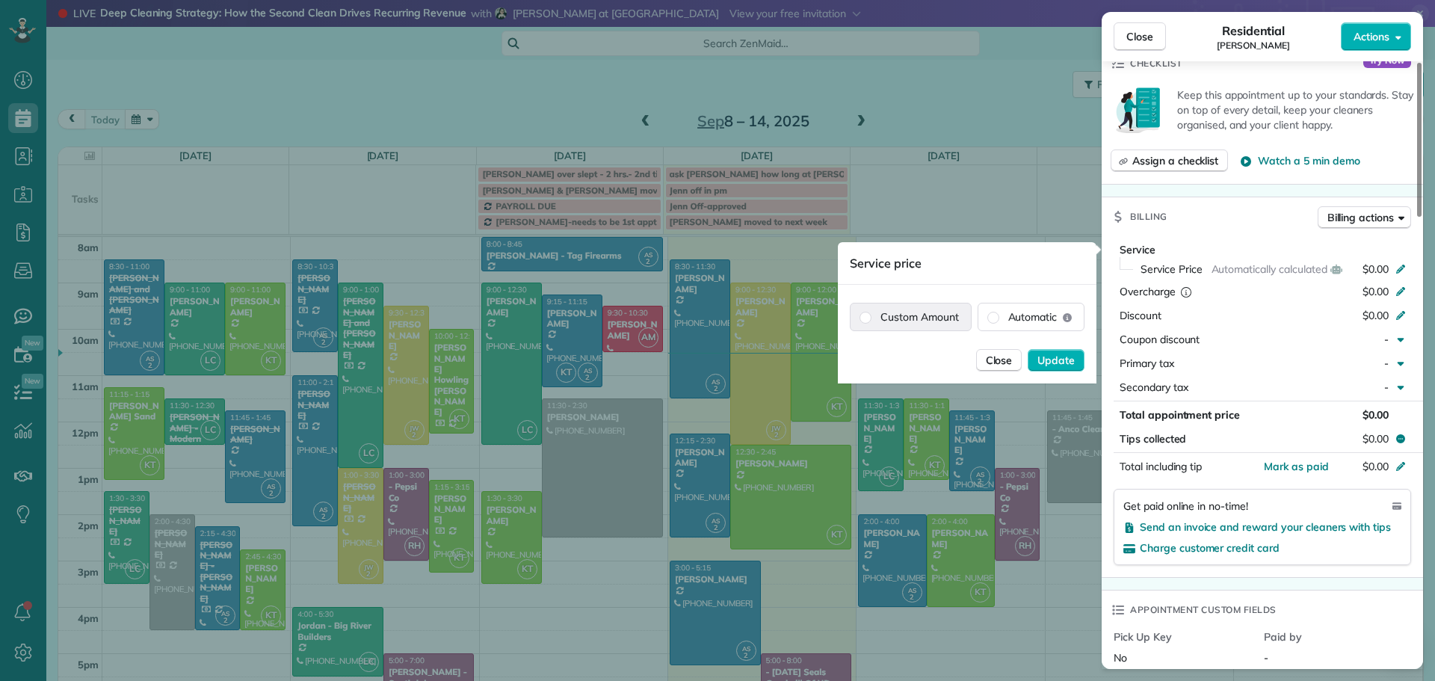
click at [938, 314] on label "Custom Amount" at bounding box center [911, 317] width 120 height 27
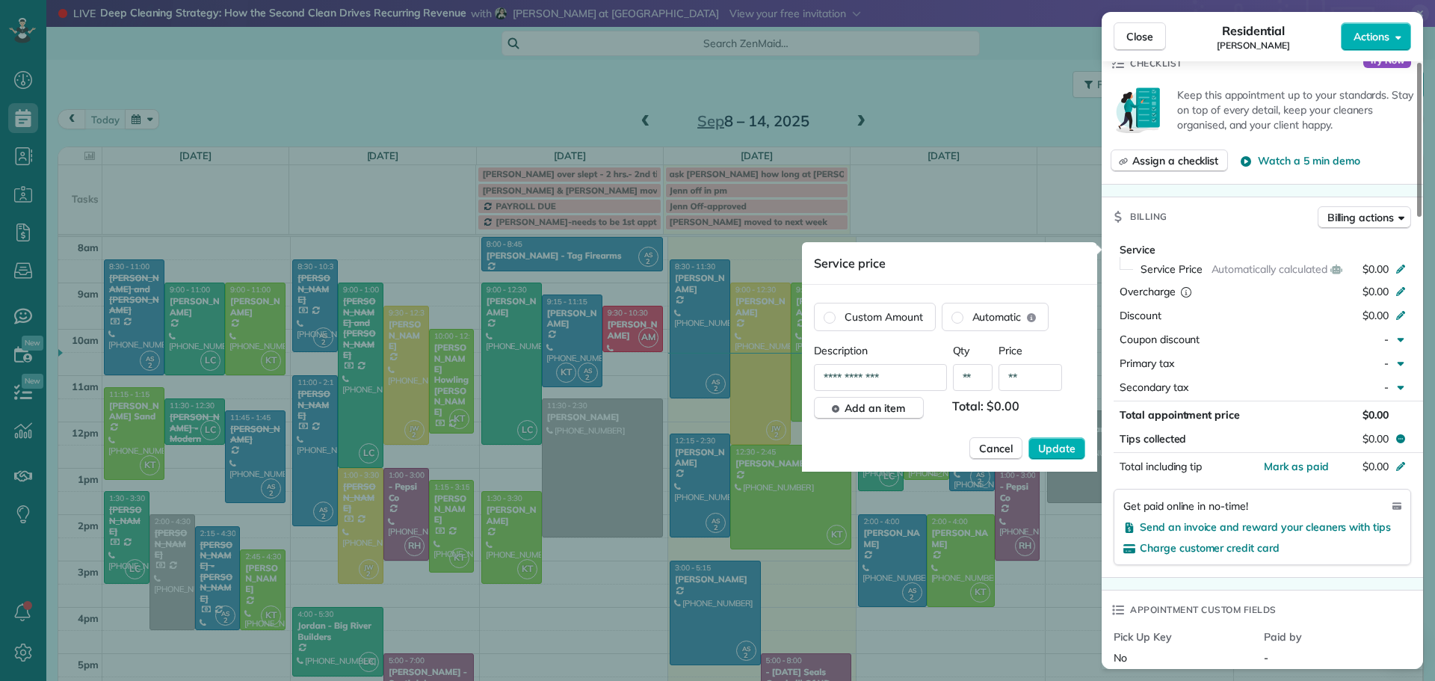
click at [1029, 372] on input "**" at bounding box center [1031, 377] width 64 height 27
type input "*******"
click at [1062, 446] on span "Update" at bounding box center [1056, 448] width 37 height 15
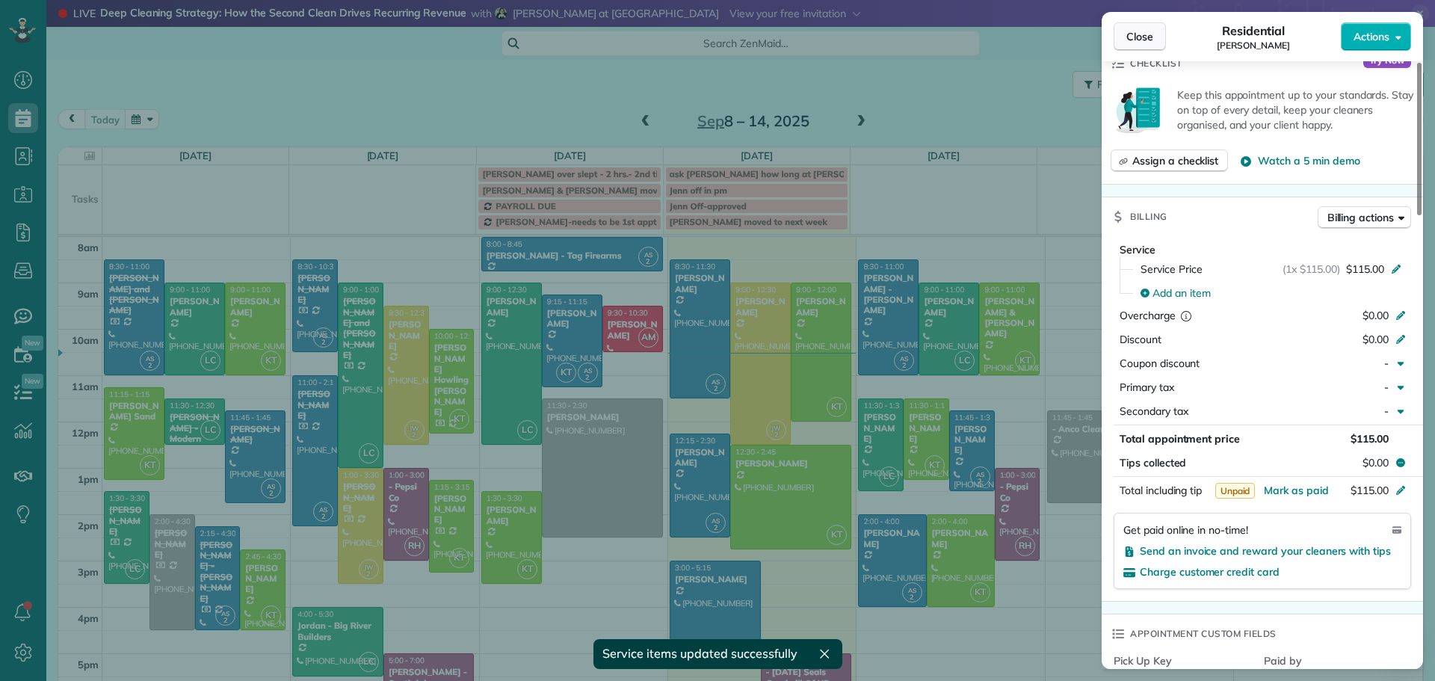
click at [1143, 33] on span "Close" at bounding box center [1140, 36] width 27 height 15
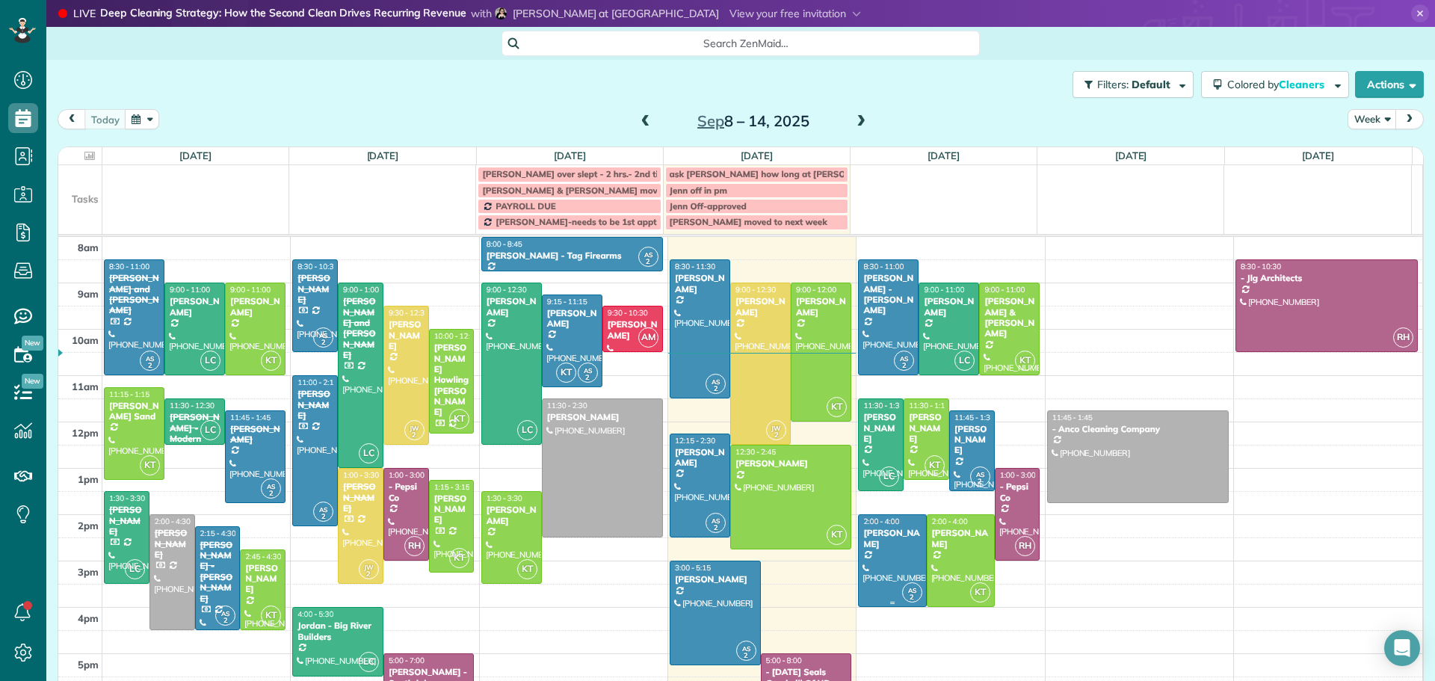
click at [878, 552] on div at bounding box center [892, 560] width 67 height 91
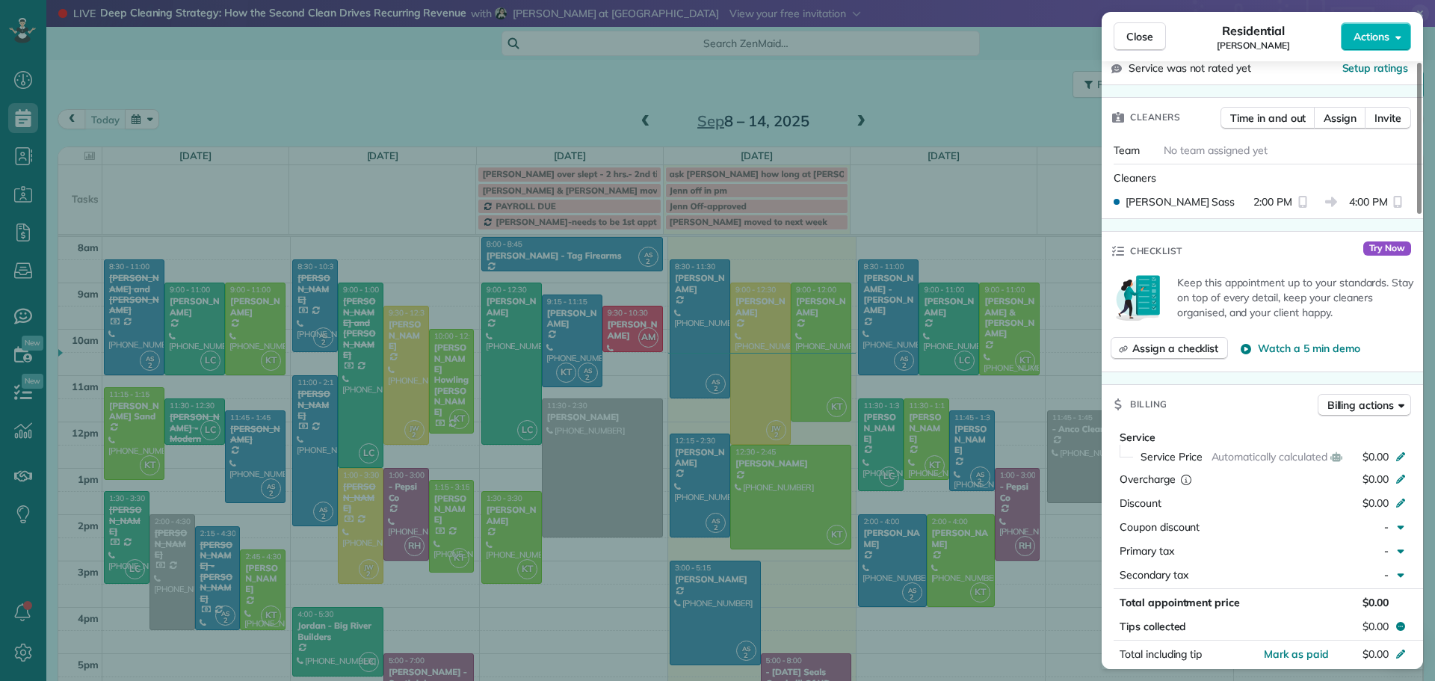
scroll to position [451, 0]
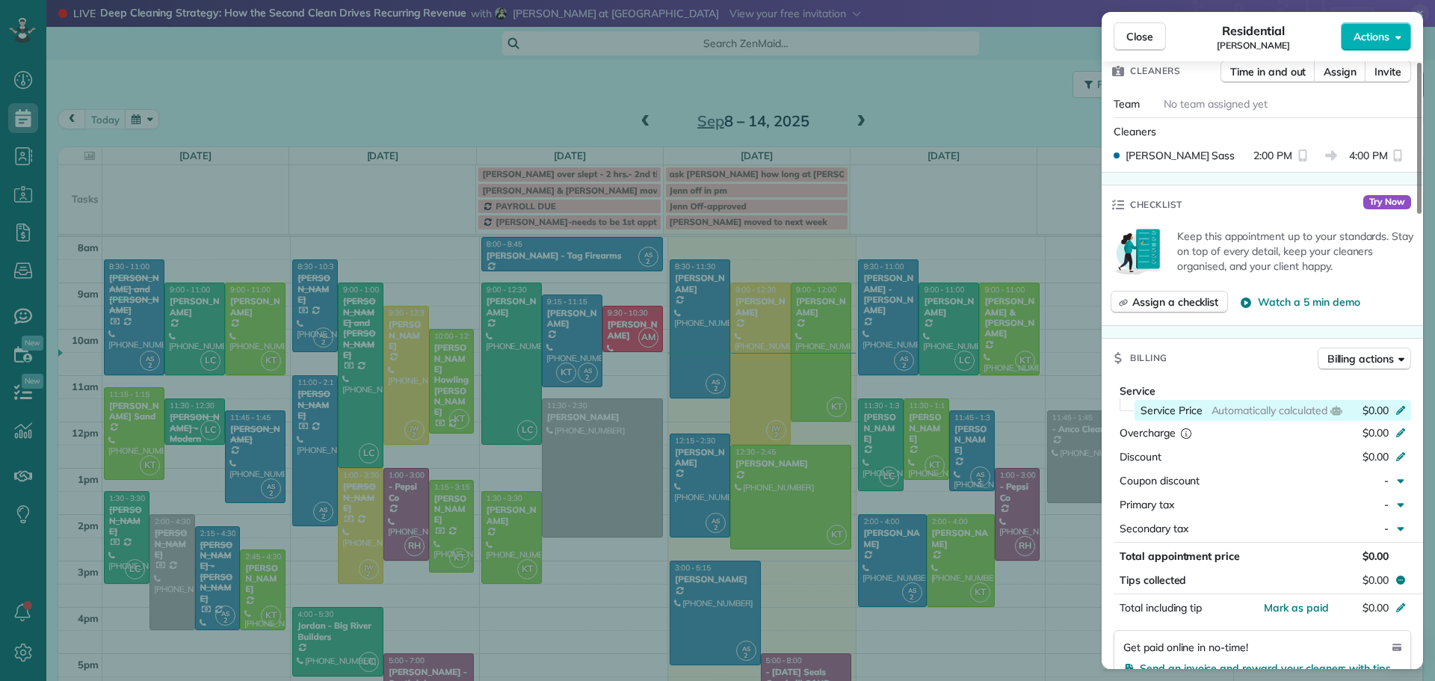
click at [1404, 406] on icon at bounding box center [1401, 410] width 9 height 9
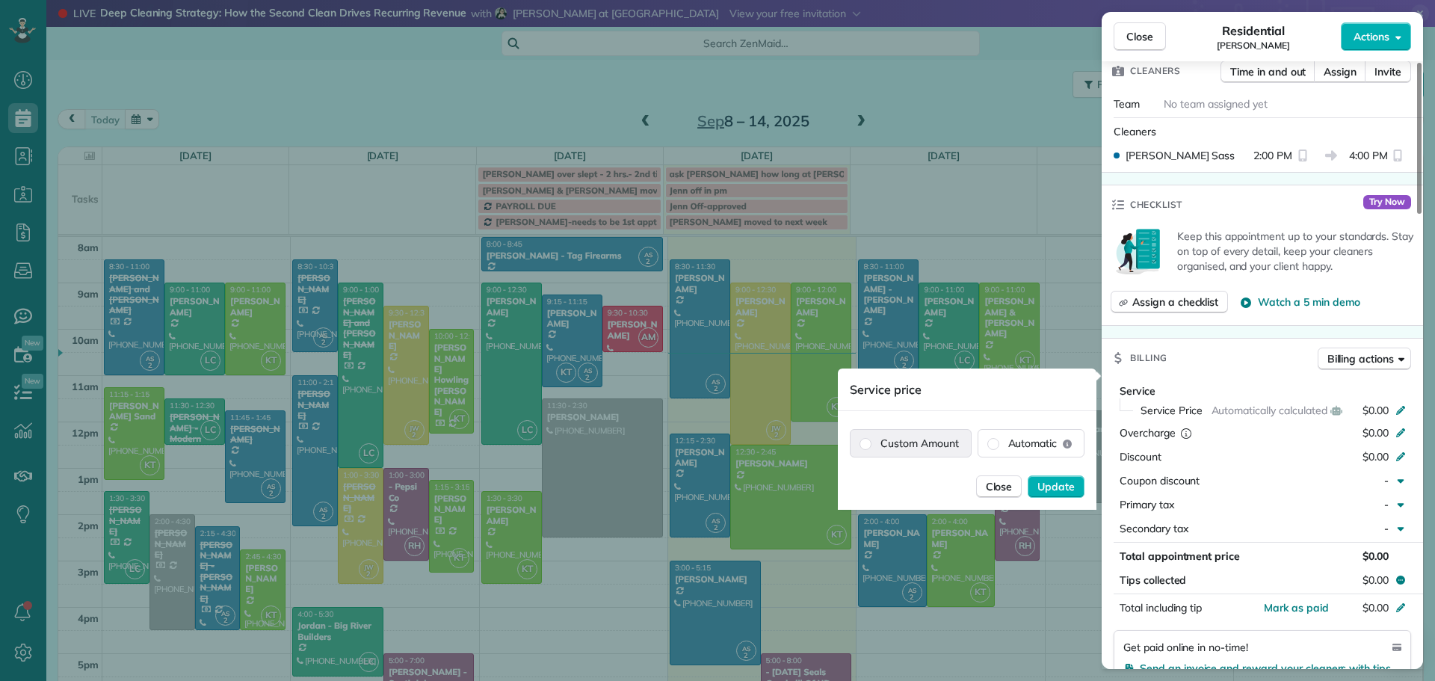
click at [914, 437] on label "Custom Amount" at bounding box center [911, 443] width 120 height 27
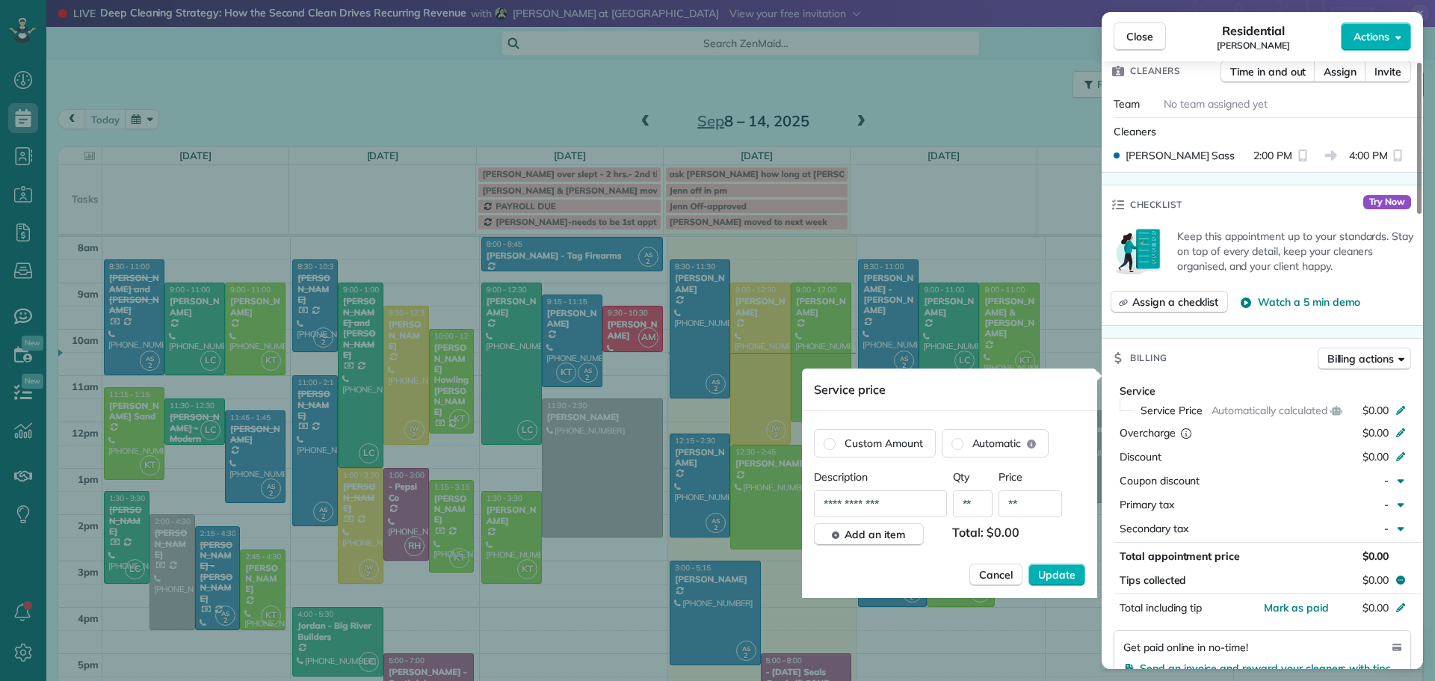
click at [1036, 507] on input "**" at bounding box center [1031, 503] width 64 height 27
type input "**"
click at [991, 573] on span "Cancel" at bounding box center [996, 574] width 34 height 15
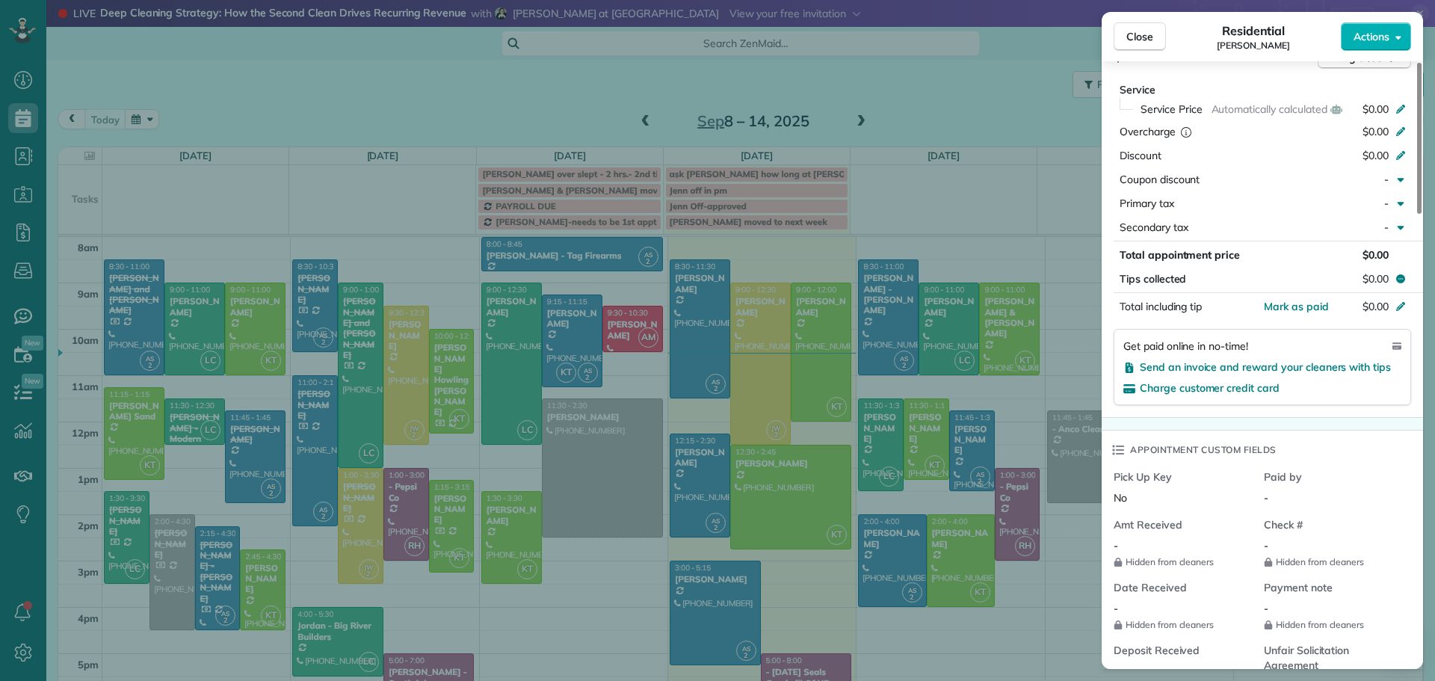
scroll to position [1350, 0]
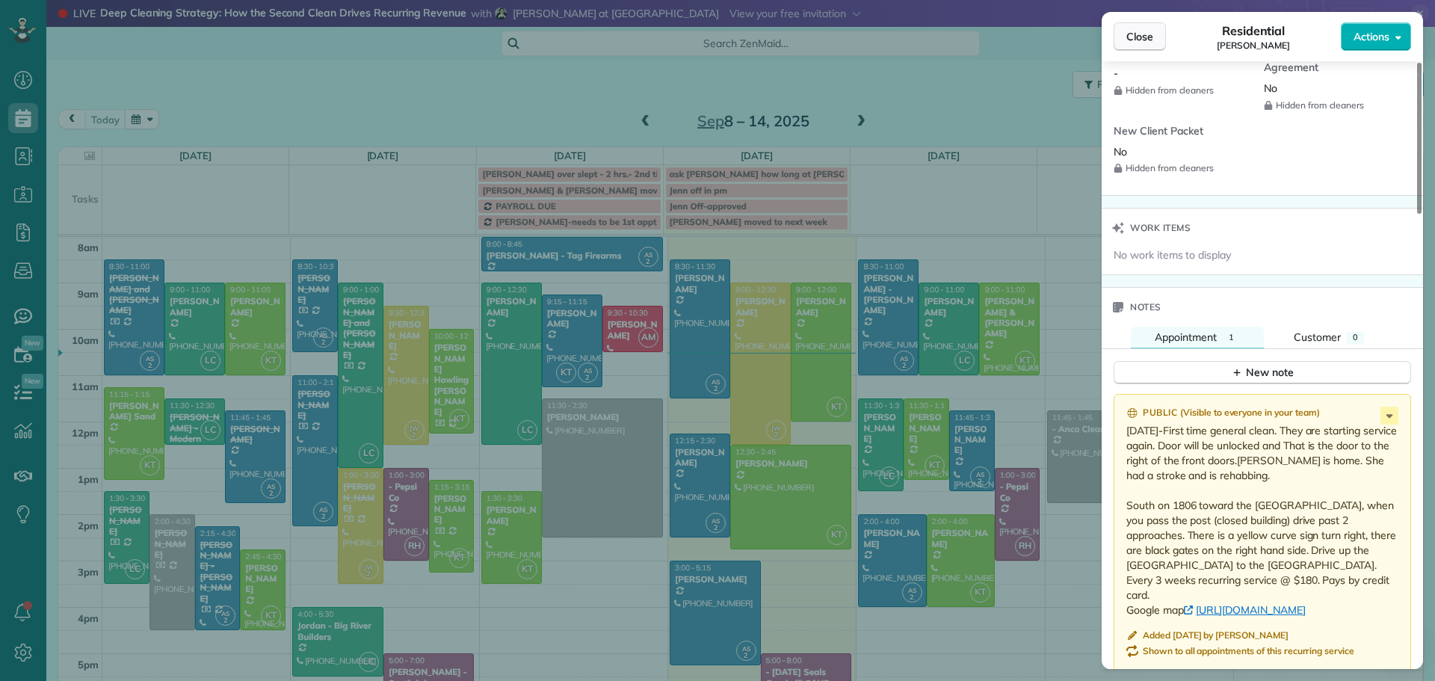
click at [1146, 30] on span "Close" at bounding box center [1140, 36] width 27 height 15
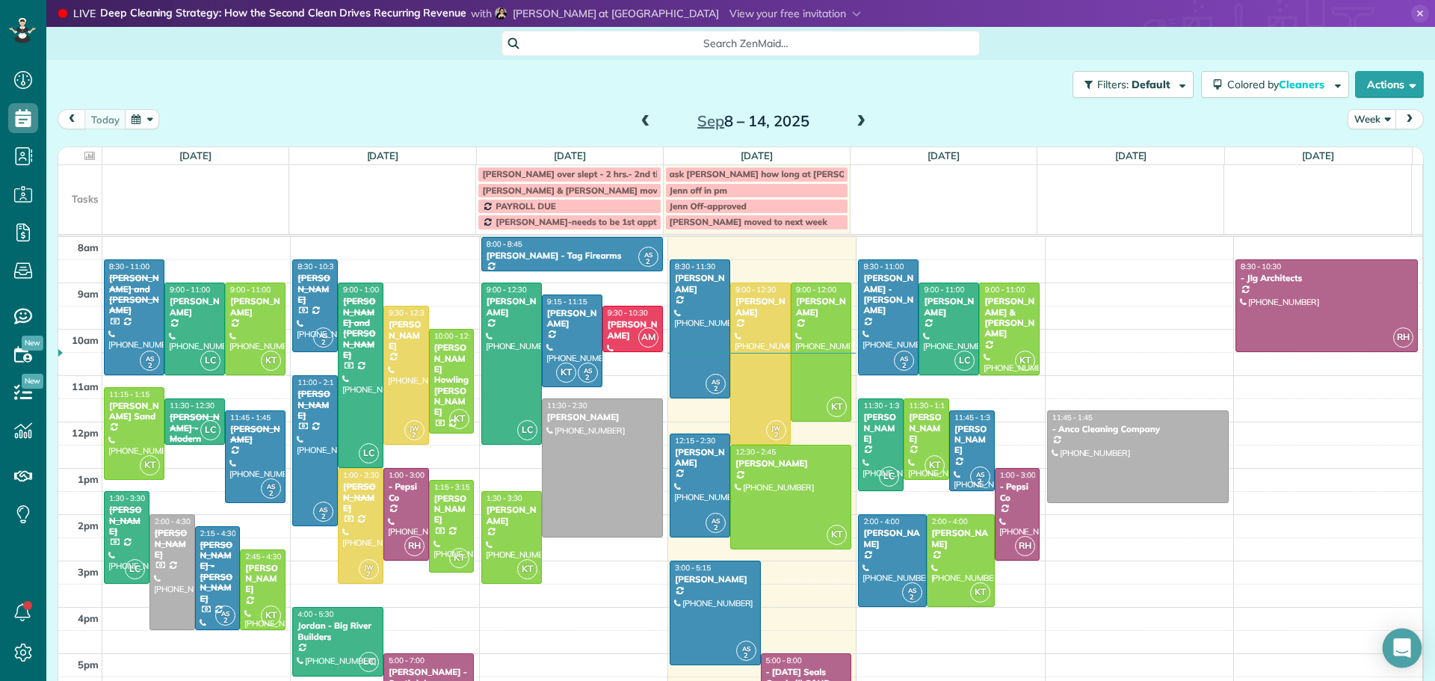
click at [1400, 639] on div "Open Intercom Messenger" at bounding box center [1403, 649] width 40 height 40
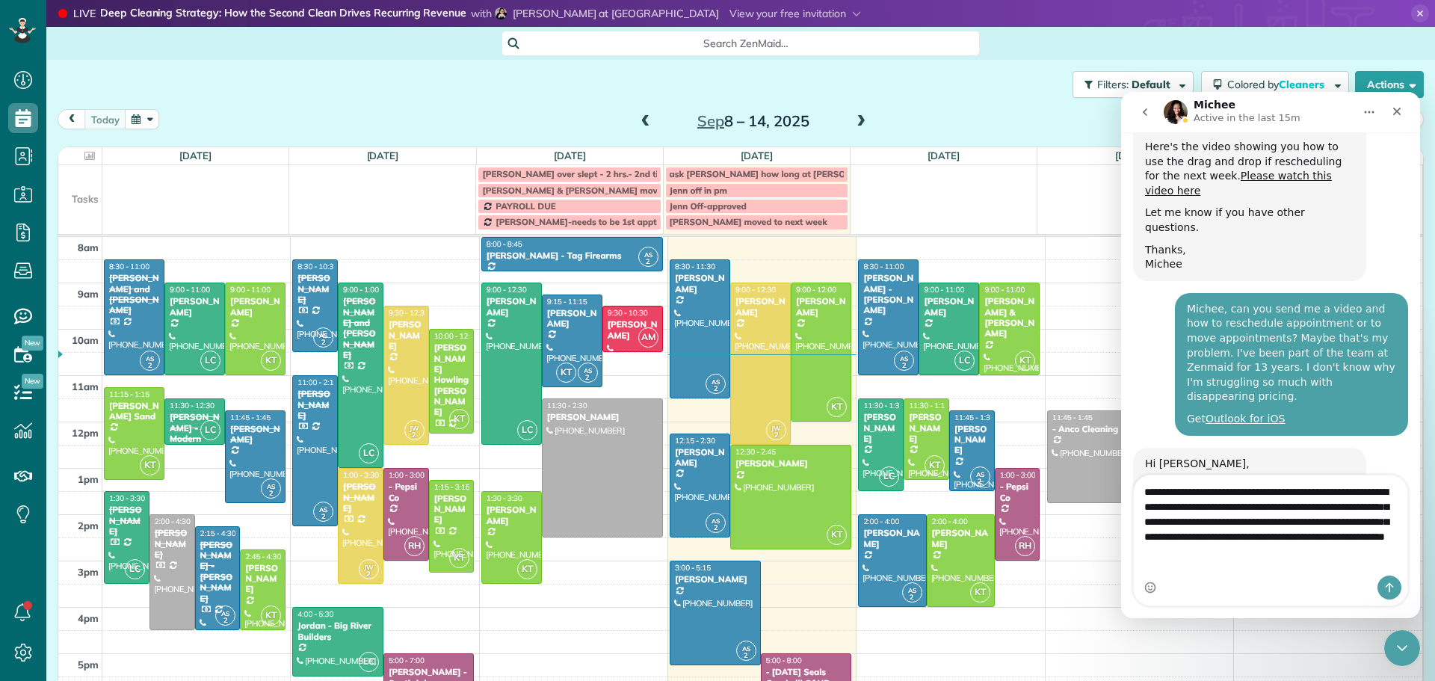
scroll to position [2909, 0]
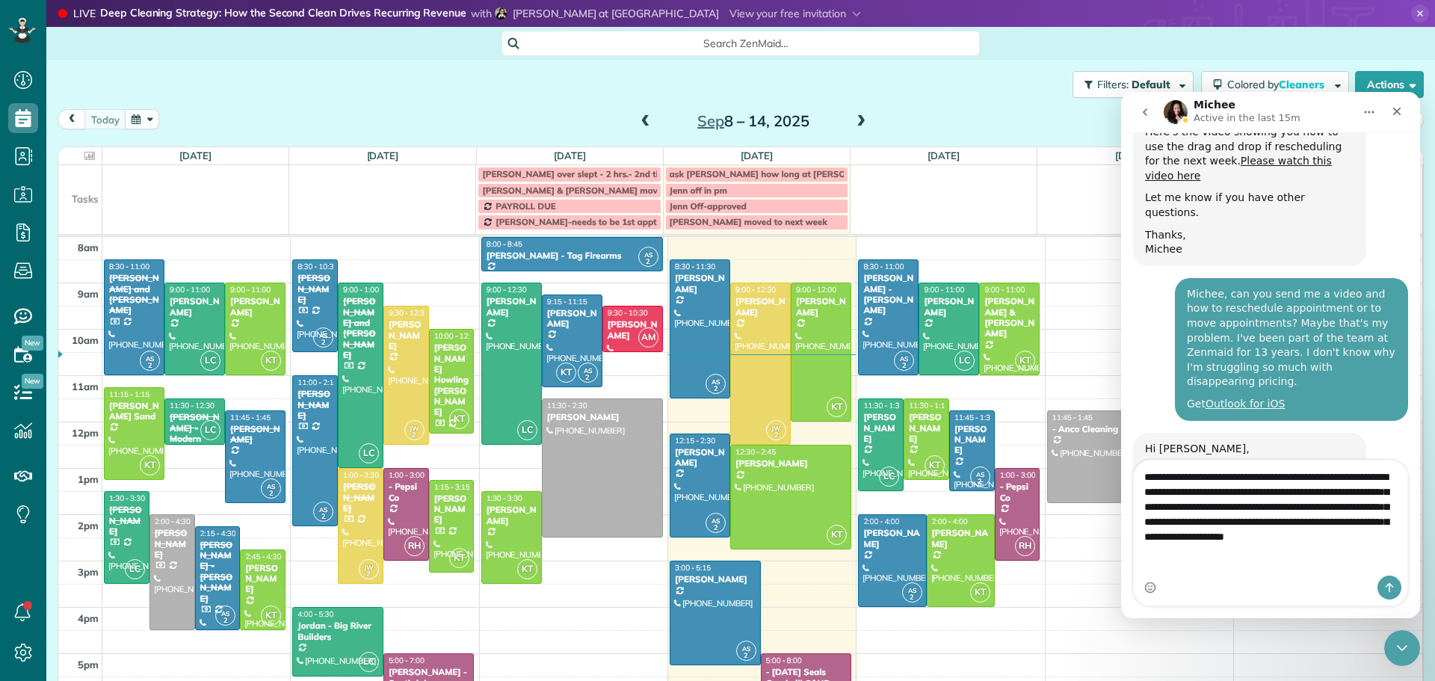
click at [1285, 537] on textarea "**********" at bounding box center [1271, 511] width 274 height 100
click at [1270, 567] on textarea "**********" at bounding box center [1271, 525] width 274 height 100
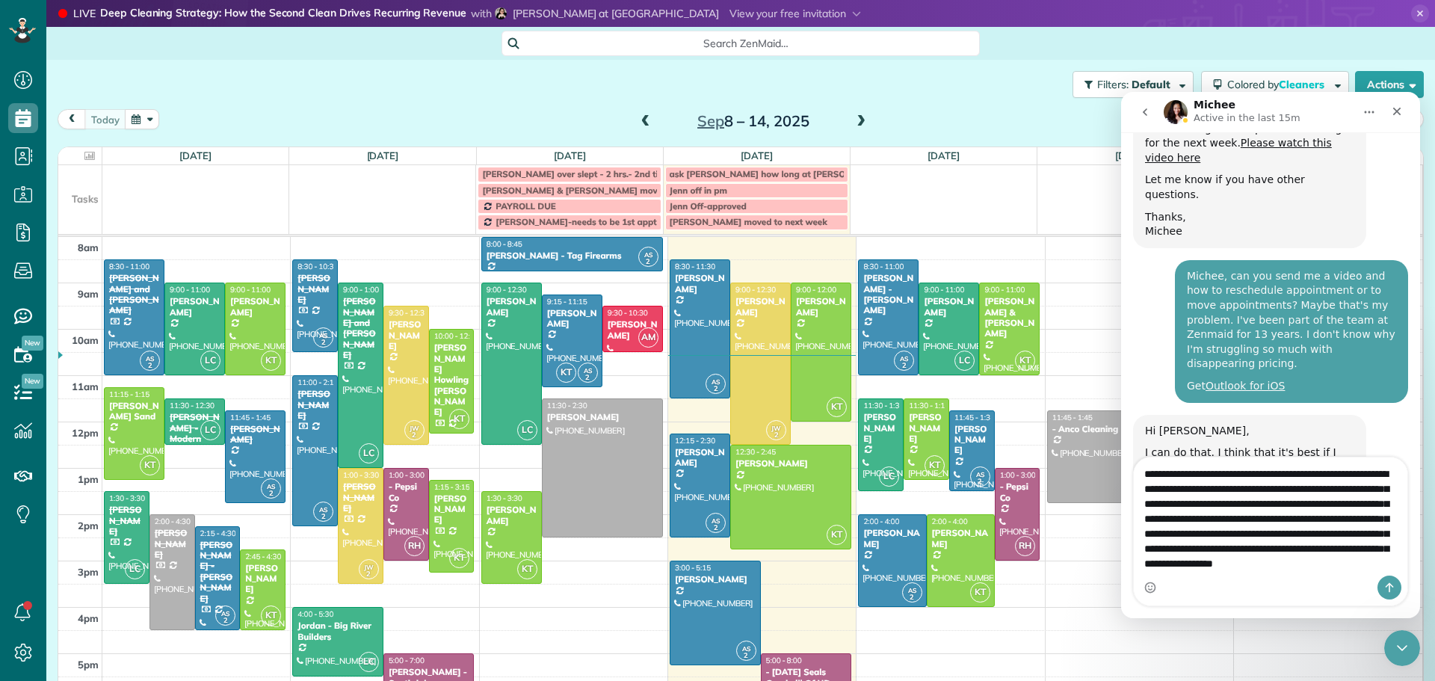
scroll to position [25, 0]
click at [1331, 540] on textarea "**********" at bounding box center [1271, 517] width 274 height 118
click at [1234, 572] on textarea "**********" at bounding box center [1271, 517] width 274 height 118
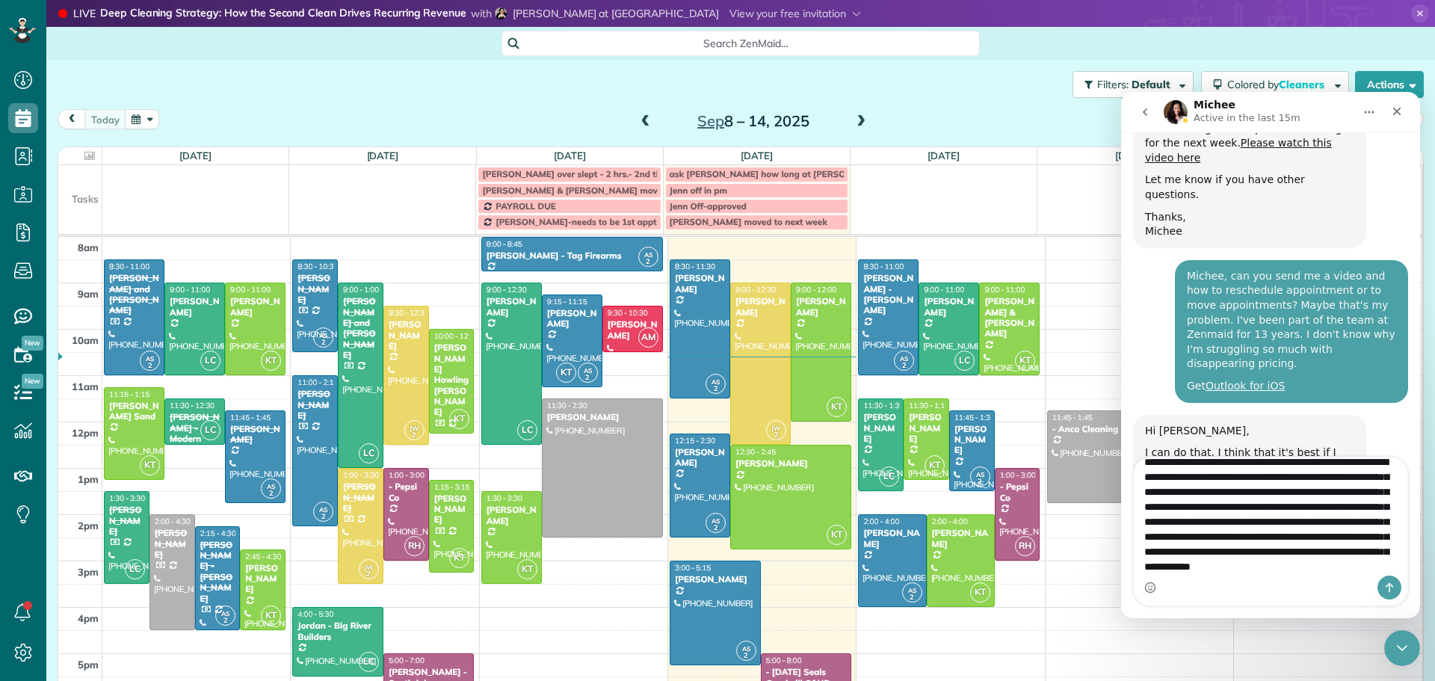
scroll to position [0, 0]
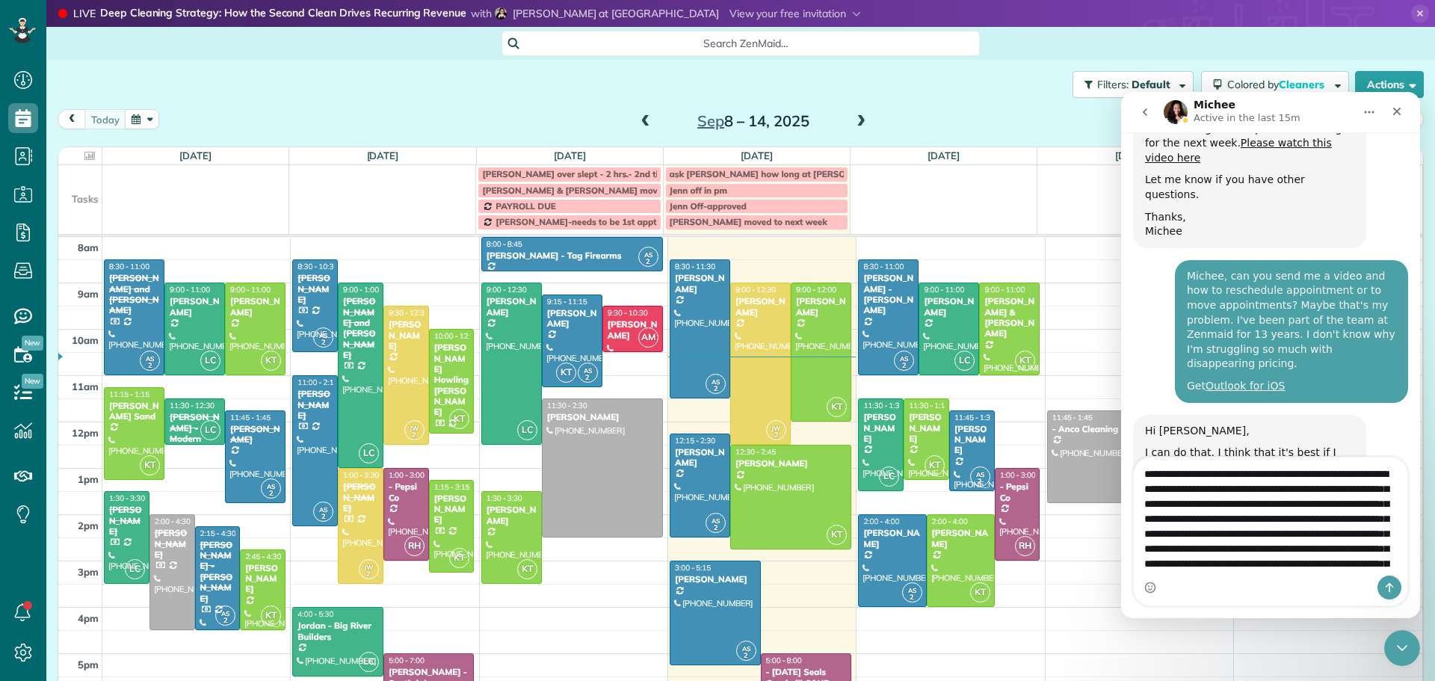
click at [1186, 532] on textarea "**********" at bounding box center [1271, 517] width 274 height 118
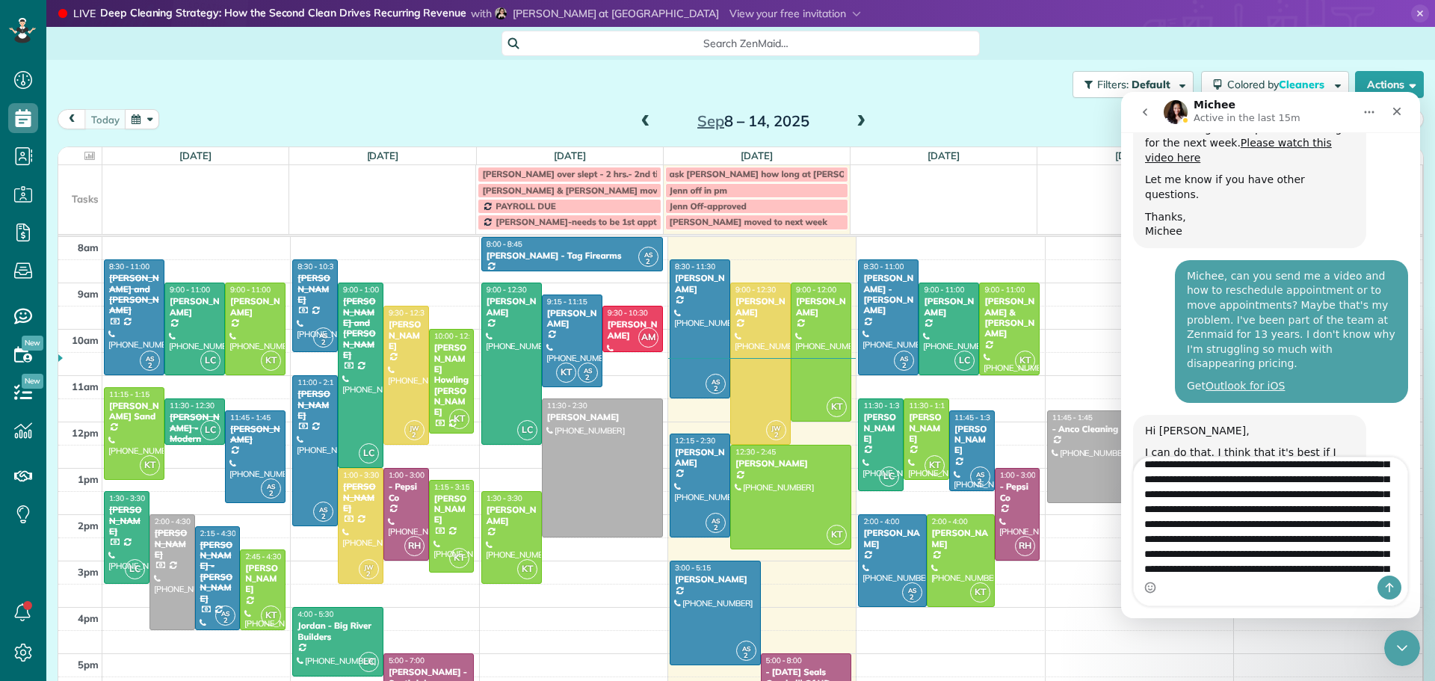
scroll to position [55, 0]
type textarea "**********"
click at [1390, 588] on icon "Send a message…" at bounding box center [1390, 588] width 8 height 10
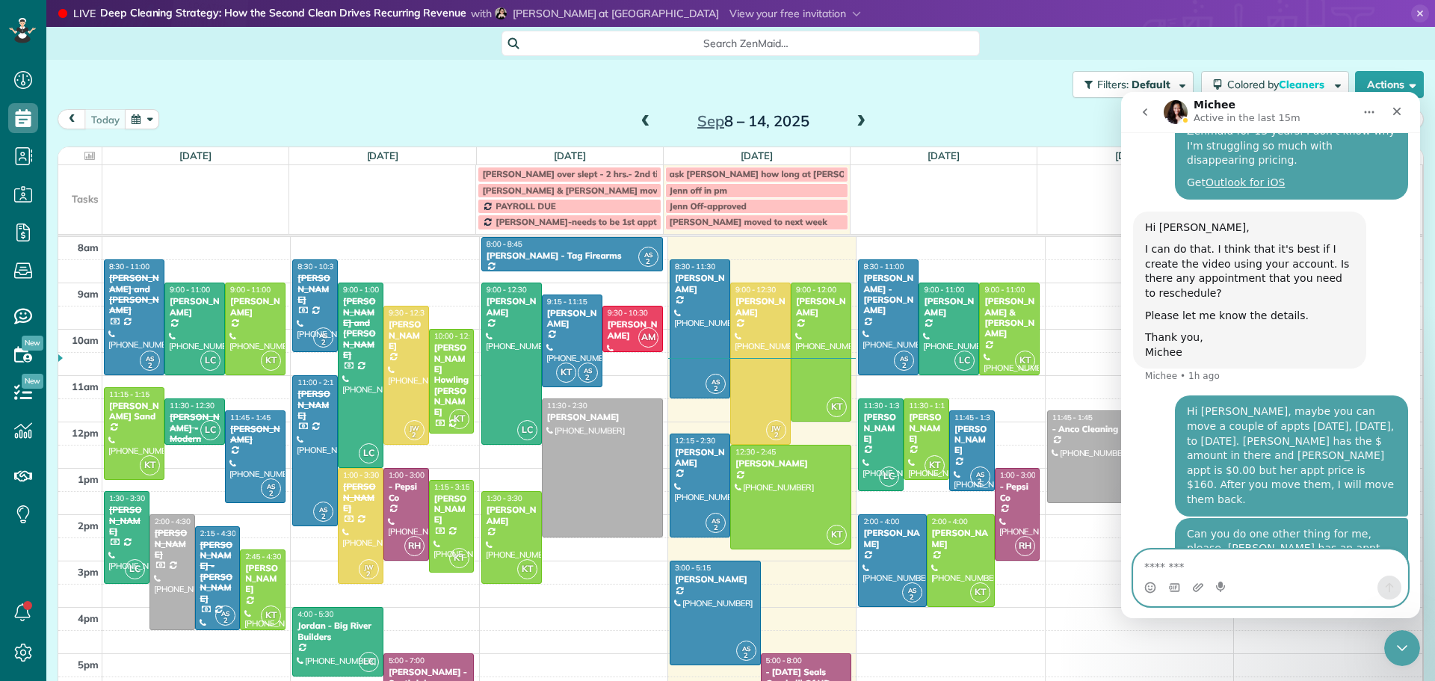
scroll to position [3133, 0]
click at [1405, 114] on div "Close" at bounding box center [1397, 111] width 27 height 27
